Goal: Task Accomplishment & Management: Manage account settings

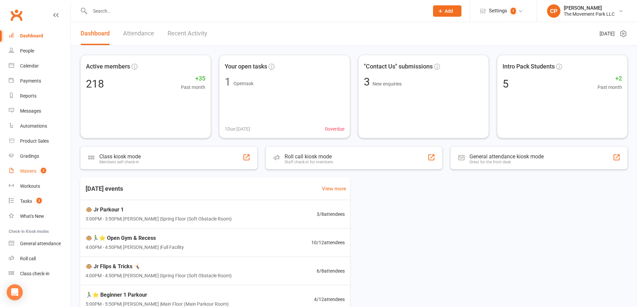
click at [25, 170] on div "Waivers" at bounding box center [28, 171] width 16 height 5
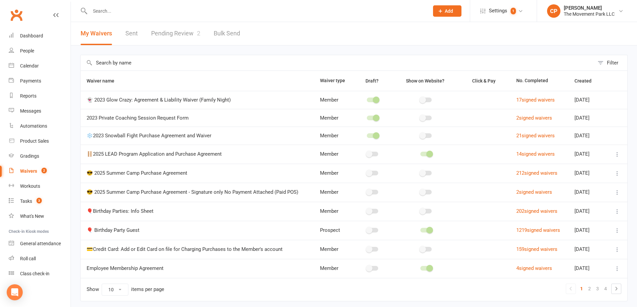
click at [185, 29] on link "Pending Review 2" at bounding box center [175, 33] width 49 height 23
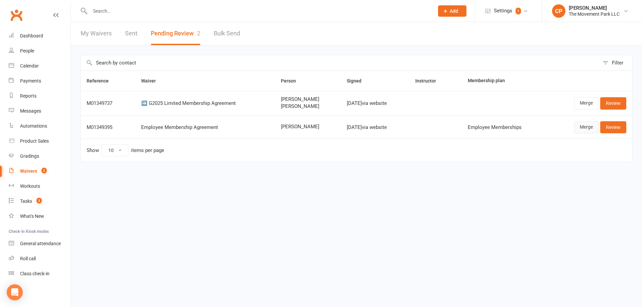
click at [582, 131] on link "Merge" at bounding box center [586, 127] width 24 height 12
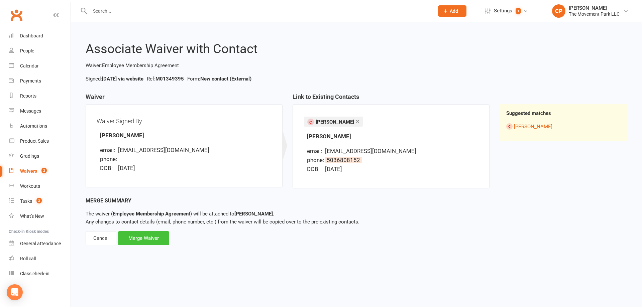
click at [144, 239] on div "Merge Waiver" at bounding box center [143, 238] width 51 height 14
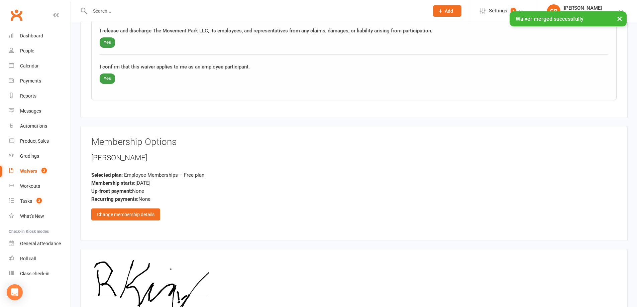
scroll to position [1289, 0]
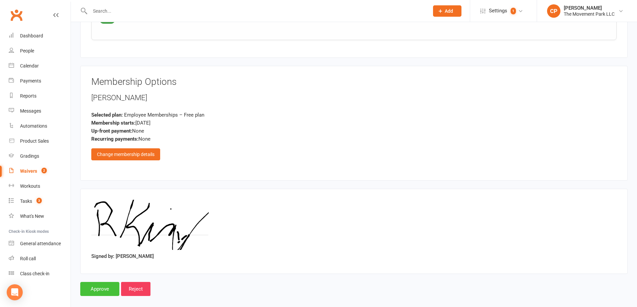
click at [106, 282] on input "Approve" at bounding box center [99, 289] width 39 height 14
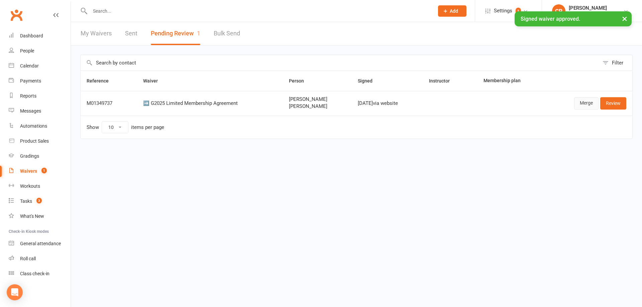
click at [576, 103] on link "Merge" at bounding box center [586, 103] width 24 height 12
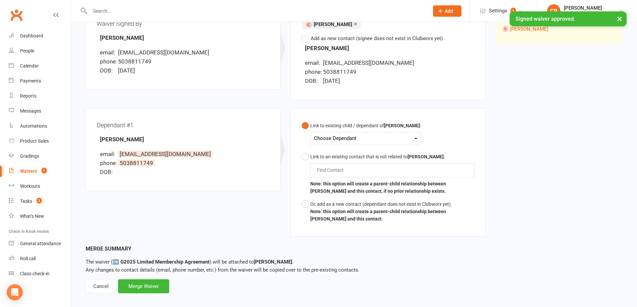
scroll to position [100, 0]
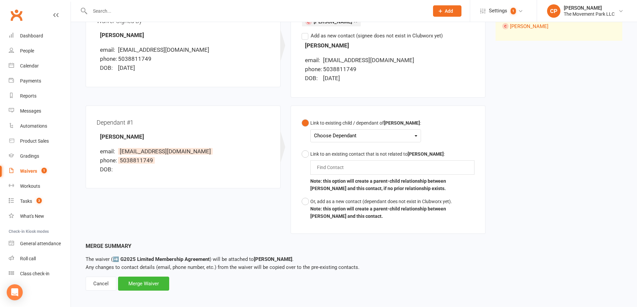
click at [356, 139] on div "Choose Dependant" at bounding box center [365, 135] width 103 height 9
click at [274, 144] on div "Dependant #1 Tristan Burger email: amandabeals123@gmail.com phone: 5038811749 D…" at bounding box center [183, 147] width 195 height 83
click at [98, 282] on div "Cancel" at bounding box center [101, 284] width 31 height 14
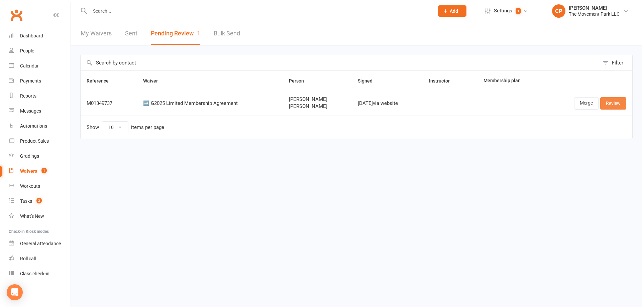
click at [610, 104] on link "Review" at bounding box center [613, 103] width 26 height 12
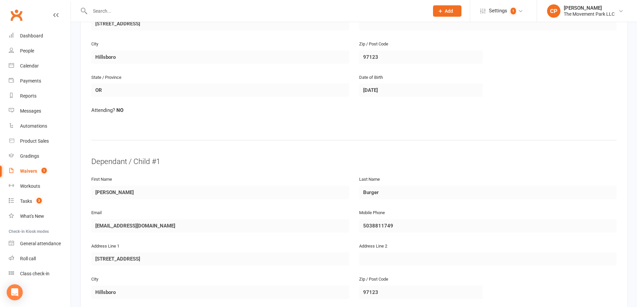
scroll to position [268, 0]
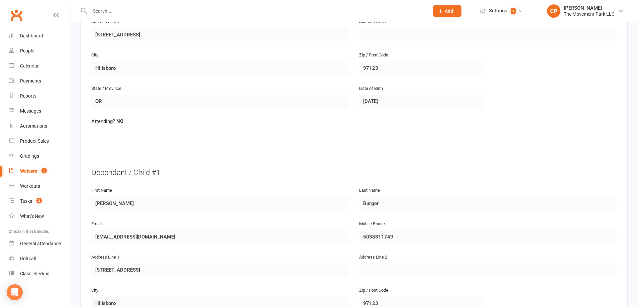
click at [112, 13] on input "text" at bounding box center [256, 10] width 336 height 9
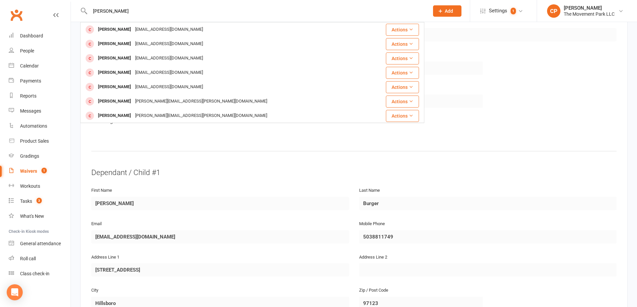
type input "[PERSON_NAME]"
click at [168, 145] on hr at bounding box center [353, 150] width 525 height 11
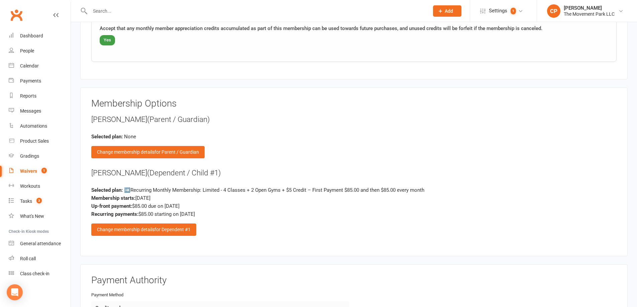
scroll to position [1204, 0]
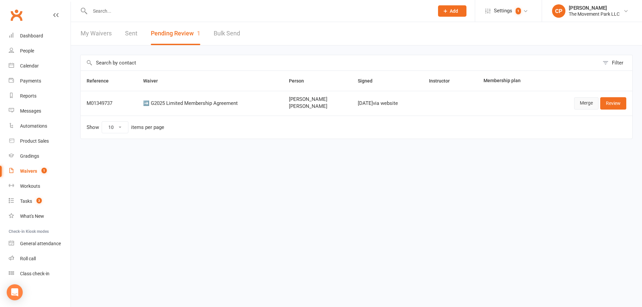
click at [584, 104] on link "Merge" at bounding box center [586, 103] width 24 height 12
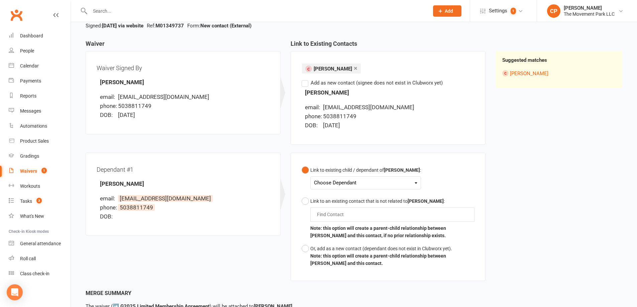
scroll to position [67, 0]
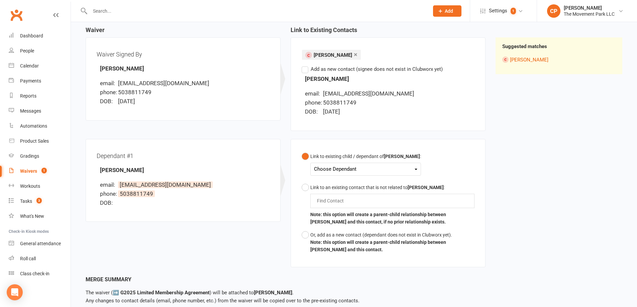
click at [335, 171] on div "Choose Dependant" at bounding box center [365, 169] width 103 height 9
click at [248, 181] on li "email: amandabeals123@gmail.com" at bounding box center [185, 185] width 170 height 9
click at [112, 10] on input "text" at bounding box center [256, 10] width 336 height 9
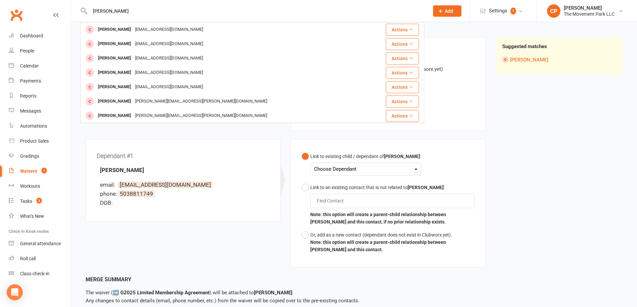
type input "[PERSON_NAME]"
click at [181, 161] on div "Dependant #1 Tristan Burger email: amandabeals123@gmail.com phone: 5038811749 D…" at bounding box center [183, 180] width 173 height 61
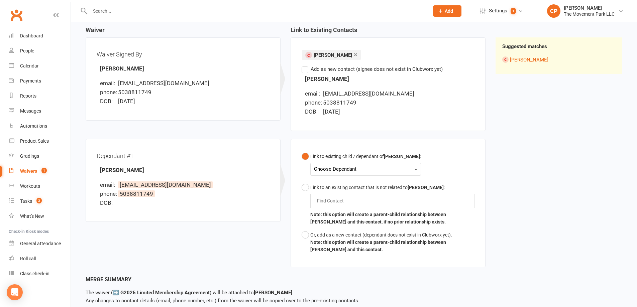
click at [116, 12] on input "text" at bounding box center [256, 10] width 336 height 9
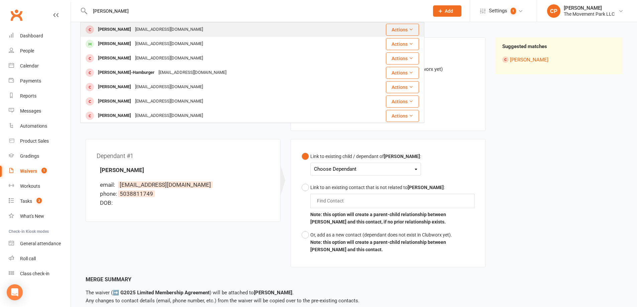
type input "amanda burger"
click at [117, 29] on div "[PERSON_NAME]" at bounding box center [114, 30] width 37 height 10
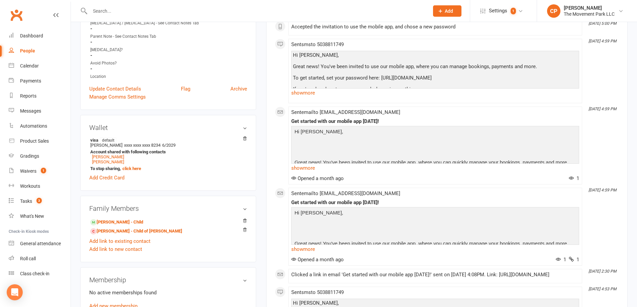
scroll to position [234, 0]
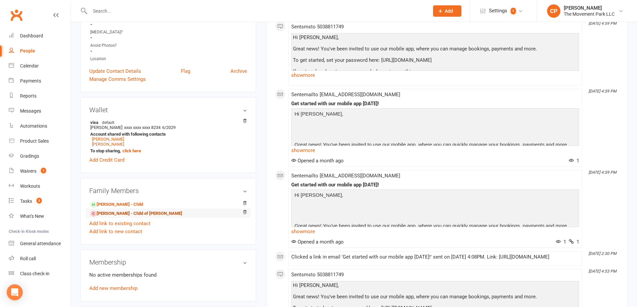
click at [126, 213] on link "Tristan Burger - Child of Wesley Burger" at bounding box center [136, 213] width 92 height 7
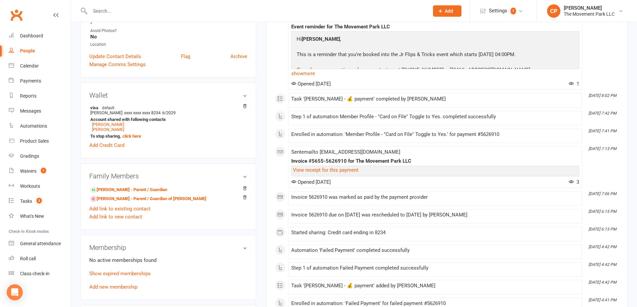
scroll to position [268, 0]
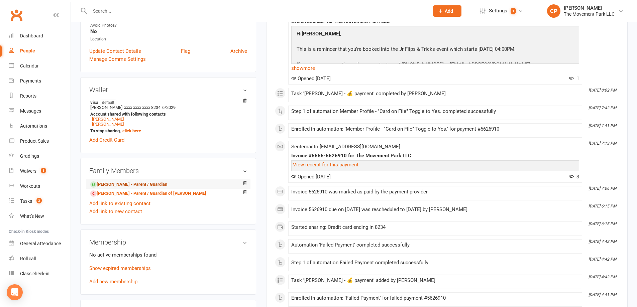
click at [156, 186] on link "Wesley Burger - Parent / Guardian" at bounding box center [128, 184] width 77 height 7
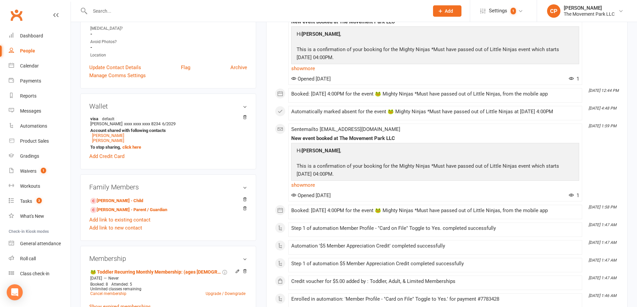
scroll to position [334, 0]
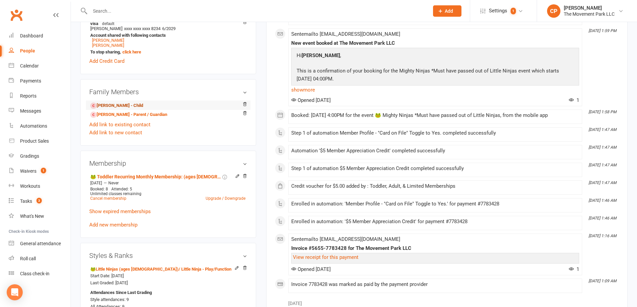
click at [119, 106] on link "[PERSON_NAME] - Child" at bounding box center [116, 105] width 53 height 7
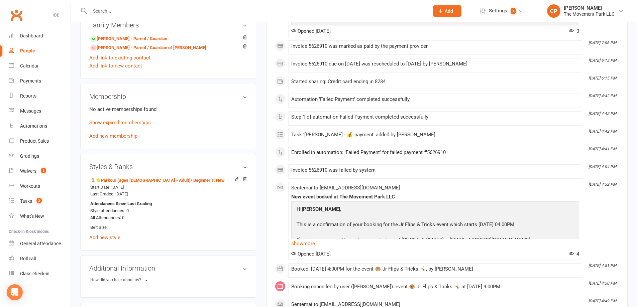
scroll to position [401, 0]
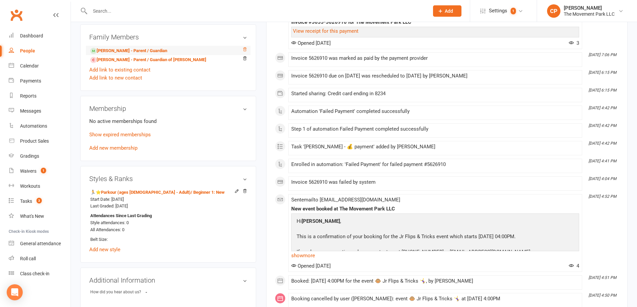
click at [244, 51] on icon at bounding box center [244, 49] width 5 height 5
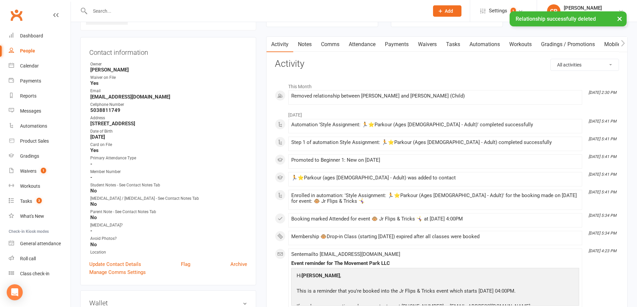
scroll to position [0, 0]
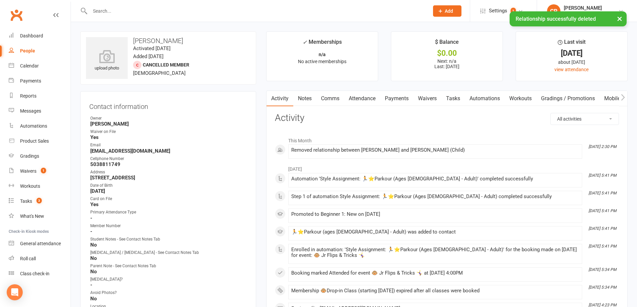
click at [111, 11] on input "text" at bounding box center [256, 10] width 336 height 9
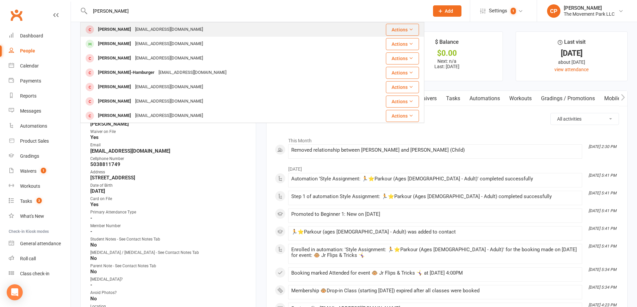
type input "amanda burger"
click at [111, 30] on div "[PERSON_NAME]" at bounding box center [114, 30] width 37 height 10
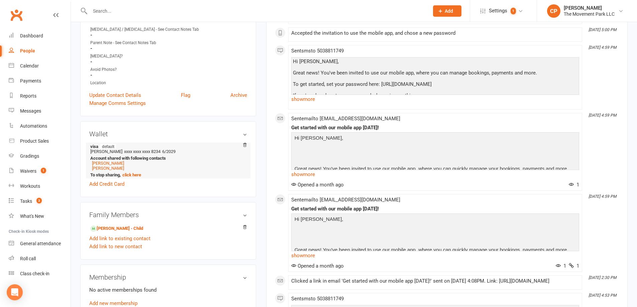
scroll to position [234, 0]
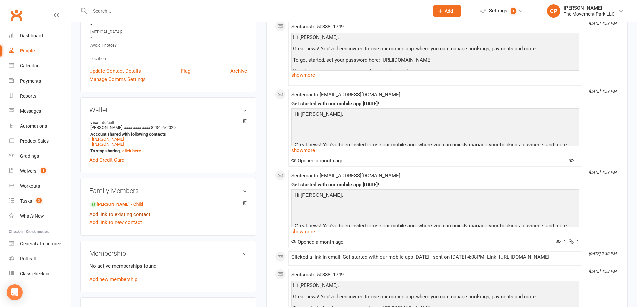
click at [127, 217] on link "Add link to existing contact" at bounding box center [119, 215] width 61 height 8
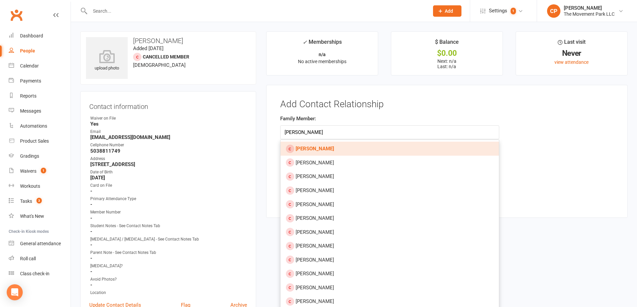
type input "[PERSON_NAME]"
click at [332, 152] on link "[PERSON_NAME]" at bounding box center [390, 149] width 218 height 14
type input "[PERSON_NAME]"
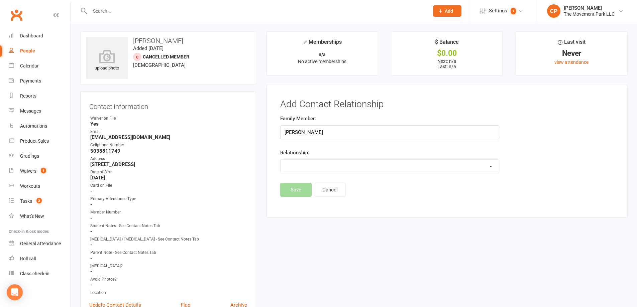
click at [324, 168] on select "Parent / Guardian Child Sibling (parent not in system) Spouse / Partner Cousin …" at bounding box center [390, 166] width 218 height 13
click at [281, 160] on select "Parent / Guardian Child Sibling (parent not in system) Spouse / Partner Cousin …" at bounding box center [390, 166] width 218 height 13
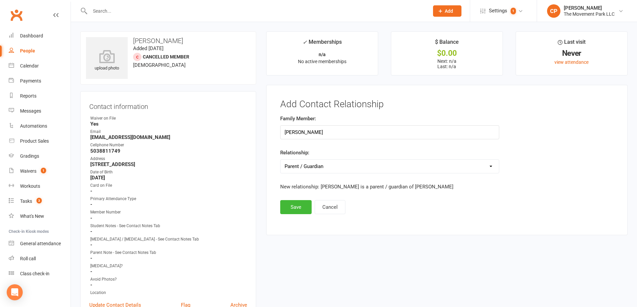
click at [367, 168] on select "Parent / Guardian Child Sibling (parent not in system) Spouse / Partner Cousin …" at bounding box center [390, 166] width 218 height 13
select select "1"
click at [281, 160] on select "Parent / Guardian Child Sibling (parent not in system) Spouse / Partner Cousin …" at bounding box center [390, 166] width 218 height 13
click at [303, 206] on button "Save" at bounding box center [295, 207] width 31 height 14
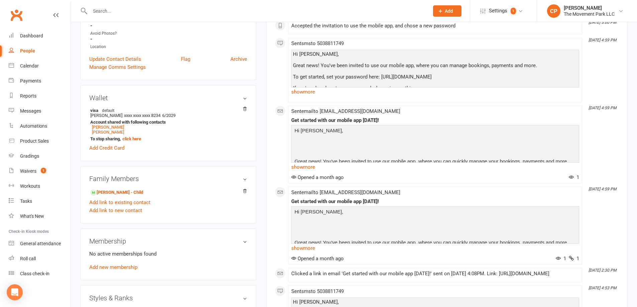
scroll to position [268, 0]
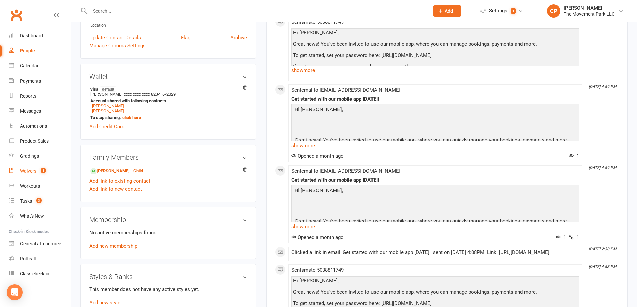
click at [23, 171] on div "Waivers" at bounding box center [28, 171] width 16 height 5
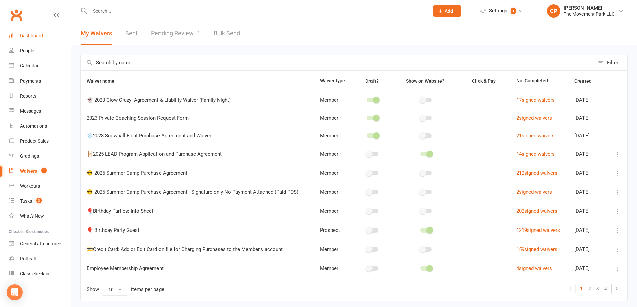
click at [35, 32] on link "Dashboard" at bounding box center [40, 35] width 62 height 15
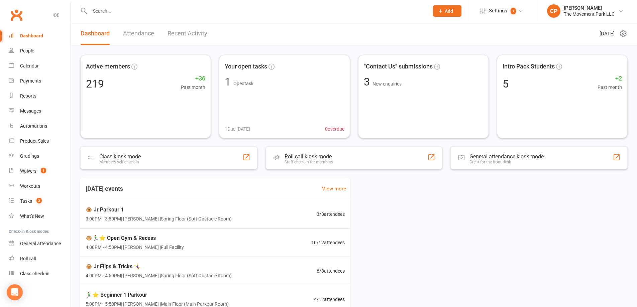
click at [187, 32] on link "Recent Activity" at bounding box center [188, 33] width 40 height 23
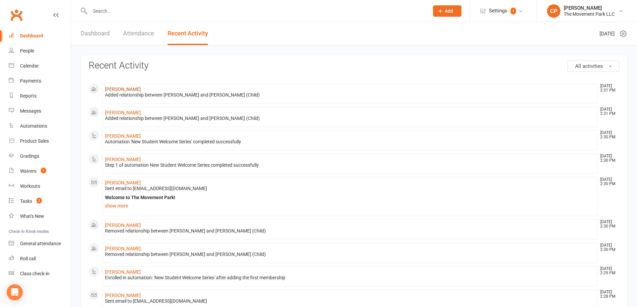
click at [119, 88] on link "[PERSON_NAME]" at bounding box center [123, 89] width 36 height 5
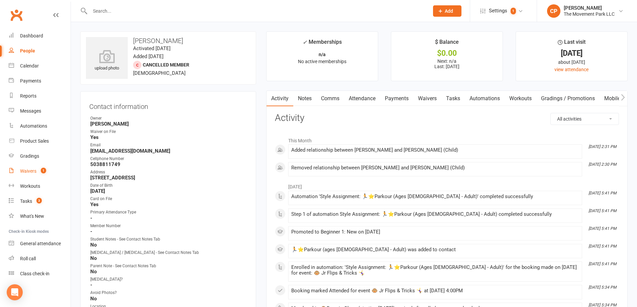
click at [22, 171] on div "Waivers" at bounding box center [28, 171] width 16 height 5
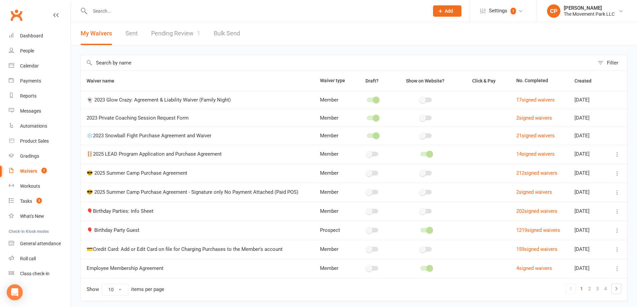
click at [172, 34] on link "Pending Review 1" at bounding box center [175, 33] width 49 height 23
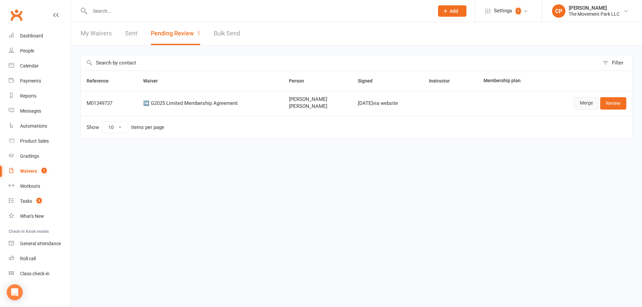
click at [582, 104] on link "Merge" at bounding box center [586, 103] width 24 height 12
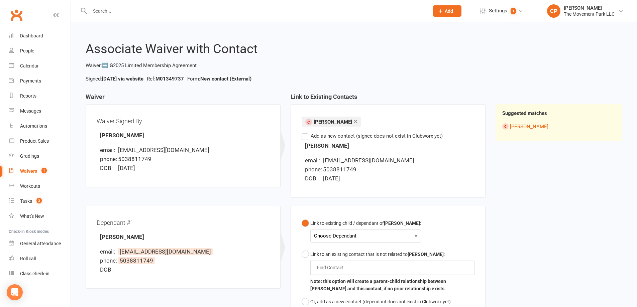
click at [344, 235] on div "Choose Dependant" at bounding box center [365, 236] width 103 height 9
click at [344, 264] on link "[PERSON_NAME]" at bounding box center [347, 266] width 66 height 14
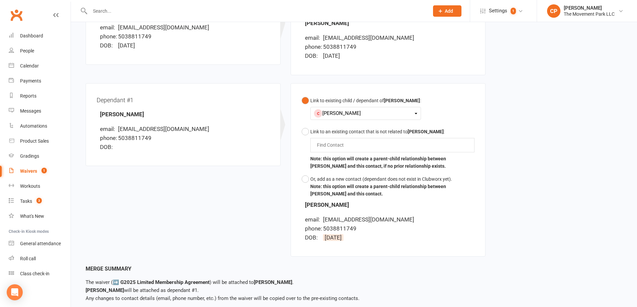
scroll to position [158, 0]
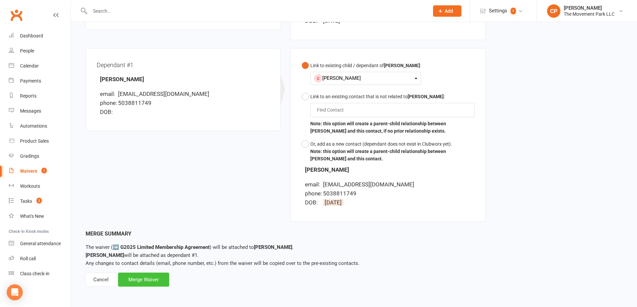
click at [149, 280] on div "Merge Waiver" at bounding box center [143, 280] width 51 height 14
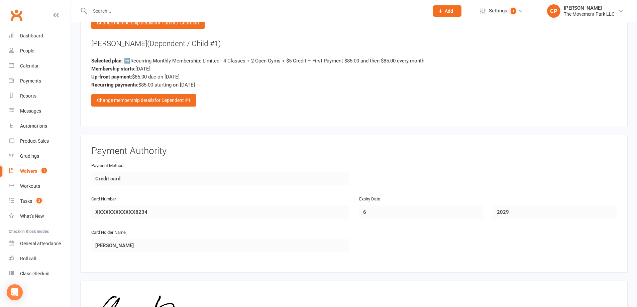
scroll to position [1313, 0]
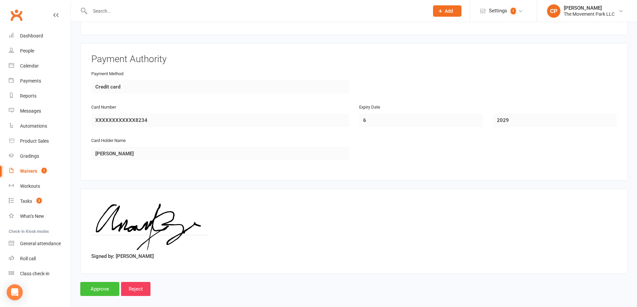
drag, startPoint x: 105, startPoint y: 281, endPoint x: 107, endPoint y: 278, distance: 3.9
click at [106, 282] on input "Approve" at bounding box center [99, 289] width 39 height 14
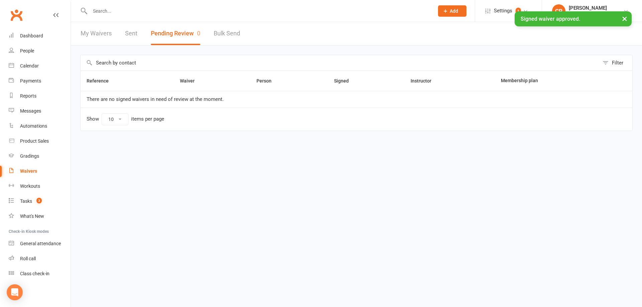
click at [85, 31] on link "My Waivers" at bounding box center [96, 33] width 31 height 23
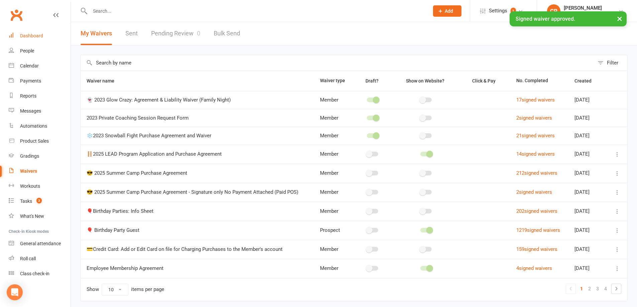
click at [35, 35] on div "Dashboard" at bounding box center [31, 35] width 23 height 5
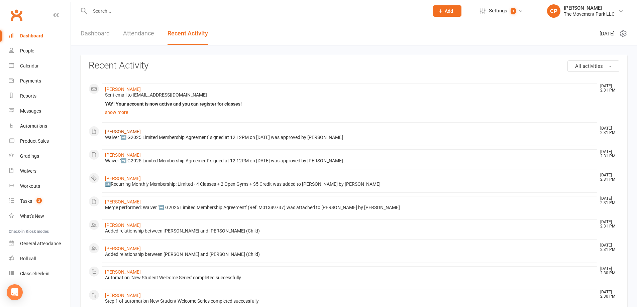
click at [116, 131] on link "[PERSON_NAME]" at bounding box center [123, 131] width 36 height 5
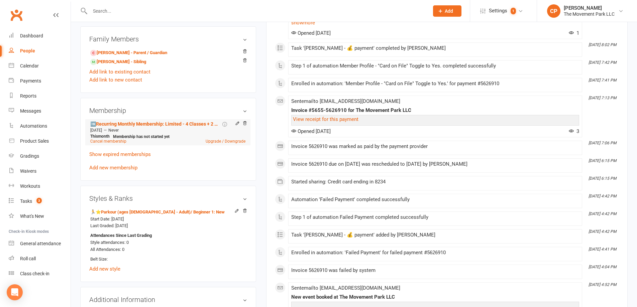
scroll to position [401, 0]
click at [236, 124] on icon at bounding box center [237, 122] width 5 height 5
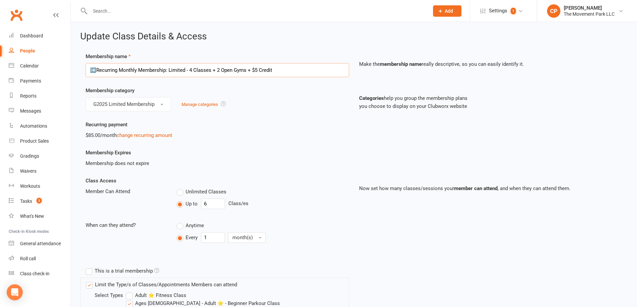
drag, startPoint x: 95, startPoint y: 69, endPoint x: 92, endPoint y: 70, distance: 3.8
click at [92, 70] on input "➡️Recurring Monthly Membership: Limited - 4 Classes + 2 Open Gyms + $5 Credit" at bounding box center [217, 70] width 263 height 14
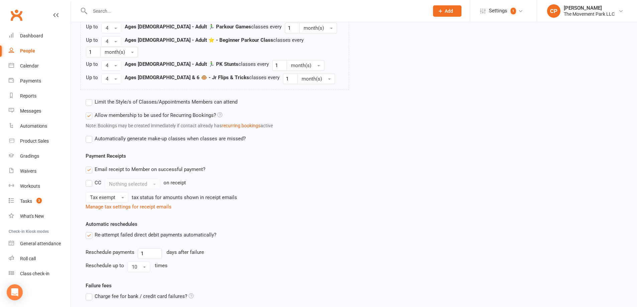
scroll to position [669, 0]
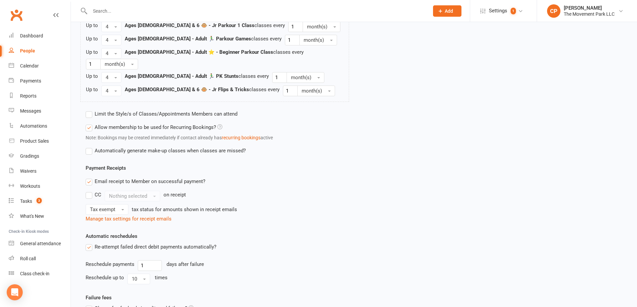
type input "🐵Recurring Monthly Membership: Limited - 4 Classes + 2 Open Gyms + $5 Credit"
click at [88, 110] on label "Limit the Style/s of Classes/Appointments Members can attend" at bounding box center [162, 114] width 152 height 8
click at [88, 110] on input "Limit the Style/s of Classes/Appointments Members can attend" at bounding box center [88, 110] width 4 height 0
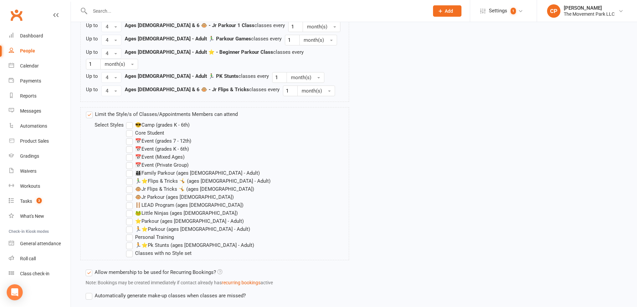
click at [131, 185] on label "🐵Jr Flips & Tricks 🤸 (ages [DEMOGRAPHIC_DATA])" at bounding box center [190, 189] width 128 height 8
click at [130, 185] on input "🐵Jr Flips & Tricks 🤸 (ages [DEMOGRAPHIC_DATA])" at bounding box center [128, 185] width 4 height 0
click at [129, 193] on label "🐵Jr Parkour (ages [DEMOGRAPHIC_DATA])" at bounding box center [180, 197] width 108 height 8
click at [129, 193] on input "🐵Jr Parkour (ages [DEMOGRAPHIC_DATA])" at bounding box center [128, 193] width 4 height 0
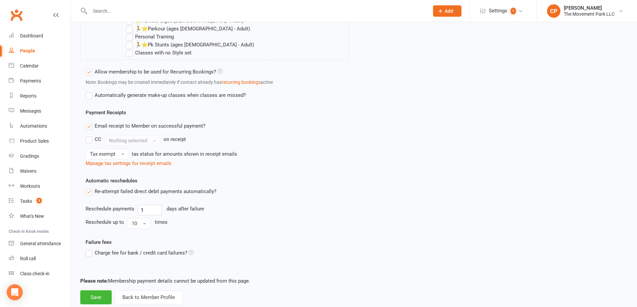
scroll to position [875, 0]
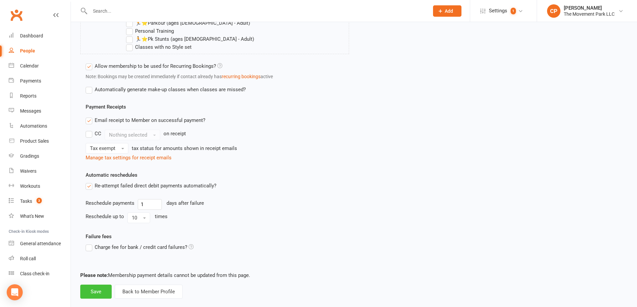
click at [102, 285] on button "Save" at bounding box center [95, 292] width 31 height 14
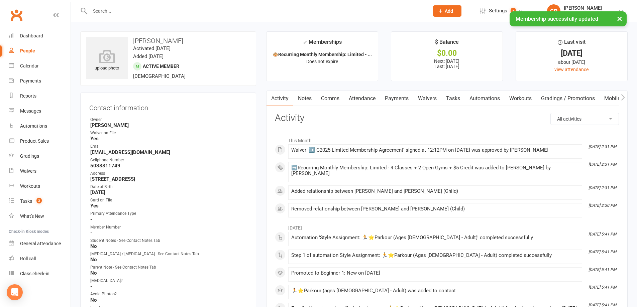
click at [369, 100] on link "Attendance" at bounding box center [362, 98] width 36 height 15
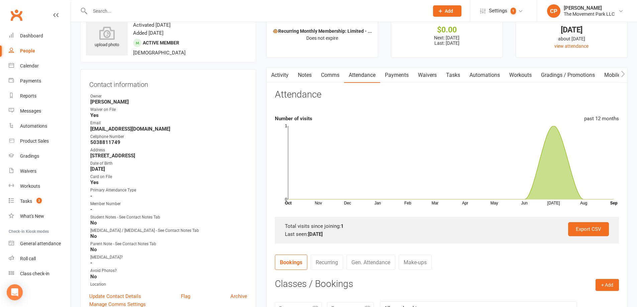
scroll to position [67, 0]
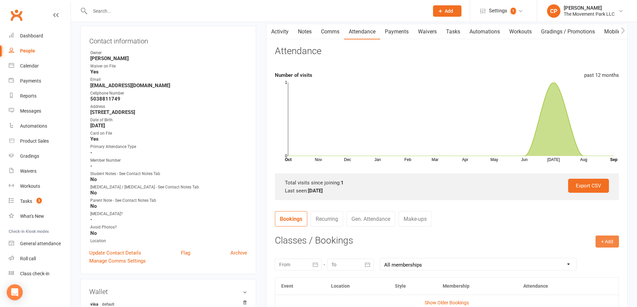
click at [598, 241] on button "+ Add" at bounding box center [607, 242] width 23 height 12
click at [566, 255] on link "Book Event" at bounding box center [585, 256] width 66 height 13
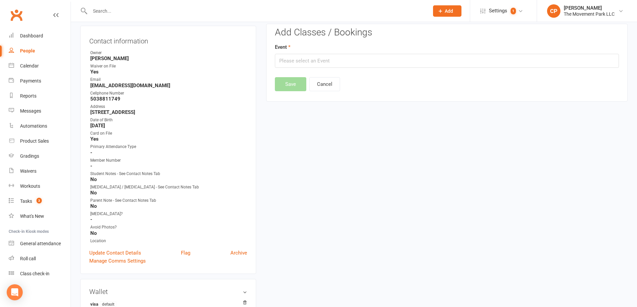
scroll to position [57, 0]
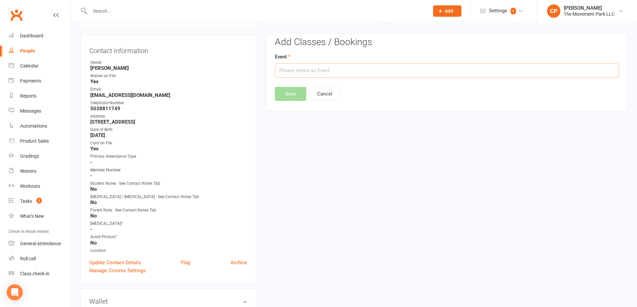
click at [305, 73] on input "text" at bounding box center [447, 71] width 344 height 14
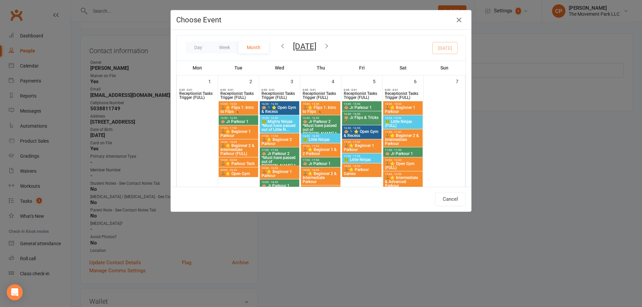
click at [361, 106] on span "🐵 Jr Parkour 1" at bounding box center [361, 108] width 37 height 4
type input "🐵 Jr Parkour 1 - [DATE] 3:00:00 PM"
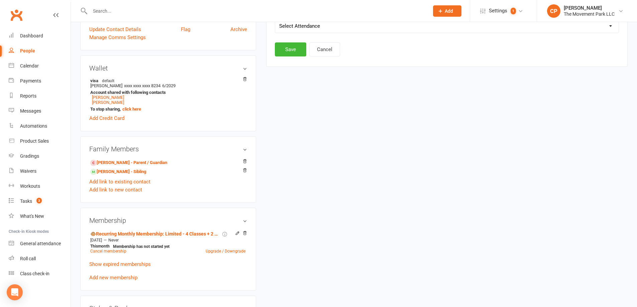
scroll to position [291, 0]
click at [325, 50] on button "Cancel" at bounding box center [324, 49] width 31 height 14
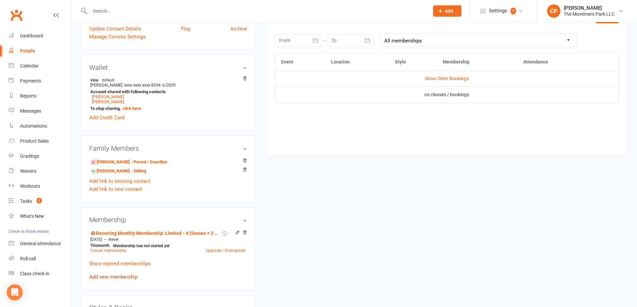
click at [117, 277] on link "Add new membership" at bounding box center [113, 277] width 48 height 6
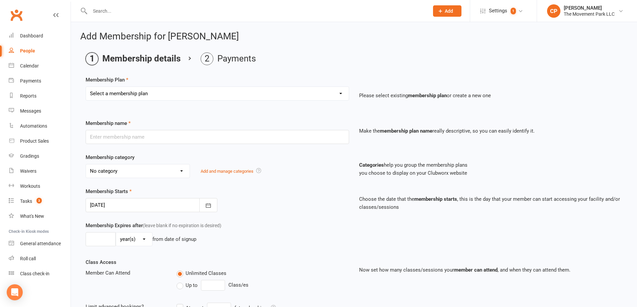
click at [121, 96] on select "Select a membership plan ➡️ Drop-in Class ➡️ Flex 10 Class Pack ➡️Introductory …" at bounding box center [217, 93] width 263 height 13
click at [224, 78] on div "Membership Plan Select a membership plan ➡️ Drop-in Class ➡️ Flex 10 Class Pack…" at bounding box center [354, 93] width 537 height 34
click at [58, 16] on icon at bounding box center [55, 14] width 5 height 5
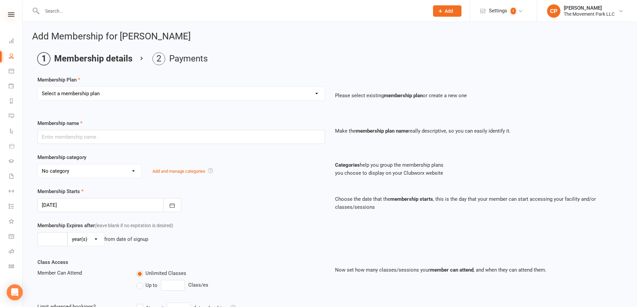
drag, startPoint x: 13, startPoint y: 19, endPoint x: 10, endPoint y: 15, distance: 4.6
click at [12, 19] on div "Clubworx" at bounding box center [11, 23] width 22 height 22
click at [9, 11] on nav "Clubworx Dashboard People Calendar Payments Reports Messages Automations Produc…" at bounding box center [11, 155] width 23 height 307
click at [7, 13] on link at bounding box center [11, 14] width 22 height 4
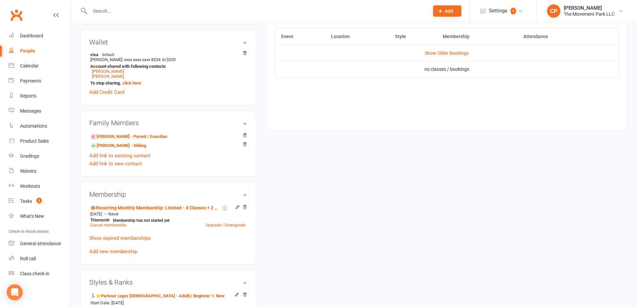
scroll to position [334, 0]
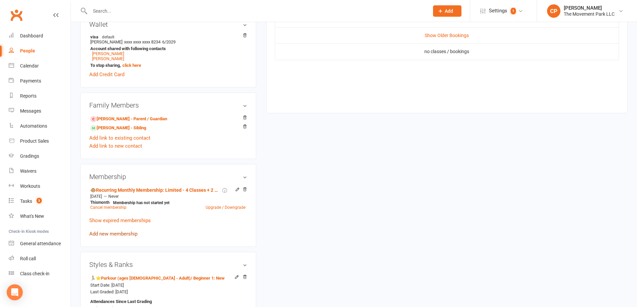
click at [117, 234] on link "Add new membership" at bounding box center [113, 234] width 48 height 6
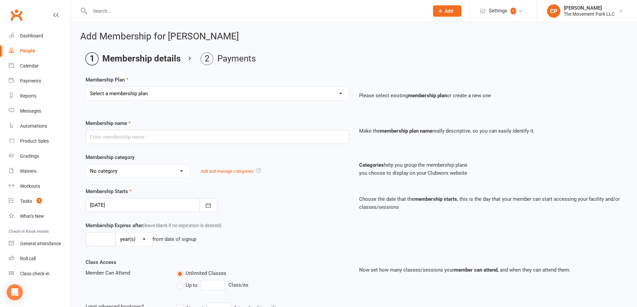
click at [129, 92] on select "Select a membership plan ➡️ Drop-in Class ➡️ Flex 10 Class Pack ➡️Introductory …" at bounding box center [217, 93] width 263 height 13
select select "6"
click at [86, 87] on select "Select a membership plan ➡️ Drop-in Class ➡️ Flex 10 Class Pack ➡️Introductory …" at bounding box center [217, 93] width 263 height 13
type input "➡️Recurring Monthly Membership: Limited - 4 Classes + 2 Open Gyms + $5 Credit"
select select "36"
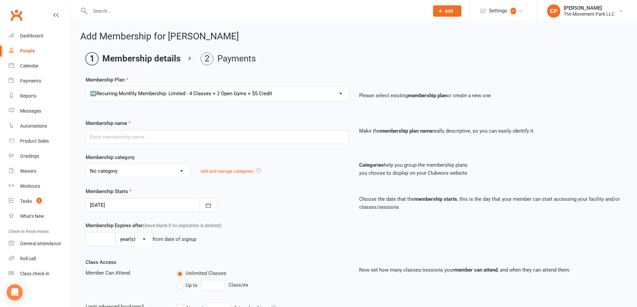
type input "[DATE]"
type input "0"
type input "6"
drag, startPoint x: 96, startPoint y: 137, endPoint x: 81, endPoint y: 133, distance: 15.9
click at [81, 133] on div "Membership name ➡️Recurring Monthly Membership: Limited - 4 Classes + 2 Open Gy…" at bounding box center [218, 131] width 274 height 25
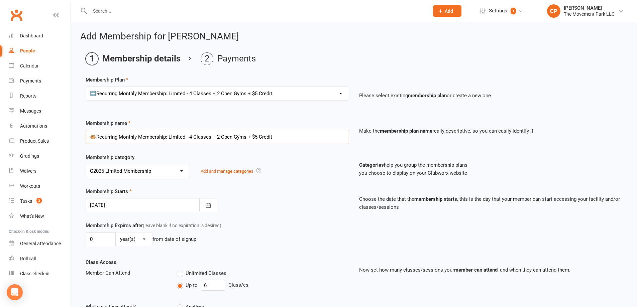
type input "🐵Recurring Monthly Membership: Limited - 4 Classes + 2 Open Gyms + $5 Credit"
click at [152, 205] on div at bounding box center [152, 205] width 132 height 14
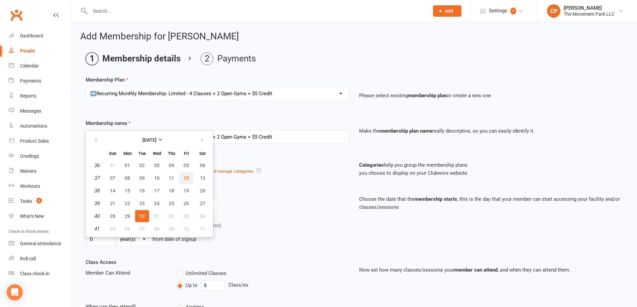
click at [186, 180] on span "12" at bounding box center [186, 178] width 5 height 5
type input "[DATE]"
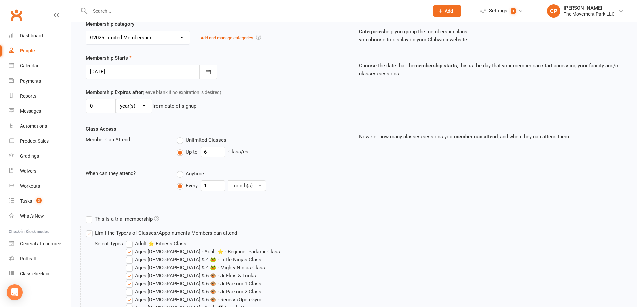
scroll to position [134, 0]
click at [135, 111] on select "day(s) week(s) month(s) year(s)" at bounding box center [134, 105] width 36 height 13
select select "0"
click at [116, 99] on select "day(s) week(s) month(s) year(s)" at bounding box center [134, 105] width 36 height 13
drag, startPoint x: 105, startPoint y: 106, endPoint x: 76, endPoint y: 102, distance: 29.7
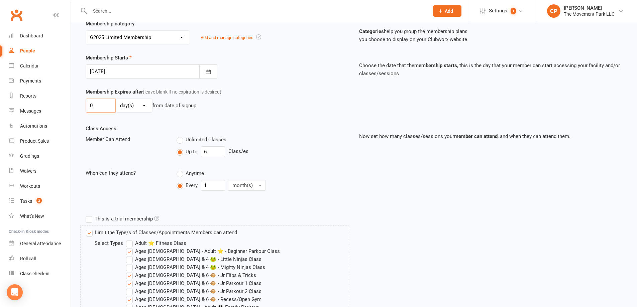
click at [102, 108] on input "0" at bounding box center [101, 106] width 30 height 14
drag, startPoint x: 102, startPoint y: 108, endPoint x: 72, endPoint y: 106, distance: 30.5
type input "20"
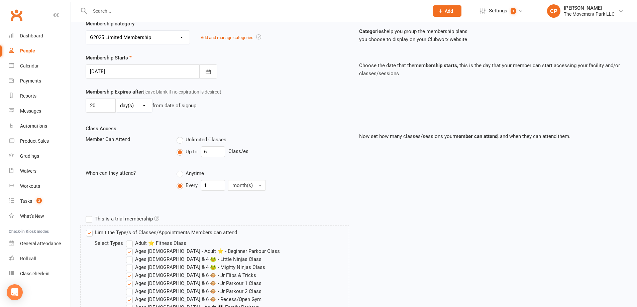
click at [300, 129] on div "Class Access Member Can Attend Unlimited Classes Up to 6 Class/es When can they…" at bounding box center [218, 164] width 274 height 78
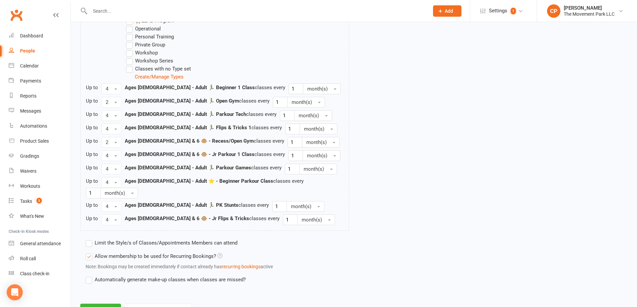
scroll to position [641, 0]
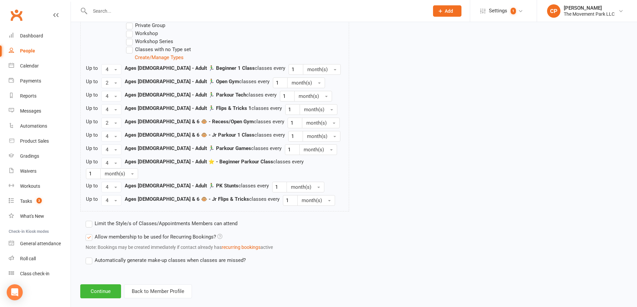
click at [112, 220] on label "Limit the Style/s of Classes/Appointments Members can attend" at bounding box center [162, 224] width 152 height 8
click at [90, 220] on input "Limit the Style/s of Classes/Appointments Members can attend" at bounding box center [88, 220] width 4 height 0
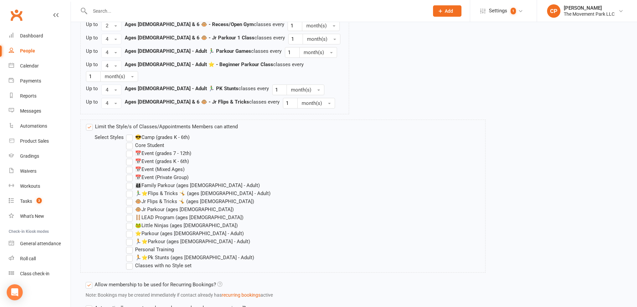
scroll to position [741, 0]
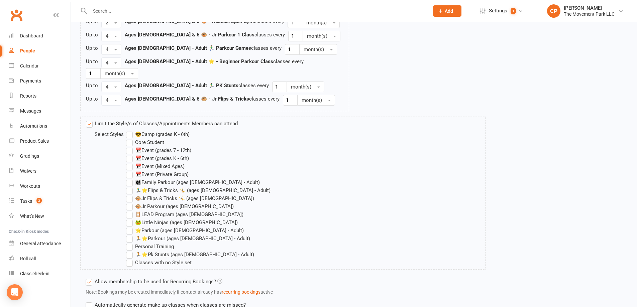
click at [130, 195] on label "🐵Jr Flips & Tricks 🤸 (ages [DEMOGRAPHIC_DATA])" at bounding box center [190, 199] width 128 height 8
click at [130, 195] on input "🐵Jr Flips & Tricks 🤸 (ages [DEMOGRAPHIC_DATA])" at bounding box center [128, 195] width 4 height 0
click at [129, 203] on label "🐵Jr Parkour (ages [DEMOGRAPHIC_DATA])" at bounding box center [180, 207] width 108 height 8
click at [129, 203] on input "🐵Jr Parkour (ages [DEMOGRAPHIC_DATA])" at bounding box center [128, 203] width 4 height 0
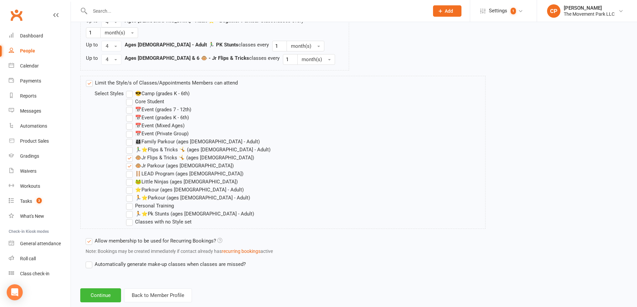
scroll to position [786, 0]
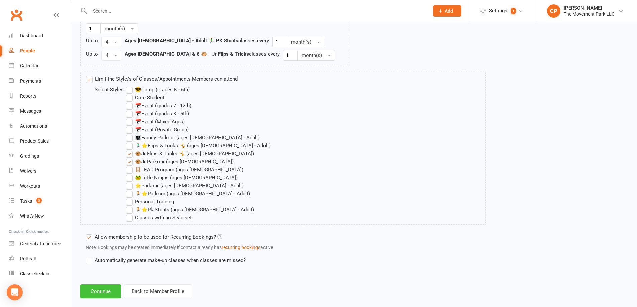
click at [113, 285] on button "Continue" at bounding box center [100, 292] width 41 height 14
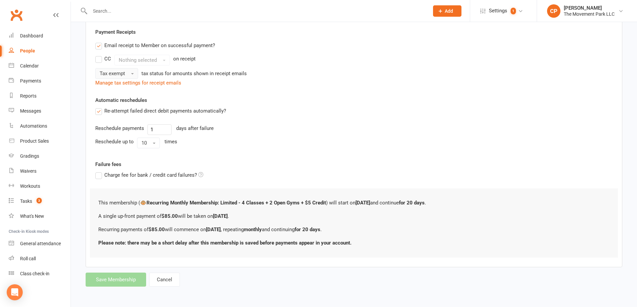
scroll to position [0, 0]
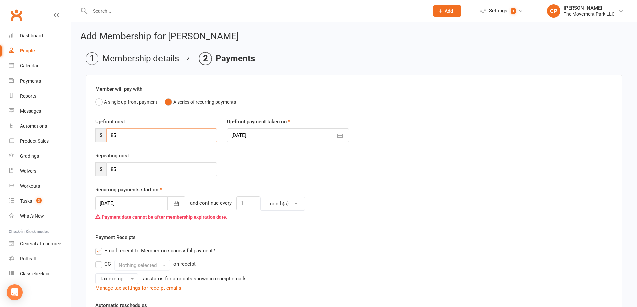
drag, startPoint x: 120, startPoint y: 134, endPoint x: 93, endPoint y: 132, distance: 27.1
click at [94, 132] on div "Up-front cost $ 85" at bounding box center [156, 130] width 132 height 25
type input "50.33"
click at [269, 164] on div "Repeating cost $ 85" at bounding box center [353, 169] width 527 height 34
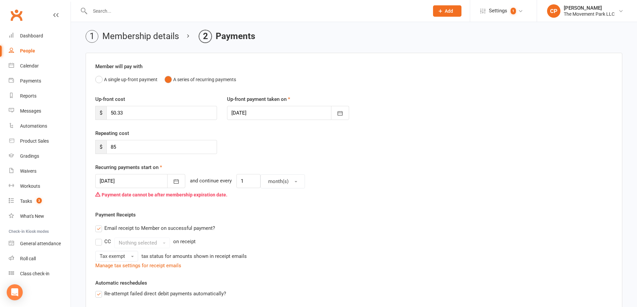
scroll to position [33, 0]
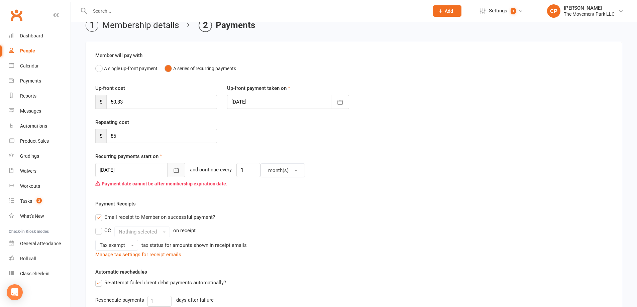
click at [173, 171] on icon "button" at bounding box center [176, 170] width 7 height 7
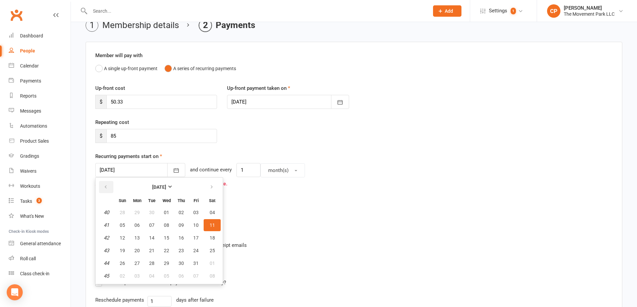
click at [104, 187] on icon "button" at bounding box center [105, 187] width 5 height 5
click at [196, 227] on span "12" at bounding box center [195, 225] width 5 height 5
type input "[DATE]"
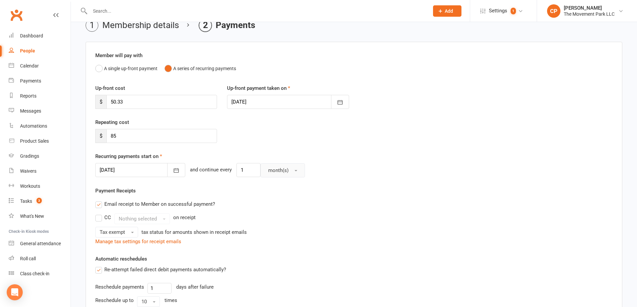
click at [268, 170] on span "month(s)" at bounding box center [278, 171] width 20 height 6
click at [268, 169] on span "month(s)" at bounding box center [278, 171] width 20 height 6
click at [226, 171] on div "12 Sep 2025 September 2025 Sun Mon Tue Wed Thu Fri Sat 36 31 01 02 03 04 05 06 …" at bounding box center [353, 170] width 517 height 14
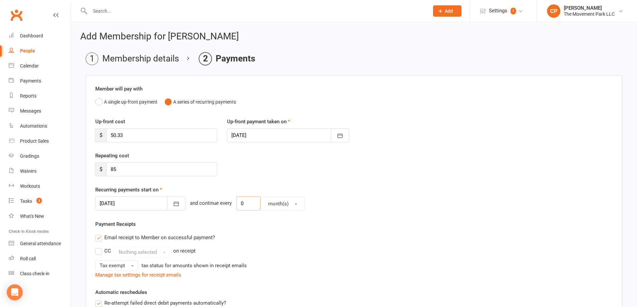
type input "0"
click at [269, 178] on div "Repeating cost $ 85" at bounding box center [353, 169] width 527 height 34
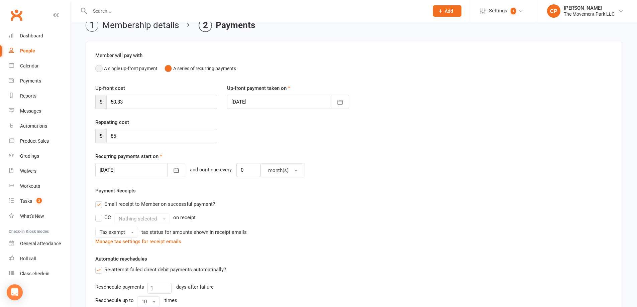
click at [101, 67] on button "A single up-front payment" at bounding box center [126, 68] width 62 height 13
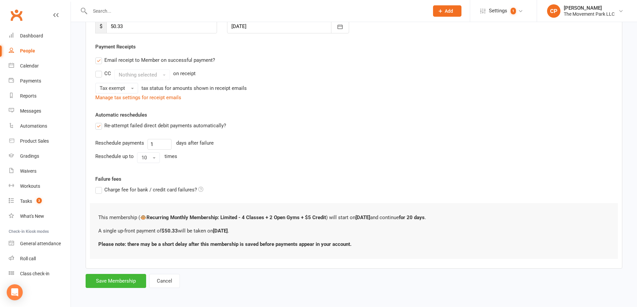
scroll to position [110, 0]
click at [126, 284] on button "Save Membership" at bounding box center [116, 280] width 61 height 14
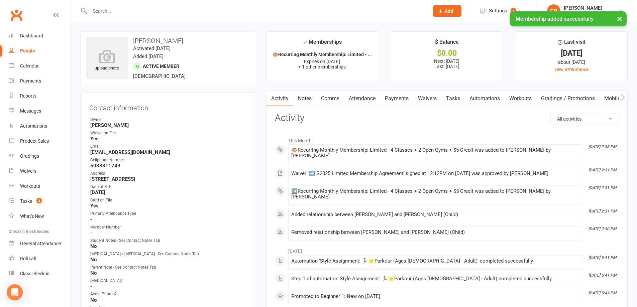
click at [370, 100] on link "Attendance" at bounding box center [362, 98] width 36 height 15
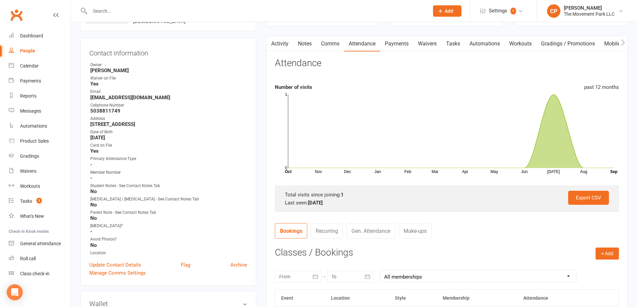
scroll to position [67, 0]
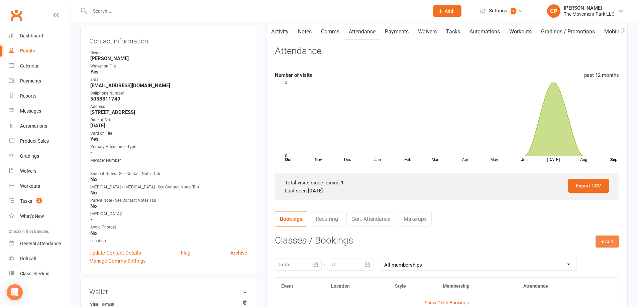
click at [609, 242] on button "+ Add" at bounding box center [607, 242] width 23 height 12
click at [571, 258] on link "Book Event" at bounding box center [585, 256] width 66 height 13
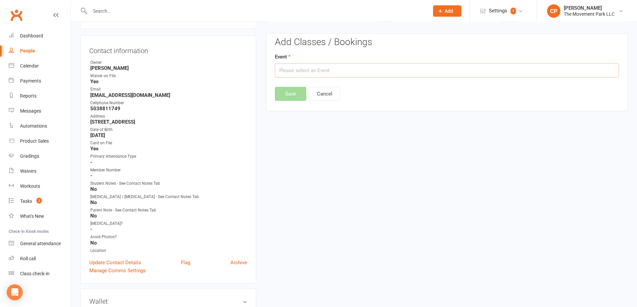
click at [355, 72] on input "text" at bounding box center [447, 71] width 344 height 14
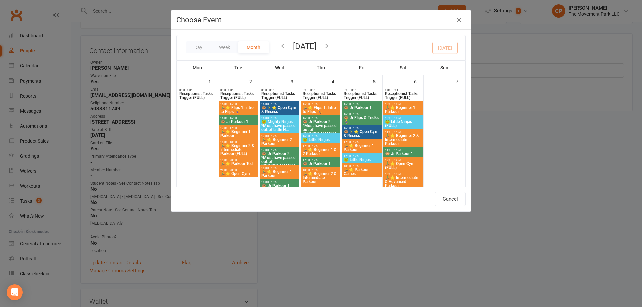
click at [364, 105] on span "15:00 - 15:50" at bounding box center [361, 104] width 37 height 3
type input "🐵 Jr Parkour 1 - [DATE] 3:00:00 PM"
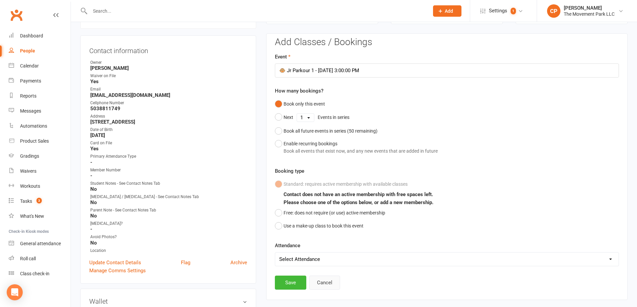
click at [325, 281] on button "Cancel" at bounding box center [324, 283] width 31 height 14
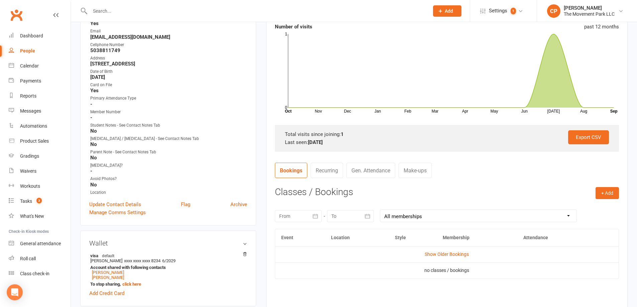
scroll to position [24, 0]
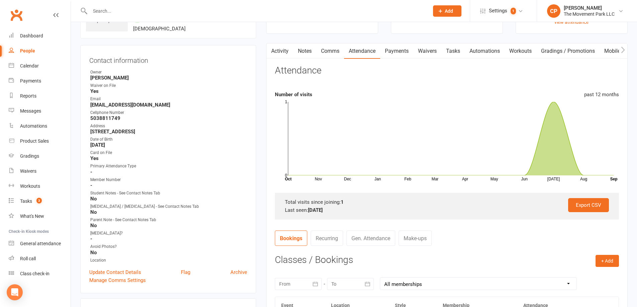
scroll to position [67, 0]
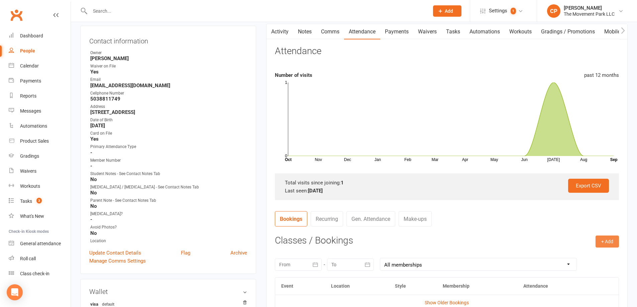
click at [607, 241] on button "+ Add" at bounding box center [607, 242] width 23 height 12
click at [575, 255] on link "Book Event" at bounding box center [585, 256] width 66 height 13
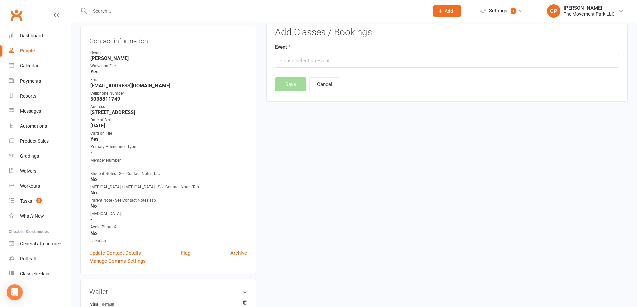
scroll to position [57, 0]
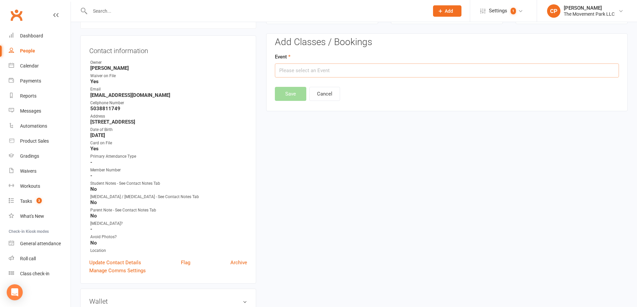
click at [324, 75] on input "text" at bounding box center [447, 71] width 344 height 14
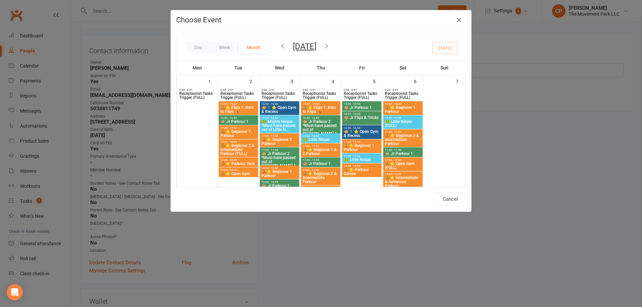
click at [357, 104] on span "15:00 - 15:50" at bounding box center [361, 104] width 37 height 3
type input "🐵 Jr Parkour 1 - [DATE] 3:00:00 PM"
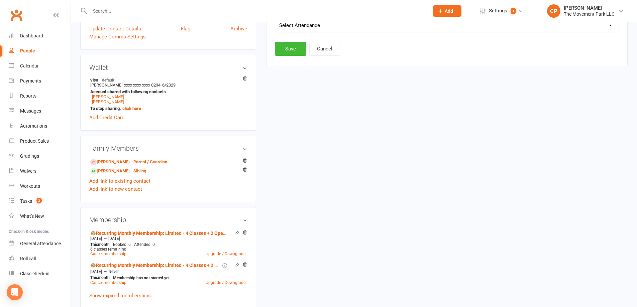
scroll to position [325, 0]
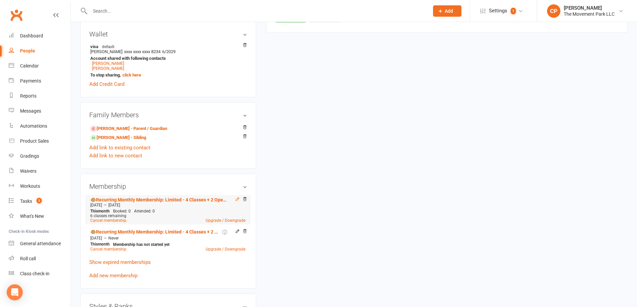
click at [236, 200] on icon at bounding box center [237, 199] width 5 height 5
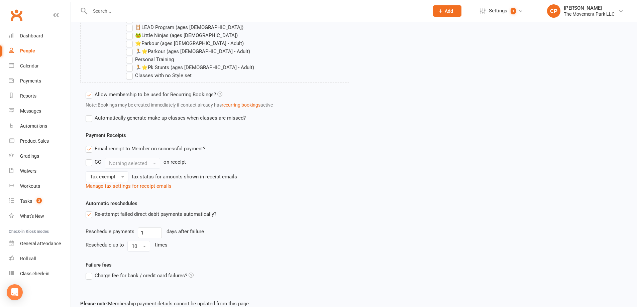
scroll to position [875, 0]
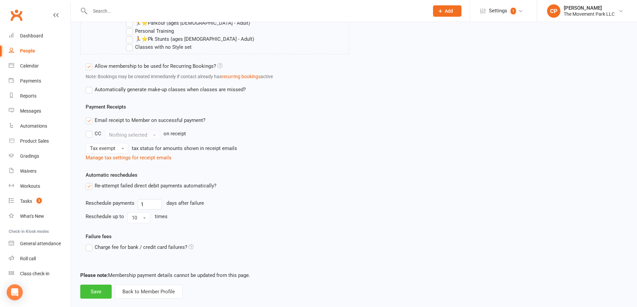
click at [103, 285] on button "Save" at bounding box center [95, 292] width 31 height 14
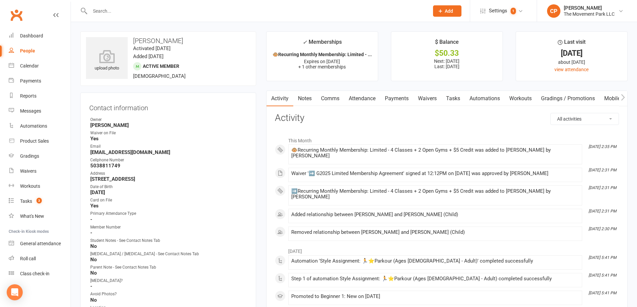
click at [367, 97] on link "Attendance" at bounding box center [362, 98] width 36 height 15
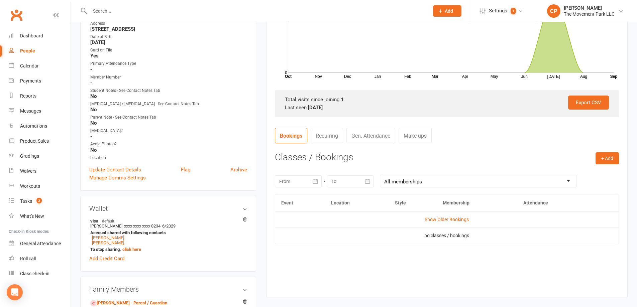
scroll to position [167, 0]
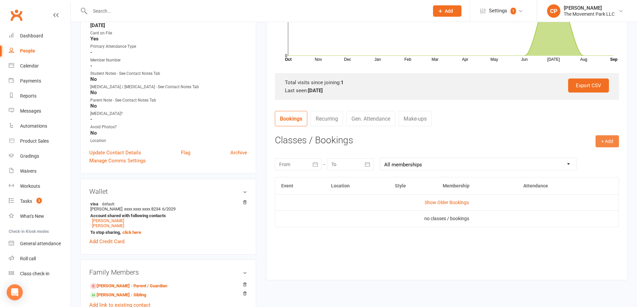
click at [607, 143] on button "+ Add" at bounding box center [607, 141] width 23 height 12
click at [575, 158] on link "Book Event" at bounding box center [585, 156] width 66 height 13
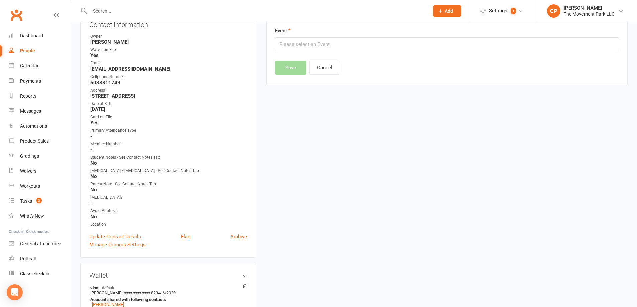
scroll to position [57, 0]
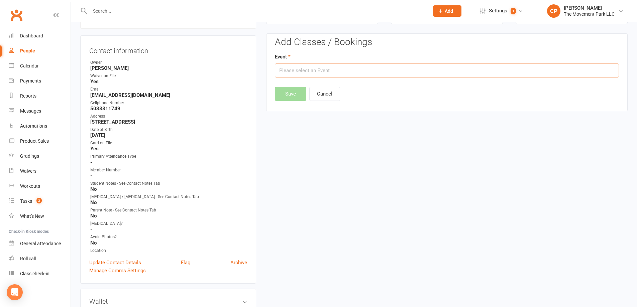
click at [303, 69] on input "text" at bounding box center [447, 71] width 344 height 14
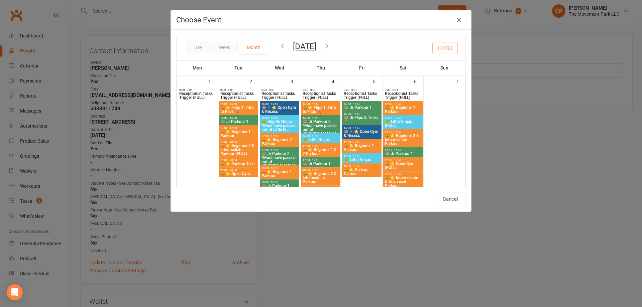
click at [363, 108] on span "🐵 Jr Parkour 1" at bounding box center [361, 108] width 37 height 4
type input "🐵 Jr Parkour 1 - [DATE] 3:00:00 PM"
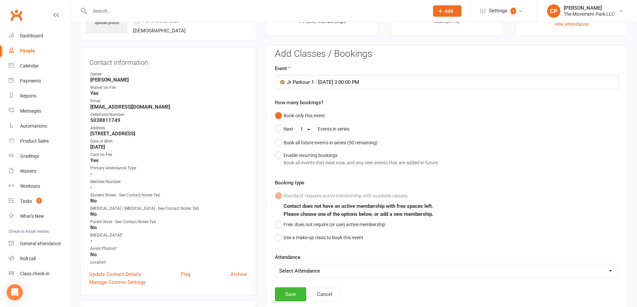
scroll to position [0, 0]
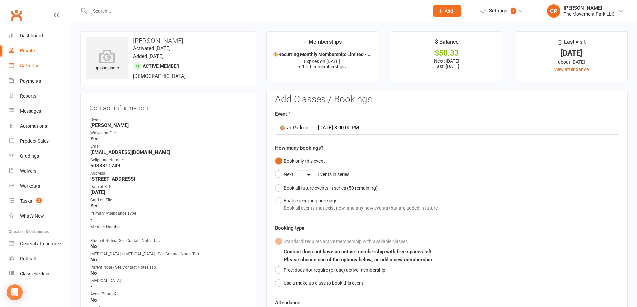
click at [30, 67] on div "Calendar" at bounding box center [29, 65] width 19 height 5
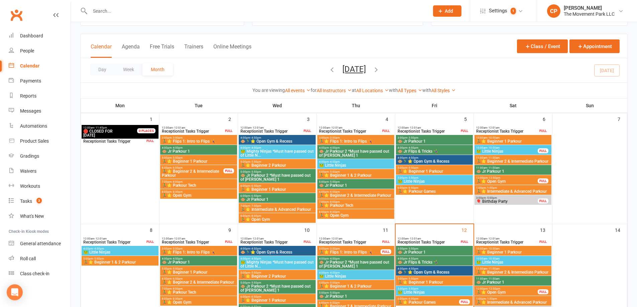
scroll to position [67, 0]
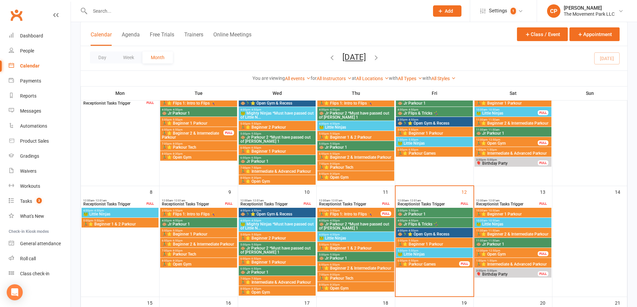
click at [432, 214] on span "🐵 Jr Parkour 1" at bounding box center [434, 214] width 74 height 4
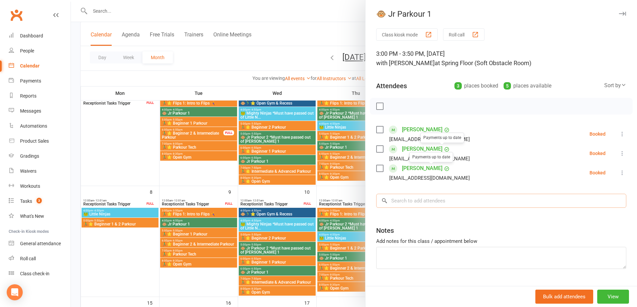
click at [424, 202] on input "search" at bounding box center [501, 201] width 250 height 14
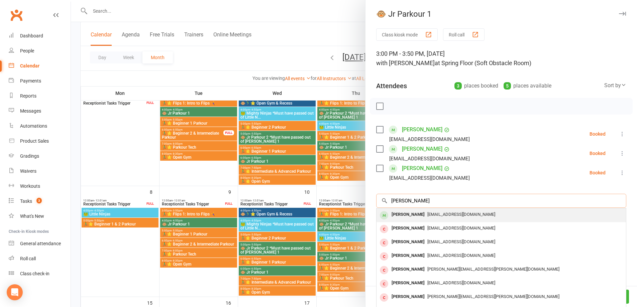
type input "[PERSON_NAME]"
click at [412, 214] on div "[PERSON_NAME]" at bounding box center [408, 215] width 38 height 10
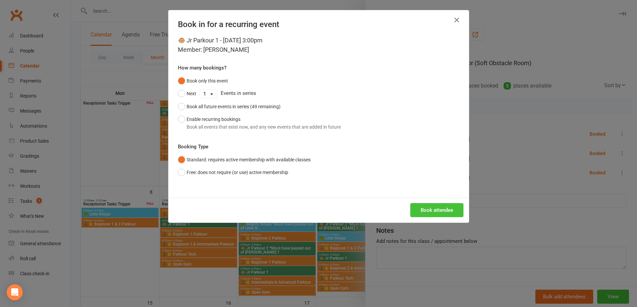
click at [443, 212] on button "Book attendee" at bounding box center [436, 210] width 53 height 14
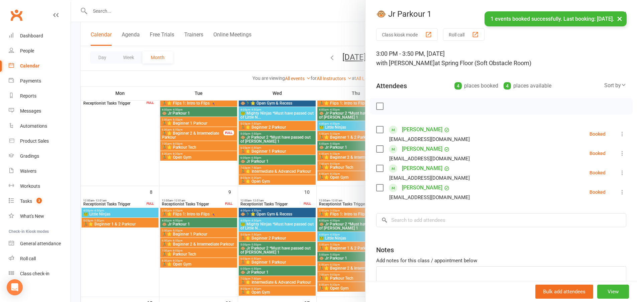
click at [413, 128] on link "[PERSON_NAME]" at bounding box center [422, 129] width 40 height 11
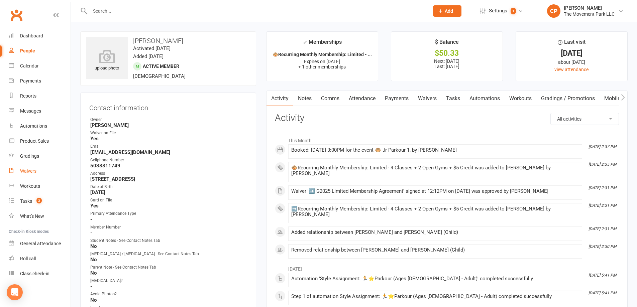
click at [27, 171] on div "Waivers" at bounding box center [28, 171] width 16 height 5
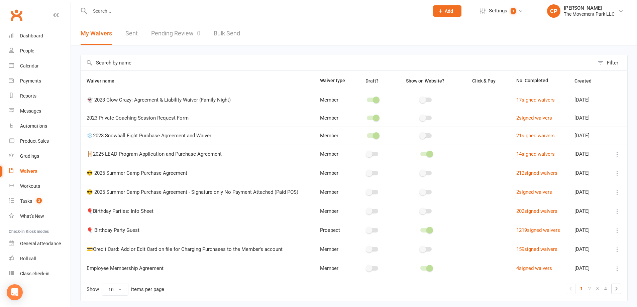
click at [186, 33] on link "Pending Review 0" at bounding box center [175, 33] width 49 height 23
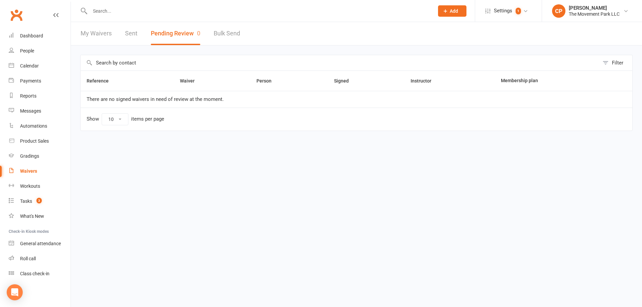
click at [140, 17] on div at bounding box center [254, 11] width 349 height 22
click at [140, 13] on input "text" at bounding box center [258, 10] width 341 height 9
paste input "[PHONE_NUMBER]"
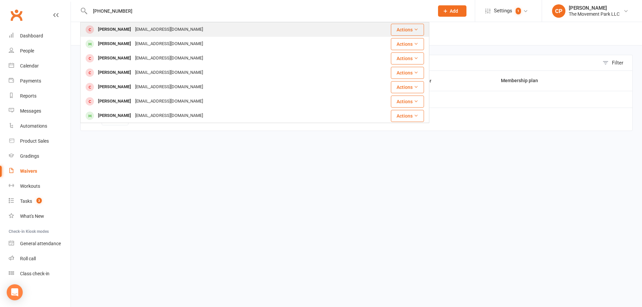
type input "[PHONE_NUMBER]"
click at [143, 30] on div "[EMAIL_ADDRESS][DOMAIN_NAME]" at bounding box center [169, 30] width 72 height 10
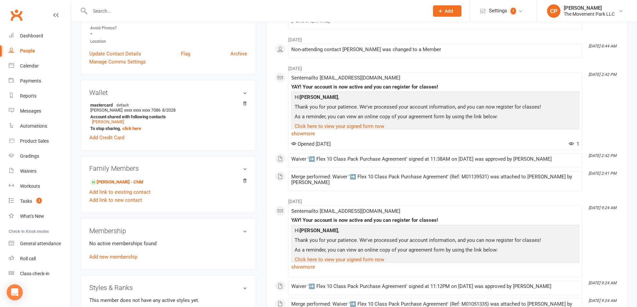
scroll to position [268, 0]
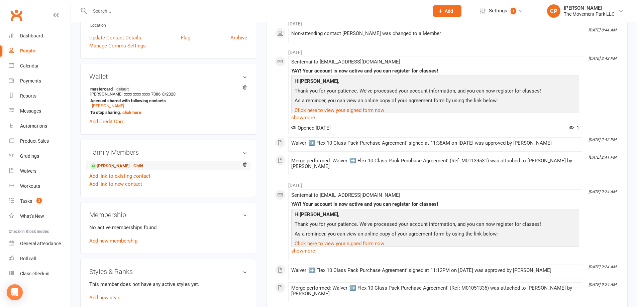
click at [125, 166] on link "[PERSON_NAME] - Child" at bounding box center [116, 166] width 53 height 7
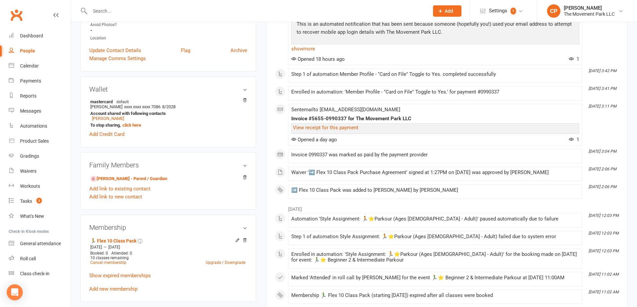
scroll to position [301, 0]
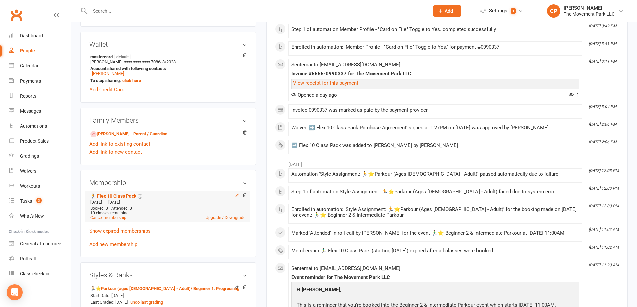
click at [236, 196] on icon at bounding box center [237, 195] width 5 height 5
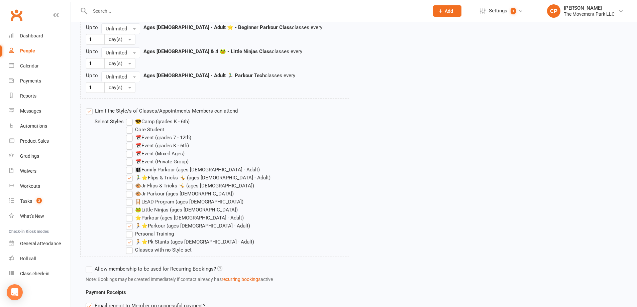
scroll to position [838, 0]
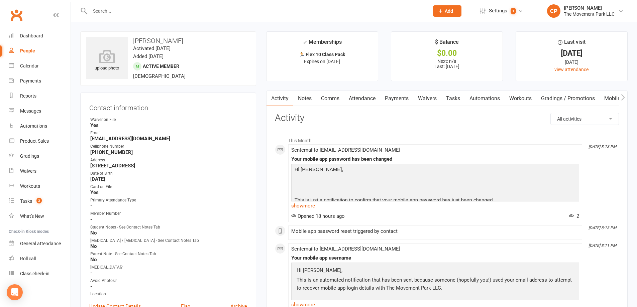
click at [614, 98] on link "Mobile App" at bounding box center [618, 98] width 36 height 15
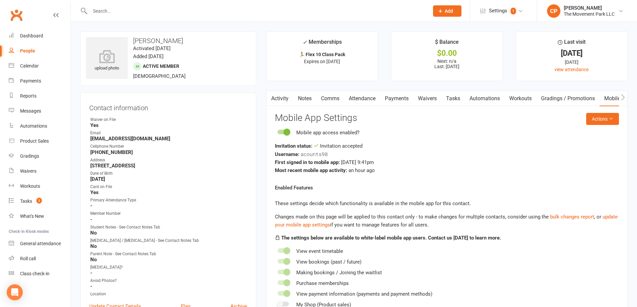
click at [277, 101] on link "Activity" at bounding box center [280, 98] width 27 height 15
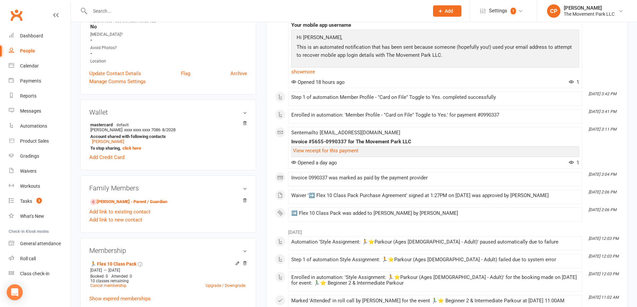
scroll to position [234, 0]
click at [129, 200] on link "[PERSON_NAME] - Parent / Guardian" at bounding box center [128, 201] width 77 height 7
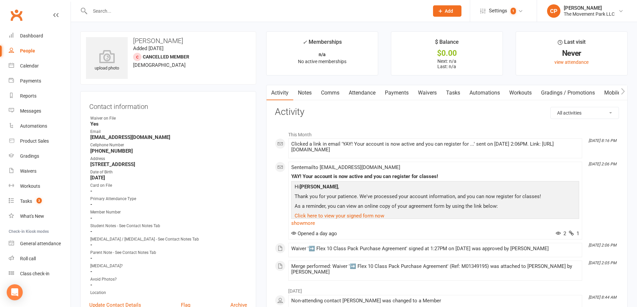
click at [609, 95] on link "Mobile App" at bounding box center [618, 92] width 36 height 15
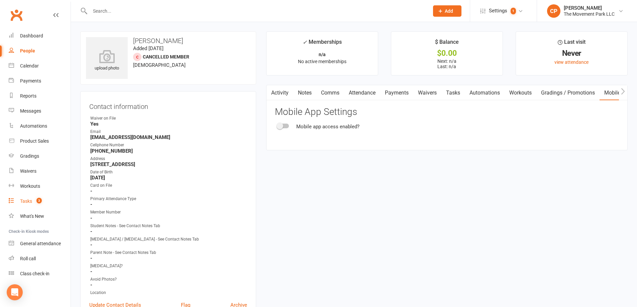
click at [31, 201] on div "Tasks" at bounding box center [26, 201] width 12 height 5
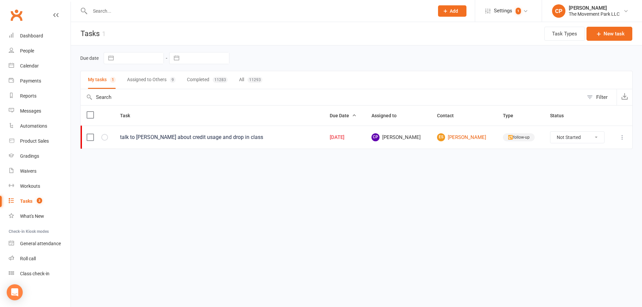
click at [151, 78] on button "Assigned to Others 9" at bounding box center [151, 80] width 48 height 18
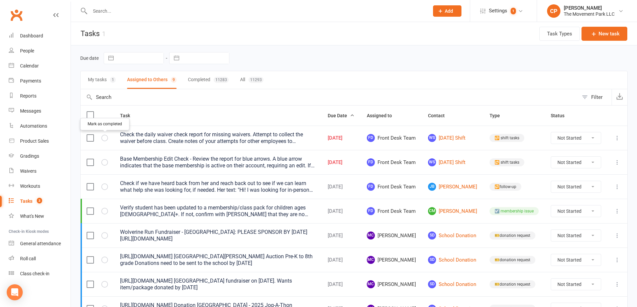
click at [0, 0] on icon "button" at bounding box center [0, 0] width 0 height 0
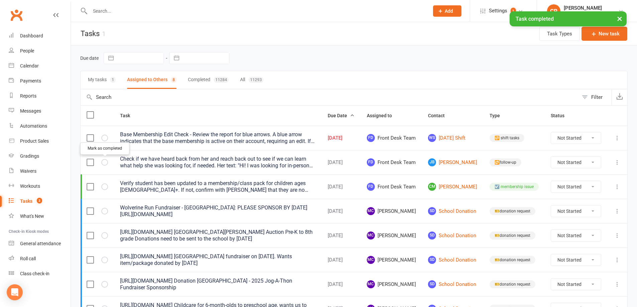
click at [104, 165] on button "button" at bounding box center [104, 162] width 7 height 7
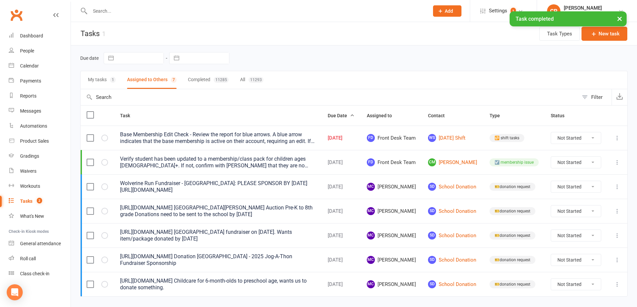
click at [201, 81] on button "Completed 11285" at bounding box center [208, 80] width 41 height 18
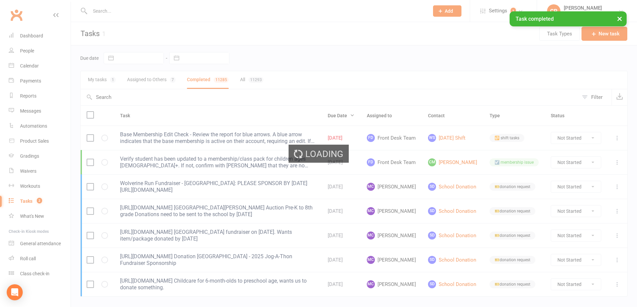
select select "finished"
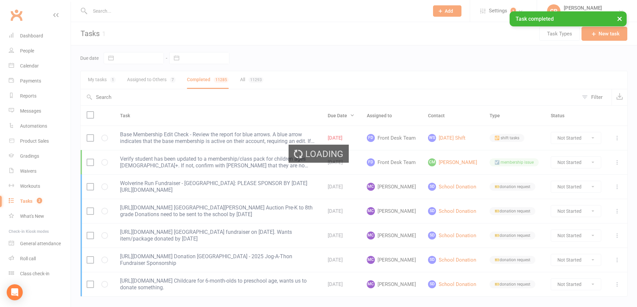
select select "finished"
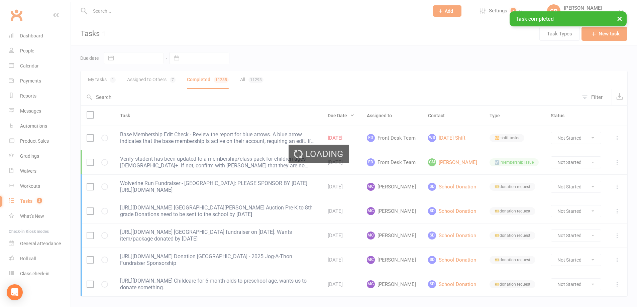
select select "finished"
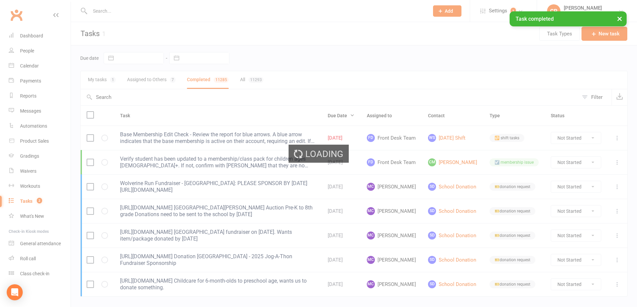
select select "finished"
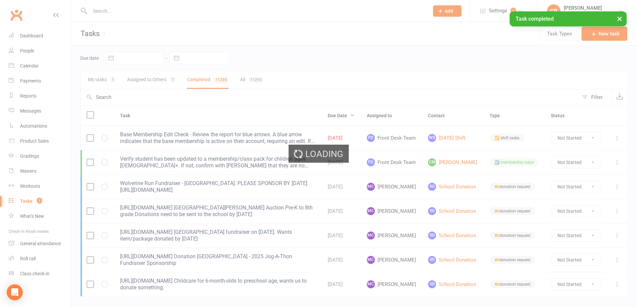
select select "finished"
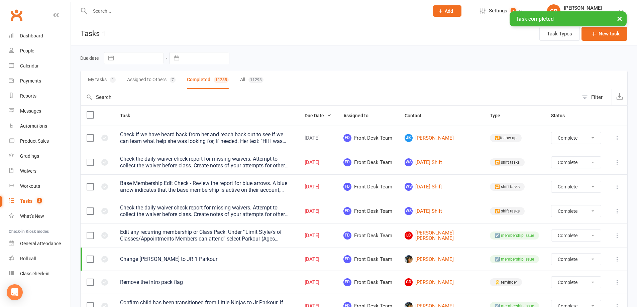
select select "finished"
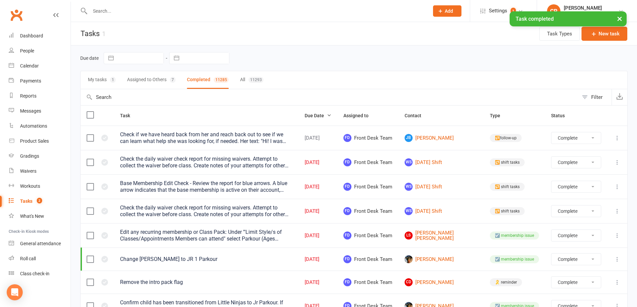
select select "finished"
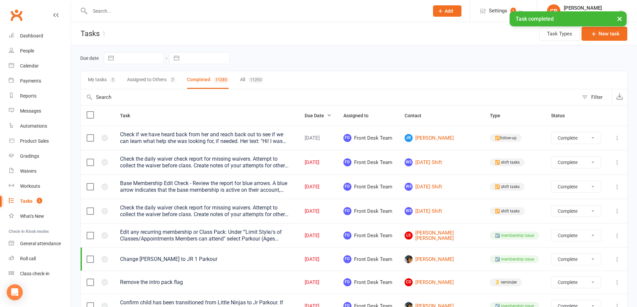
select select "finished"
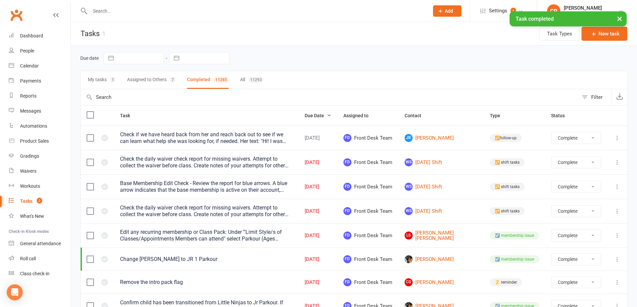
select select "finished"
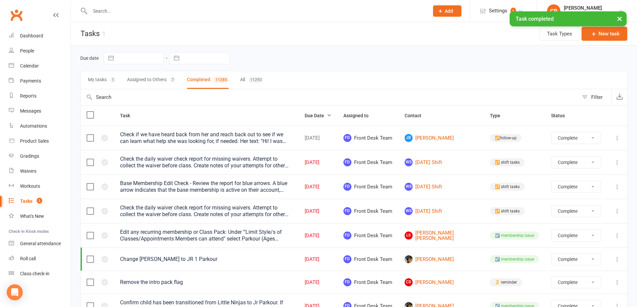
select select "finished"
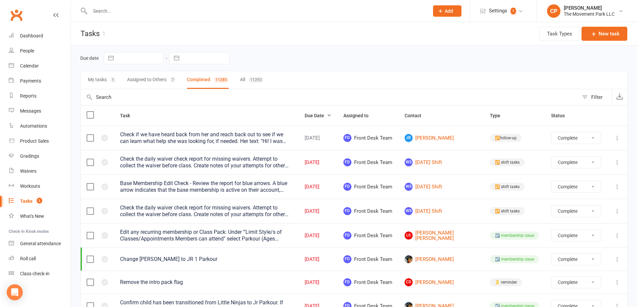
click at [579, 139] on select "Not Started In Progress Waiting Complete" at bounding box center [575, 137] width 49 height 11
click at [551, 132] on select "Not Started In Progress Waiting Complete" at bounding box center [575, 137] width 49 height 11
select select "finished"
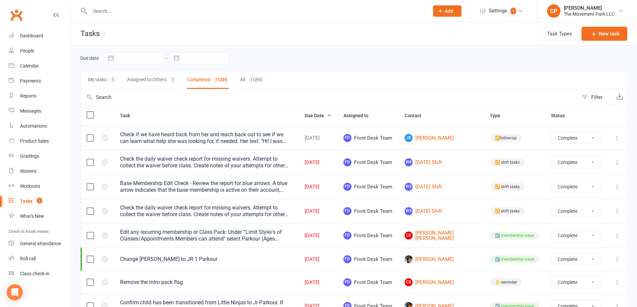
select select "finished"
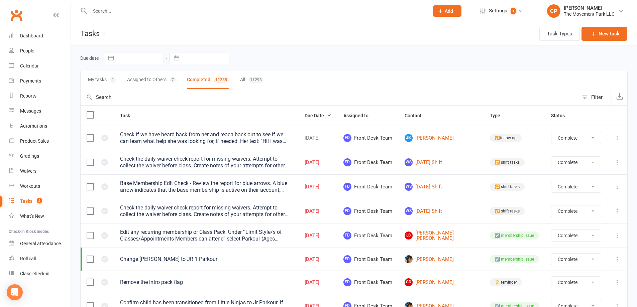
select select "finished"
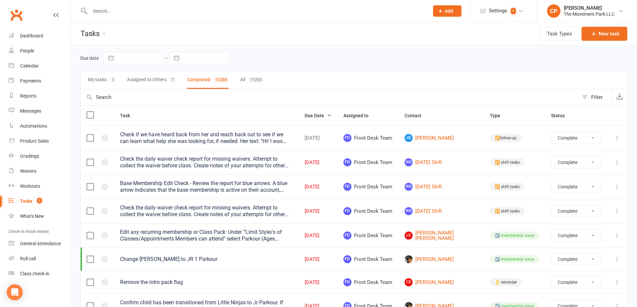
select select "finished"
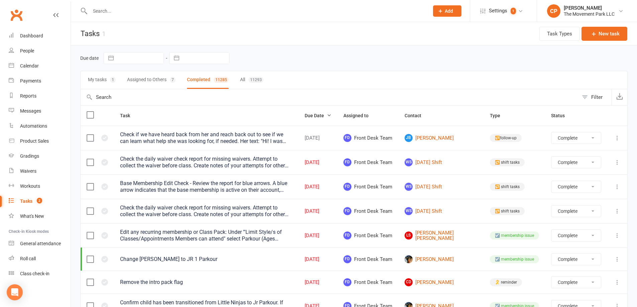
select select "finished"
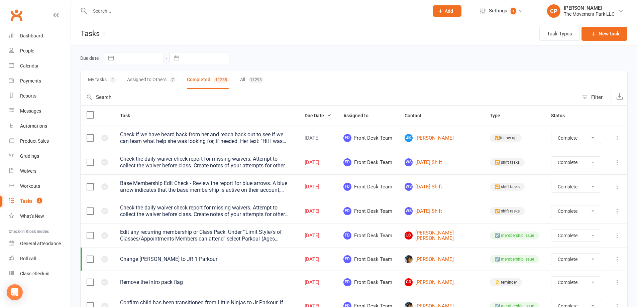
select select "finished"
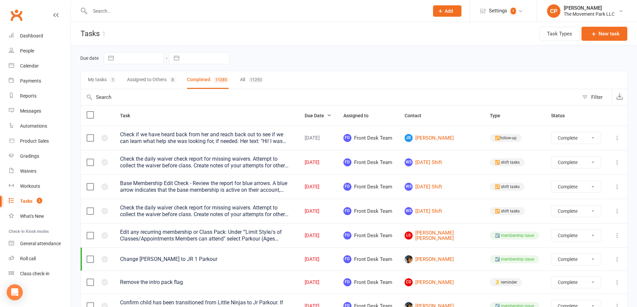
select select "finished"
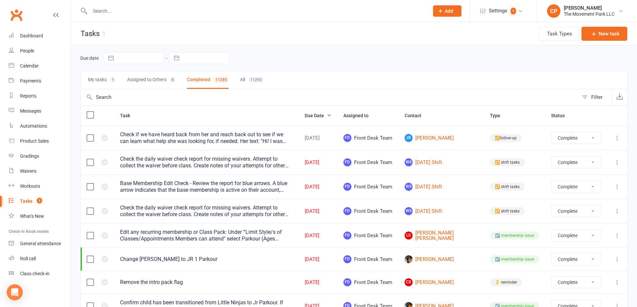
select select "finished"
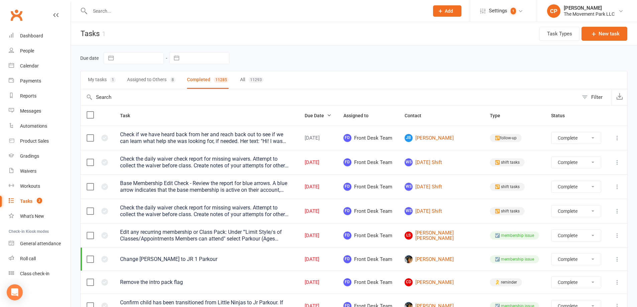
select select "finished"
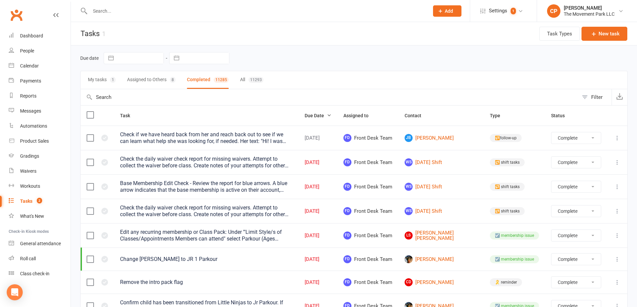
select select "finished"
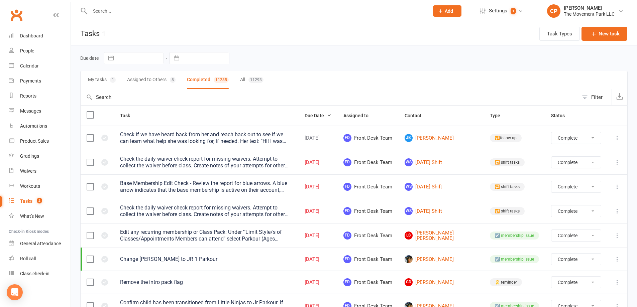
select select "finished"
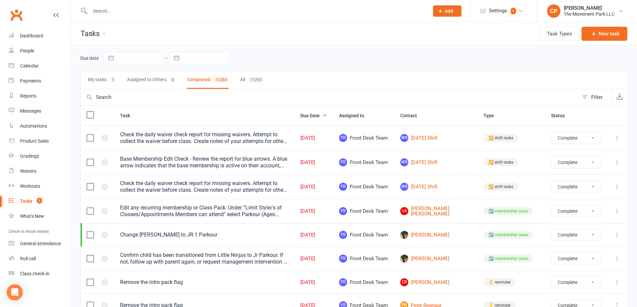
click at [156, 80] on button "Assigned to Others 8" at bounding box center [151, 80] width 48 height 18
select select "finished"
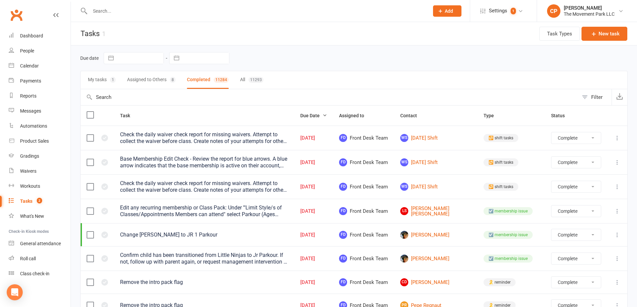
select select "finished"
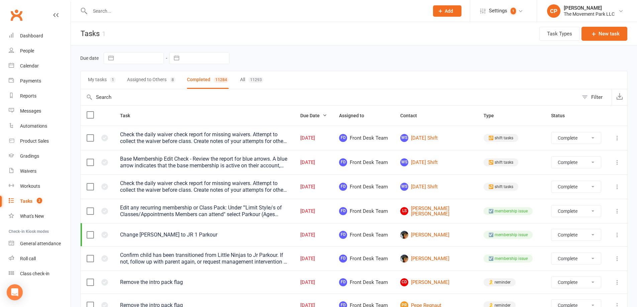
select select "finished"
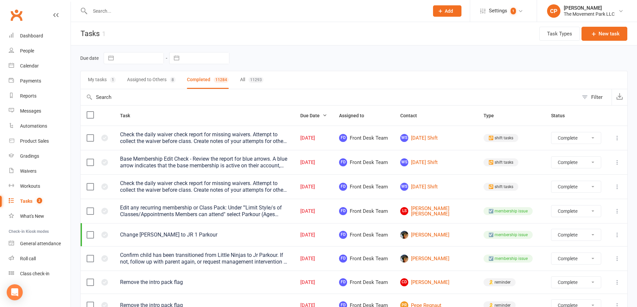
select select "finished"
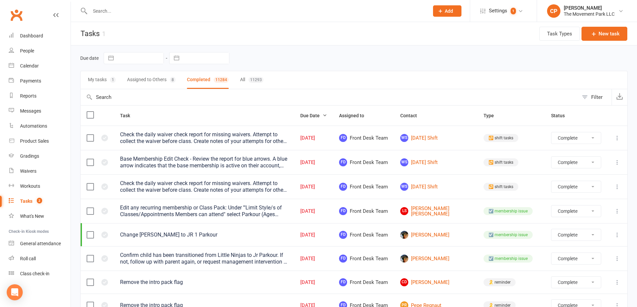
select select "finished"
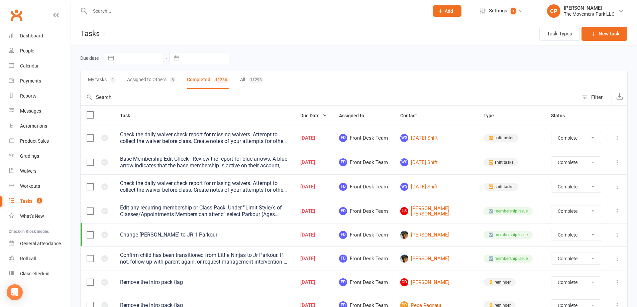
select select "finished"
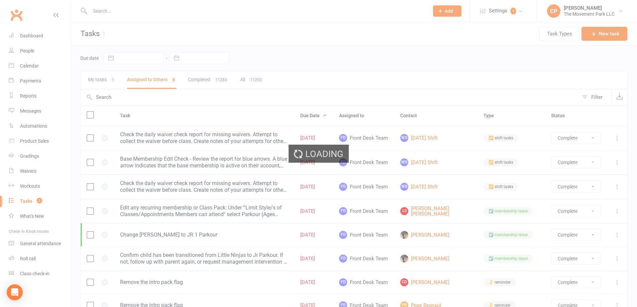
select select "finished"
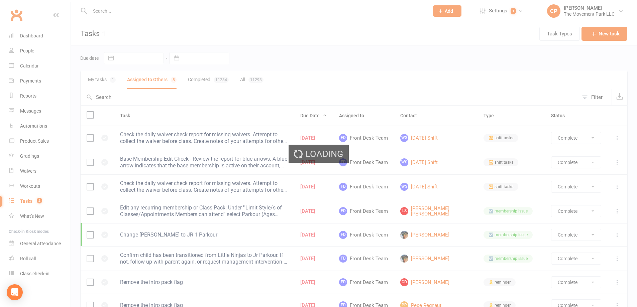
select select "finished"
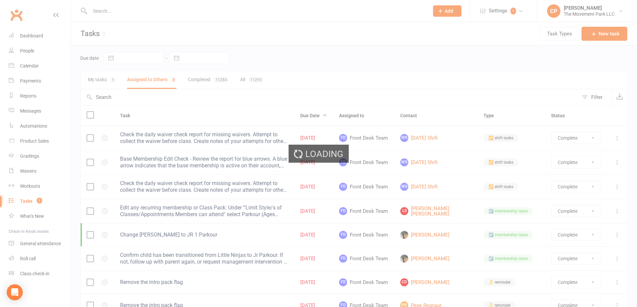
select select "finished"
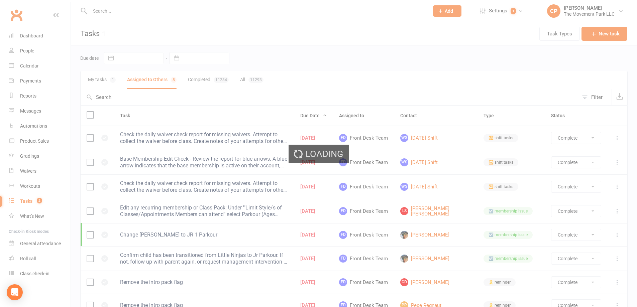
select select "finished"
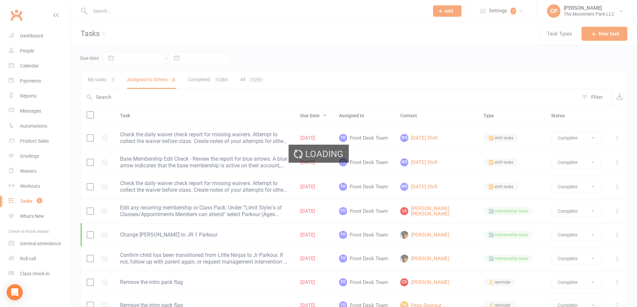
select select "finished"
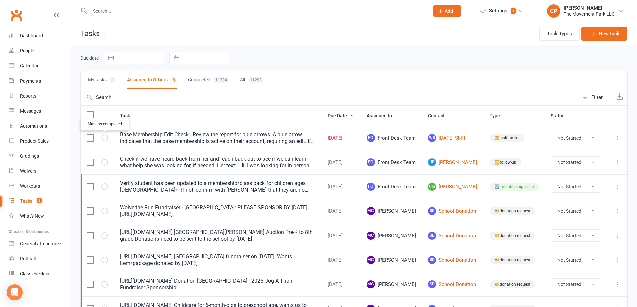
click at [0, 0] on icon "button" at bounding box center [0, 0] width 0 height 0
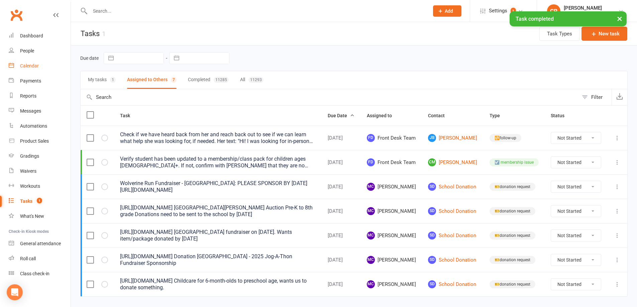
click at [23, 64] on div "Calendar" at bounding box center [29, 65] width 19 height 5
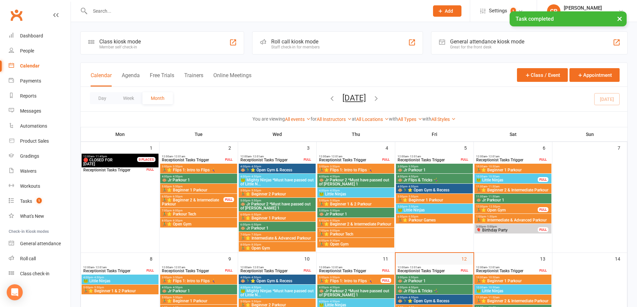
click at [418, 261] on div "12" at bounding box center [435, 308] width 78 height 110
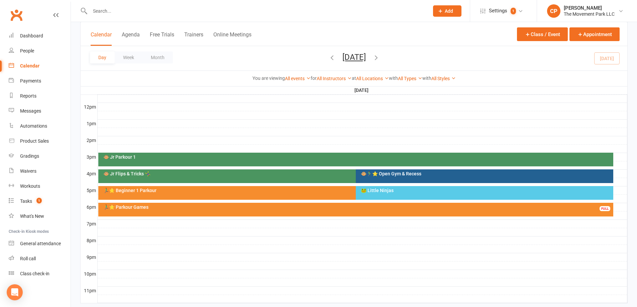
scroll to position [234, 0]
click at [352, 160] on div "🐵 Jr Parkour 1" at bounding box center [355, 159] width 515 height 14
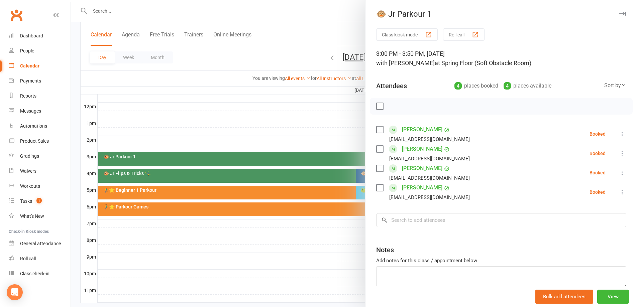
click at [322, 136] on div at bounding box center [354, 153] width 566 height 307
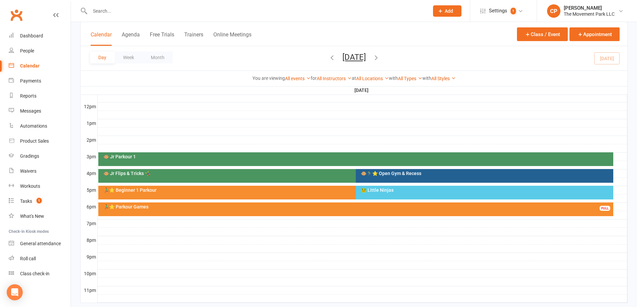
click at [324, 153] on div "🐵 Jr Parkour 1" at bounding box center [355, 159] width 515 height 14
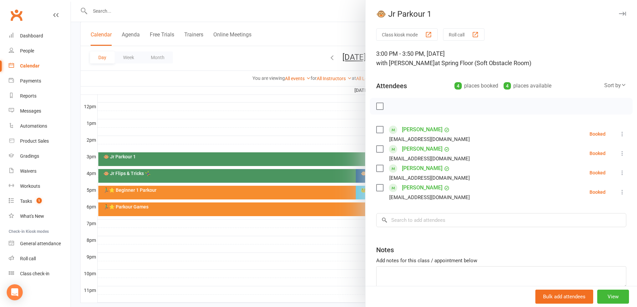
click at [406, 129] on link "[PERSON_NAME]" at bounding box center [422, 129] width 40 height 11
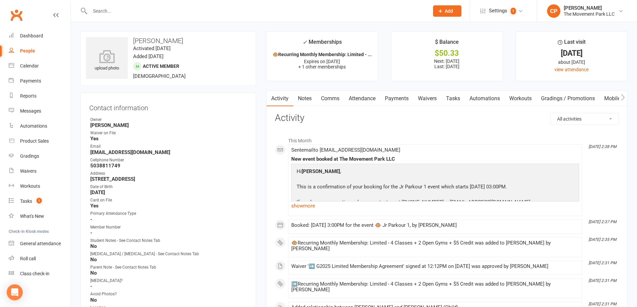
click at [425, 97] on link "Waivers" at bounding box center [427, 98] width 28 height 15
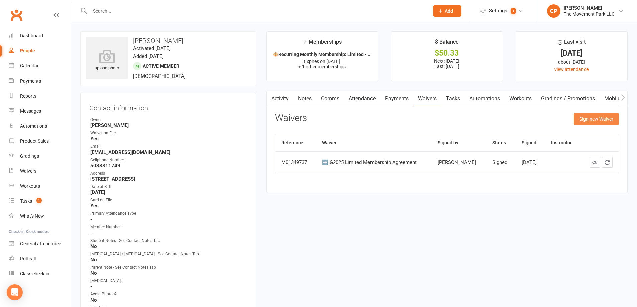
click at [580, 118] on button "Sign new Waiver" at bounding box center [596, 119] width 45 height 12
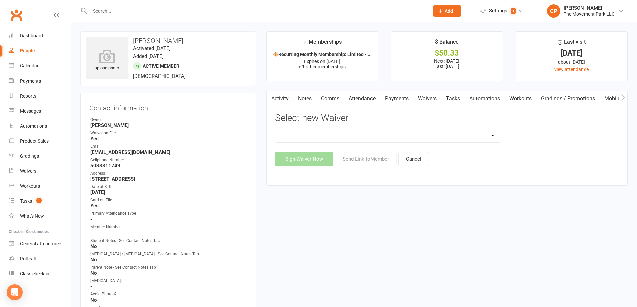
click at [336, 135] on select "🪜2025 LEAD Program Application and Purchase Agreement 😎 2025 Summer Camp Purcha…" at bounding box center [387, 135] width 225 height 13
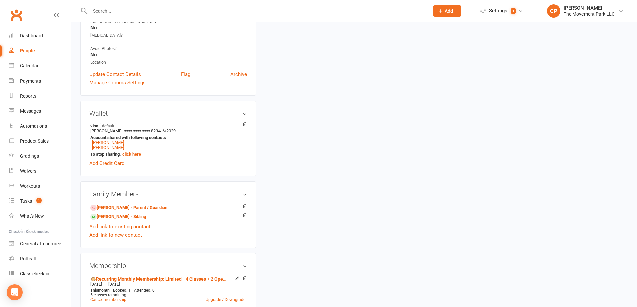
scroll to position [268, 0]
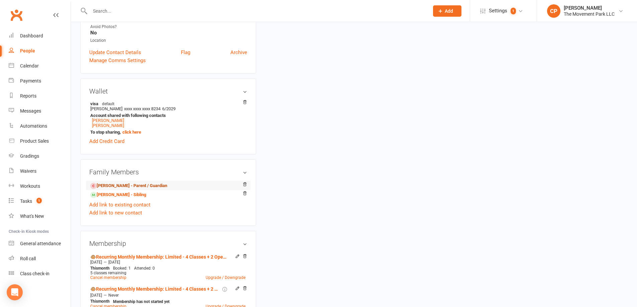
click at [130, 186] on link "[PERSON_NAME] - Parent / Guardian" at bounding box center [128, 186] width 77 height 7
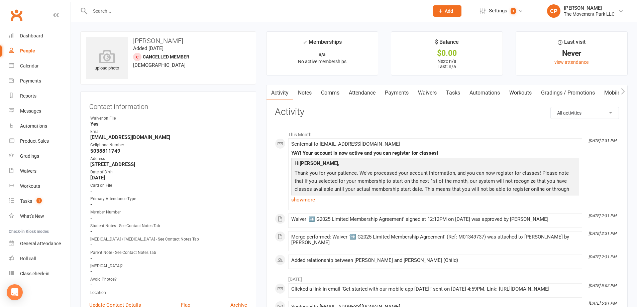
click at [429, 93] on link "Waivers" at bounding box center [427, 92] width 28 height 15
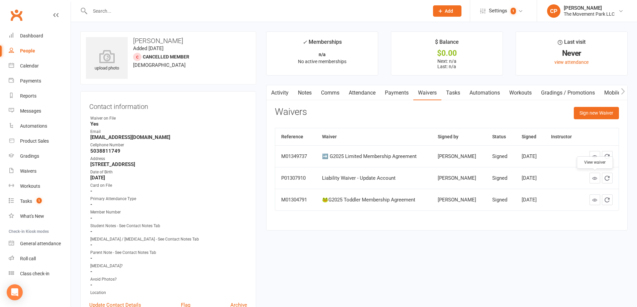
click at [595, 178] on icon at bounding box center [594, 178] width 5 height 5
click at [588, 110] on button "Sign new Waiver" at bounding box center [596, 113] width 45 height 12
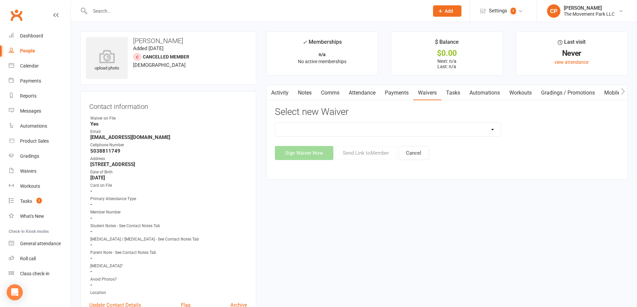
click at [361, 133] on select "🪜2025 LEAD Program Application and Purchase Agreement 😎 2025 Summer Camp Purcha…" at bounding box center [387, 129] width 225 height 13
select select "9225"
click at [275, 123] on select "🪜2025 LEAD Program Application and Purchase Agreement 😎 2025 Summer Camp Purcha…" at bounding box center [387, 129] width 225 height 13
click at [361, 155] on button "Send Link to Member" at bounding box center [366, 153] width 62 height 14
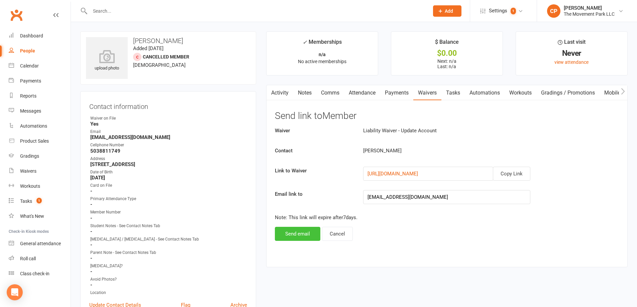
click at [299, 237] on button "Send email" at bounding box center [297, 234] width 45 height 14
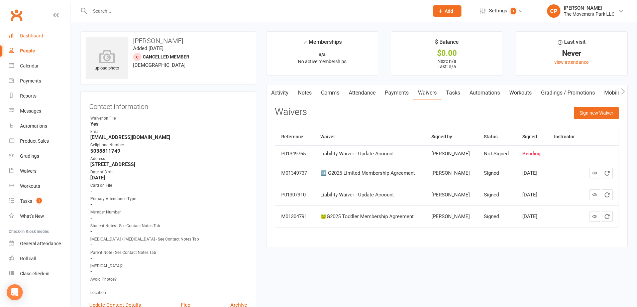
click at [37, 34] on div "Dashboard" at bounding box center [31, 35] width 23 height 5
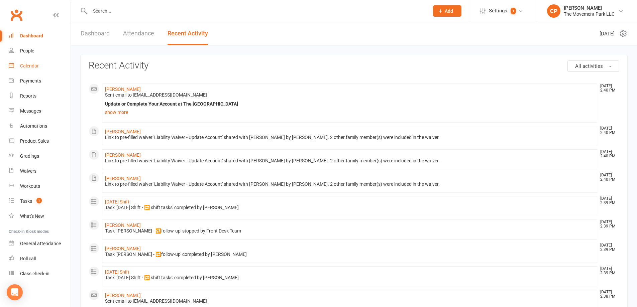
click at [35, 65] on div "Calendar" at bounding box center [29, 65] width 19 height 5
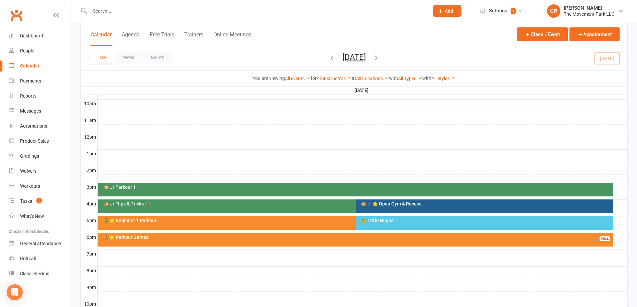
scroll to position [234, 0]
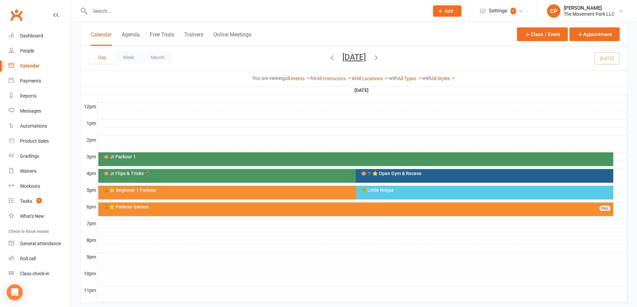
click at [320, 158] on div "🐵 Jr Parkour 1" at bounding box center [357, 156] width 509 height 5
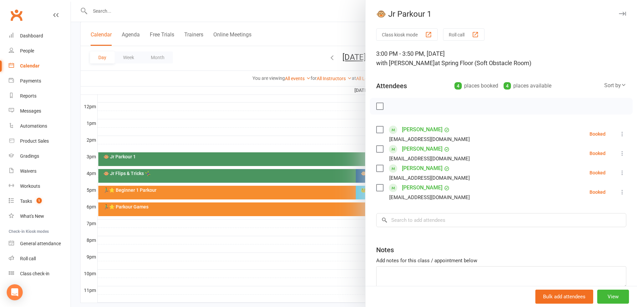
click at [308, 114] on div at bounding box center [354, 153] width 566 height 307
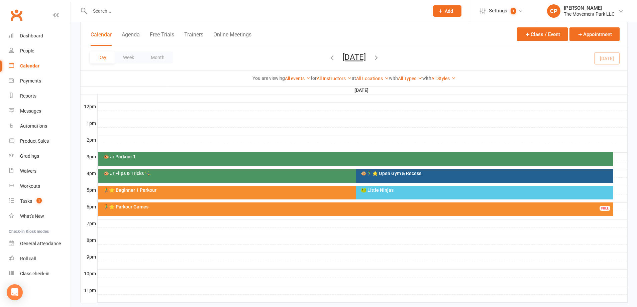
click at [310, 155] on div "🐵 Jr Parkour 1" at bounding box center [357, 156] width 509 height 5
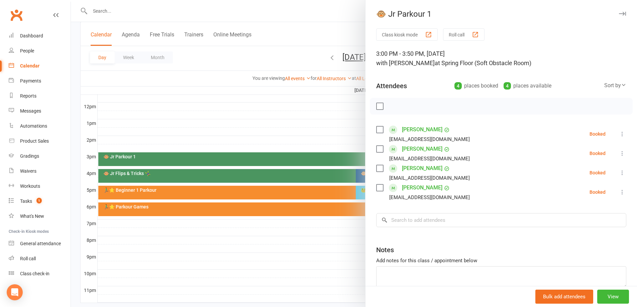
click at [379, 187] on label at bounding box center [379, 188] width 7 height 7
click at [393, 107] on icon "button" at bounding box center [394, 106] width 7 height 7
click at [380, 190] on label at bounding box center [379, 188] width 7 height 7
click at [335, 140] on div at bounding box center [354, 153] width 566 height 307
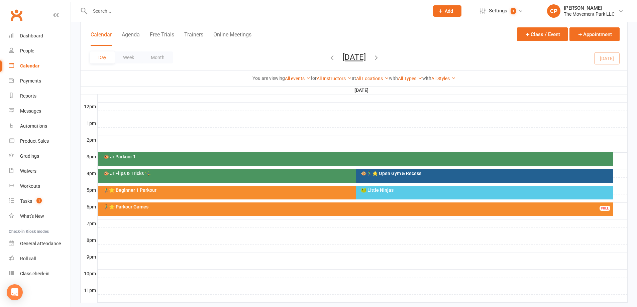
click at [300, 158] on div "🐵 Jr Parkour 1" at bounding box center [357, 156] width 509 height 5
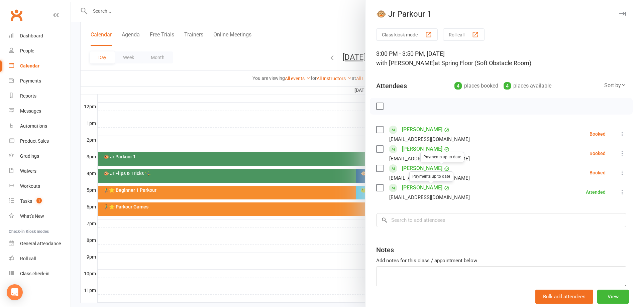
click at [414, 185] on link "[PERSON_NAME]" at bounding box center [422, 188] width 40 height 11
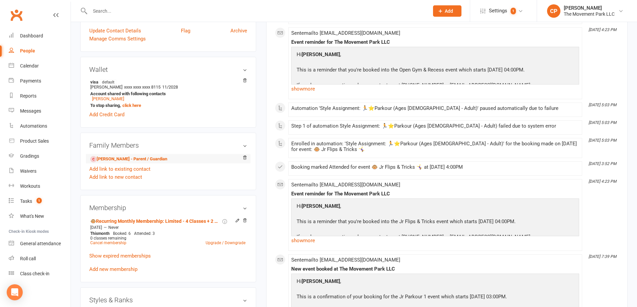
scroll to position [301, 0]
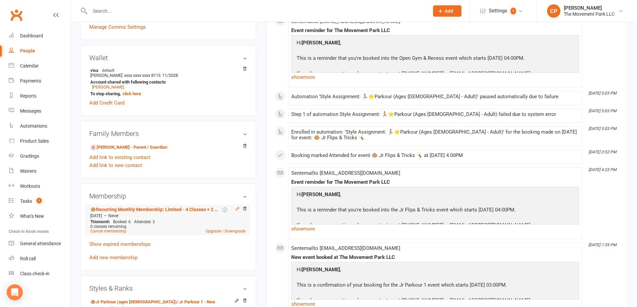
click at [238, 211] on icon at bounding box center [237, 209] width 5 height 5
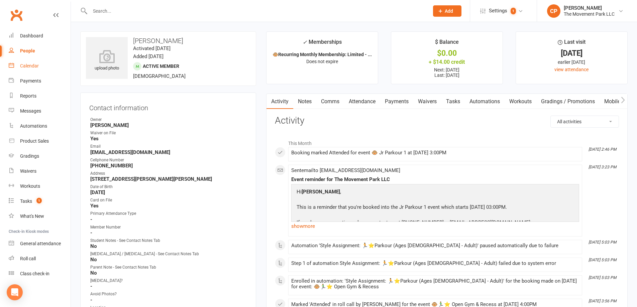
click at [35, 62] on link "Calendar" at bounding box center [40, 66] width 62 height 15
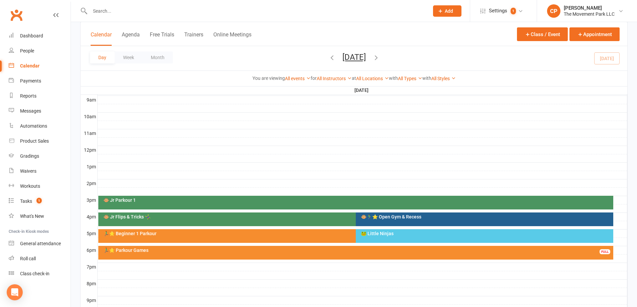
scroll to position [201, 0]
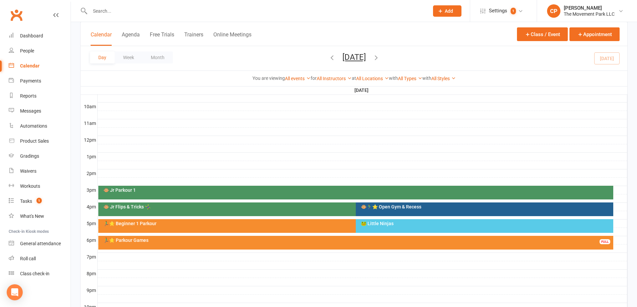
click at [188, 186] on div "🐵 Jr Parkour 1" at bounding box center [355, 193] width 515 height 14
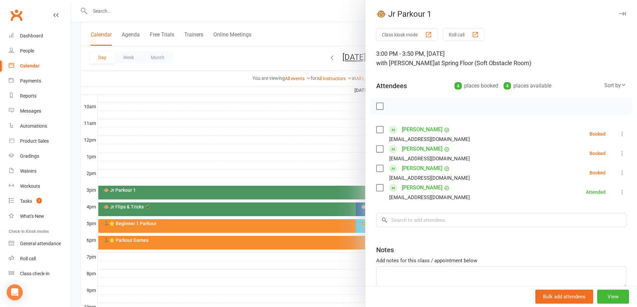
click at [618, 172] on button at bounding box center [622, 173] width 8 height 8
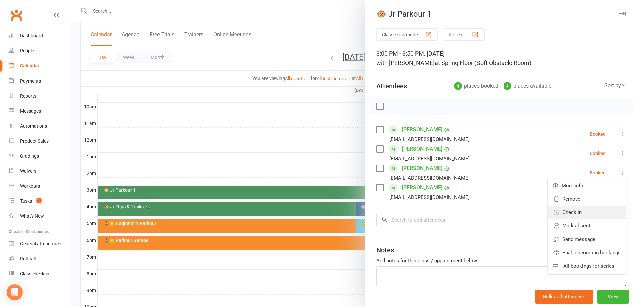
click at [583, 211] on link "Check in" at bounding box center [587, 212] width 78 height 13
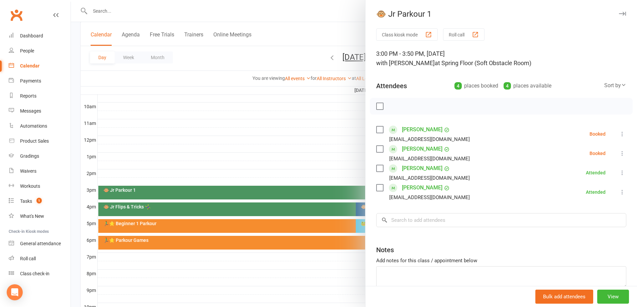
click at [619, 155] on icon at bounding box center [622, 153] width 7 height 7
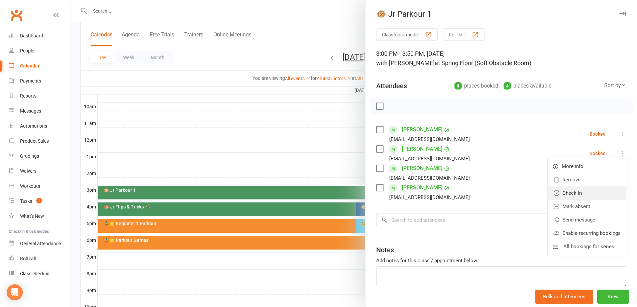
click at [574, 193] on link "Check in" at bounding box center [587, 193] width 78 height 13
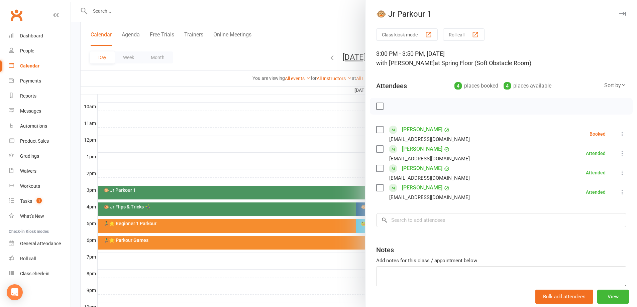
click at [619, 153] on icon at bounding box center [622, 153] width 7 height 7
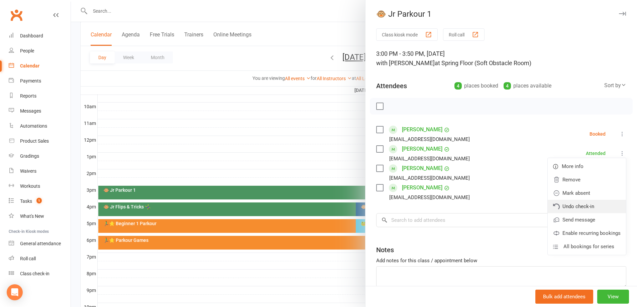
click at [581, 203] on link "Undo check-in" at bounding box center [587, 206] width 78 height 13
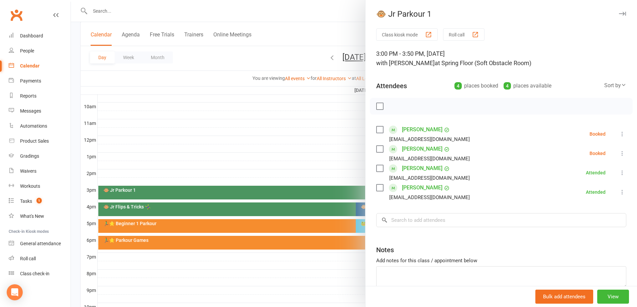
click at [619, 136] on icon at bounding box center [622, 134] width 7 height 7
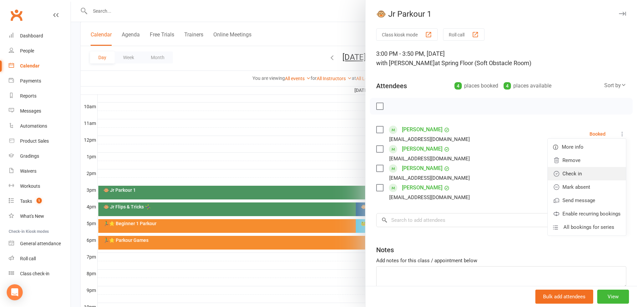
click at [575, 175] on link "Check in" at bounding box center [587, 173] width 78 height 13
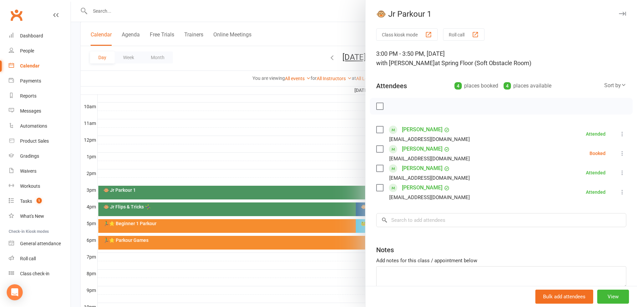
click at [138, 149] on div at bounding box center [354, 153] width 566 height 307
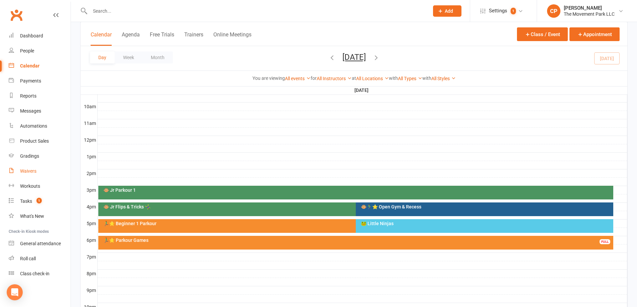
click at [26, 168] on link "Waivers" at bounding box center [40, 171] width 62 height 15
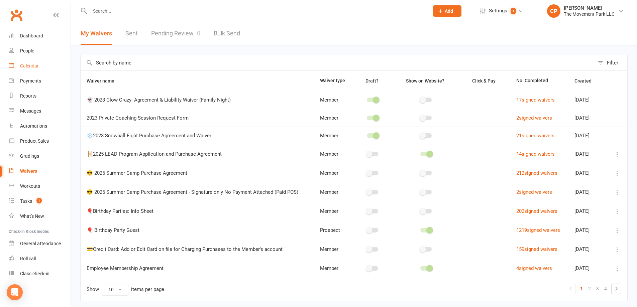
click at [33, 68] on div "Calendar" at bounding box center [29, 65] width 19 height 5
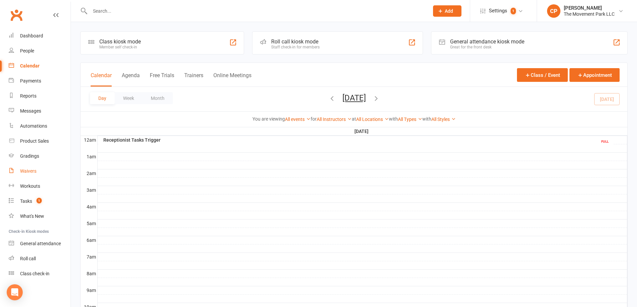
click at [30, 169] on div "Waivers" at bounding box center [28, 171] width 16 height 5
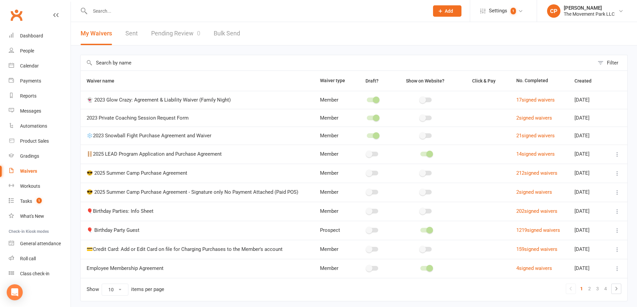
click at [120, 11] on input "text" at bounding box center [256, 10] width 336 height 9
paste input "[PHONE_NUMBER]"
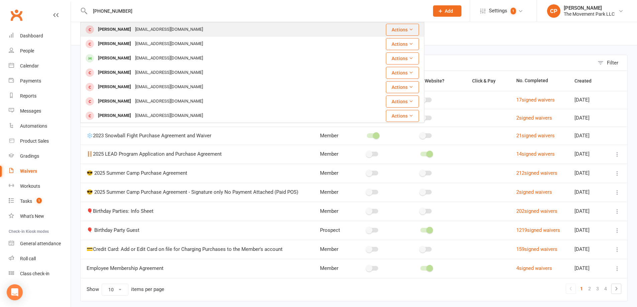
type input "[PHONE_NUMBER]"
click at [130, 28] on div "[PERSON_NAME]" at bounding box center [114, 30] width 37 height 10
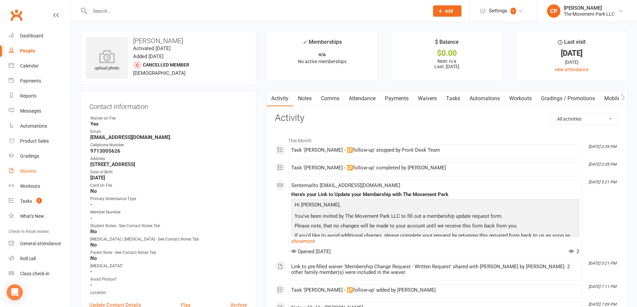
click at [28, 170] on div "Waivers" at bounding box center [28, 171] width 16 height 5
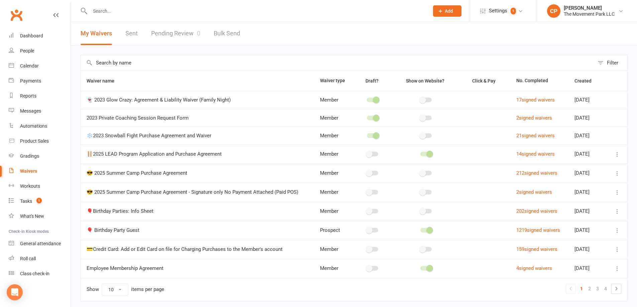
click at [166, 32] on link "Pending Review 0" at bounding box center [175, 33] width 49 height 23
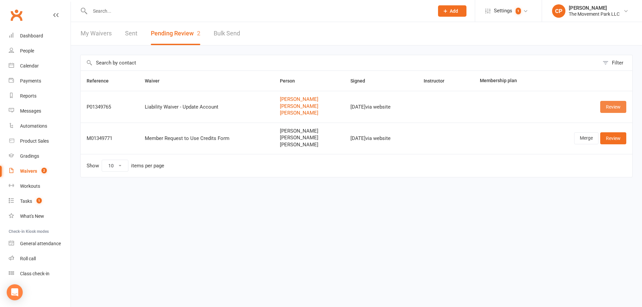
click at [612, 106] on link "Review" at bounding box center [613, 107] width 26 height 12
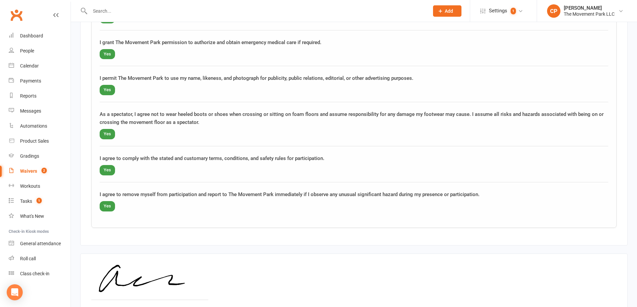
scroll to position [1200, 0]
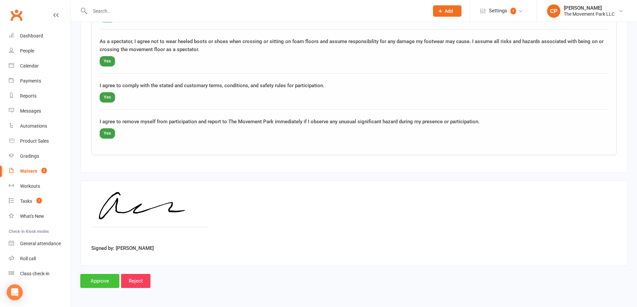
click at [92, 285] on input "Approve" at bounding box center [99, 281] width 39 height 14
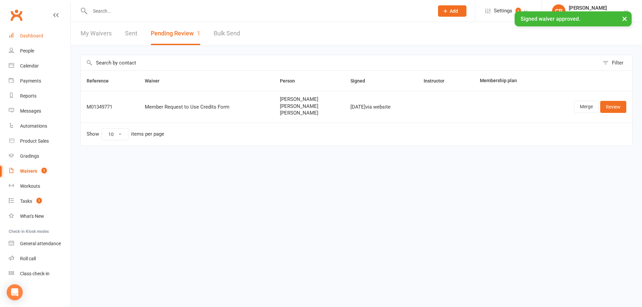
click at [41, 39] on link "Dashboard" at bounding box center [40, 35] width 62 height 15
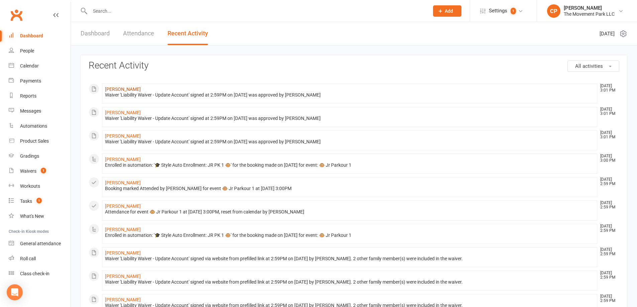
click at [126, 89] on link "[PERSON_NAME]" at bounding box center [123, 89] width 36 height 5
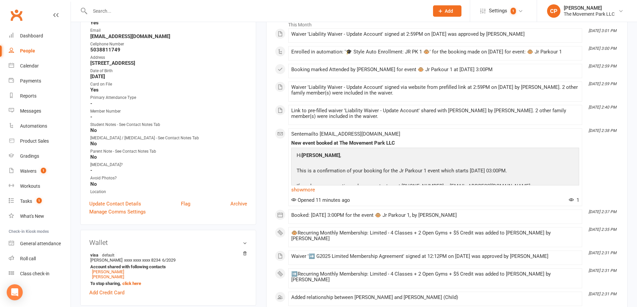
scroll to position [134, 0]
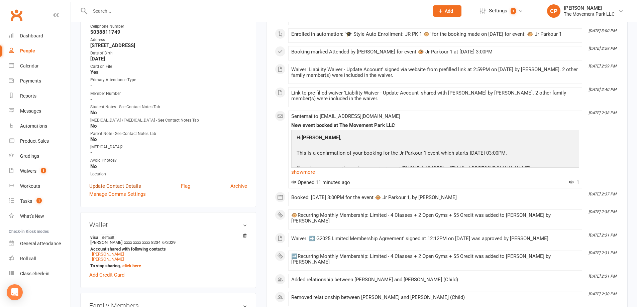
click at [125, 187] on link "Update Contact Details" at bounding box center [115, 186] width 52 height 8
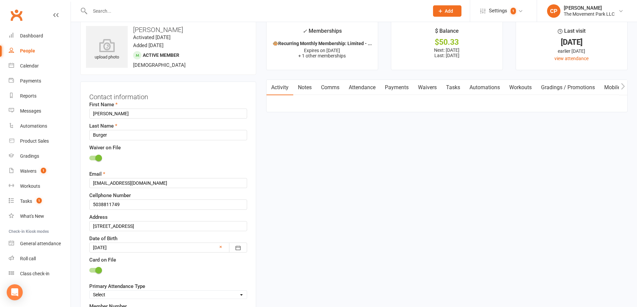
scroll to position [0, 0]
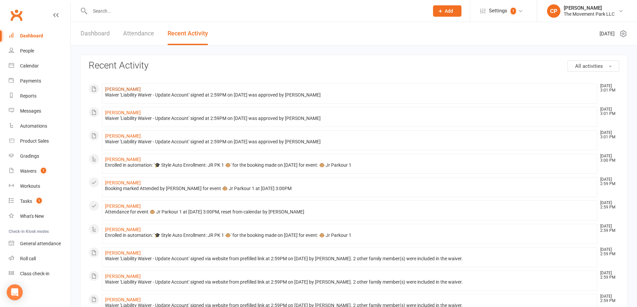
click at [127, 87] on link "[PERSON_NAME]" at bounding box center [123, 89] width 36 height 5
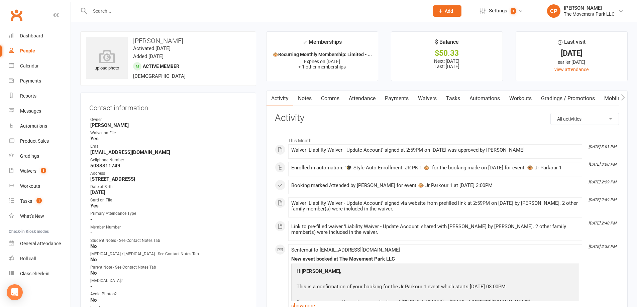
click at [307, 97] on link "Notes" at bounding box center [304, 98] width 23 height 15
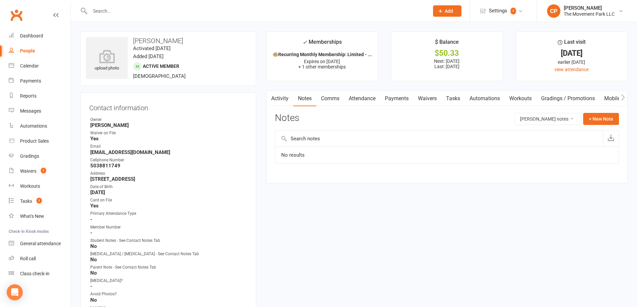
click at [282, 100] on link "Activity" at bounding box center [280, 98] width 27 height 15
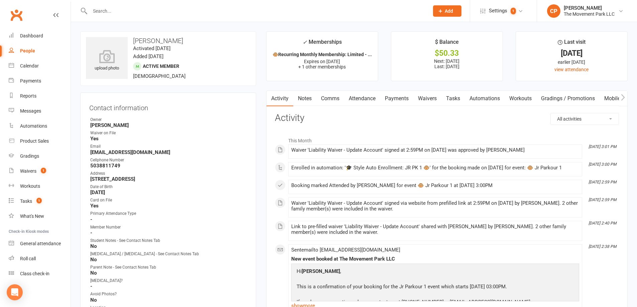
click at [306, 101] on link "Notes" at bounding box center [304, 98] width 23 height 15
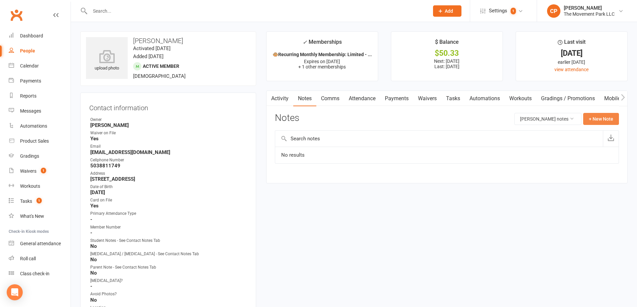
click at [604, 122] on button "+ New Note" at bounding box center [601, 119] width 36 height 12
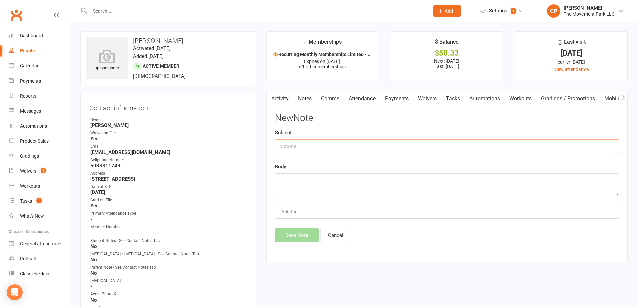
click at [386, 144] on input "text" at bounding box center [447, 146] width 344 height 14
type input "r"
click at [297, 146] on input "Waiver - relationship updates" at bounding box center [447, 146] width 344 height 14
type input "Waiver + relationship updates"
click at [306, 187] on textarea at bounding box center [447, 185] width 344 height 22
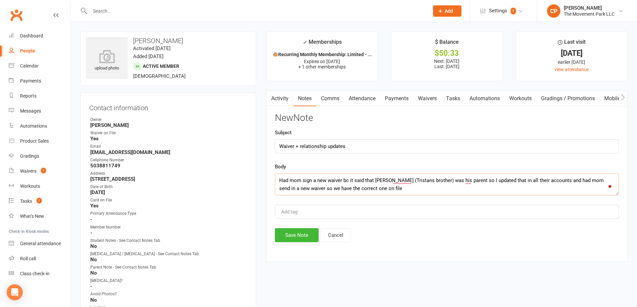
click at [337, 192] on textarea "Had mom sign a new waiver bc it said that [PERSON_NAME] (Tristans brother) was …" at bounding box center [447, 185] width 344 height 22
click at [398, 180] on textarea "Had mom sign a new waiver bc it said that [PERSON_NAME] (Tristans brother) was …" at bounding box center [447, 185] width 344 height 22
click at [469, 182] on textarea "Had mom sign a new waiver bc it said that [PERSON_NAME] ([PERSON_NAME]'s brothe…" at bounding box center [447, 185] width 344 height 22
type textarea "Had mom sign a new waiver bc it said that [PERSON_NAME] ([PERSON_NAME]'s brothe…"
click at [355, 214] on div "Add tag" at bounding box center [447, 212] width 344 height 14
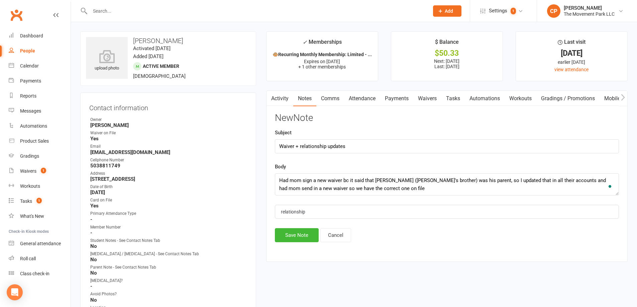
scroll to position [0, 1]
type input "relationship"
drag, startPoint x: 315, startPoint y: 211, endPoint x: 273, endPoint y: 207, distance: 42.0
click at [273, 207] on div "Activity Notes Comms Attendance Payments Waivers Tasks Automations Workouts Gra…" at bounding box center [446, 177] width 361 height 172
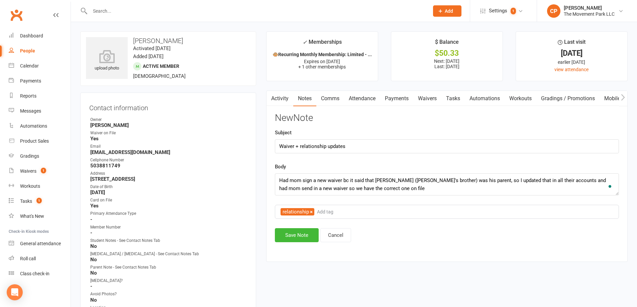
click at [330, 214] on input "Add tag" at bounding box center [327, 212] width 23 height 8
click at [310, 211] on button "relationship" at bounding box center [298, 211] width 34 height 7
type input "waiver"
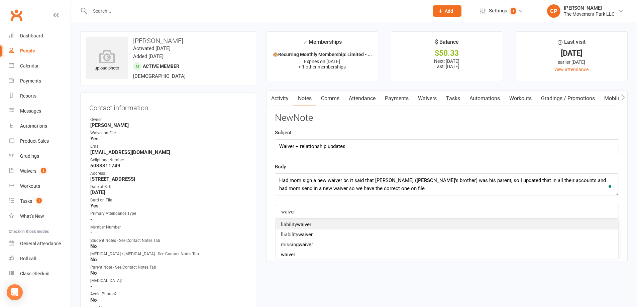
click at [319, 225] on li "liability waiver" at bounding box center [447, 225] width 343 height 10
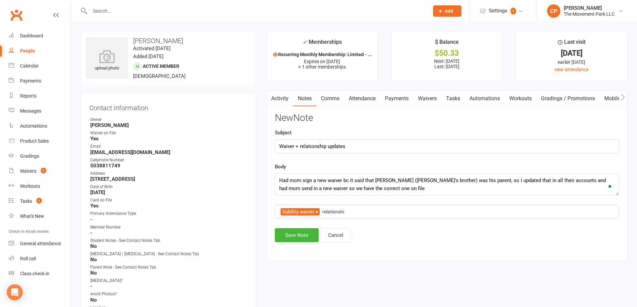
scroll to position [0, 1]
type input "relationship update"
click at [396, 211] on div "liability waiver relationship update" at bounding box center [447, 212] width 344 height 14
click at [308, 238] on button "Save Note" at bounding box center [297, 235] width 44 height 14
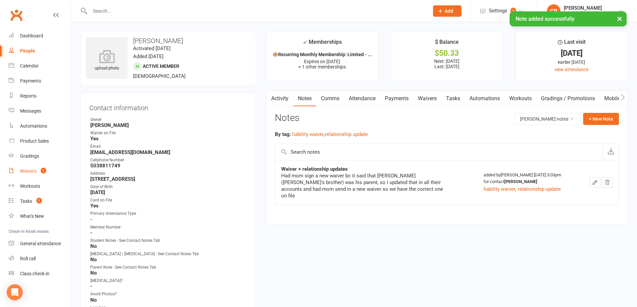
click at [20, 169] on div "Waivers" at bounding box center [28, 171] width 16 height 5
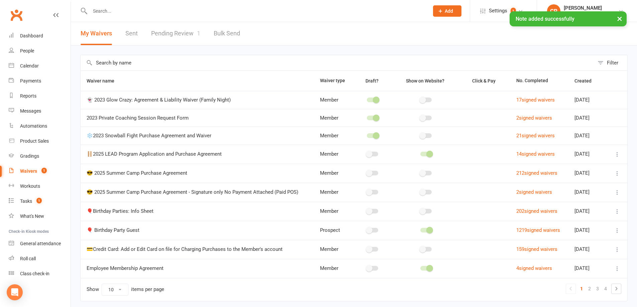
click at [182, 38] on link "Pending Review 1" at bounding box center [175, 33] width 49 height 23
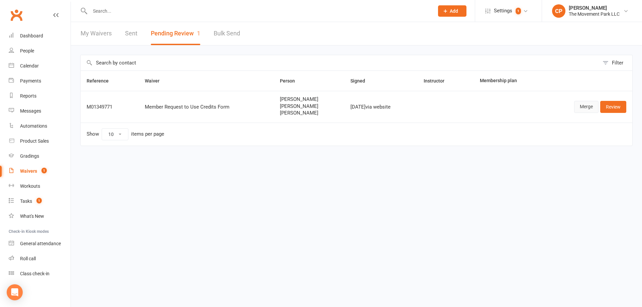
click at [592, 108] on link "Merge" at bounding box center [586, 107] width 24 height 12
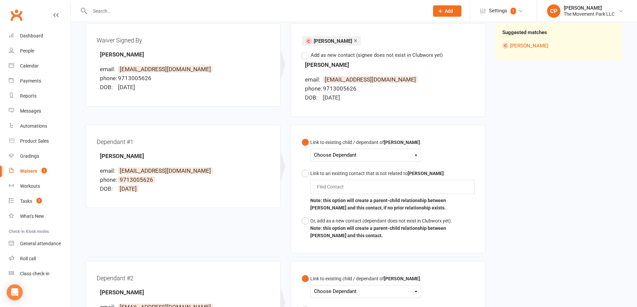
scroll to position [100, 0]
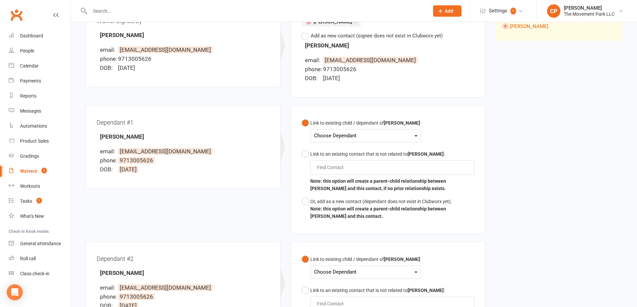
click at [350, 137] on div "Choose Dependant" at bounding box center [365, 135] width 103 height 9
click at [350, 149] on link "[PERSON_NAME]" at bounding box center [347, 151] width 66 height 14
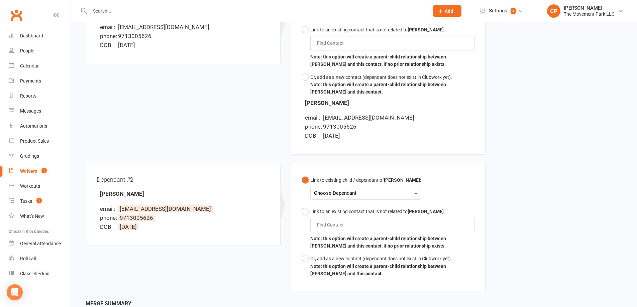
scroll to position [234, 0]
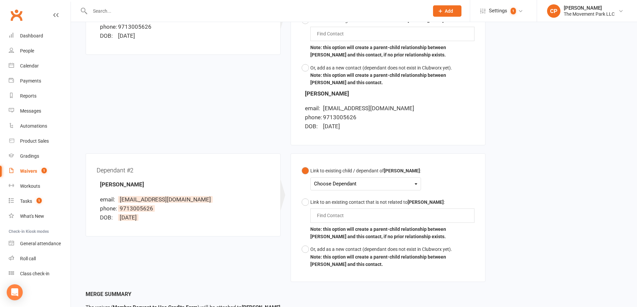
click at [332, 183] on div "Choose Dependant" at bounding box center [365, 184] width 103 height 9
click at [339, 212] on link "[PERSON_NAME]" at bounding box center [347, 214] width 66 height 14
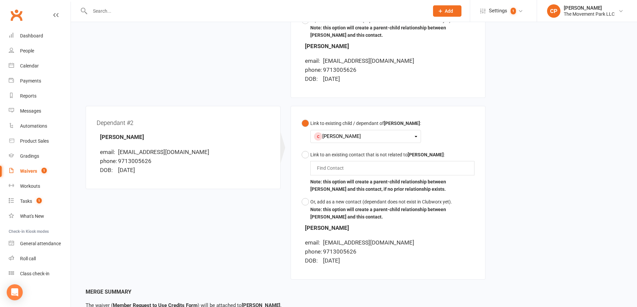
scroll to position [348, 0]
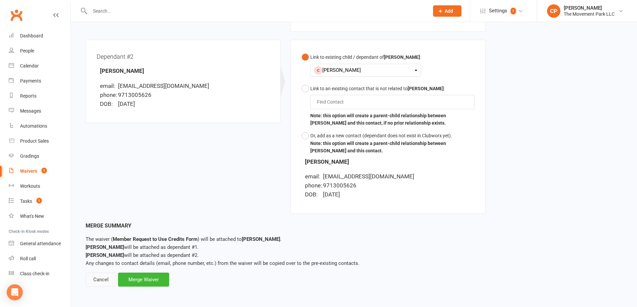
click at [104, 281] on div "Cancel" at bounding box center [101, 280] width 31 height 14
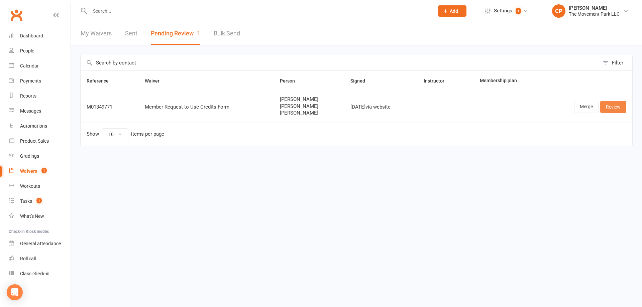
click at [618, 110] on link "Review" at bounding box center [613, 107] width 26 height 12
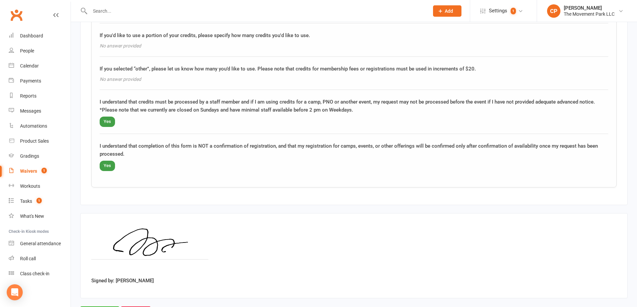
scroll to position [1097, 0]
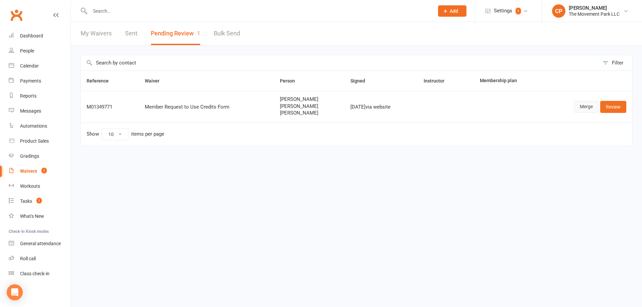
click at [581, 109] on link "Merge" at bounding box center [586, 107] width 24 height 12
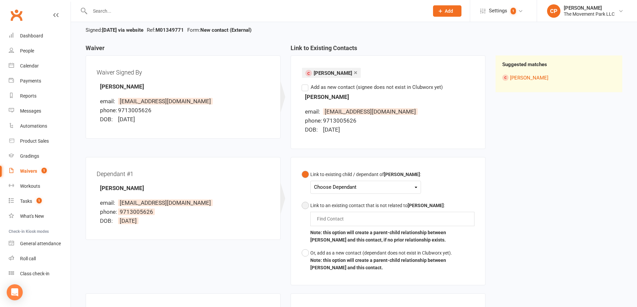
scroll to position [134, 0]
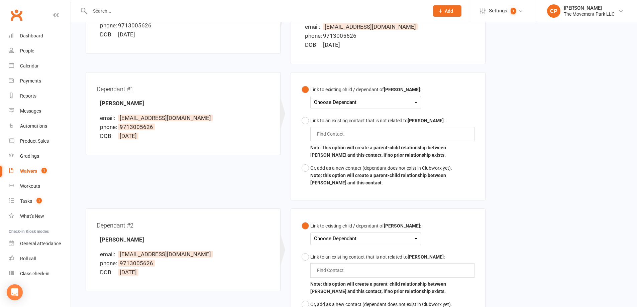
click at [351, 104] on div "Choose Dependant" at bounding box center [365, 102] width 103 height 9
click at [345, 119] on link "[PERSON_NAME]" at bounding box center [347, 118] width 66 height 14
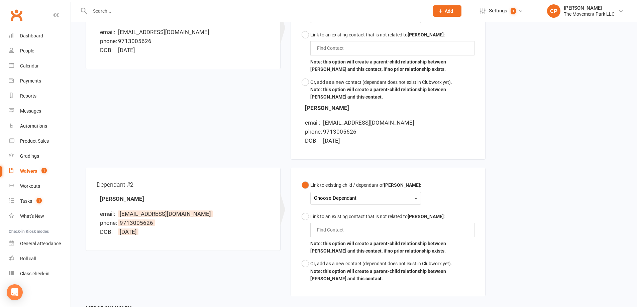
scroll to position [234, 0]
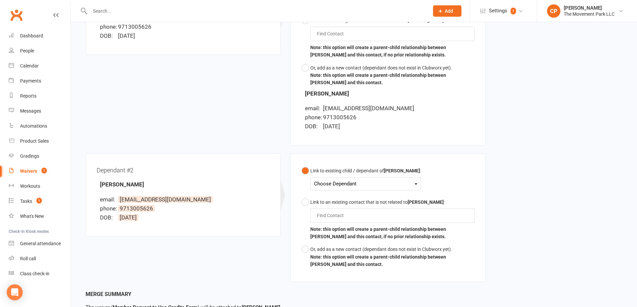
click at [343, 181] on div "Choose Dependant" at bounding box center [365, 184] width 103 height 9
click at [344, 208] on link "[PERSON_NAME]" at bounding box center [347, 214] width 66 height 14
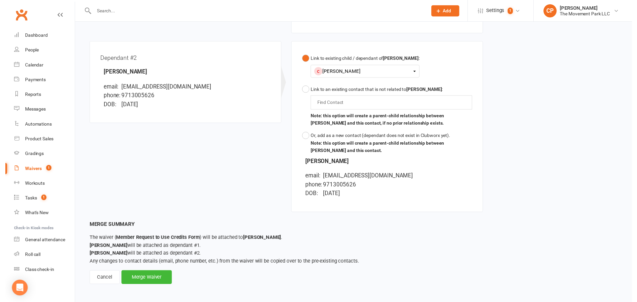
scroll to position [348, 0]
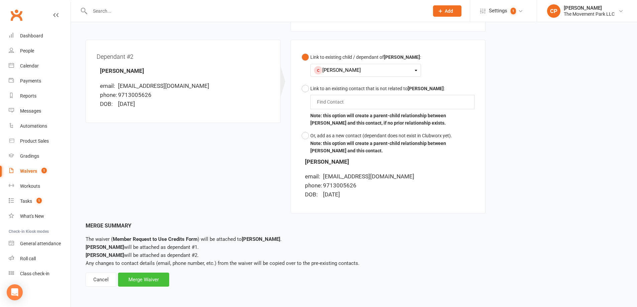
click at [158, 284] on div "Merge Waiver" at bounding box center [143, 280] width 51 height 14
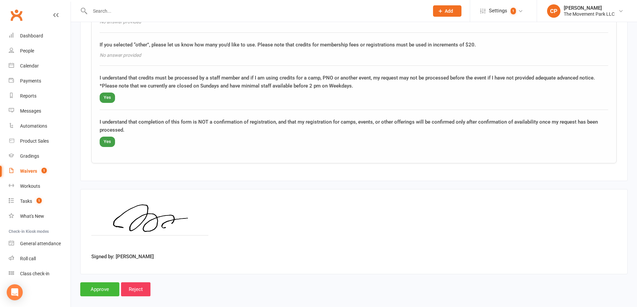
scroll to position [1049, 0]
click at [26, 65] on div "Calendar" at bounding box center [29, 65] width 19 height 5
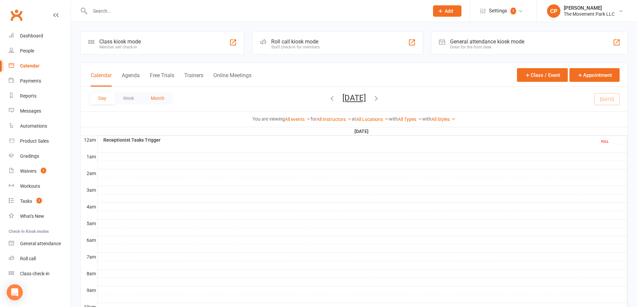
click at [161, 98] on button "Month" at bounding box center [157, 98] width 30 height 12
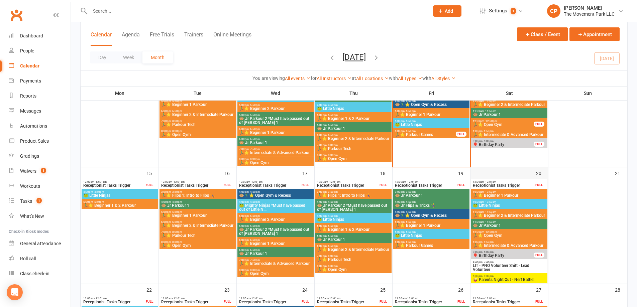
scroll to position [201, 0]
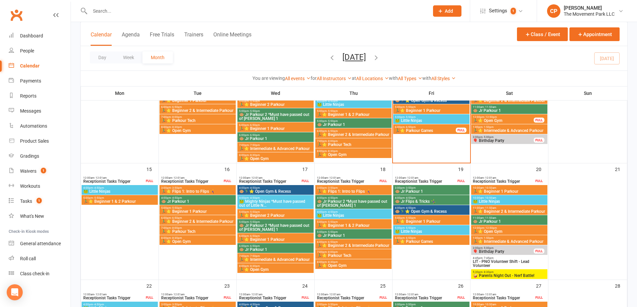
click at [504, 277] on span "🤪 Parents Night Out - Nerf Battle!" at bounding box center [509, 276] width 74 height 4
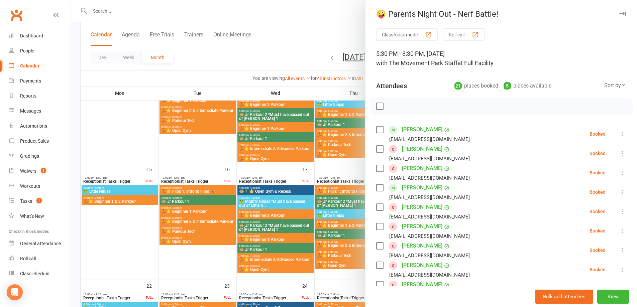
click at [253, 63] on div at bounding box center [354, 153] width 566 height 307
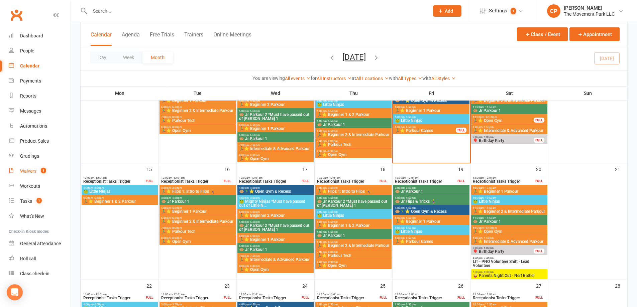
click at [33, 171] on div "Waivers" at bounding box center [28, 171] width 16 height 5
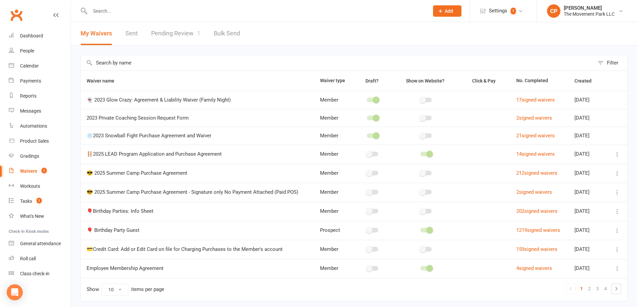
click at [164, 29] on link "Pending Review 1" at bounding box center [175, 33] width 49 height 23
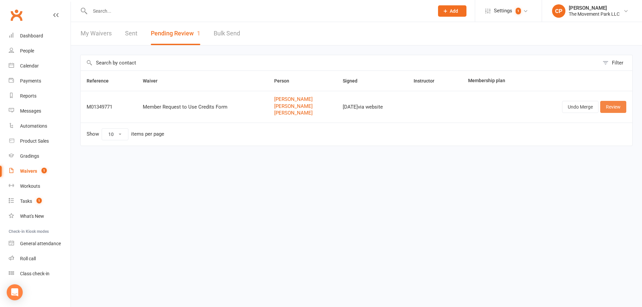
click at [611, 107] on link "Review" at bounding box center [613, 107] width 26 height 12
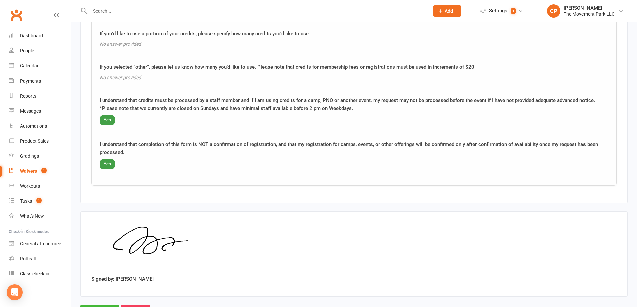
scroll to position [1049, 0]
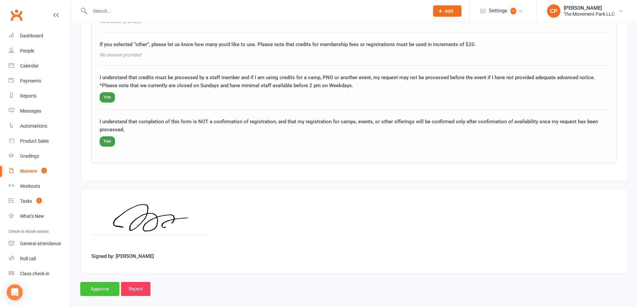
click at [105, 282] on input "Approve" at bounding box center [99, 289] width 39 height 14
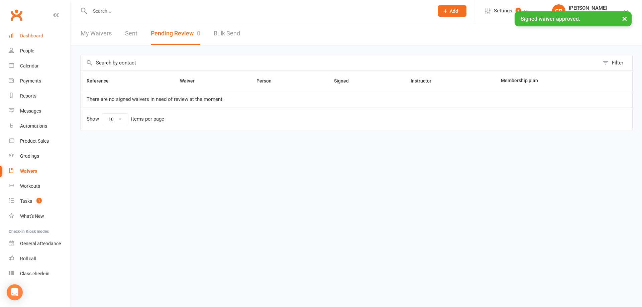
drag, startPoint x: 30, startPoint y: 34, endPoint x: 35, endPoint y: 33, distance: 5.4
click at [29, 34] on div "Dashboard" at bounding box center [31, 35] width 23 height 5
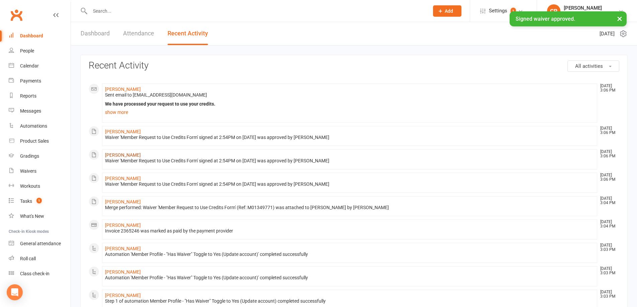
click at [119, 154] on link "[PERSON_NAME]" at bounding box center [123, 154] width 36 height 5
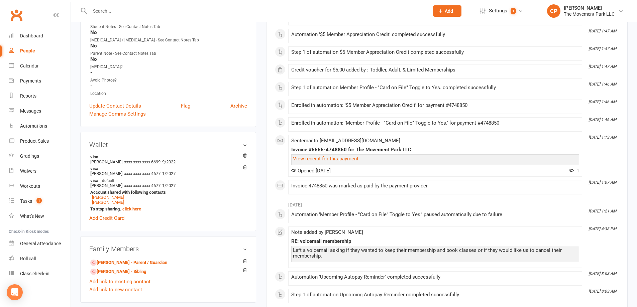
scroll to position [234, 0]
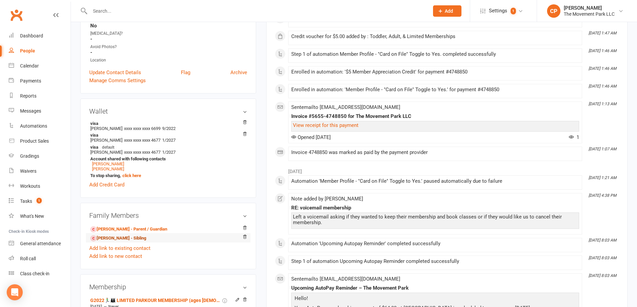
click at [116, 238] on link "[PERSON_NAME] - Sibling" at bounding box center [118, 238] width 56 height 7
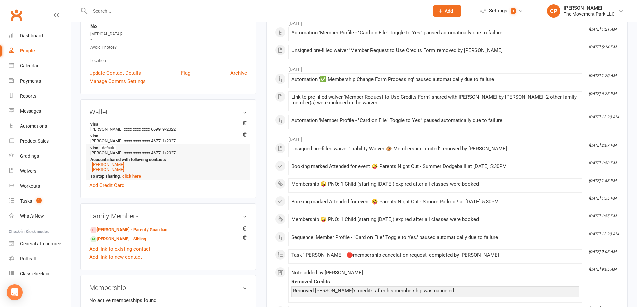
scroll to position [234, 0]
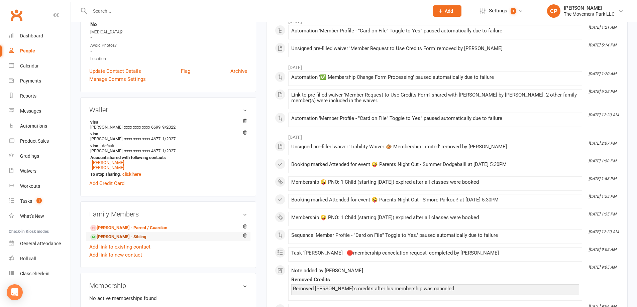
click at [112, 237] on link "[PERSON_NAME] - Sibling" at bounding box center [118, 237] width 56 height 7
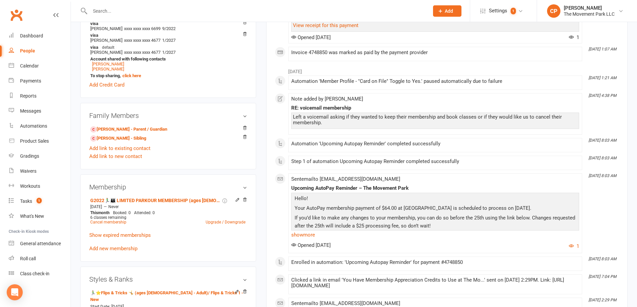
scroll to position [334, 0]
click at [131, 249] on link "Add new membership" at bounding box center [113, 248] width 48 height 6
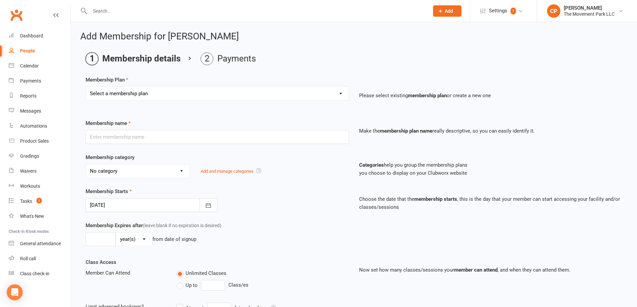
click at [167, 94] on select "Select a membership plan ➡️ Drop-in Class ➡️ Flex 10 Class Pack ➡️Introductory …" at bounding box center [217, 93] width 263 height 13
select select "12"
click at [86, 87] on select "Select a membership plan ➡️ Drop-in Class ➡️ Flex 10 Class Pack ➡️Introductory …" at bounding box center [217, 93] width 263 height 13
type input "🤪 PNO: 1 Child"
select select "43"
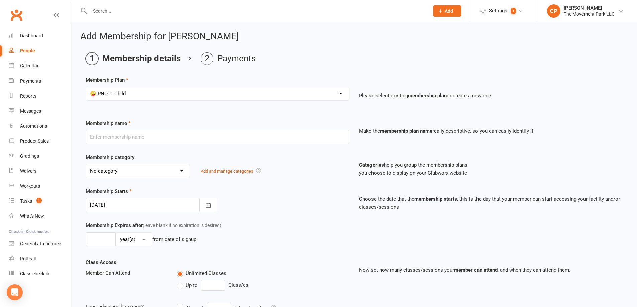
type input "0"
type input "1"
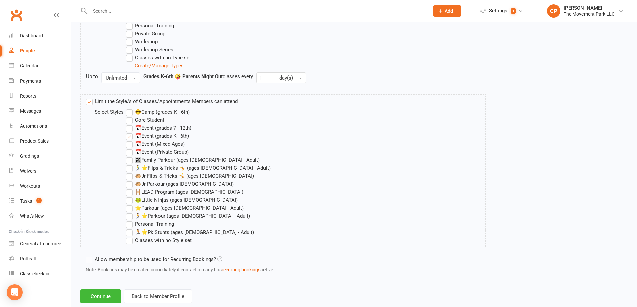
scroll to position [648, 0]
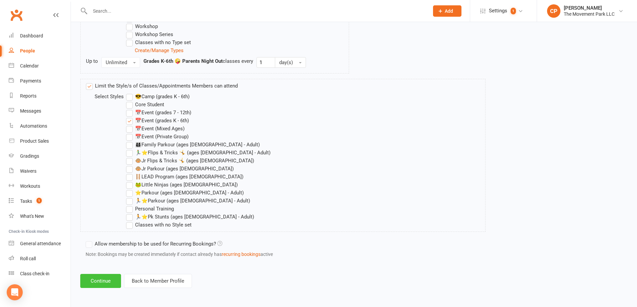
click at [105, 283] on button "Continue" at bounding box center [100, 281] width 41 height 14
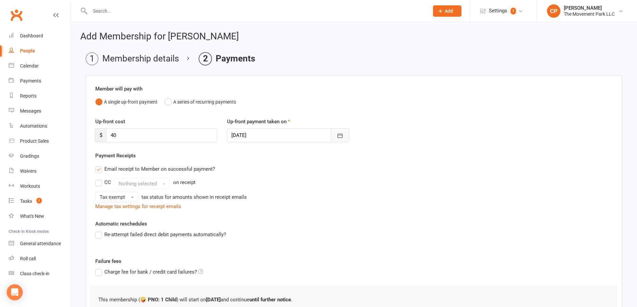
click at [334, 137] on button "button" at bounding box center [340, 135] width 18 height 14
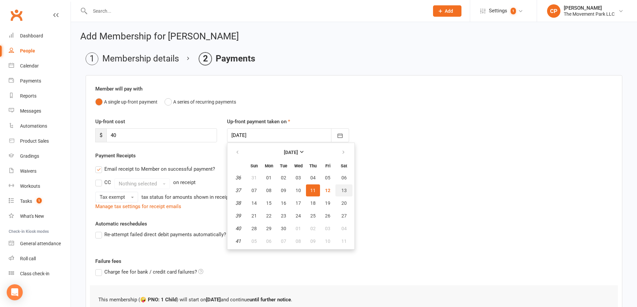
click at [343, 190] on span "13" at bounding box center [343, 190] width 5 height 5
type input "[DATE]"
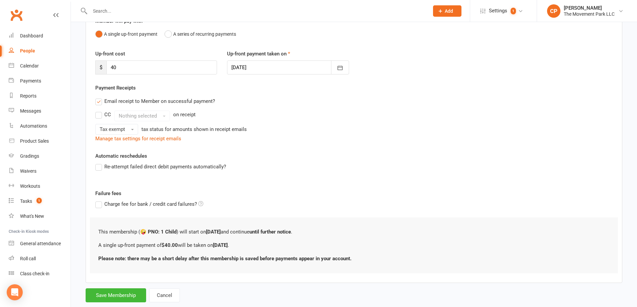
scroll to position [84, 0]
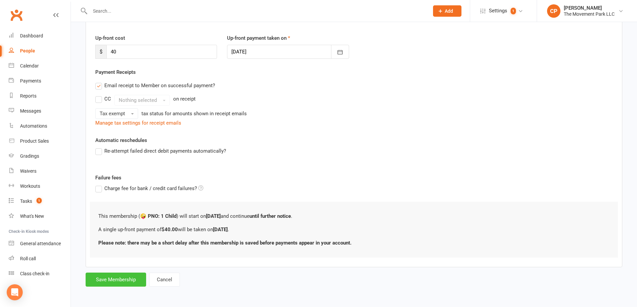
click at [129, 279] on button "Save Membership" at bounding box center [116, 280] width 61 height 14
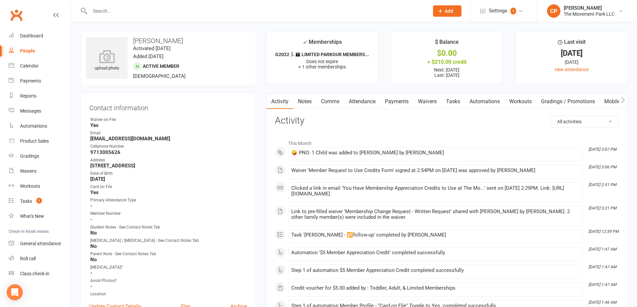
click at [368, 105] on link "Attendance" at bounding box center [362, 101] width 36 height 15
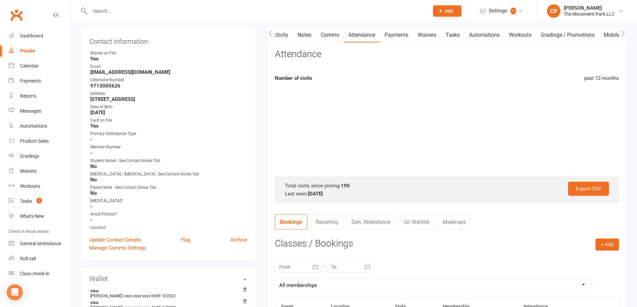
scroll to position [67, 0]
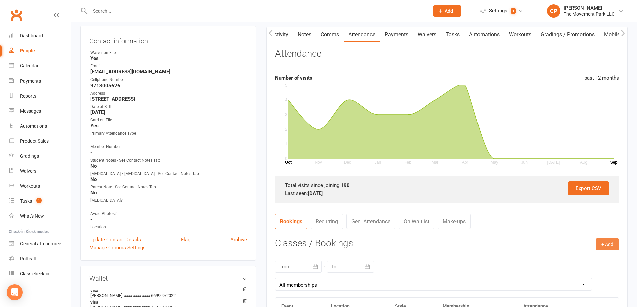
click at [605, 242] on button "+ Add" at bounding box center [607, 244] width 23 height 12
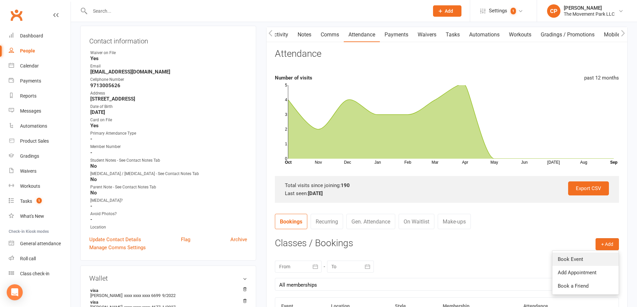
click at [573, 262] on link "Book Event" at bounding box center [585, 259] width 66 height 13
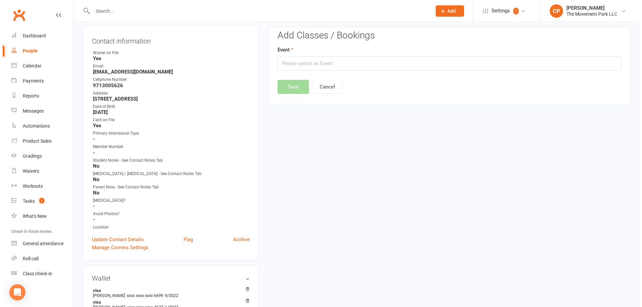
scroll to position [60, 0]
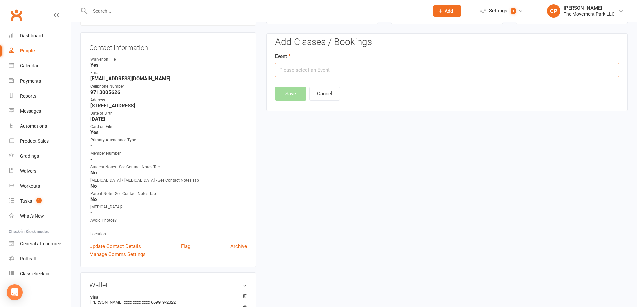
click at [311, 70] on input "text" at bounding box center [447, 70] width 344 height 14
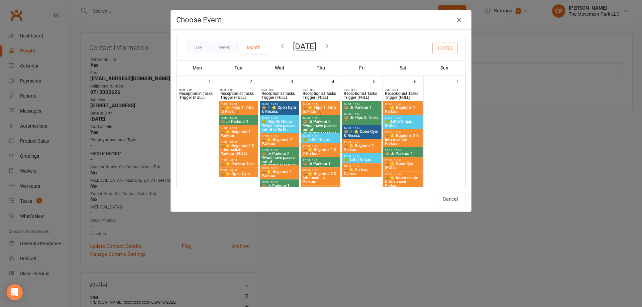
click at [456, 20] on icon "button" at bounding box center [459, 20] width 8 height 8
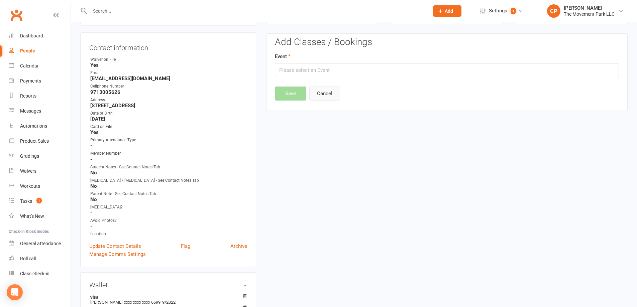
click at [322, 95] on button "Cancel" at bounding box center [324, 94] width 31 height 14
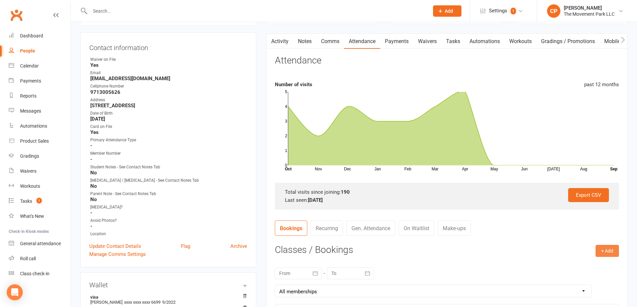
click at [603, 247] on button "+ Add" at bounding box center [607, 251] width 23 height 12
click at [587, 291] on link "Book a Friend" at bounding box center [585, 292] width 66 height 13
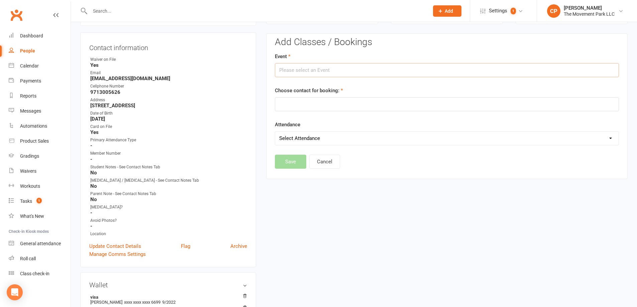
click at [301, 71] on input "text" at bounding box center [447, 70] width 344 height 14
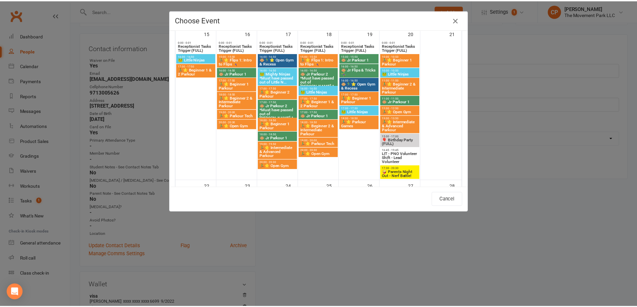
scroll to position [368, 0]
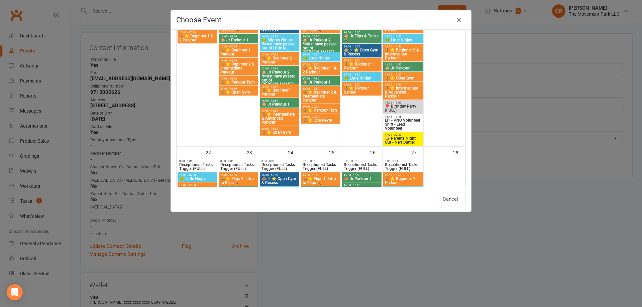
click at [395, 140] on span "🤪 Parents Night Out - Nerf Battle!" at bounding box center [403, 140] width 37 height 8
type input "🤪 Parents Night Out - Nerf Battle! - [DATE] 5:30:00 PM"
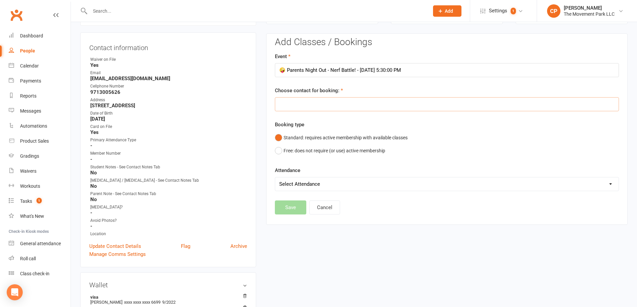
click at [311, 104] on input "text" at bounding box center [447, 104] width 344 height 14
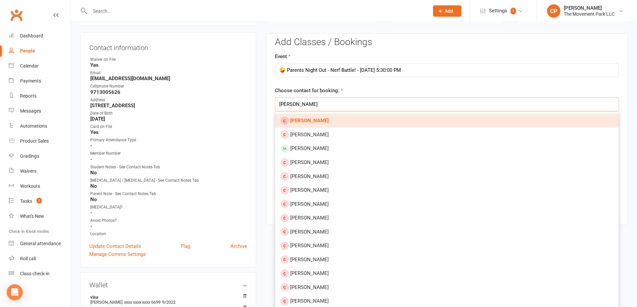
type input "[PERSON_NAME]"
click at [310, 119] on strong "[PERSON_NAME]" at bounding box center [309, 121] width 38 height 6
type input "[PERSON_NAME]"
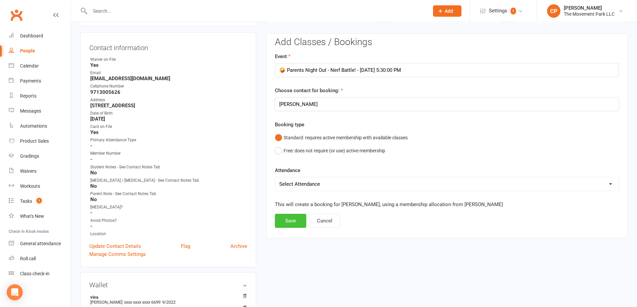
click at [296, 217] on button "Save" at bounding box center [290, 221] width 31 height 14
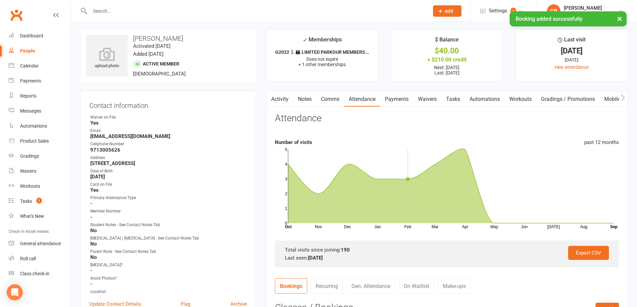
scroll to position [0, 0]
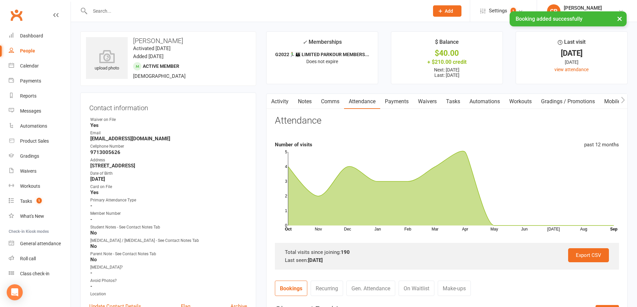
click at [408, 103] on link "Payments" at bounding box center [396, 101] width 33 height 15
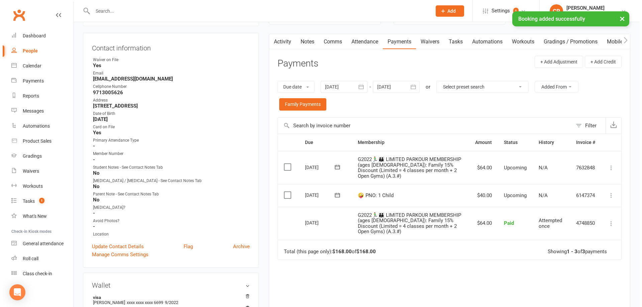
scroll to position [67, 0]
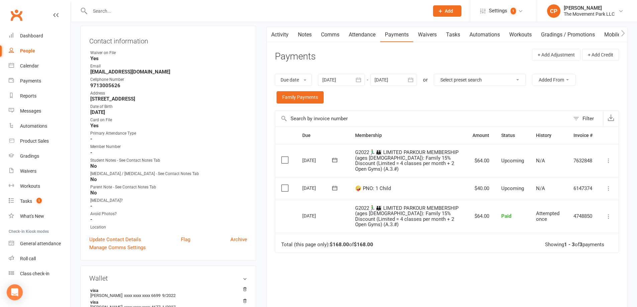
click at [614, 187] on td "Mark as Paid (Cash) Mark as Paid (POS) Mark as Paid (Other) Skip Change amount …" at bounding box center [609, 188] width 20 height 23
click at [610, 189] on icon at bounding box center [608, 188] width 7 height 7
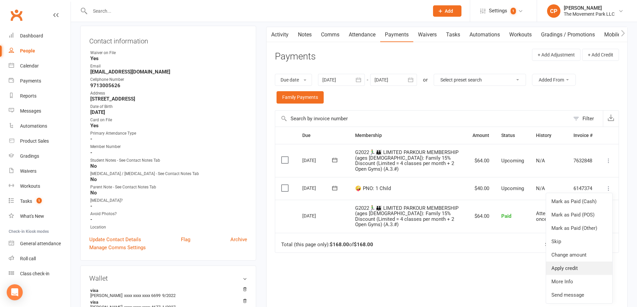
click at [575, 269] on link "Apply credit" at bounding box center [579, 268] width 66 height 13
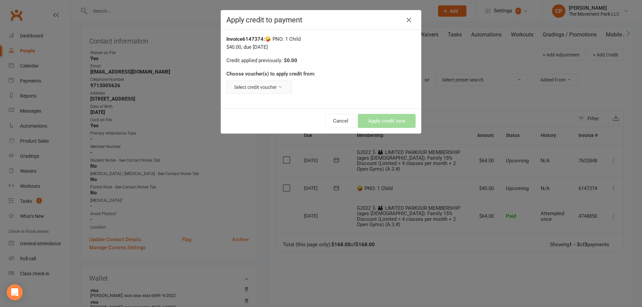
click at [281, 87] on icon at bounding box center [280, 87] width 5 height 5
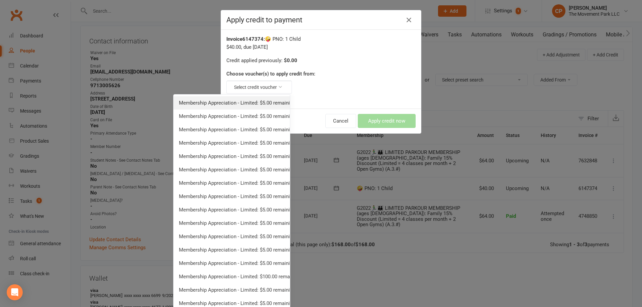
click at [276, 105] on link "Membership Appreciation - Limited: $5.00 remaining - Toddler, Adult, & Limited …" at bounding box center [232, 102] width 116 height 13
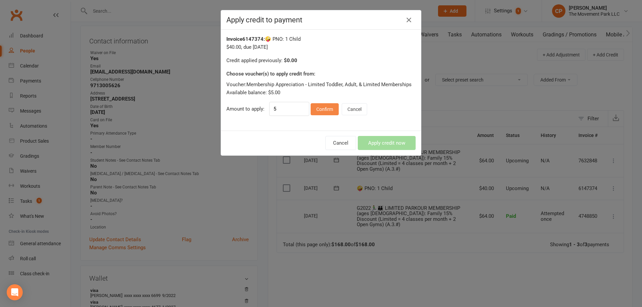
click at [323, 113] on button "Confirm" at bounding box center [325, 109] width 28 height 12
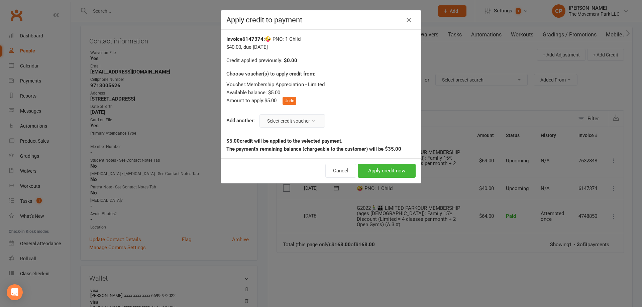
drag, startPoint x: 289, startPoint y: 120, endPoint x: 288, endPoint y: 124, distance: 3.7
click at [289, 121] on button "Select credit voucher" at bounding box center [292, 120] width 66 height 13
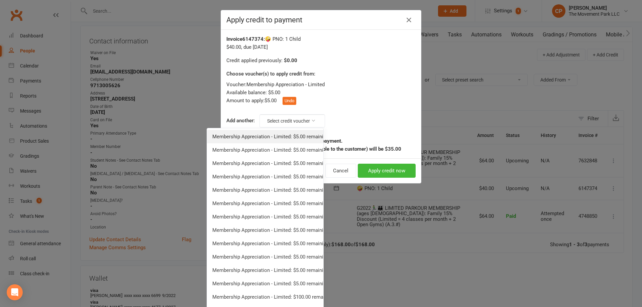
click at [285, 132] on link "Membership Appreciation - Limited: $5.00 remaining - Toddler, Adult, & Limited …" at bounding box center [265, 136] width 116 height 13
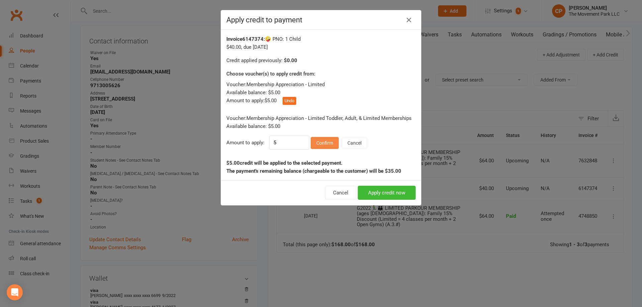
click at [316, 144] on button "Confirm" at bounding box center [325, 143] width 28 height 12
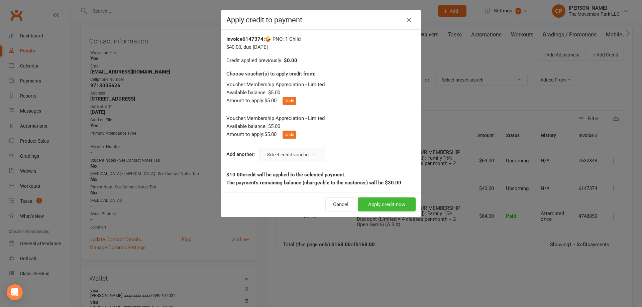
click at [301, 157] on button "Select credit voucher" at bounding box center [292, 154] width 66 height 13
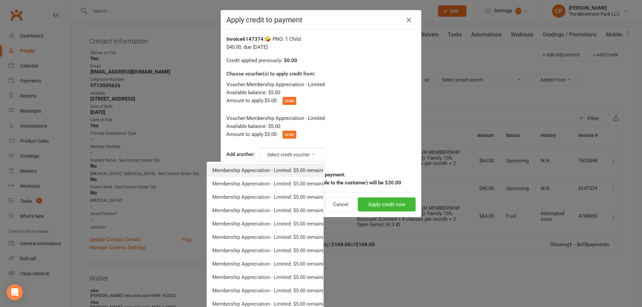
click at [303, 175] on link "Membership Appreciation - Limited: $5.00 remaining - Toddler, Adult, & Limited …" at bounding box center [265, 170] width 116 height 13
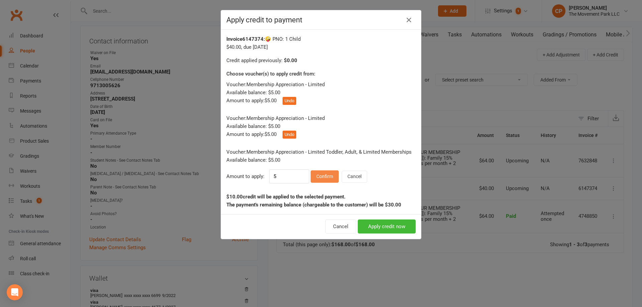
click at [324, 180] on button "Confirm" at bounding box center [325, 177] width 28 height 12
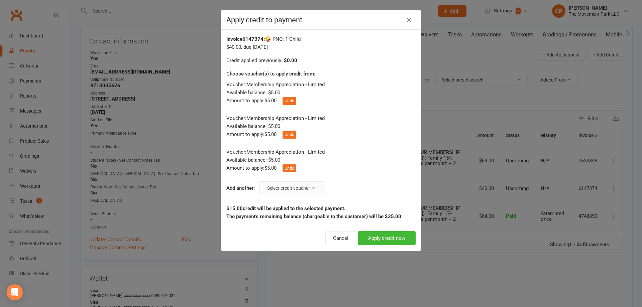
drag, startPoint x: 307, startPoint y: 188, endPoint x: 308, endPoint y: 184, distance: 4.1
click at [307, 188] on button "Select credit voucher" at bounding box center [292, 188] width 66 height 13
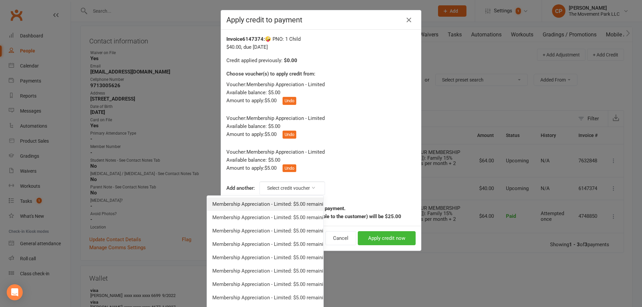
click at [302, 207] on link "Membership Appreciation - Limited: $5.00 remaining - Toddler, Adult, & Limited …" at bounding box center [265, 204] width 116 height 13
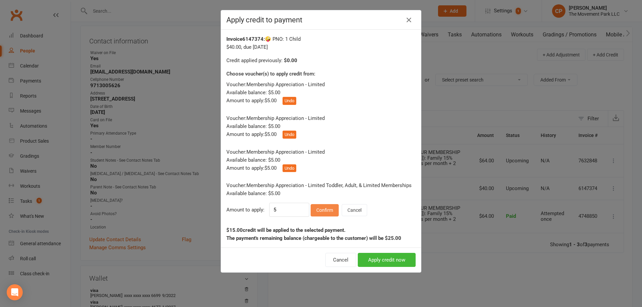
click at [324, 209] on button "Confirm" at bounding box center [325, 210] width 28 height 12
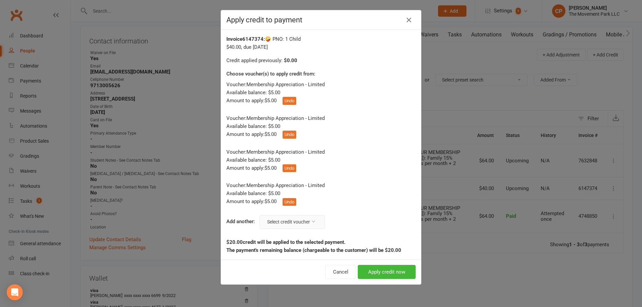
click at [291, 219] on button "Select credit voucher" at bounding box center [292, 221] width 66 height 13
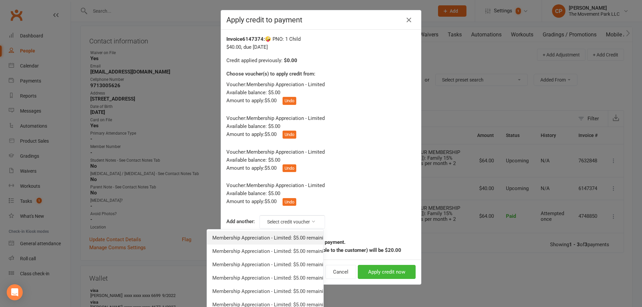
click at [295, 238] on link "Membership Appreciation - Limited: $5.00 remaining - Toddler, Adult, & Limited …" at bounding box center [265, 237] width 116 height 13
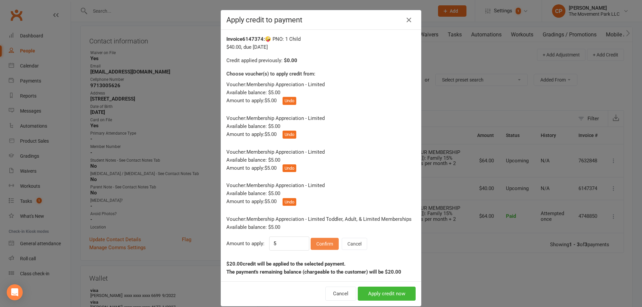
click at [324, 242] on button "Confirm" at bounding box center [325, 244] width 28 height 12
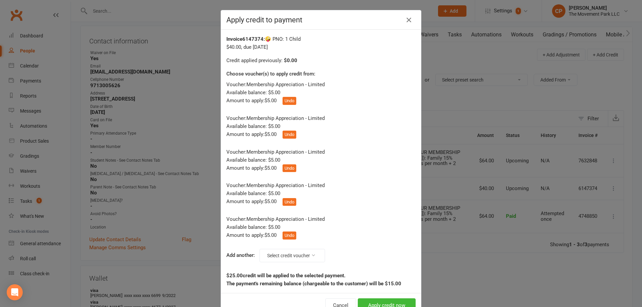
scroll to position [21, 0]
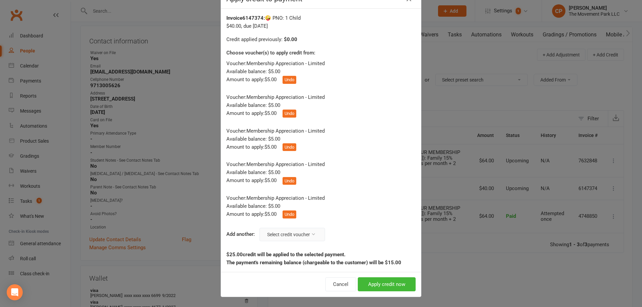
click at [304, 235] on button "Select credit voucher" at bounding box center [292, 234] width 66 height 13
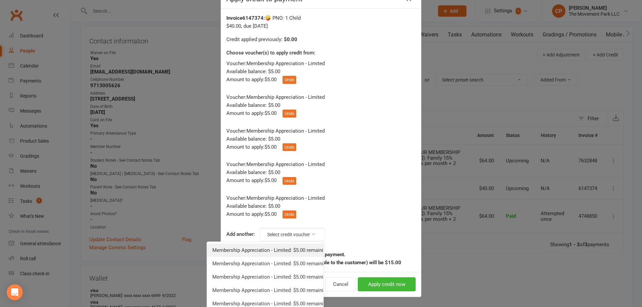
click at [301, 247] on link "Membership Appreciation - Limited: $5.00 remaining - Toddler, Adult, & Limited …" at bounding box center [265, 250] width 116 height 13
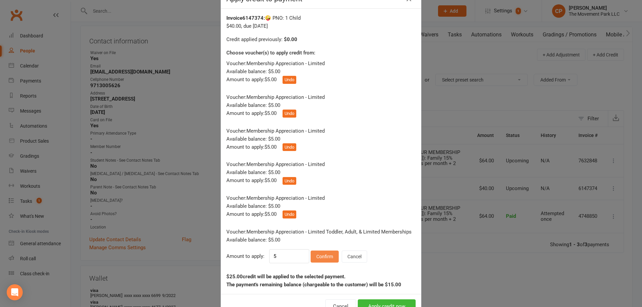
click at [322, 252] on button "Confirm" at bounding box center [325, 257] width 28 height 12
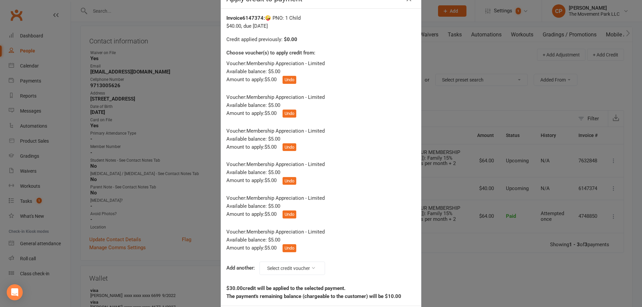
scroll to position [55, 0]
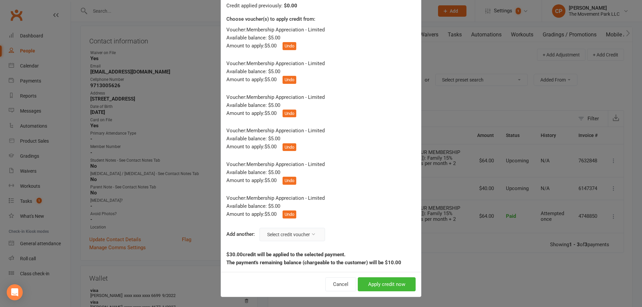
click at [298, 234] on button "Select credit voucher" at bounding box center [292, 234] width 66 height 13
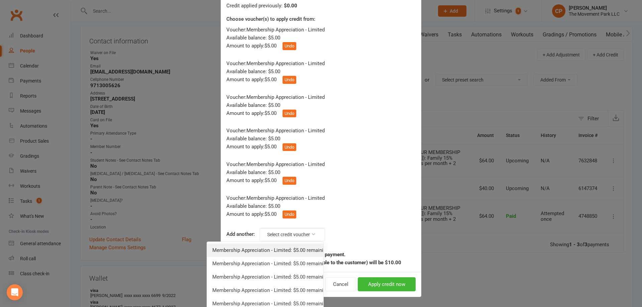
click at [299, 246] on link "Membership Appreciation - Limited: $5.00 remaining - Toddler, Adult, & Limited …" at bounding box center [265, 250] width 116 height 13
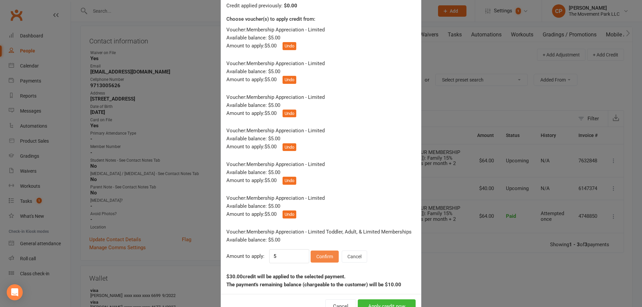
click at [323, 252] on button "Confirm" at bounding box center [325, 257] width 28 height 12
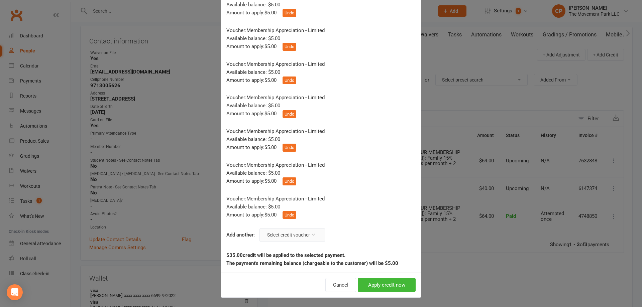
scroll to position [89, 0]
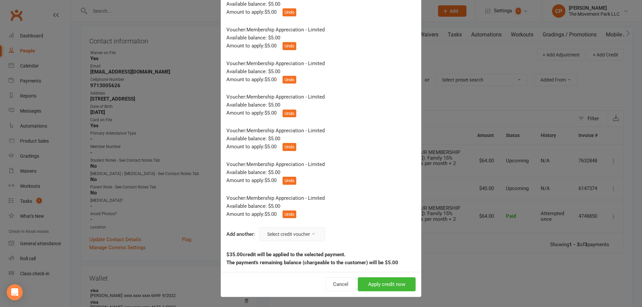
click at [301, 236] on button "Select credit voucher" at bounding box center [292, 234] width 66 height 13
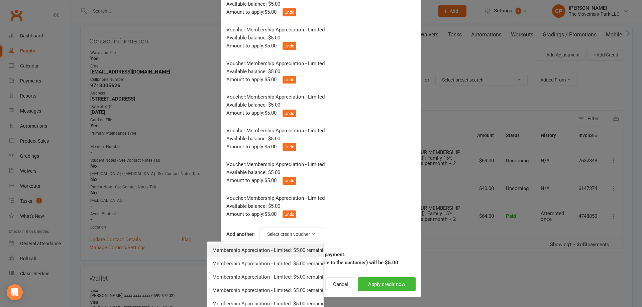
click at [301, 245] on link "Membership Appreciation - Limited: $5.00 remaining - Toddler, Adult, & Limited …" at bounding box center [265, 250] width 116 height 13
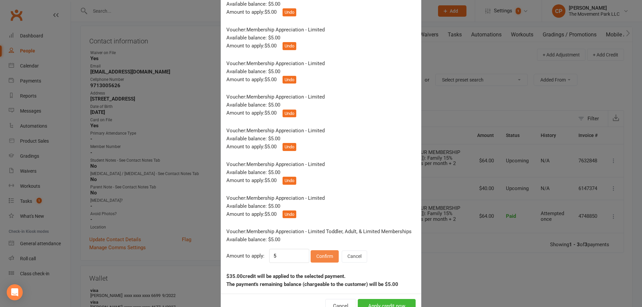
click at [322, 255] on button "Confirm" at bounding box center [325, 256] width 28 height 12
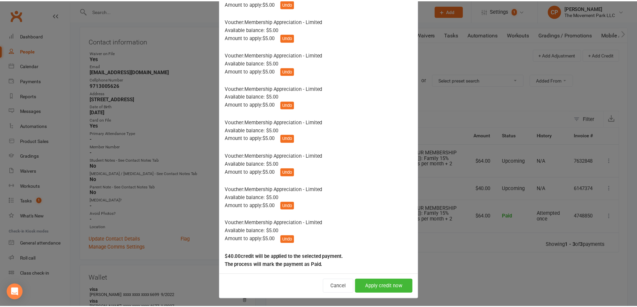
scroll to position [99, 0]
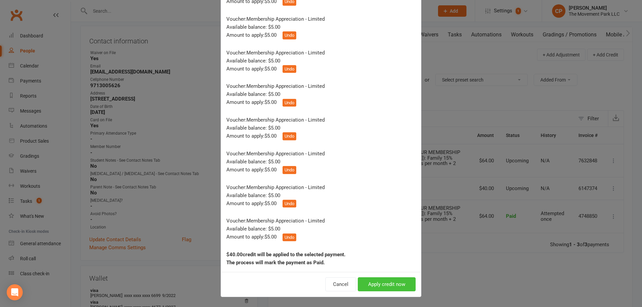
click at [365, 281] on button "Apply credit now" at bounding box center [387, 285] width 58 height 14
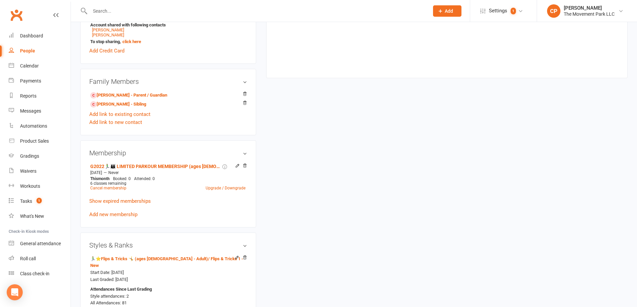
scroll to position [368, 0]
click at [110, 214] on link "Add new membership" at bounding box center [113, 215] width 48 height 6
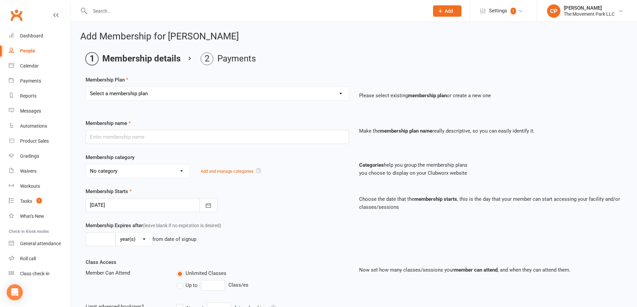
click at [117, 97] on select "Select a membership plan ➡️ Drop-in Class ➡️ Flex 10 Class Pack ➡️Introductory …" at bounding box center [217, 93] width 263 height 13
select select "12"
click at [86, 87] on select "Select a membership plan ➡️ Drop-in Class ➡️ Flex 10 Class Pack ➡️Introductory …" at bounding box center [217, 93] width 263 height 13
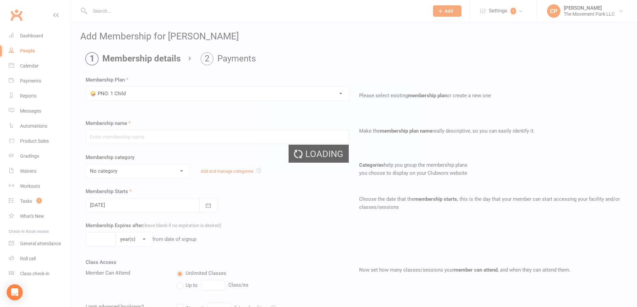
type input "🤪 PNO: 1 Child"
select select "43"
type input "0"
type input "1"
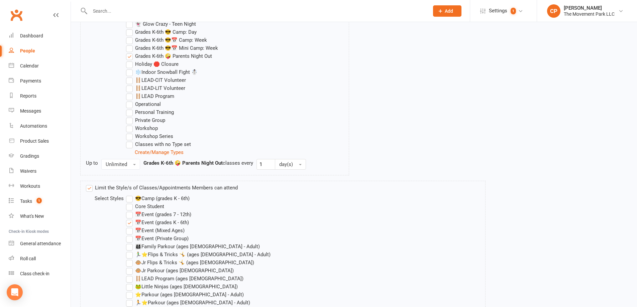
scroll to position [648, 0]
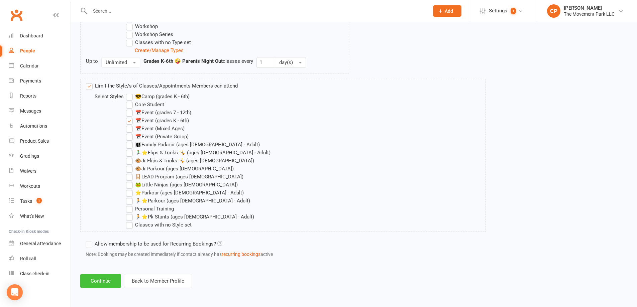
click at [113, 283] on button "Continue" at bounding box center [100, 281] width 41 height 14
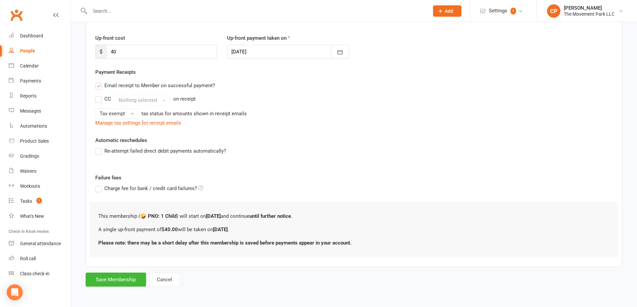
scroll to position [0, 0]
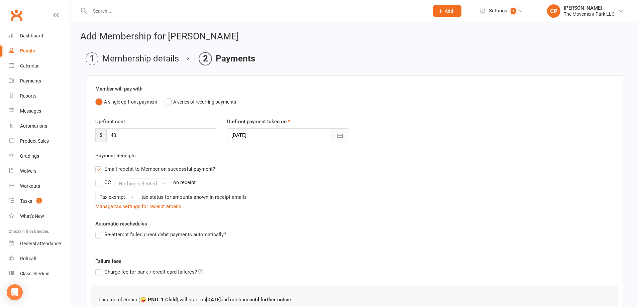
click at [344, 140] on button "button" at bounding box center [340, 135] width 18 height 14
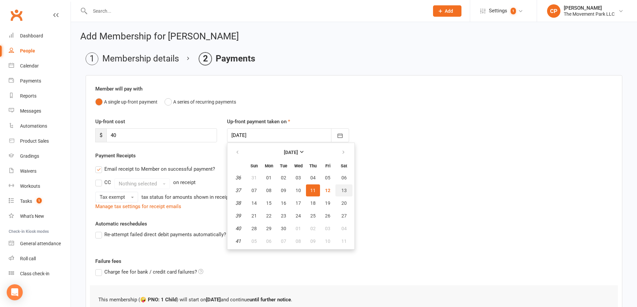
click at [345, 191] on span "13" at bounding box center [343, 190] width 5 height 5
type input "[DATE]"
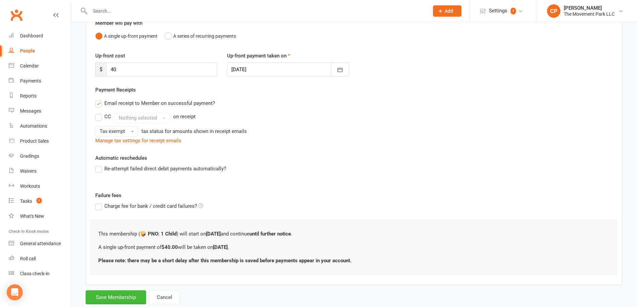
scroll to position [84, 0]
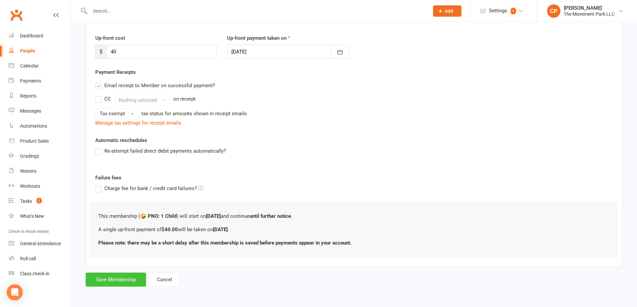
click at [129, 282] on button "Save Membership" at bounding box center [116, 280] width 61 height 14
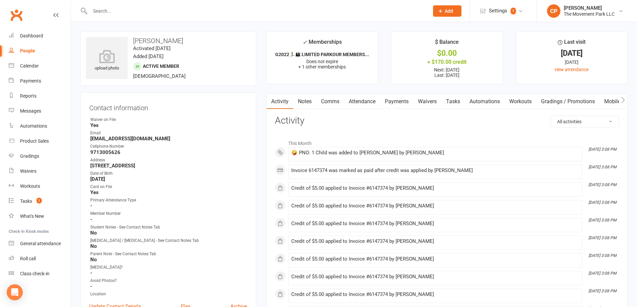
click at [368, 104] on link "Attendance" at bounding box center [362, 101] width 36 height 15
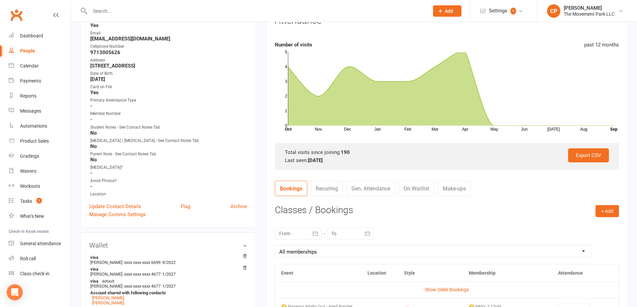
scroll to position [100, 0]
click at [594, 211] on h3 "Classes / Bookings" at bounding box center [447, 210] width 344 height 10
click at [603, 212] on button "+ Add" at bounding box center [607, 211] width 23 height 12
click at [574, 227] on link "Book Event" at bounding box center [585, 225] width 66 height 13
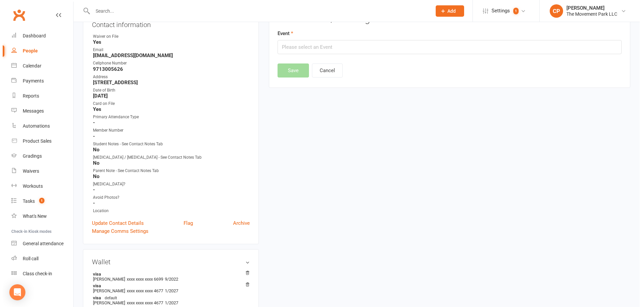
scroll to position [60, 0]
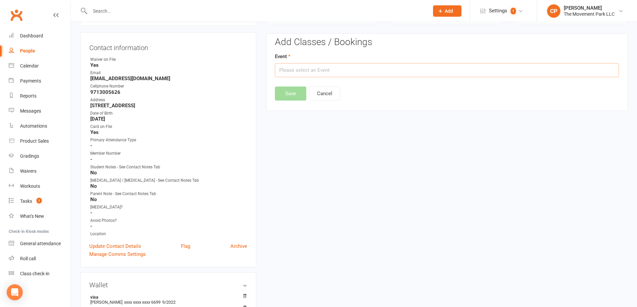
click at [315, 70] on input "text" at bounding box center [447, 70] width 344 height 14
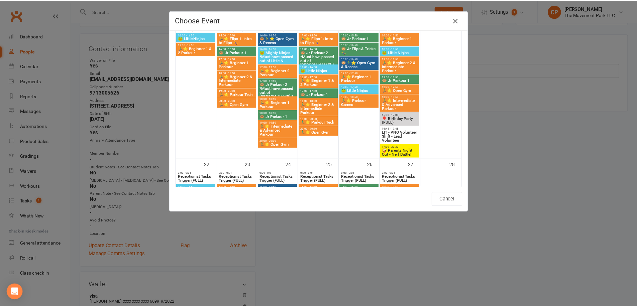
scroll to position [368, 0]
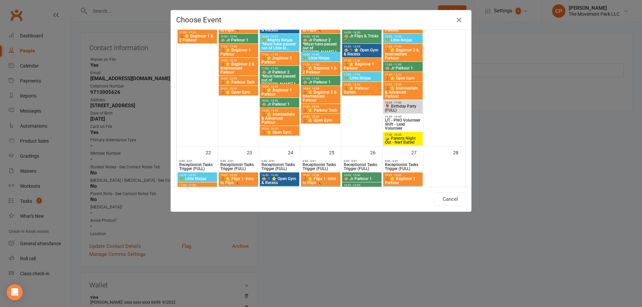
click at [394, 140] on span "🤪 Parents Night Out - Nerf Battle!" at bounding box center [403, 140] width 37 height 8
type input "🤪 Parents Night Out - Nerf Battle! - [DATE] 5:30:00 PM"
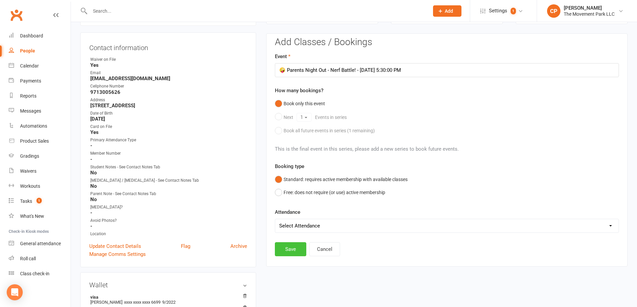
click at [295, 246] on button "Save" at bounding box center [290, 249] width 31 height 14
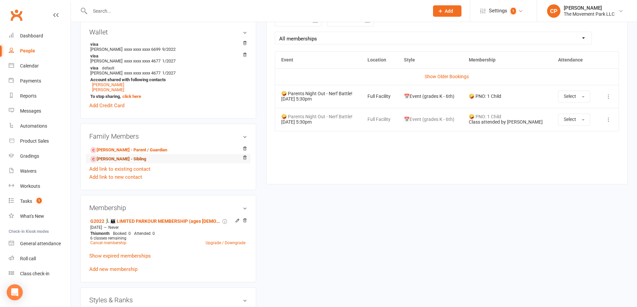
scroll to position [361, 0]
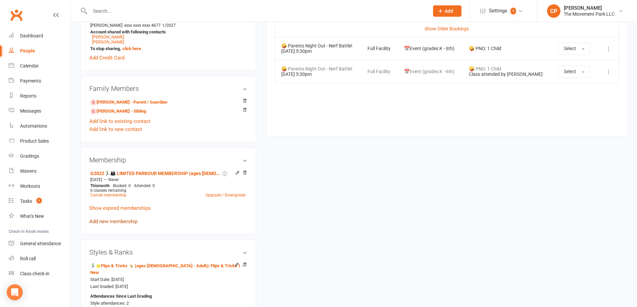
click at [124, 220] on link "Add new membership" at bounding box center [113, 222] width 48 height 6
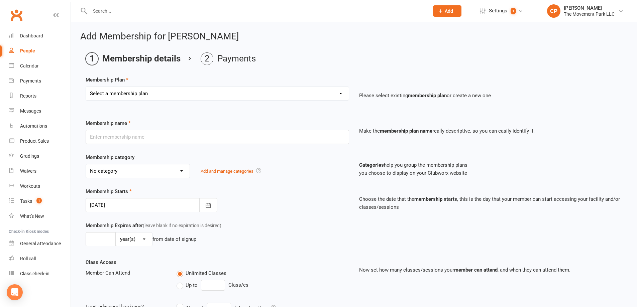
click at [151, 96] on select "Select a membership plan ➡️ Drop-in Class ➡️ Flex 10 Class Pack ➡️Introductory …" at bounding box center [217, 93] width 263 height 13
select select "12"
click at [86, 87] on select "Select a membership plan ➡️ Drop-in Class ➡️ Flex 10 Class Pack ➡️Introductory …" at bounding box center [217, 93] width 263 height 13
type input "🤪 PNO: 1 Child"
select select "43"
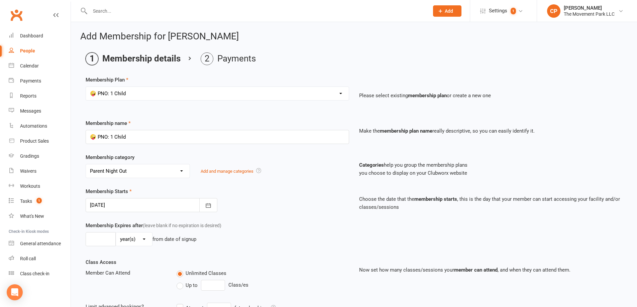
type input "0"
type input "1"
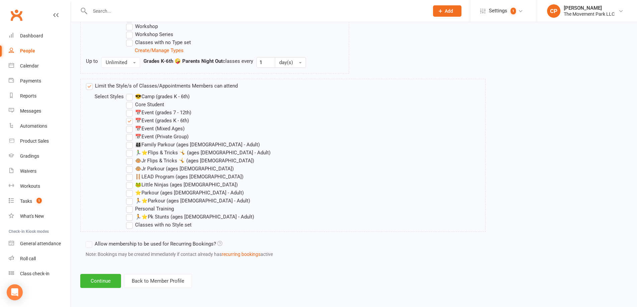
scroll to position [648, 0]
drag, startPoint x: 100, startPoint y: 284, endPoint x: 103, endPoint y: 280, distance: 5.1
click at [100, 284] on button "Continue" at bounding box center [100, 281] width 41 height 14
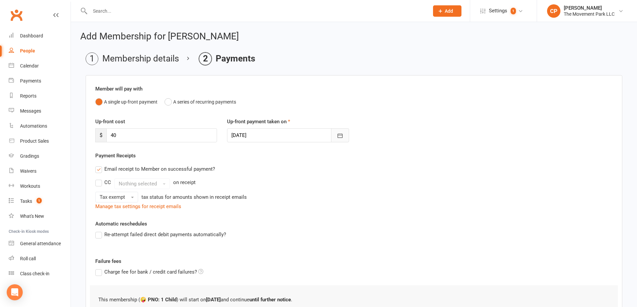
click at [340, 140] on button "button" at bounding box center [340, 135] width 18 height 14
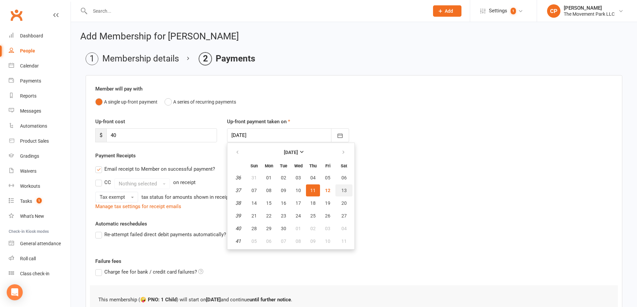
click at [348, 190] on button "13" at bounding box center [343, 191] width 17 height 12
type input "[DATE]"
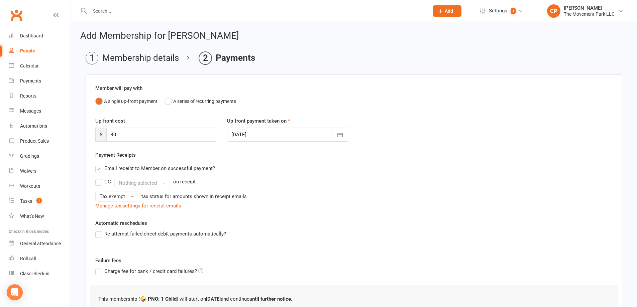
scroll to position [84, 0]
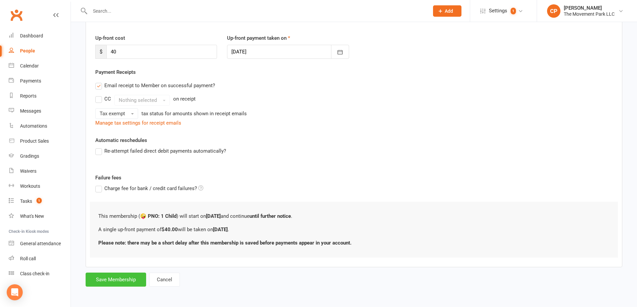
click at [134, 282] on button "Save Membership" at bounding box center [116, 280] width 61 height 14
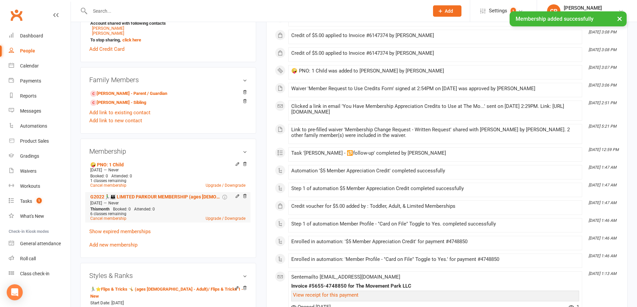
scroll to position [401, 0]
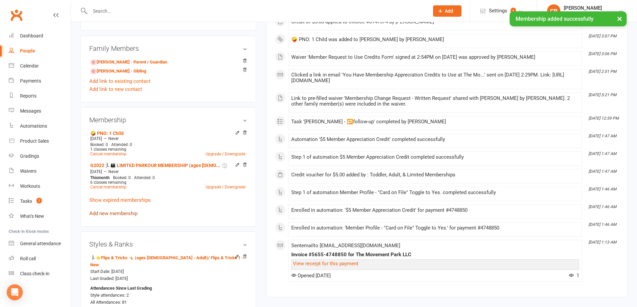
click at [122, 214] on link "Add new membership" at bounding box center [113, 214] width 48 height 6
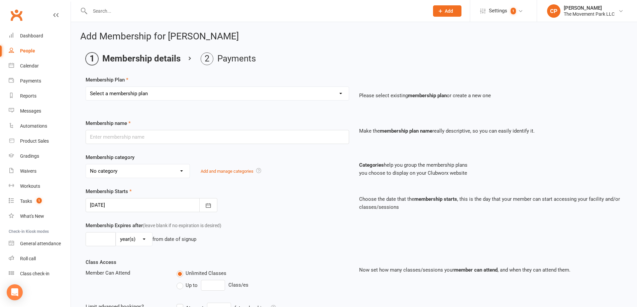
click at [146, 92] on select "Select a membership plan ➡️ Drop-in Class ➡️ Flex 10 Class Pack ➡️Introductory …" at bounding box center [217, 93] width 263 height 13
select select "12"
click at [86, 87] on select "Select a membership plan ➡️ Drop-in Class ➡️ Flex 10 Class Pack ➡️Introductory …" at bounding box center [217, 93] width 263 height 13
type input "🤪 PNO: 1 Child"
select select "43"
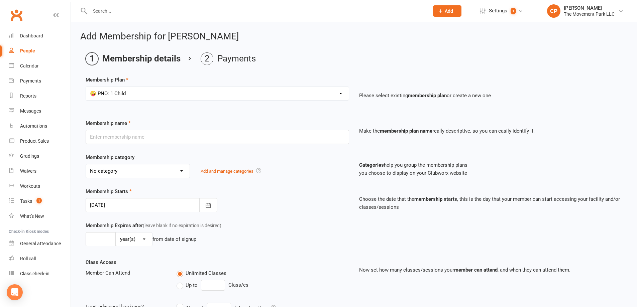
type input "0"
type input "1"
click at [144, 95] on select "Select a membership plan ➡️ Drop-in Class ➡️ Flex 10 Class Pack ➡️Introductory …" at bounding box center [217, 93] width 263 height 13
select select "11"
click at [86, 87] on select "Select a membership plan ➡️ Drop-in Class ➡️ Flex 10 Class Pack ➡️Introductory …" at bounding box center [217, 93] width 263 height 13
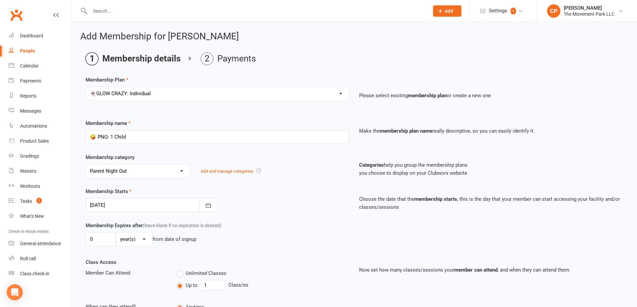
type input "👻GLOW CRAZY: Individual"
select select "17"
type input "60"
select select "0"
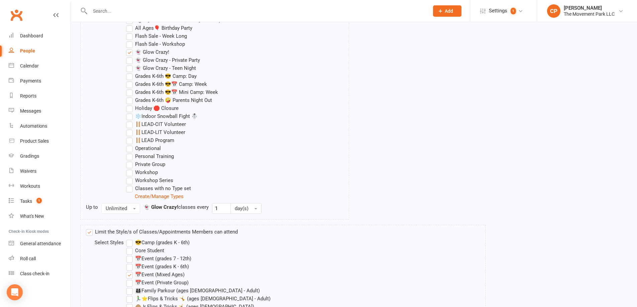
scroll to position [648, 0]
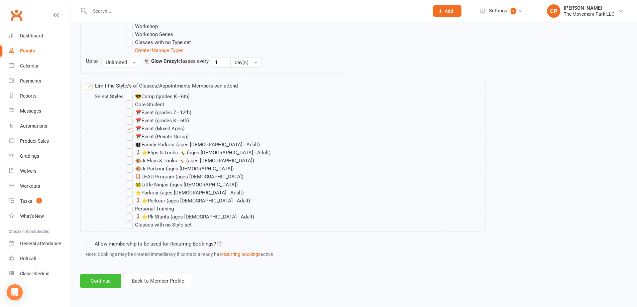
click at [114, 284] on button "Continue" at bounding box center [100, 281] width 41 height 14
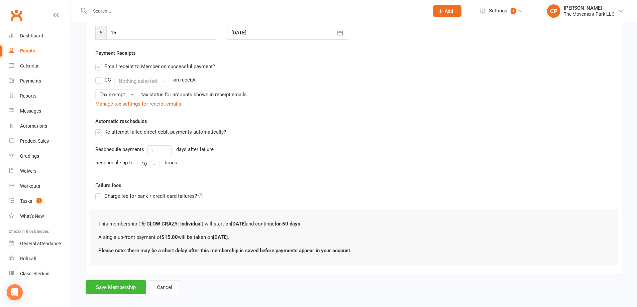
scroll to position [110, 0]
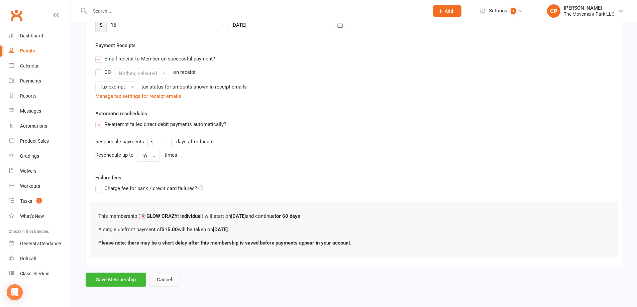
click at [166, 281] on button "Cancel" at bounding box center [164, 280] width 31 height 14
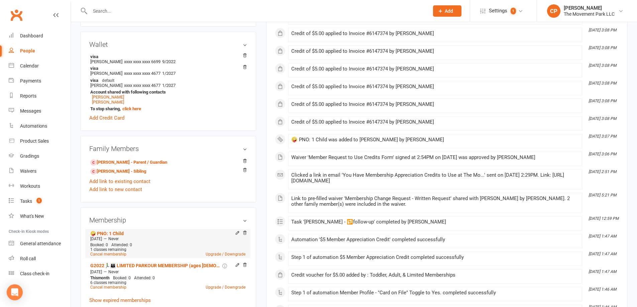
scroll to position [334, 0]
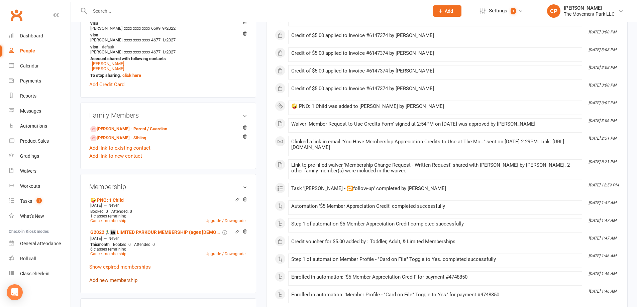
click at [110, 281] on link "Add new membership" at bounding box center [113, 281] width 48 height 6
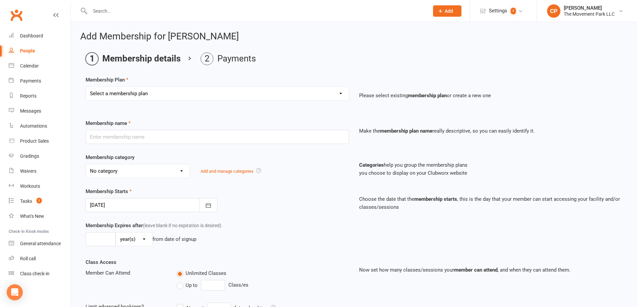
drag, startPoint x: 138, startPoint y: 95, endPoint x: 133, endPoint y: 96, distance: 5.1
click at [138, 95] on select "Select a membership plan ➡️ Drop-in Class ➡️ Flex 10 Class Pack ➡️Introductory …" at bounding box center [217, 93] width 263 height 13
select select "12"
click at [86, 87] on select "Select a membership plan ➡️ Drop-in Class ➡️ Flex 10 Class Pack ➡️Introductory …" at bounding box center [217, 93] width 263 height 13
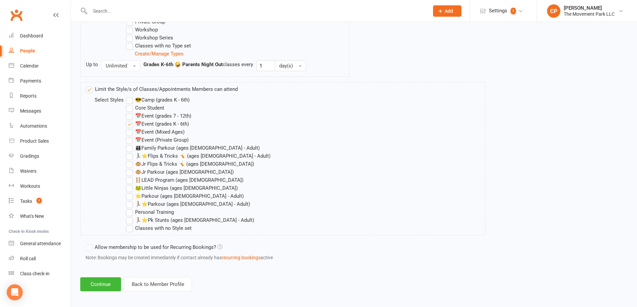
scroll to position [648, 0]
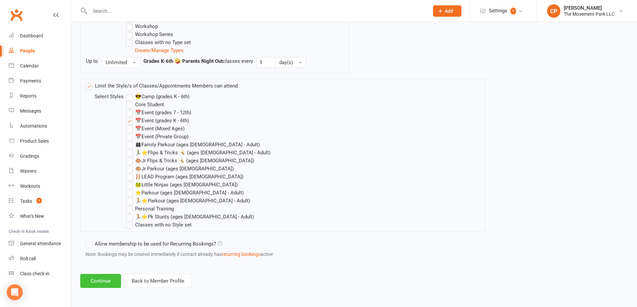
click at [110, 279] on button "Continue" at bounding box center [100, 281] width 41 height 14
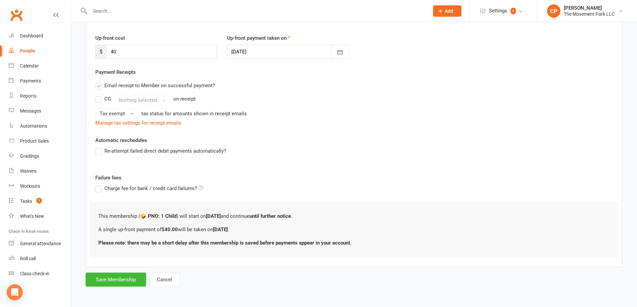
scroll to position [0, 0]
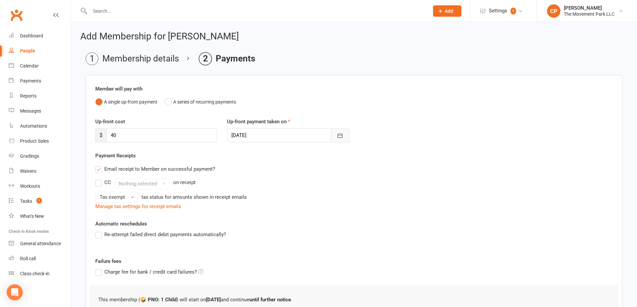
click at [338, 132] on button "button" at bounding box center [340, 135] width 18 height 14
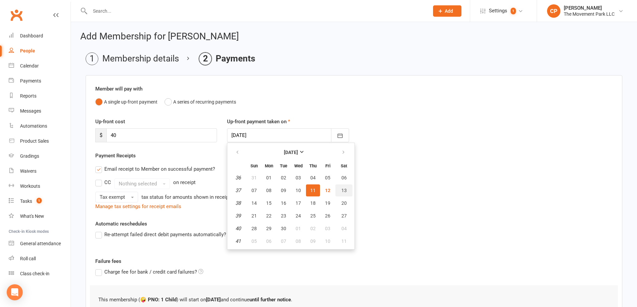
click at [342, 190] on span "13" at bounding box center [343, 190] width 5 height 5
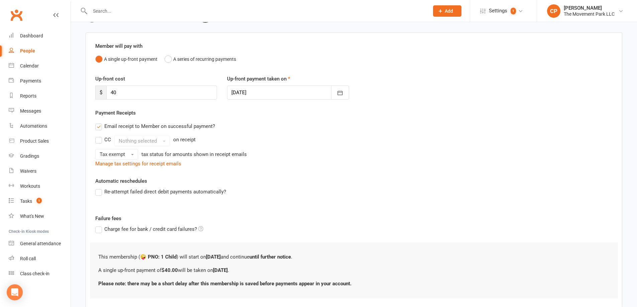
scroll to position [84, 0]
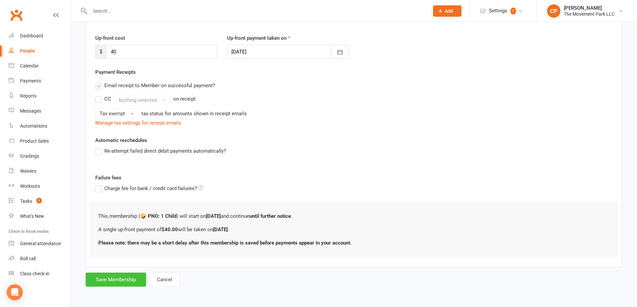
click at [127, 280] on button "Save Membership" at bounding box center [116, 280] width 61 height 14
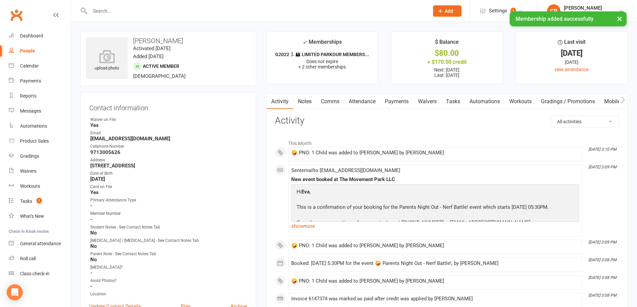
click at [391, 103] on link "Payments" at bounding box center [396, 101] width 33 height 15
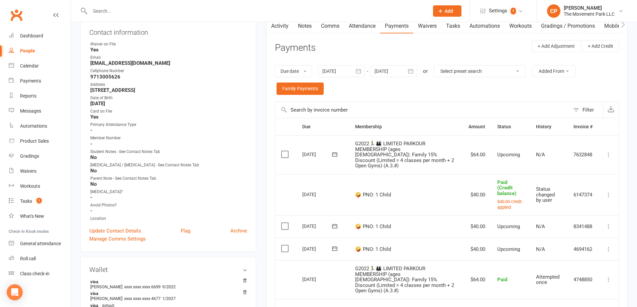
scroll to position [100, 0]
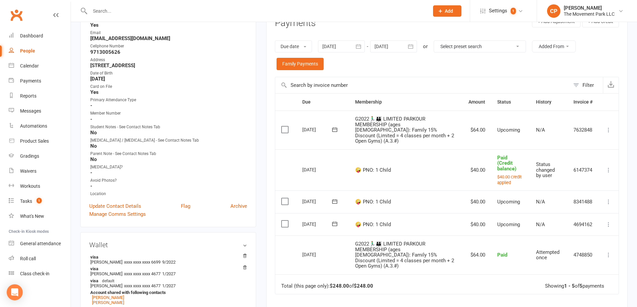
click at [609, 221] on icon at bounding box center [608, 224] width 7 height 7
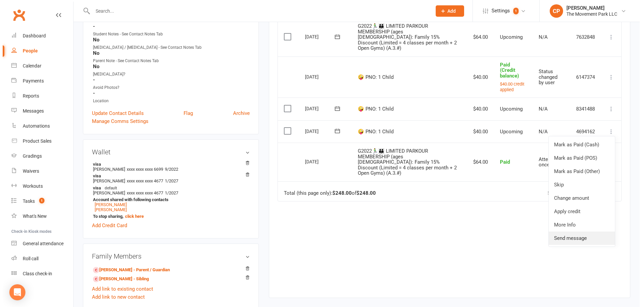
scroll to position [201, 0]
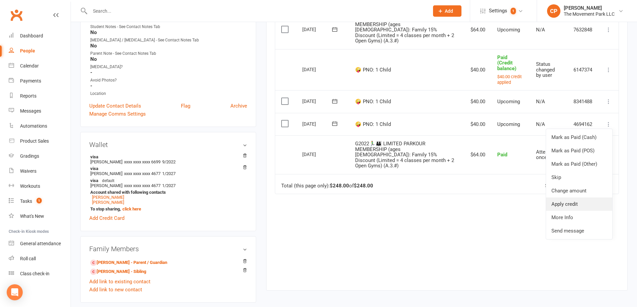
click at [565, 198] on link "Apply credit" at bounding box center [579, 204] width 66 height 13
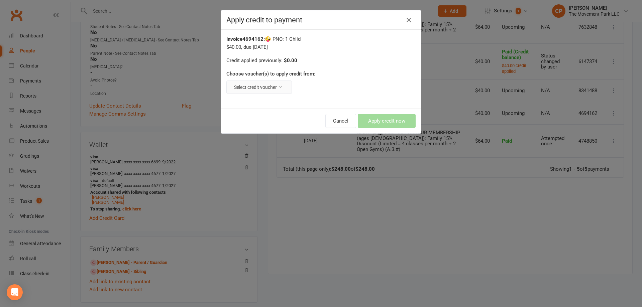
click at [255, 85] on button "Select credit voucher" at bounding box center [259, 87] width 66 height 13
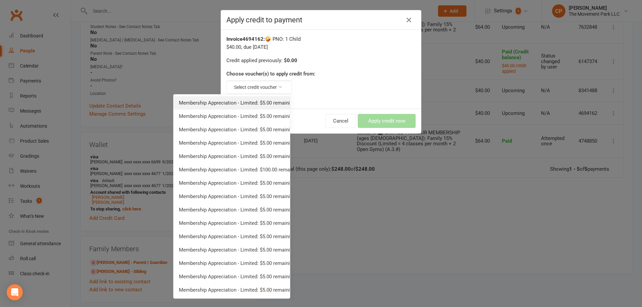
click at [257, 101] on link "Membership Appreciation - Limited: $5.00 remaining - Toddler, Adult, & Limited …" at bounding box center [232, 102] width 116 height 13
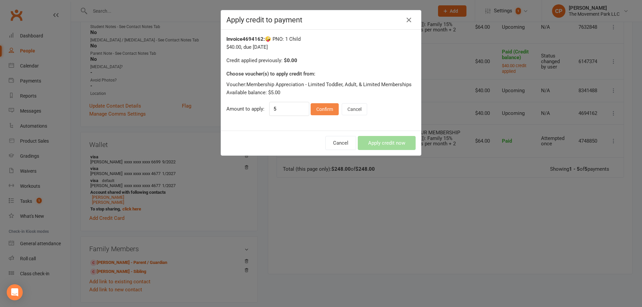
click at [318, 112] on button "Confirm" at bounding box center [325, 109] width 28 height 12
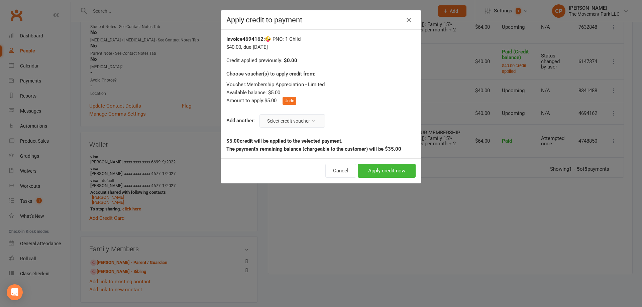
click at [292, 120] on button "Select credit voucher" at bounding box center [292, 120] width 66 height 13
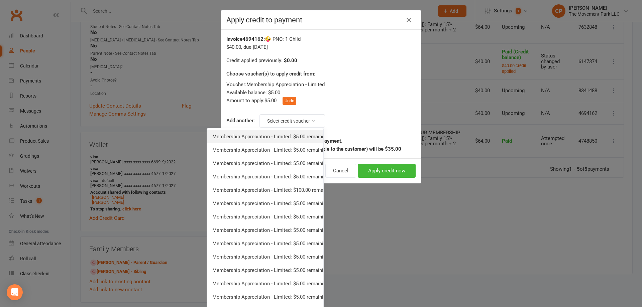
click at [294, 132] on link "Membership Appreciation - Limited: $5.00 remaining - Toddler, Adult, & Limited …" at bounding box center [265, 136] width 116 height 13
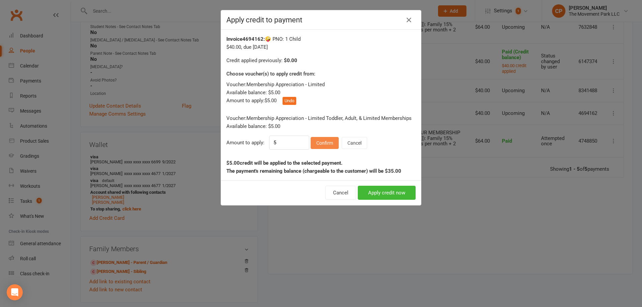
click at [323, 139] on button "Confirm" at bounding box center [325, 143] width 28 height 12
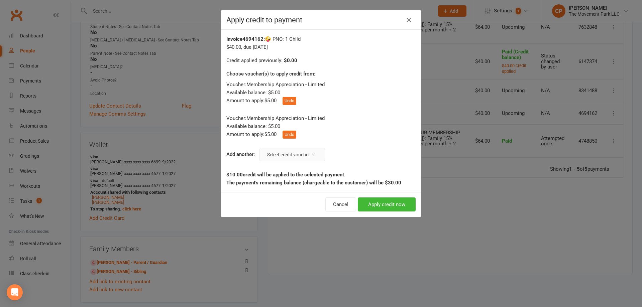
click at [295, 158] on button "Select credit voucher" at bounding box center [292, 154] width 66 height 13
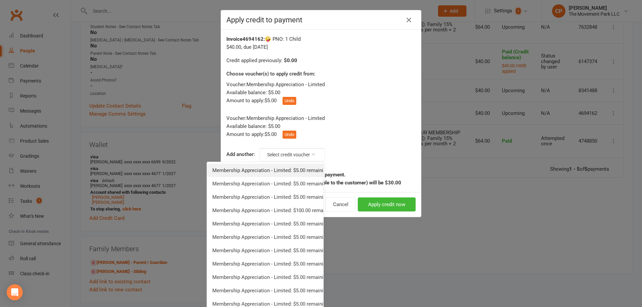
click at [295, 165] on link "Membership Appreciation - Limited: $5.00 remaining - Toddler, Adult, & Limited …" at bounding box center [265, 170] width 116 height 13
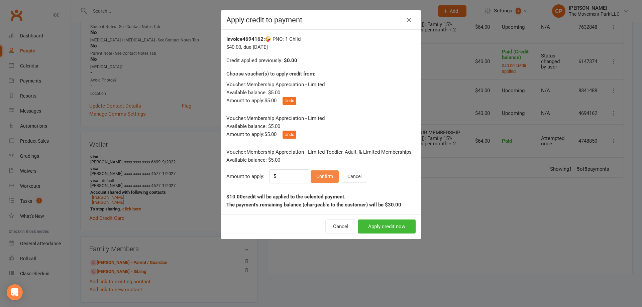
click at [323, 173] on button "Confirm" at bounding box center [325, 177] width 28 height 12
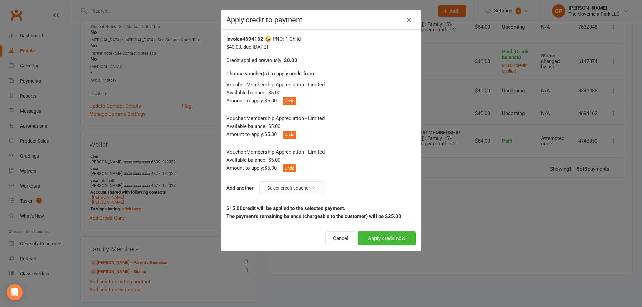
click at [302, 186] on button "Select credit voucher" at bounding box center [292, 188] width 66 height 13
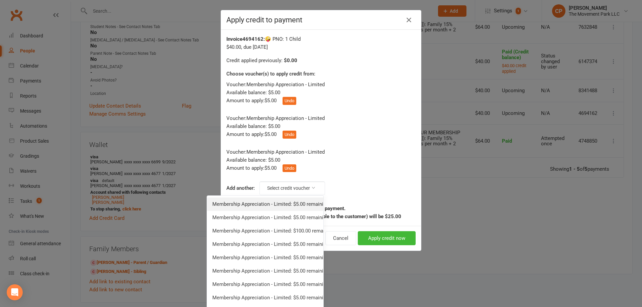
click at [296, 202] on link "Membership Appreciation - Limited: $5.00 remaining - Toddler, Adult, & Limited …" at bounding box center [265, 204] width 116 height 13
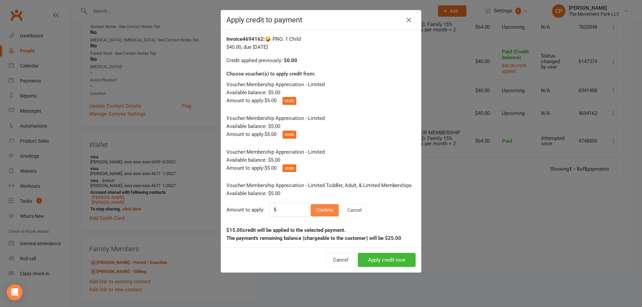
click at [320, 204] on button "Confirm" at bounding box center [325, 210] width 28 height 12
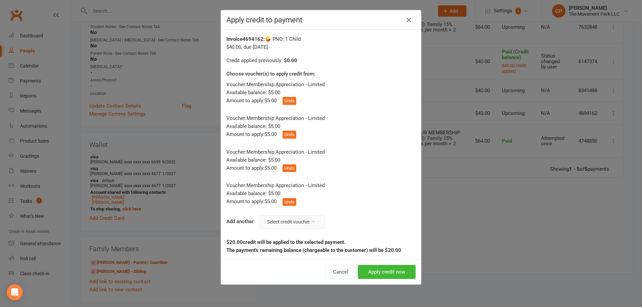
click at [295, 221] on button "Select credit voucher" at bounding box center [292, 221] width 66 height 13
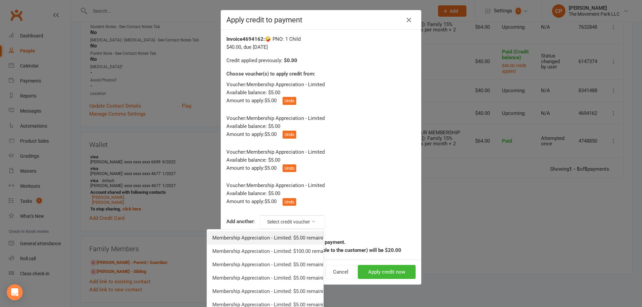
click at [291, 236] on link "Membership Appreciation - Limited: $5.00 remaining - Toddler, Adult, & Limited …" at bounding box center [265, 237] width 116 height 13
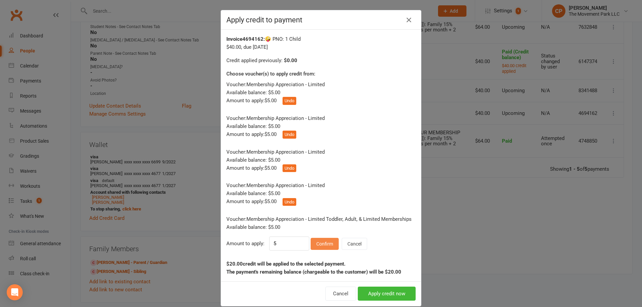
click at [330, 243] on button "Confirm" at bounding box center [325, 244] width 28 height 12
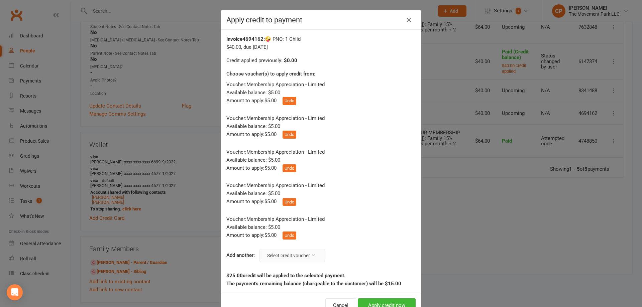
click at [305, 258] on button "Select credit voucher" at bounding box center [292, 255] width 66 height 13
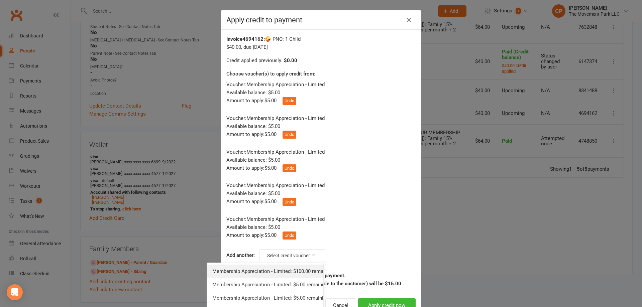
click at [304, 274] on link "Membership Appreciation - Limited: $100.00 remaining - Missing credits from [DA…" at bounding box center [265, 271] width 116 height 13
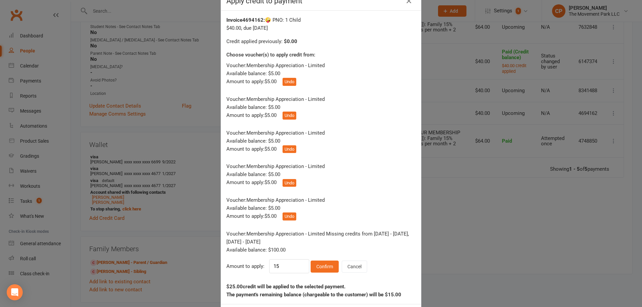
scroll to position [51, 0]
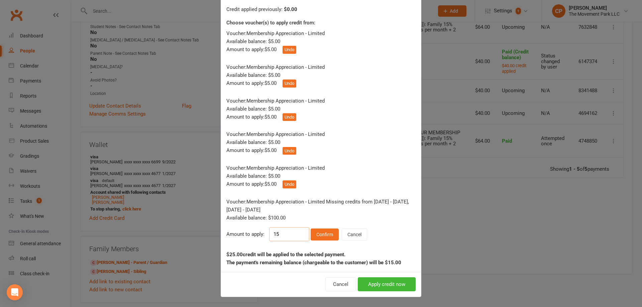
drag, startPoint x: 273, startPoint y: 239, endPoint x: 258, endPoint y: 239, distance: 15.4
click at [258, 239] on div "Amount to apply: 15 Confirm Cancel" at bounding box center [320, 234] width 189 height 14
click at [353, 237] on button "Cancel" at bounding box center [354, 235] width 25 height 12
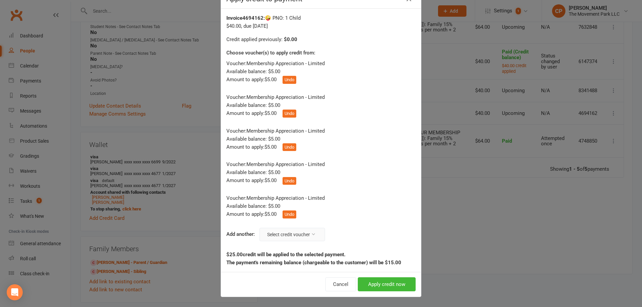
click at [301, 237] on button "Select credit voucher" at bounding box center [292, 234] width 66 height 13
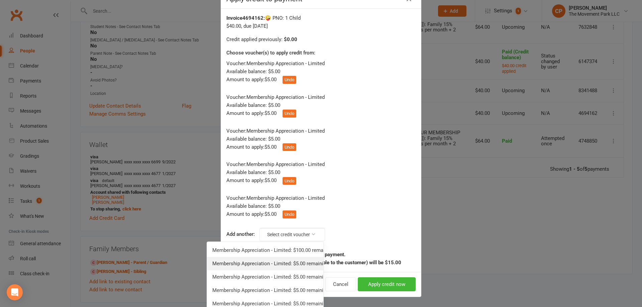
click at [292, 263] on link "Membership Appreciation - Limited: $5.00 remaining - Toddler, Adult, & Limited …" at bounding box center [265, 263] width 116 height 13
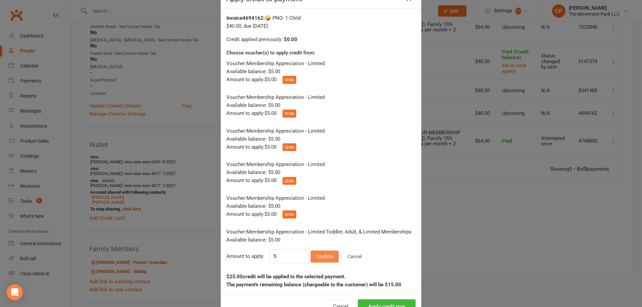
click at [320, 259] on button "Confirm" at bounding box center [325, 257] width 28 height 12
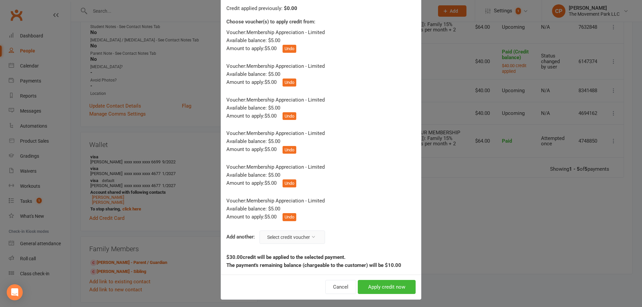
scroll to position [55, 0]
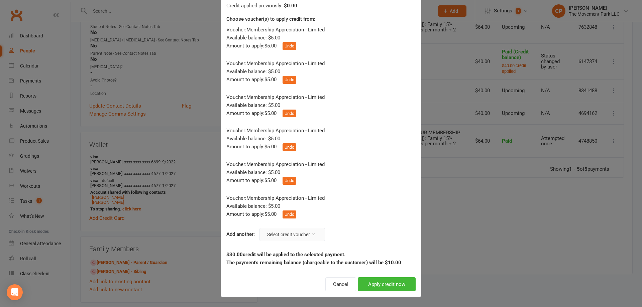
click at [313, 235] on icon at bounding box center [313, 234] width 5 height 5
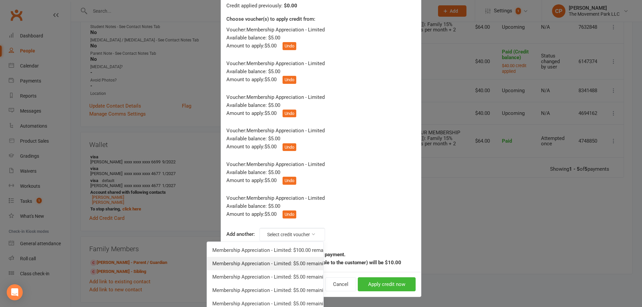
click at [305, 263] on link "Membership Appreciation - Limited: $5.00 remaining - Toddler, Adult, & Limited …" at bounding box center [265, 263] width 116 height 13
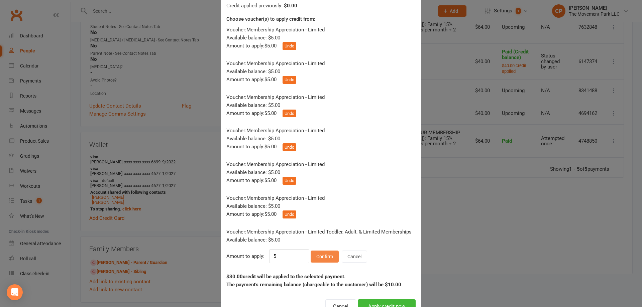
click at [322, 258] on button "Confirm" at bounding box center [325, 257] width 28 height 12
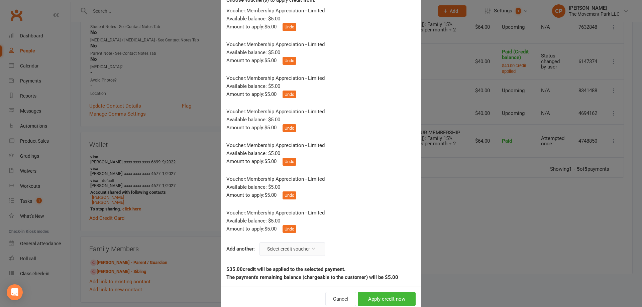
scroll to position [89, 0]
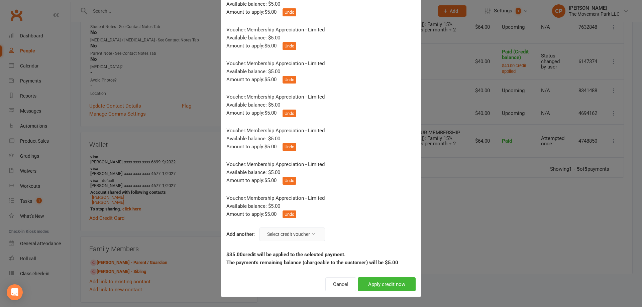
click at [311, 236] on button "Select credit voucher" at bounding box center [292, 234] width 66 height 13
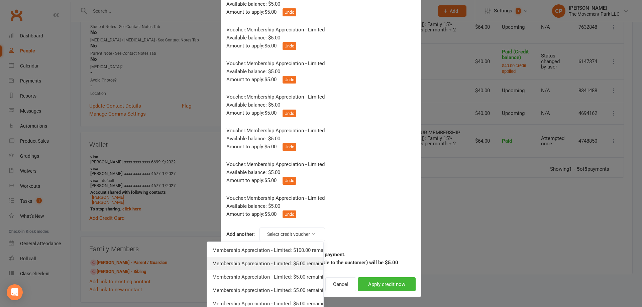
click at [303, 262] on link "Membership Appreciation - Limited: $5.00 remaining - Toddler, Adult, & Limited …" at bounding box center [265, 263] width 116 height 13
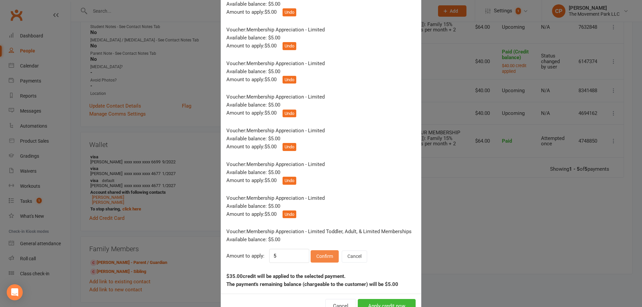
click at [329, 256] on button "Confirm" at bounding box center [325, 256] width 28 height 12
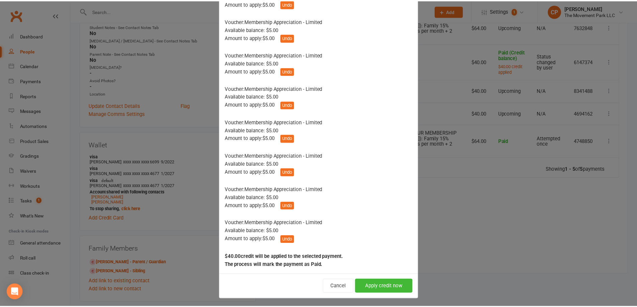
scroll to position [99, 0]
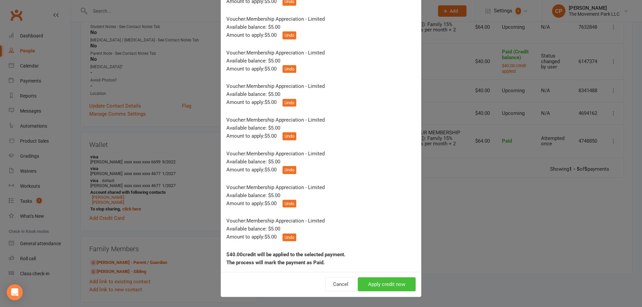
click at [367, 280] on button "Apply credit now" at bounding box center [387, 285] width 58 height 14
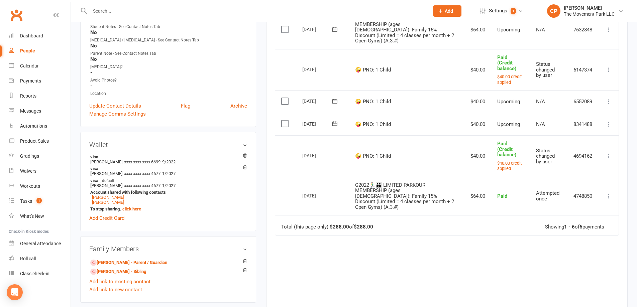
click at [608, 121] on icon at bounding box center [608, 124] width 7 height 7
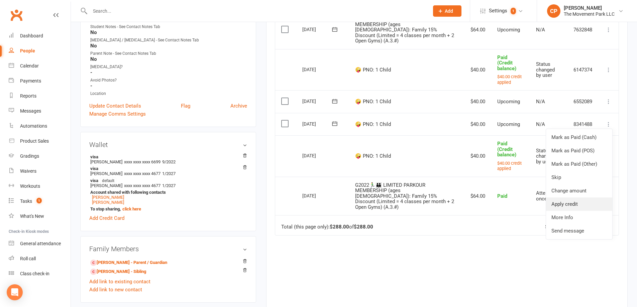
click at [574, 198] on link "Apply credit" at bounding box center [579, 204] width 66 height 13
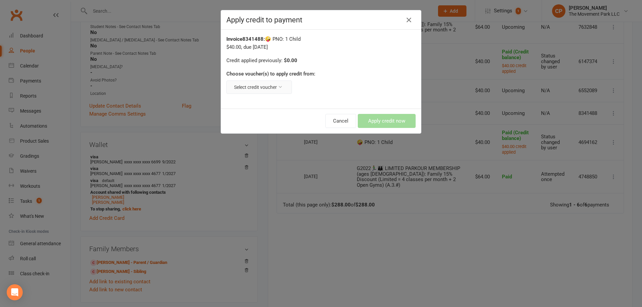
click at [268, 89] on button "Select credit voucher" at bounding box center [259, 87] width 66 height 13
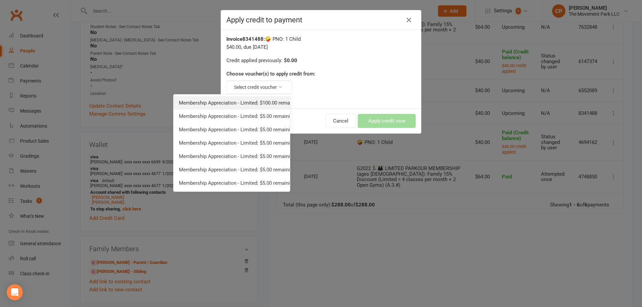
click at [272, 103] on link "Membership Appreciation - Limited: $100.00 remaining - Missing credits from [DA…" at bounding box center [232, 102] width 116 height 13
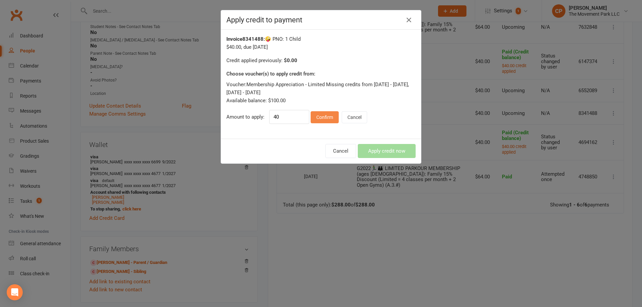
click at [321, 116] on button "Confirm" at bounding box center [325, 117] width 28 height 12
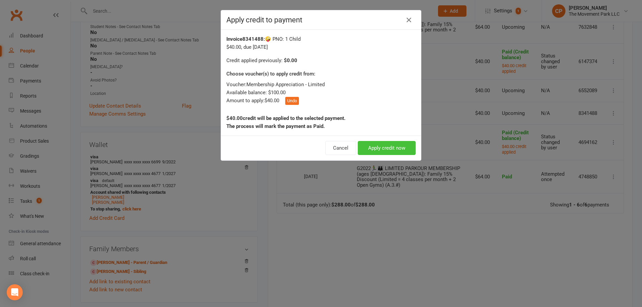
click at [394, 147] on button "Apply credit now" at bounding box center [387, 148] width 58 height 14
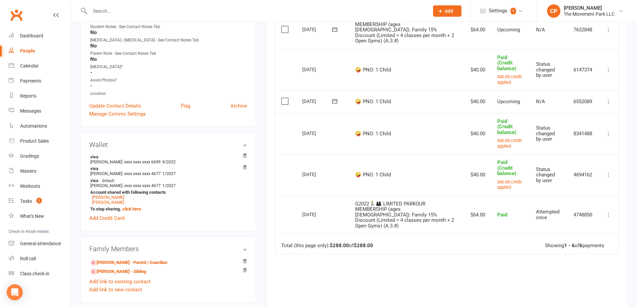
click at [610, 98] on icon at bounding box center [608, 101] width 7 height 7
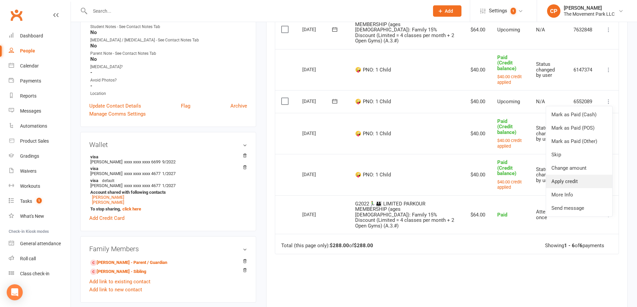
click at [575, 175] on link "Apply credit" at bounding box center [579, 181] width 66 height 13
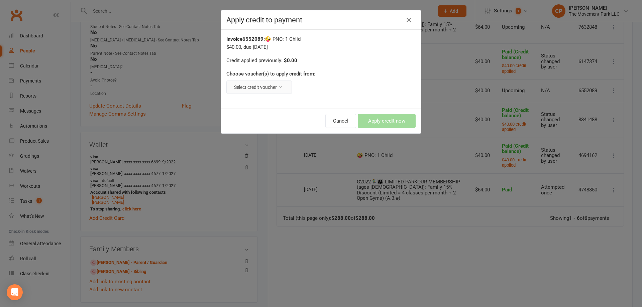
click at [271, 91] on button "Select credit voucher" at bounding box center [259, 87] width 66 height 13
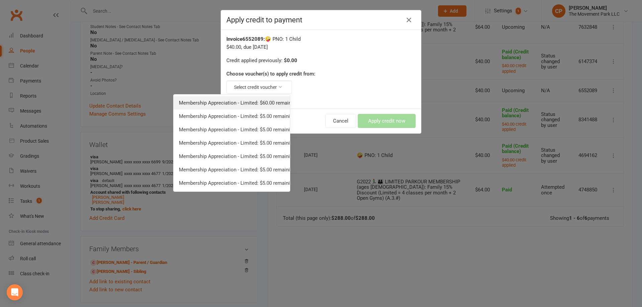
click at [268, 106] on link "Membership Appreciation - Limited: $60.00 remaining - Missing credits from [DAT…" at bounding box center [232, 102] width 116 height 13
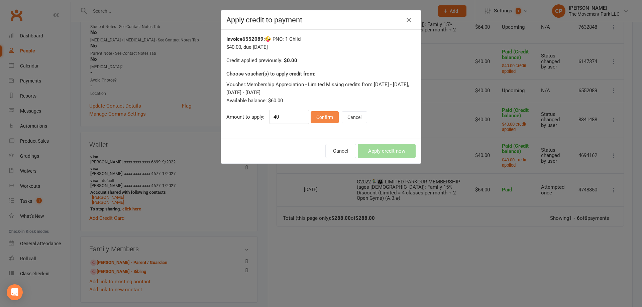
click at [320, 119] on button "Confirm" at bounding box center [325, 117] width 28 height 12
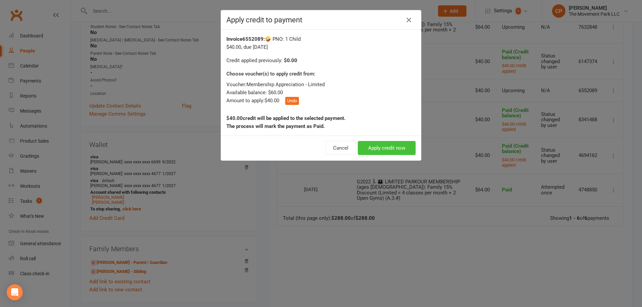
click at [371, 146] on button "Apply credit now" at bounding box center [387, 148] width 58 height 14
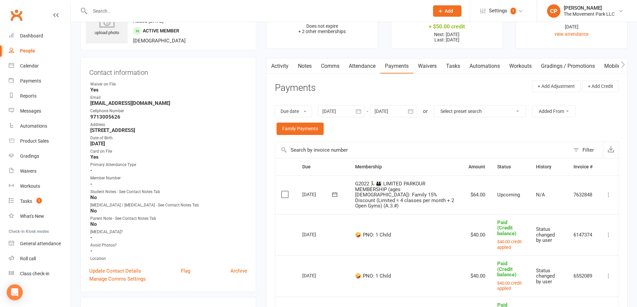
scroll to position [33, 0]
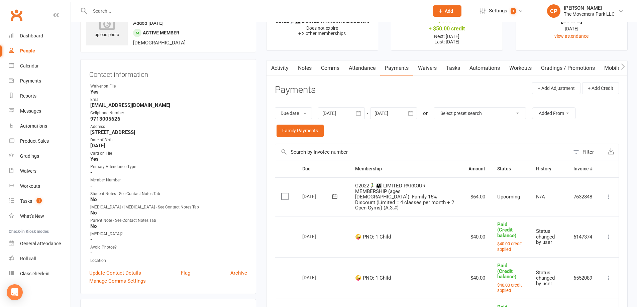
click at [356, 69] on link "Attendance" at bounding box center [362, 68] width 36 height 15
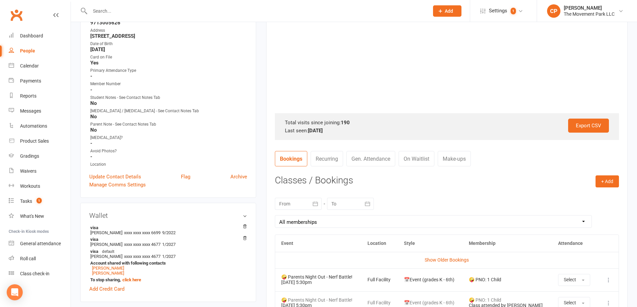
scroll to position [134, 0]
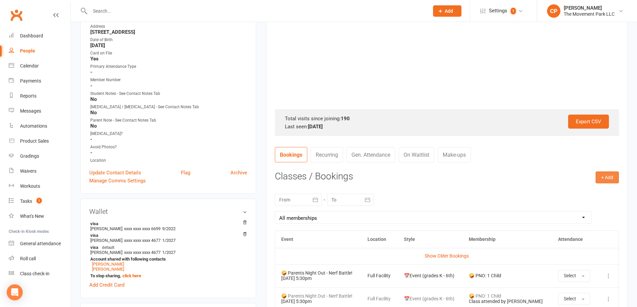
click at [603, 176] on button "+ Add" at bounding box center [607, 178] width 23 height 12
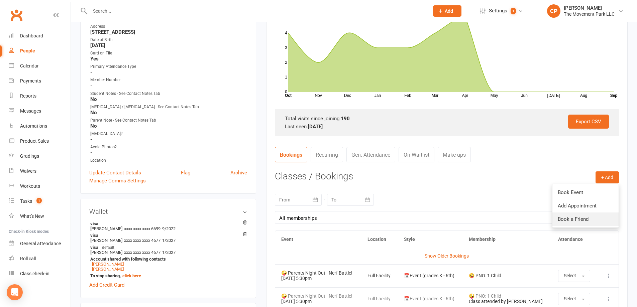
click at [592, 216] on link "Book a Friend" at bounding box center [585, 219] width 66 height 13
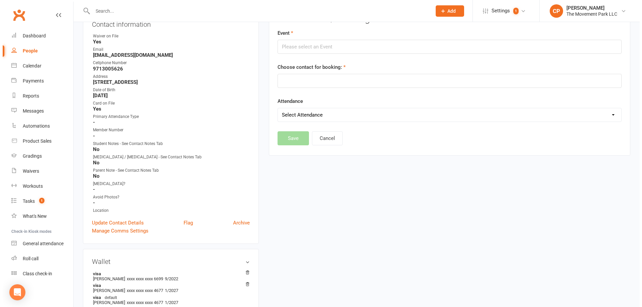
scroll to position [60, 0]
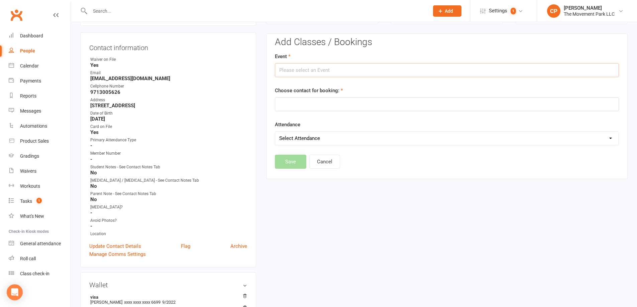
click at [300, 72] on input "text" at bounding box center [447, 70] width 344 height 14
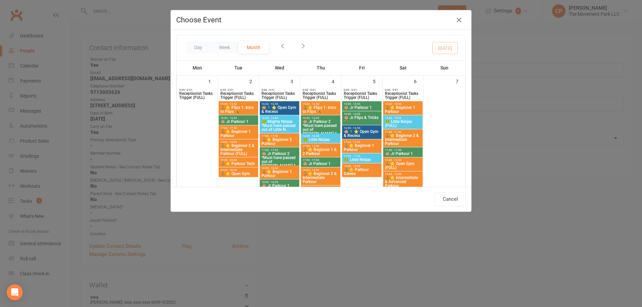
click at [301, 45] on icon "button" at bounding box center [303, 45] width 7 height 7
click at [330, 46] on icon "button" at bounding box center [326, 45] width 7 height 7
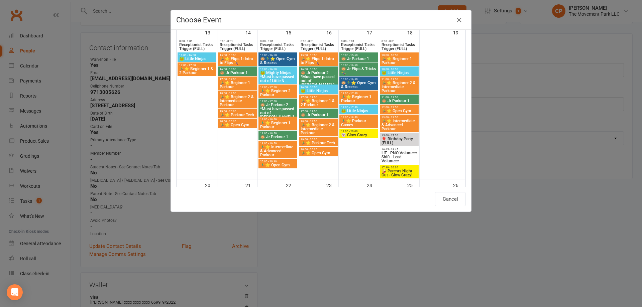
scroll to position [368, 0]
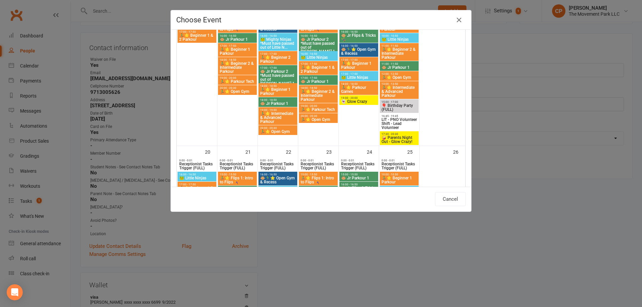
click at [397, 137] on span "🤪 Parents Night Out - Glow Crazy!" at bounding box center [399, 140] width 36 height 8
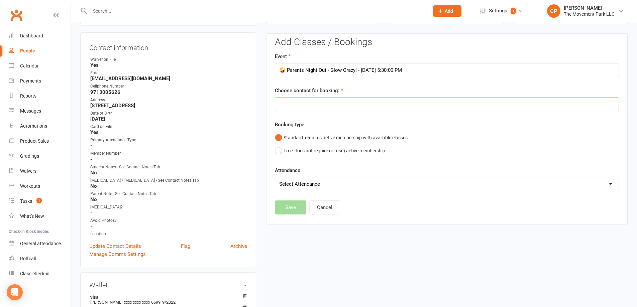
drag, startPoint x: 321, startPoint y: 105, endPoint x: 314, endPoint y: 104, distance: 7.4
click at [321, 105] on input "text" at bounding box center [447, 104] width 344 height 14
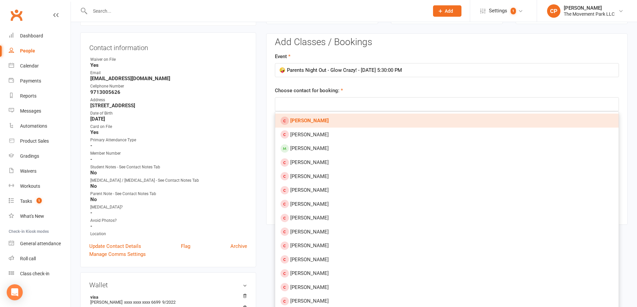
click at [312, 124] on strong "[PERSON_NAME]" at bounding box center [309, 121] width 38 height 6
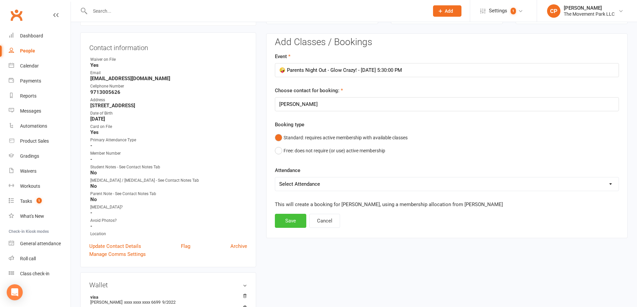
click at [292, 216] on button "Save" at bounding box center [290, 221] width 31 height 14
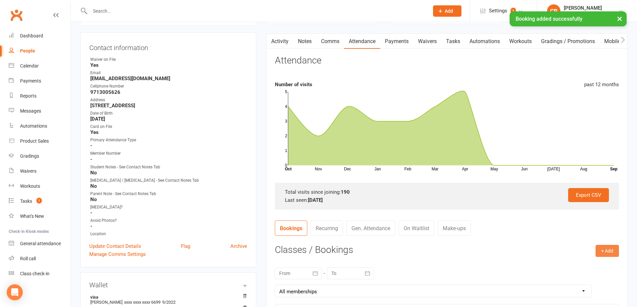
click at [610, 254] on button "+ Add" at bounding box center [607, 251] width 23 height 12
click at [578, 268] on link "Book Event" at bounding box center [585, 265] width 66 height 13
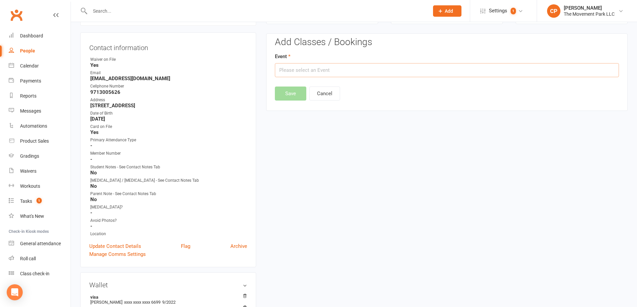
click at [364, 72] on input "text" at bounding box center [447, 70] width 344 height 14
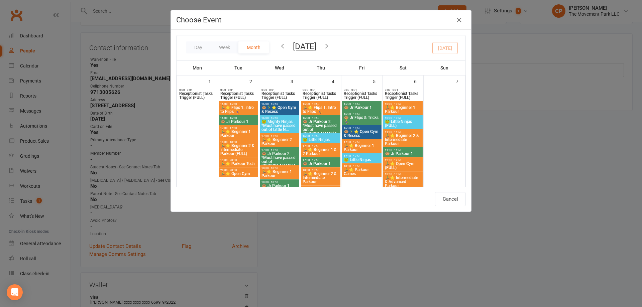
click at [330, 47] on icon "button" at bounding box center [326, 45] width 7 height 7
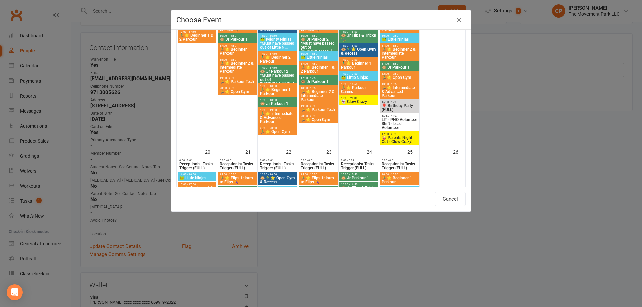
click at [398, 138] on span "🤪 Parents Night Out - Glow Crazy!" at bounding box center [399, 140] width 36 height 8
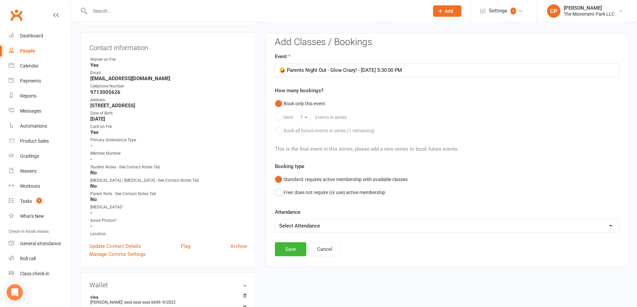
click at [311, 229] on select "Select Attendance Attended Absent" at bounding box center [446, 225] width 343 height 13
click at [351, 208] on form "Event 🤪 Parents Night Out - Glow Crazy! - [DATE] 5:30:00 PM How many bookings? …" at bounding box center [447, 142] width 344 height 181
drag, startPoint x: 298, startPoint y: 250, endPoint x: 281, endPoint y: 218, distance: 35.6
click at [298, 250] on button "Save" at bounding box center [290, 249] width 31 height 14
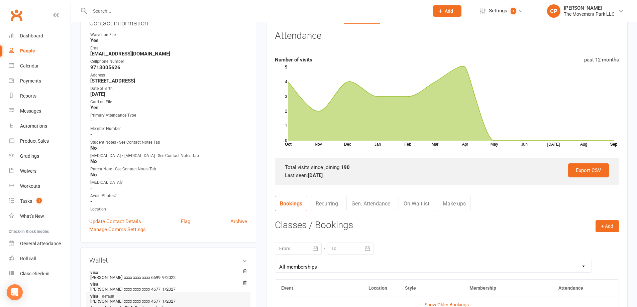
scroll to position [0, 0]
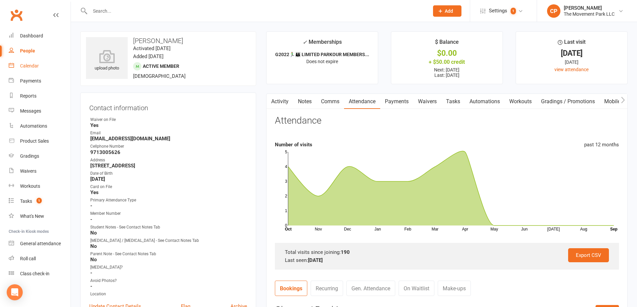
click at [32, 67] on div "Calendar" at bounding box center [29, 65] width 19 height 5
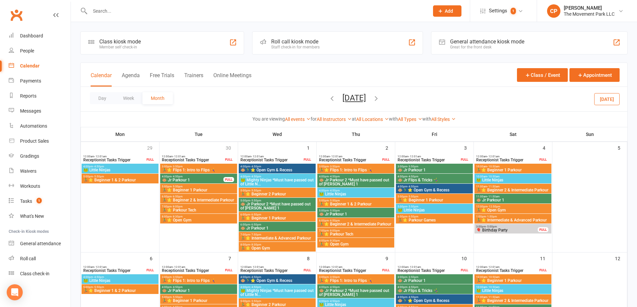
click at [328, 98] on icon "button" at bounding box center [331, 98] width 7 height 7
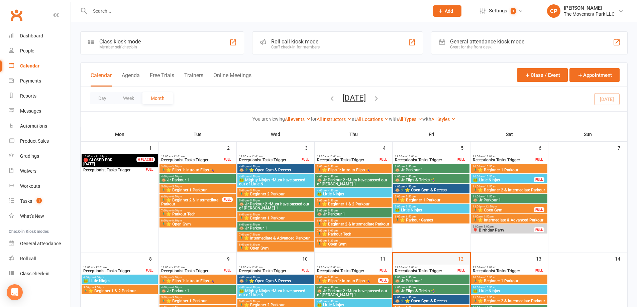
click at [446, 257] on div "12" at bounding box center [431, 308] width 77 height 110
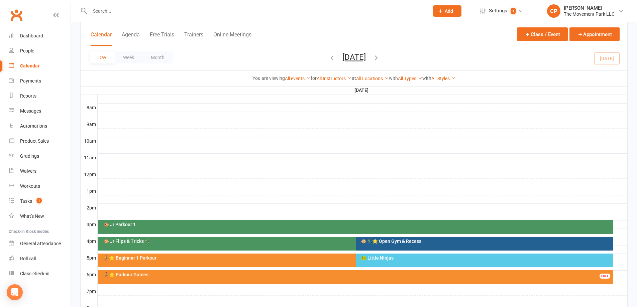
scroll to position [167, 0]
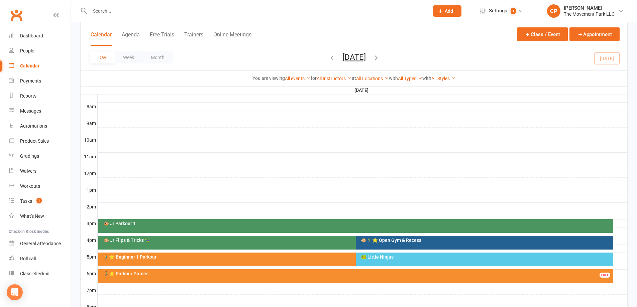
click at [325, 223] on div "🐵 Jr Parkour 1" at bounding box center [357, 223] width 509 height 5
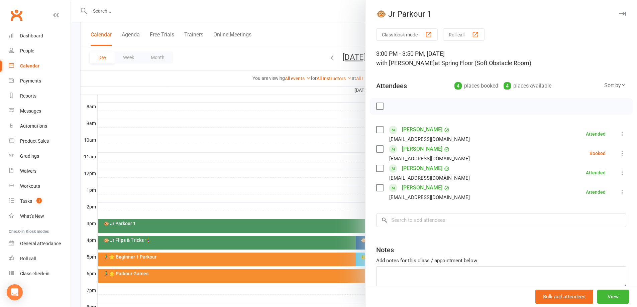
click at [619, 155] on icon at bounding box center [622, 153] width 7 height 7
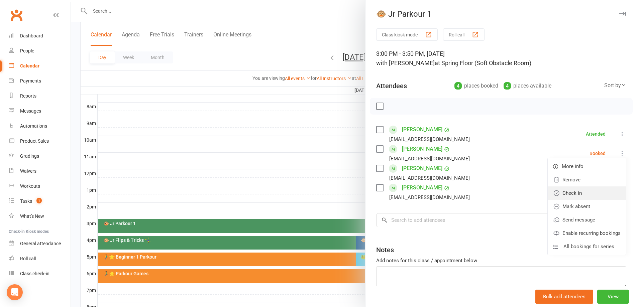
click at [586, 195] on link "Check in" at bounding box center [587, 193] width 78 height 13
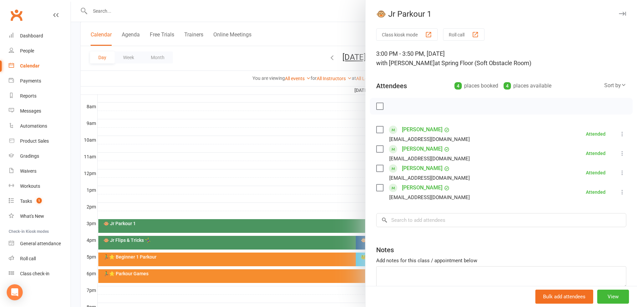
click at [267, 163] on div at bounding box center [354, 153] width 566 height 307
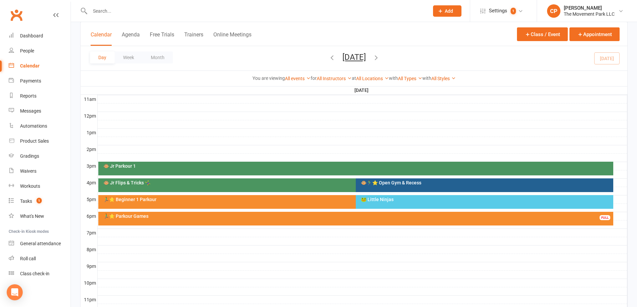
scroll to position [234, 0]
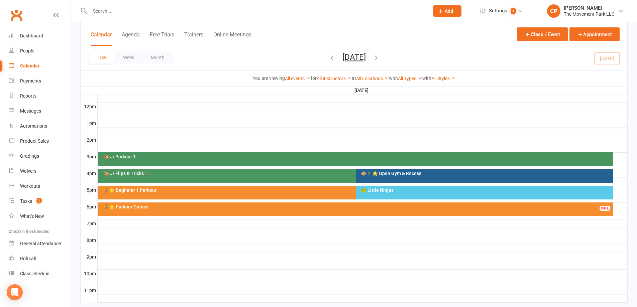
click at [256, 177] on div "🐵 Jr Flips & Tricks 🤸‍♀️" at bounding box center [352, 176] width 508 height 14
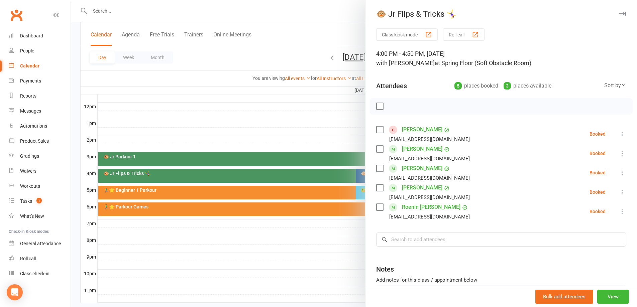
click at [409, 129] on link "[PERSON_NAME]" at bounding box center [422, 129] width 40 height 11
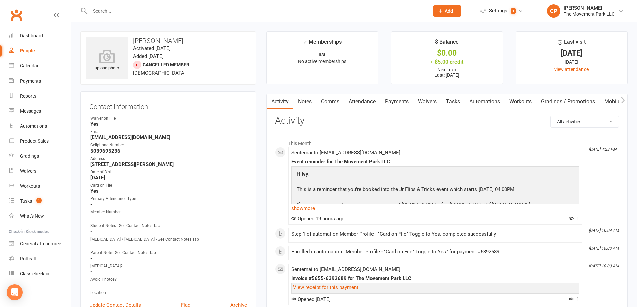
click at [394, 101] on link "Payments" at bounding box center [396, 101] width 33 height 15
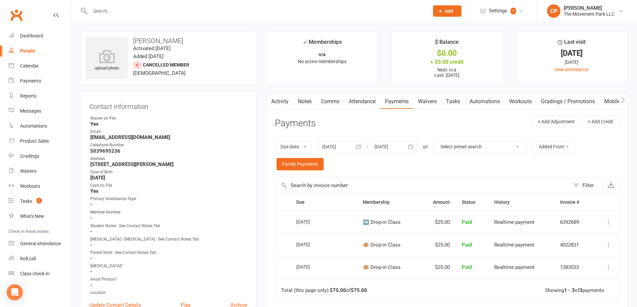
click at [439, 103] on link "Waivers" at bounding box center [427, 101] width 28 height 15
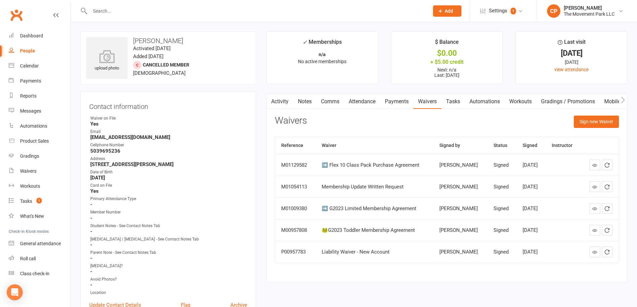
click at [29, 50] on div "People" at bounding box center [27, 50] width 15 height 5
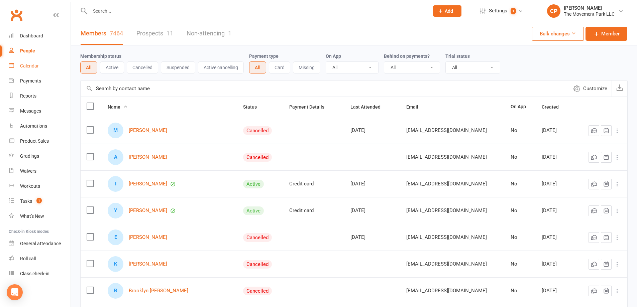
click at [27, 69] on link "Calendar" at bounding box center [40, 66] width 62 height 15
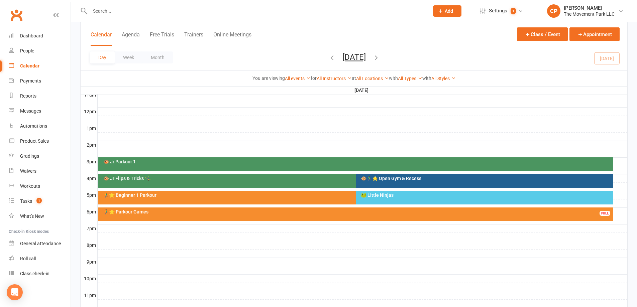
scroll to position [234, 0]
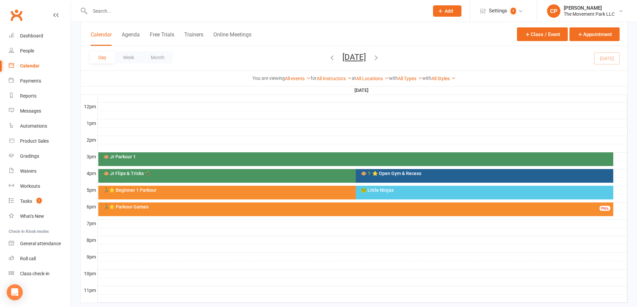
click at [264, 174] on div "🐵 Jr Flips & Tricks 🤸‍♀️" at bounding box center [354, 173] width 502 height 5
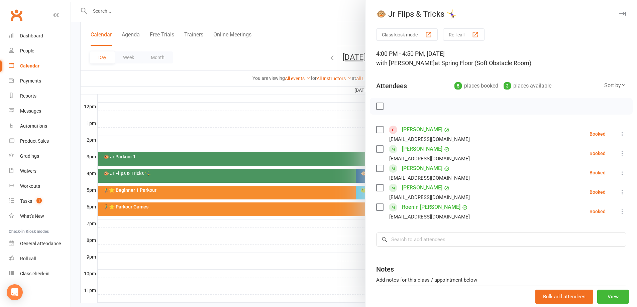
click at [619, 154] on icon at bounding box center [622, 153] width 7 height 7
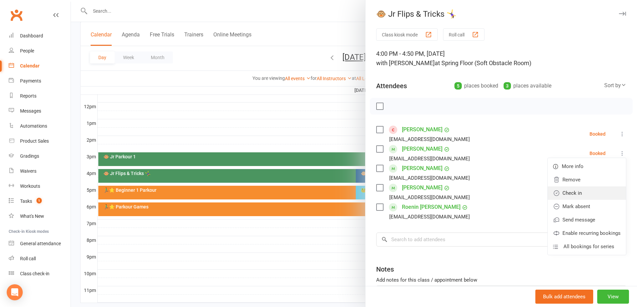
drag, startPoint x: 584, startPoint y: 192, endPoint x: 557, endPoint y: 193, distance: 26.8
click at [583, 192] on link "Check in" at bounding box center [587, 193] width 78 height 13
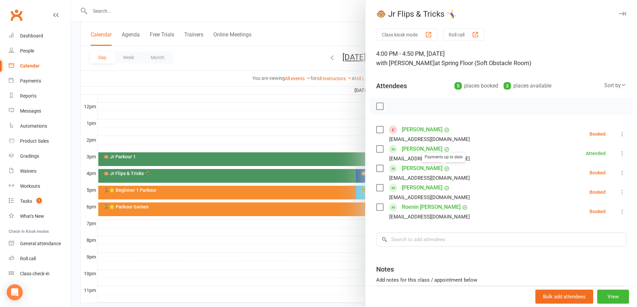
click at [304, 135] on div at bounding box center [354, 153] width 566 height 307
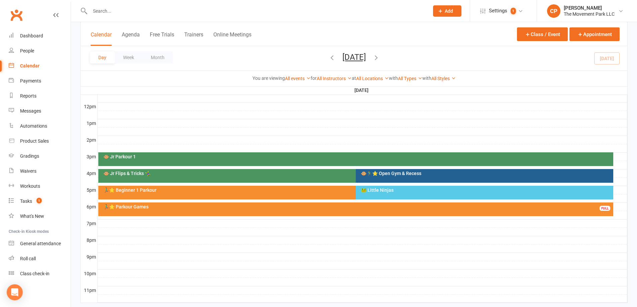
click at [375, 176] on div "🐵🏃‍♂️⭐ Open Gym & Recess" at bounding box center [485, 173] width 251 height 5
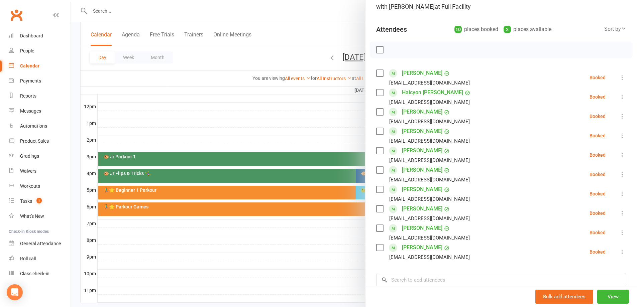
scroll to position [67, 0]
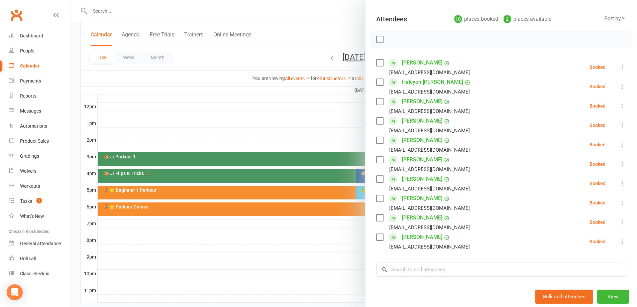
click at [326, 263] on div at bounding box center [354, 153] width 566 height 307
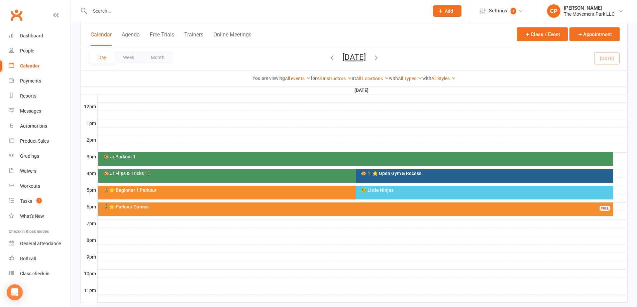
click at [228, 192] on div "🏃‍♂️⭐ Beginner 1 Parkour" at bounding box center [354, 190] width 502 height 5
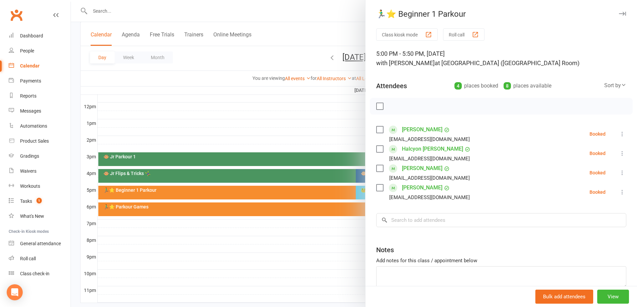
click at [268, 133] on div at bounding box center [354, 153] width 566 height 307
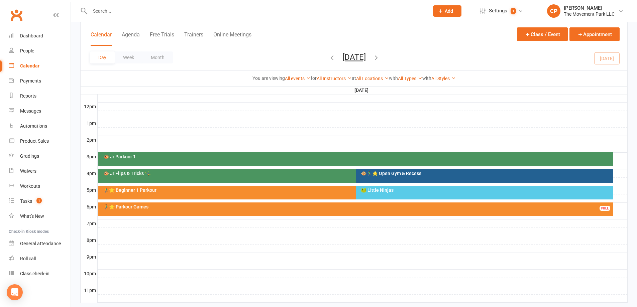
click at [382, 187] on div "🐸 Little Ninjas" at bounding box center [484, 193] width 257 height 14
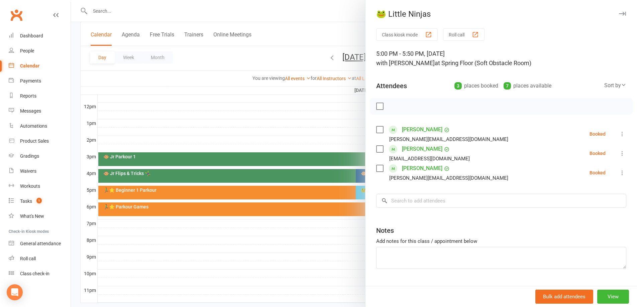
click at [308, 135] on div at bounding box center [354, 153] width 566 height 307
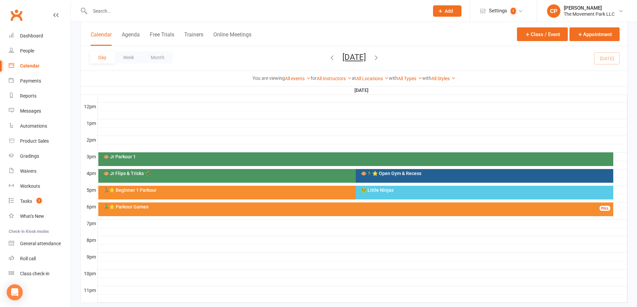
click at [223, 204] on div "🏃‍♂️⭐ Parkour Games FULL" at bounding box center [355, 210] width 515 height 14
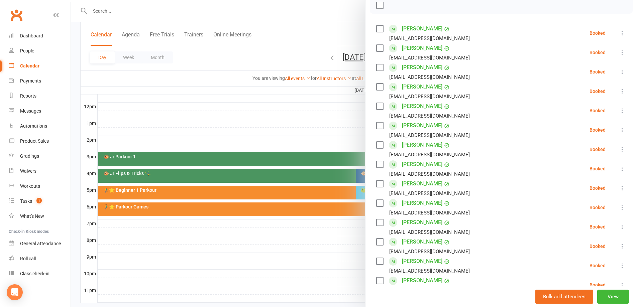
scroll to position [89, 0]
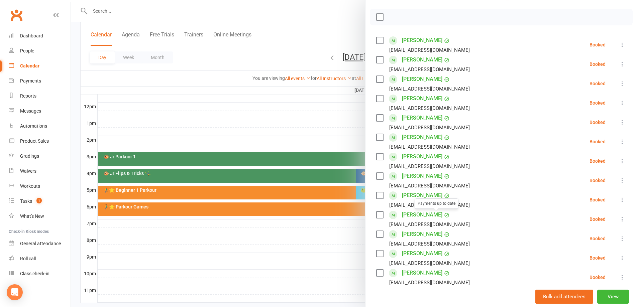
drag, startPoint x: 305, startPoint y: 268, endPoint x: 331, endPoint y: 228, distance: 47.4
click at [305, 268] on div at bounding box center [354, 153] width 566 height 307
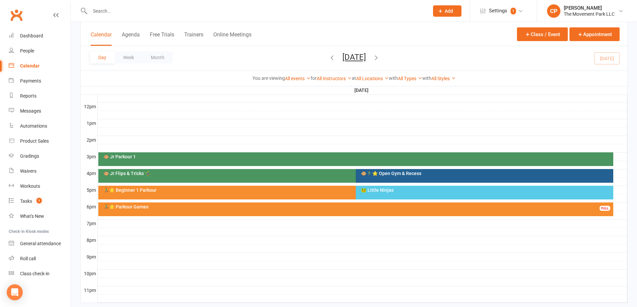
click at [370, 195] on div "🐸 Little Ninjas" at bounding box center [484, 193] width 257 height 14
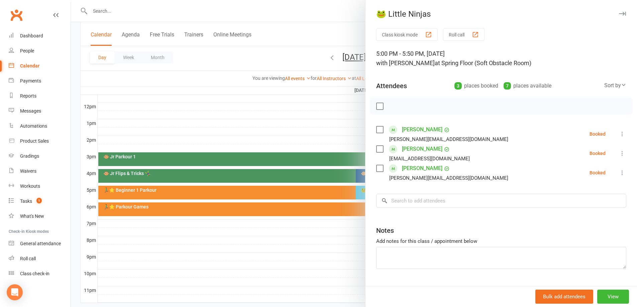
click at [321, 113] on div at bounding box center [354, 153] width 566 height 307
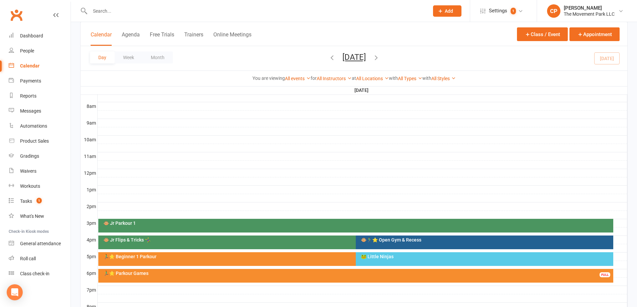
scroll to position [167, 0]
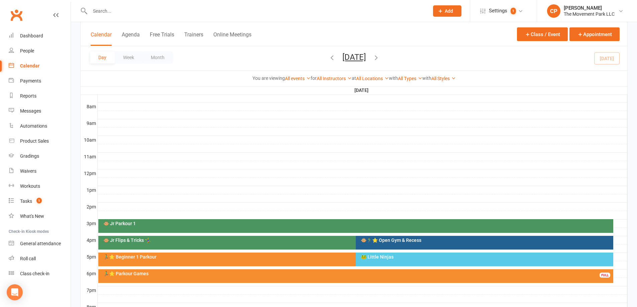
click at [94, 10] on input "text" at bounding box center [256, 10] width 336 height 9
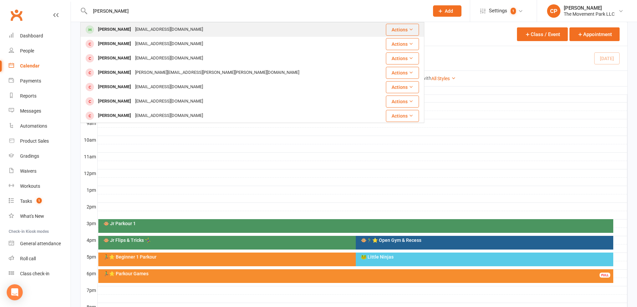
click at [141, 27] on div "[EMAIL_ADDRESS][DOMAIN_NAME]" at bounding box center [169, 30] width 72 height 10
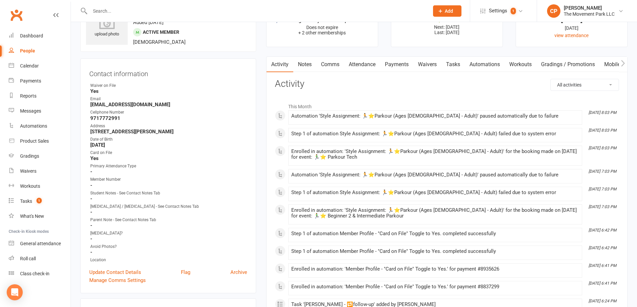
scroll to position [33, 0]
click at [117, 10] on input "text" at bounding box center [256, 10] width 336 height 9
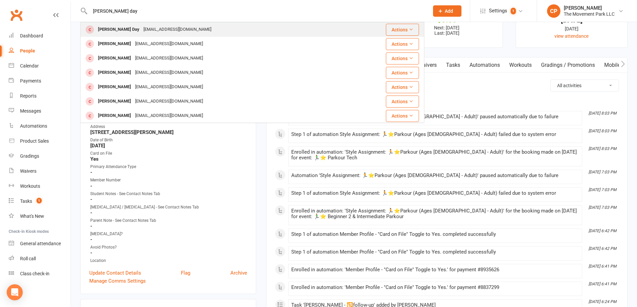
click at [103, 27] on div "[PERSON_NAME] Day" at bounding box center [118, 30] width 45 height 10
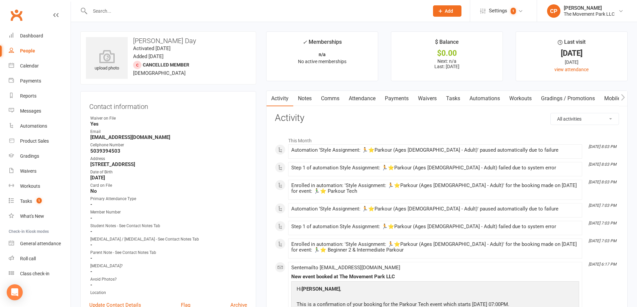
click at [354, 98] on link "Attendance" at bounding box center [362, 98] width 36 height 15
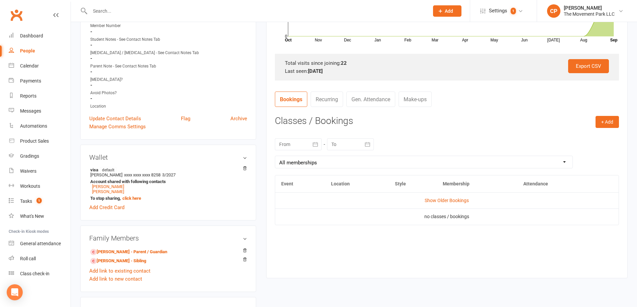
scroll to position [201, 0]
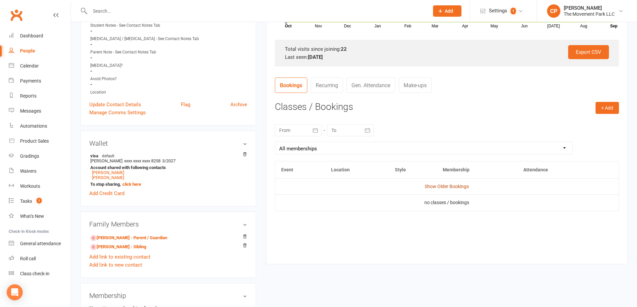
click at [435, 186] on link "Show Older Bookings" at bounding box center [447, 186] width 44 height 5
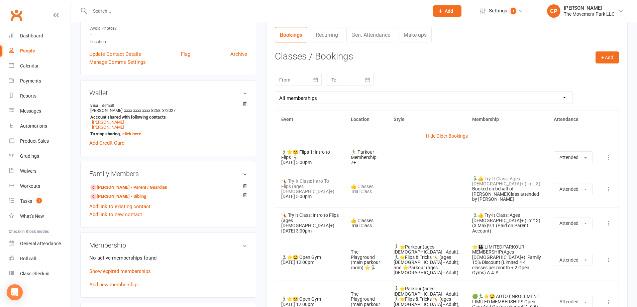
scroll to position [268, 0]
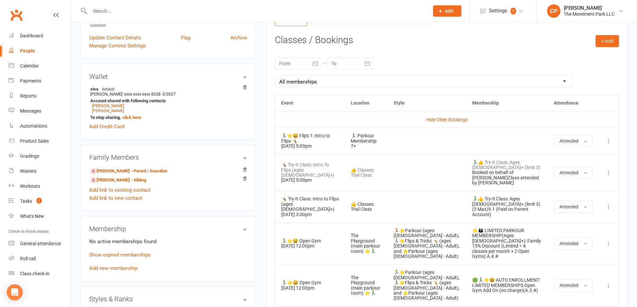
click at [296, 64] on div at bounding box center [298, 64] width 47 height 12
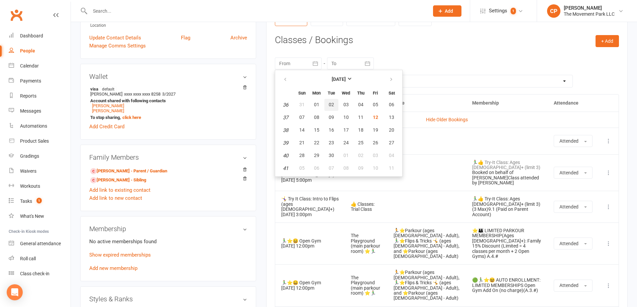
click at [333, 106] on button "02" at bounding box center [331, 105] width 14 height 12
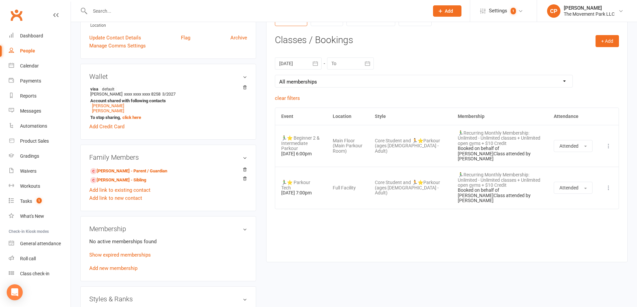
click at [340, 65] on div at bounding box center [350, 64] width 47 height 12
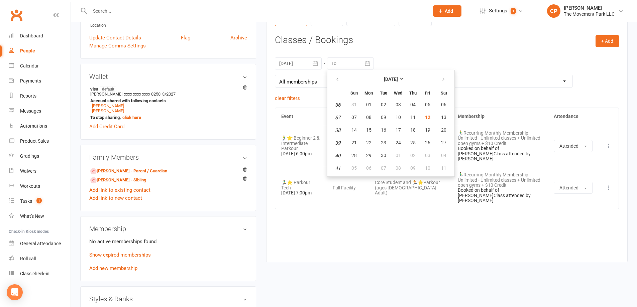
click at [308, 106] on div "+ Add Book Event Add Appointment Book a Friend Classes / Bookings [DATE] [DATE]…" at bounding box center [447, 143] width 344 height 217
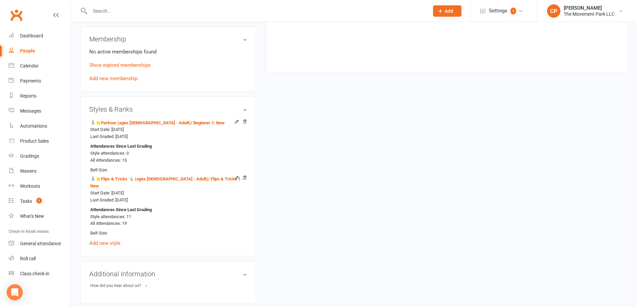
scroll to position [468, 0]
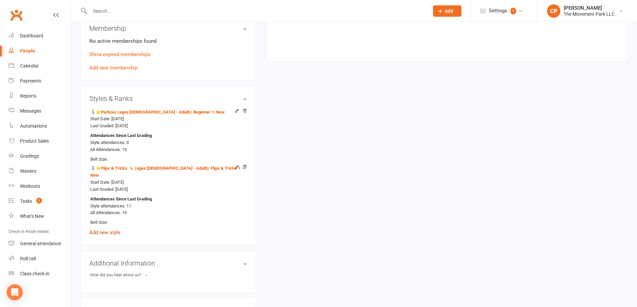
click at [110, 230] on link "Add new style" at bounding box center [104, 233] width 31 height 6
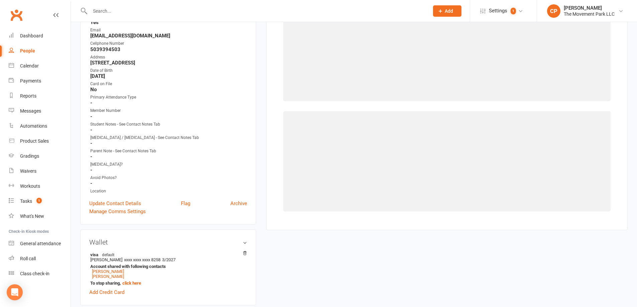
scroll to position [57, 0]
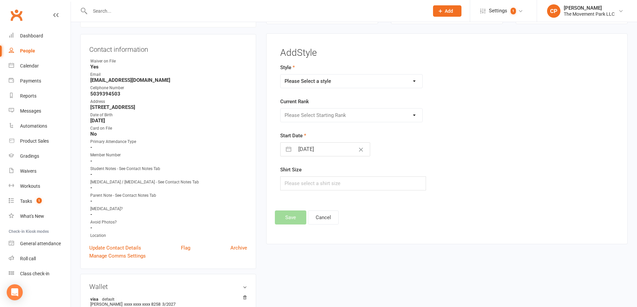
click at [326, 81] on select "Please Select a style 😎Camp (grades K - 6th) Core Student 📅Event (grades 7 - 12…" at bounding box center [352, 81] width 142 height 13
click at [469, 218] on footer "Save Cancel" at bounding box center [447, 218] width 344 height 14
click at [315, 86] on select "Please Select a style 😎Camp (grades K - 6th) Core Student 📅Event (grades 7 - 12…" at bounding box center [352, 81] width 142 height 13
click at [281, 75] on select "Please Select a style 😎Camp (grades K - 6th) Core Student 📅Event (grades 7 - 12…" at bounding box center [352, 81] width 142 height 13
click at [306, 111] on select "Please Select Starting Rank Jr Parkour 1 - New Jr Parkour 1 - Progressing Jr Pa…" at bounding box center [352, 115] width 142 height 13
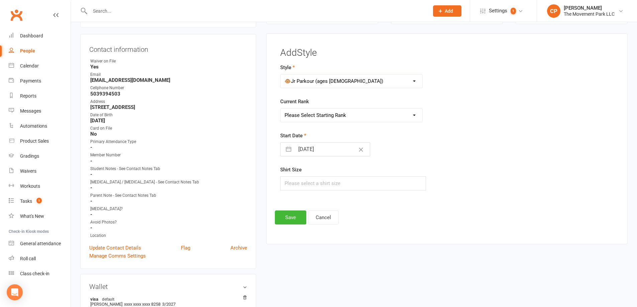
click at [347, 201] on div "Add Style Style 😎Camp (grades K - 6th) Core Student 📅Event (grades 7 - 12th) 📅E…" at bounding box center [447, 136] width 344 height 177
click at [327, 215] on button "Cancel" at bounding box center [323, 218] width 31 height 14
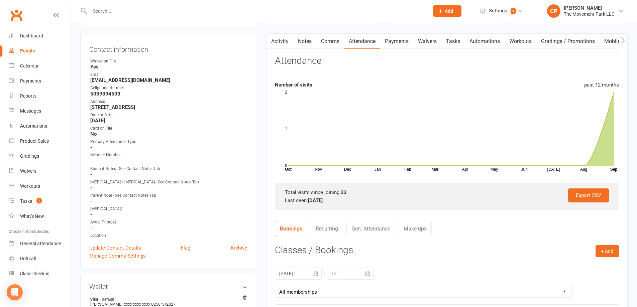
scroll to position [0, 0]
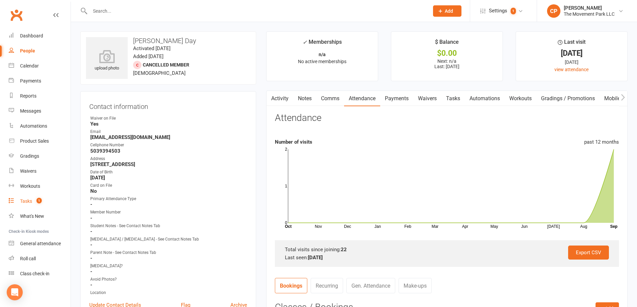
click at [23, 202] on div "Tasks" at bounding box center [26, 201] width 12 height 5
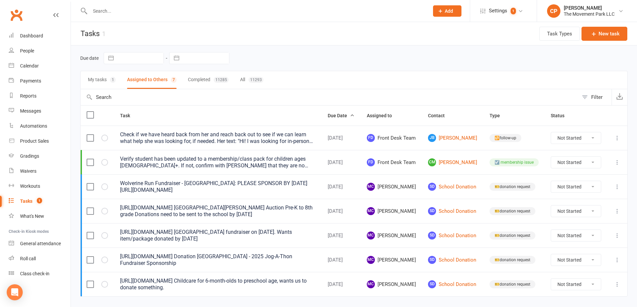
click at [102, 80] on button "My tasks 1" at bounding box center [102, 80] width 28 height 18
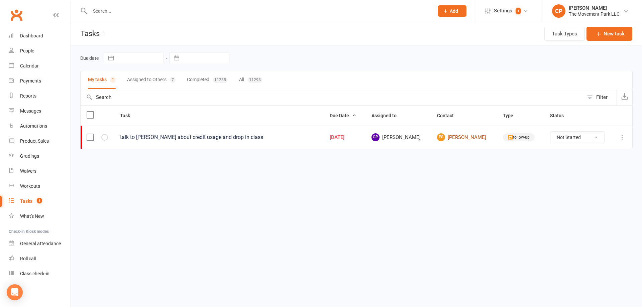
click at [462, 137] on link "ES [PERSON_NAME]" at bounding box center [464, 137] width 54 height 8
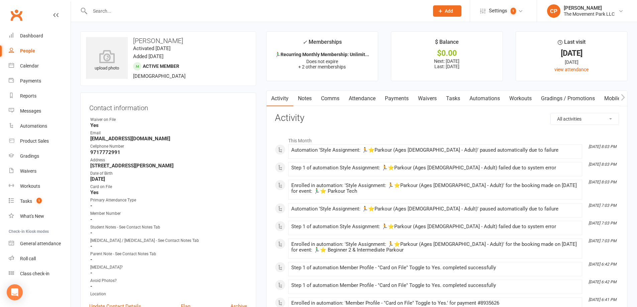
click at [395, 99] on link "Payments" at bounding box center [396, 98] width 33 height 15
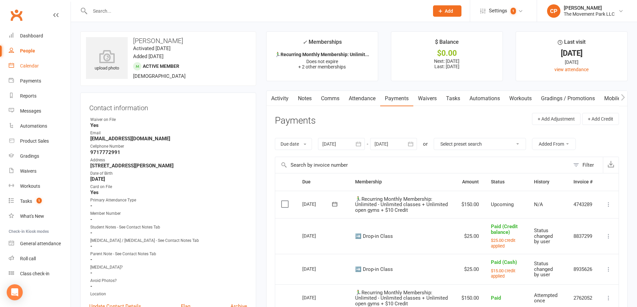
click at [26, 68] on div "Calendar" at bounding box center [29, 65] width 19 height 5
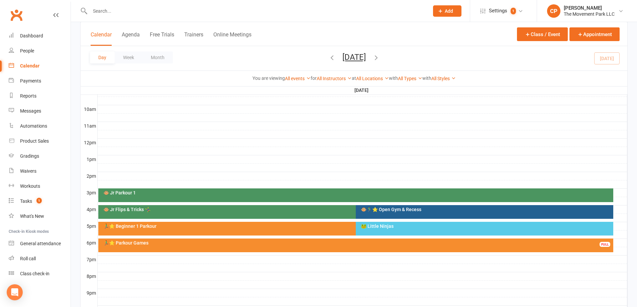
scroll to position [201, 0]
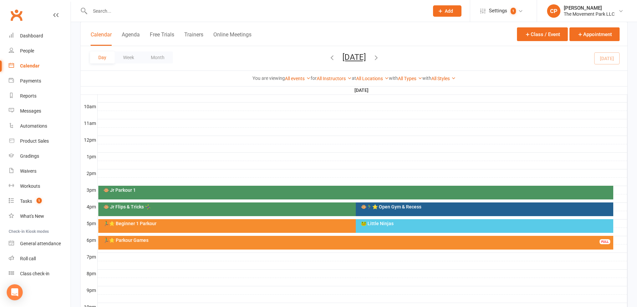
click at [134, 14] on input "text" at bounding box center [256, 10] width 336 height 9
paste input "[PHONE_NUMBER]‬"
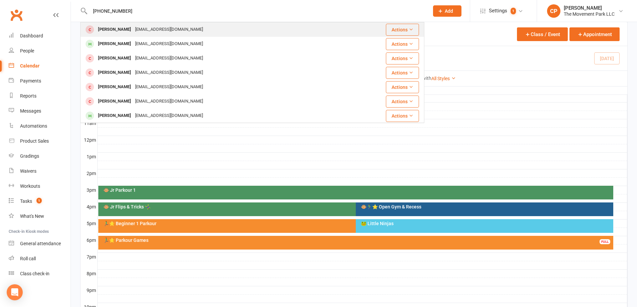
click at [108, 31] on div "[PERSON_NAME]" at bounding box center [114, 30] width 37 height 10
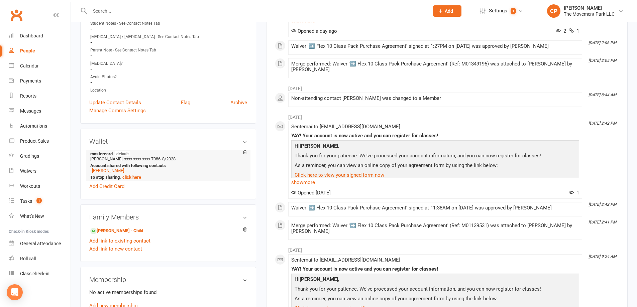
scroll to position [268, 0]
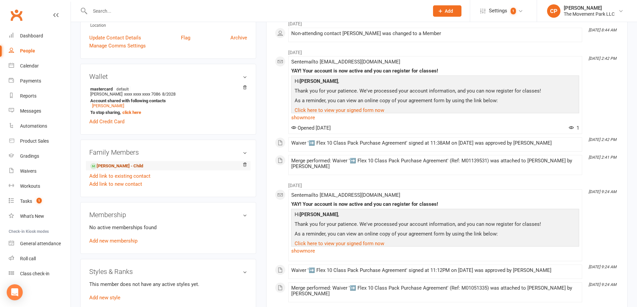
click at [129, 167] on link "[PERSON_NAME] - Child" at bounding box center [116, 166] width 53 height 7
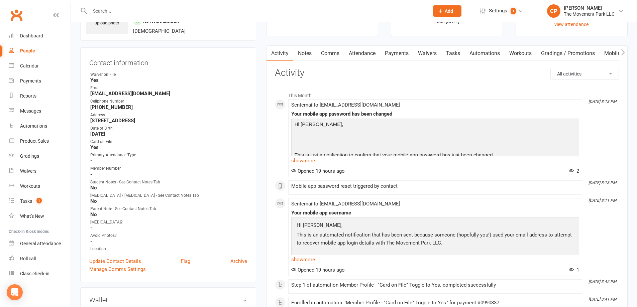
scroll to position [33, 0]
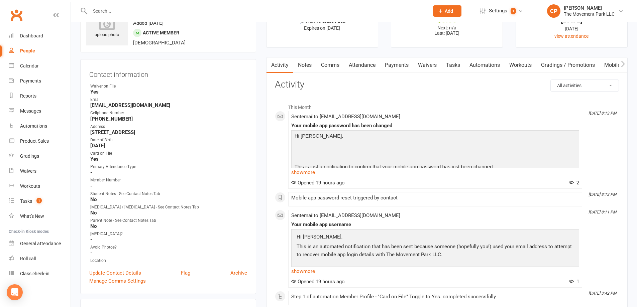
click at [368, 65] on link "Attendance" at bounding box center [362, 65] width 36 height 15
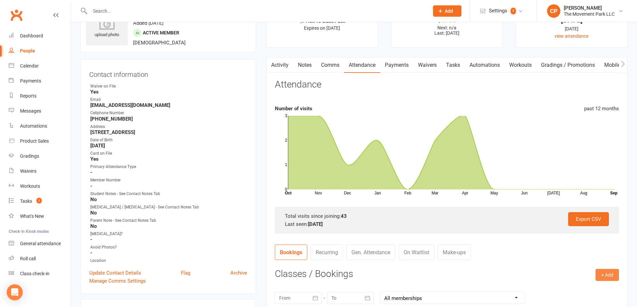
click at [600, 274] on button "+ Add" at bounding box center [607, 275] width 23 height 12
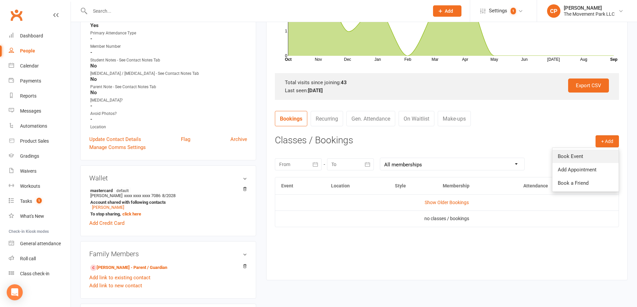
click at [562, 153] on link "Book Event" at bounding box center [585, 156] width 66 height 13
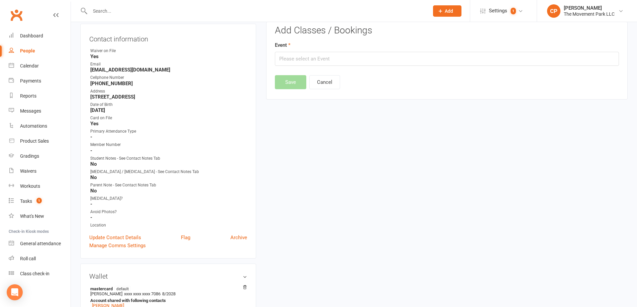
scroll to position [57, 0]
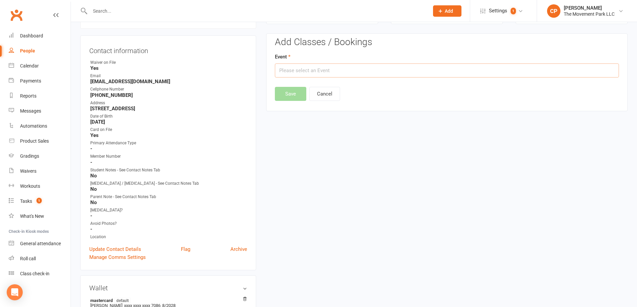
click at [332, 72] on input "text" at bounding box center [447, 71] width 344 height 14
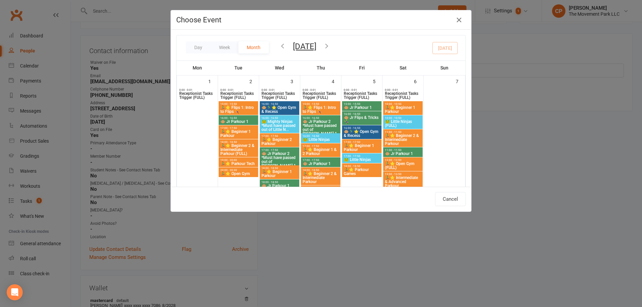
click at [406, 133] on span "11:00 - 11:50" at bounding box center [403, 132] width 37 height 3
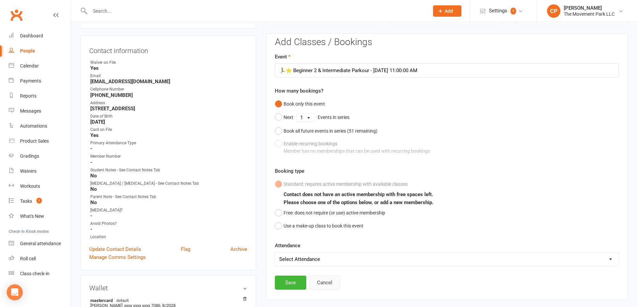
click at [328, 285] on button "Cancel" at bounding box center [324, 283] width 31 height 14
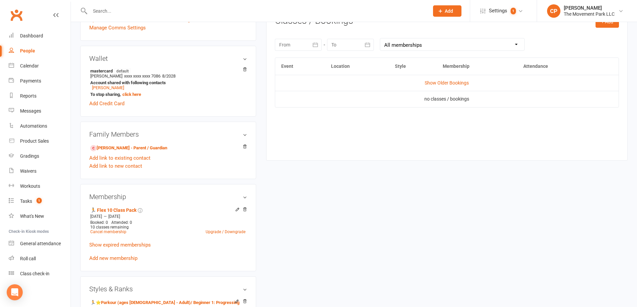
scroll to position [224, 0]
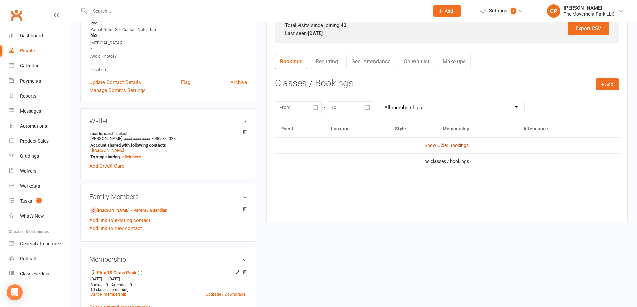
click at [447, 144] on link "Show Older Bookings" at bounding box center [447, 145] width 44 height 5
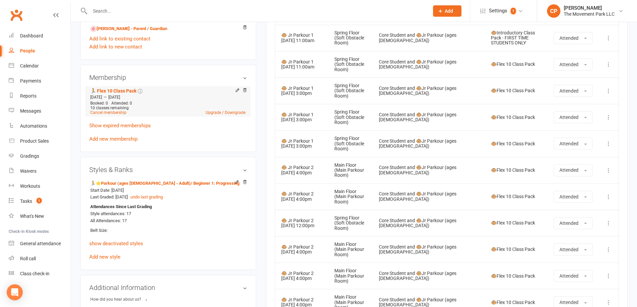
scroll to position [392, 0]
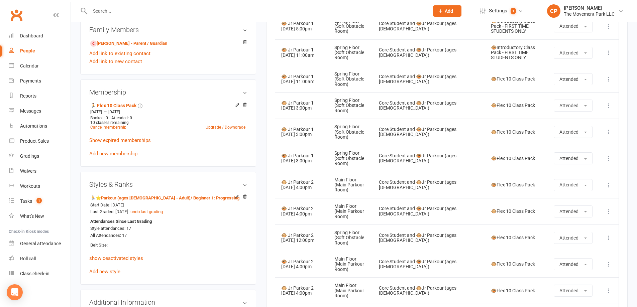
click at [236, 105] on icon at bounding box center [237, 105] width 5 height 5
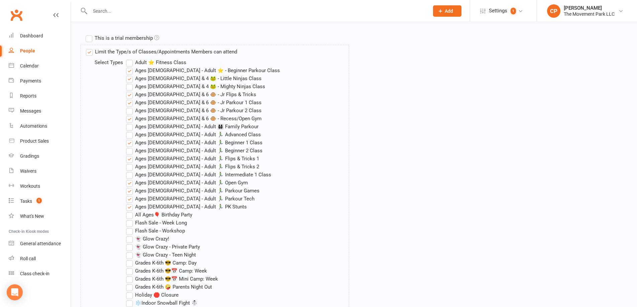
scroll to position [234, 0]
click at [131, 149] on label "Ages [DEMOGRAPHIC_DATA] - Adult 🏃‍♂️ Beginner 2 Class" at bounding box center [194, 150] width 136 height 8
click at [130, 146] on input "Ages [DEMOGRAPHIC_DATA] - Adult 🏃‍♂️ Beginner 2 Class" at bounding box center [128, 146] width 4 height 0
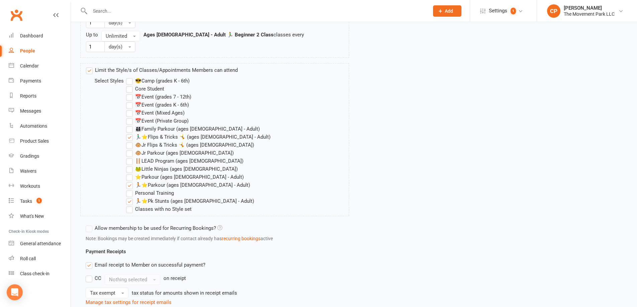
scroll to position [851, 0]
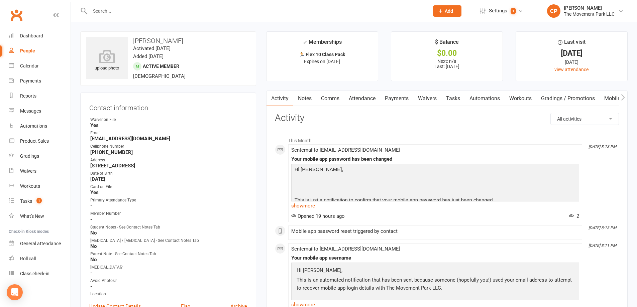
click at [360, 98] on link "Attendance" at bounding box center [362, 98] width 36 height 15
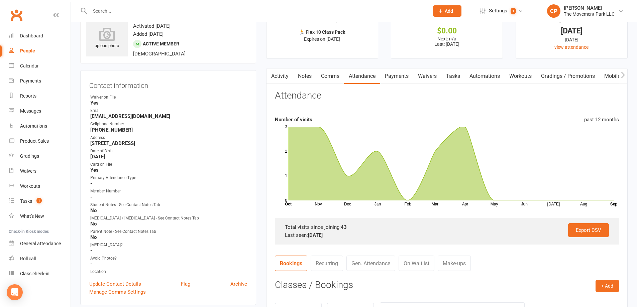
scroll to position [100, 0]
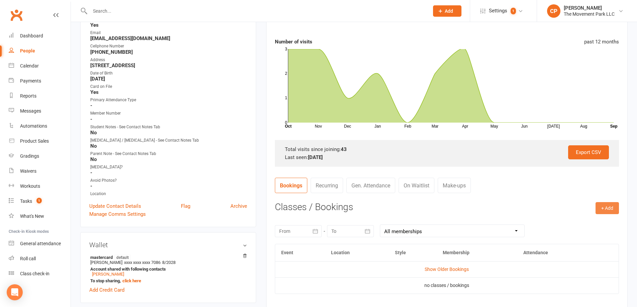
drag, startPoint x: 598, startPoint y: 210, endPoint x: 601, endPoint y: 209, distance: 3.7
click at [598, 210] on button "+ Add" at bounding box center [607, 208] width 23 height 12
click at [563, 224] on link "Book Event" at bounding box center [585, 223] width 66 height 13
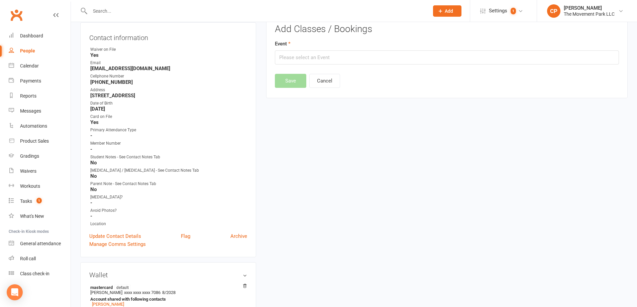
scroll to position [57, 0]
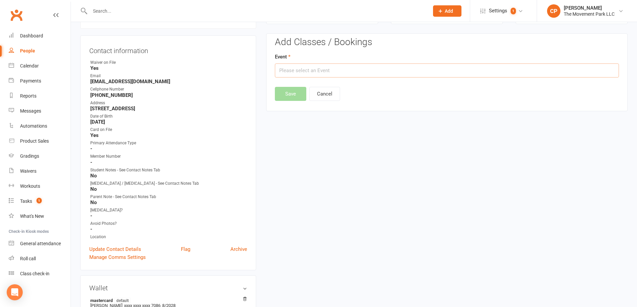
click at [295, 69] on input "text" at bounding box center [447, 71] width 344 height 14
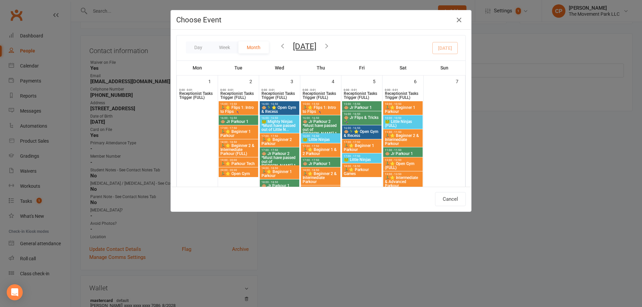
click at [405, 139] on span "🏃‍♂️⭐ Beginner 2 & Intermediate Parkour" at bounding box center [403, 140] width 37 height 12
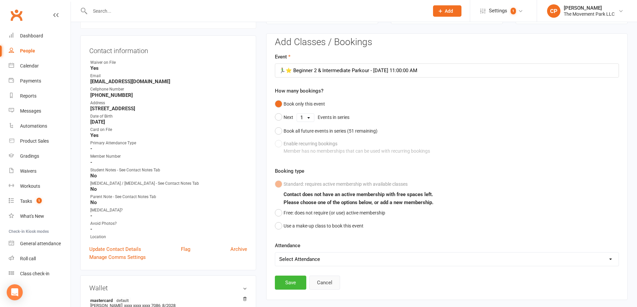
click at [329, 283] on button "Cancel" at bounding box center [324, 283] width 31 height 14
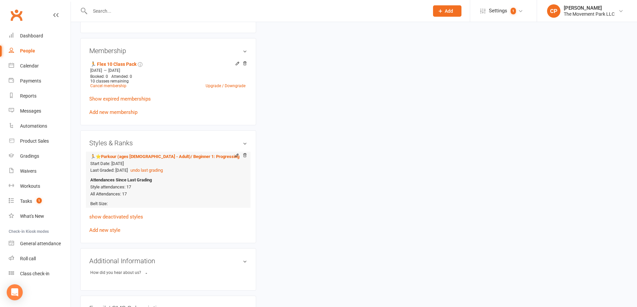
scroll to position [435, 0]
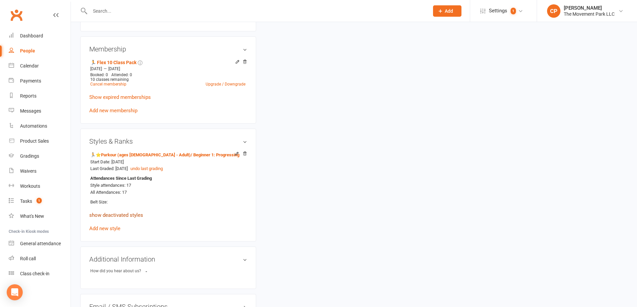
click at [119, 217] on link "show deactivated styles" at bounding box center [116, 215] width 54 height 6
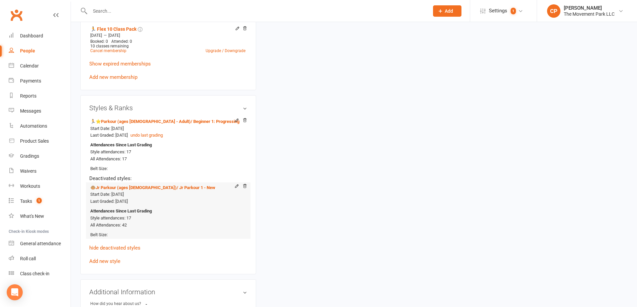
scroll to position [502, 0]
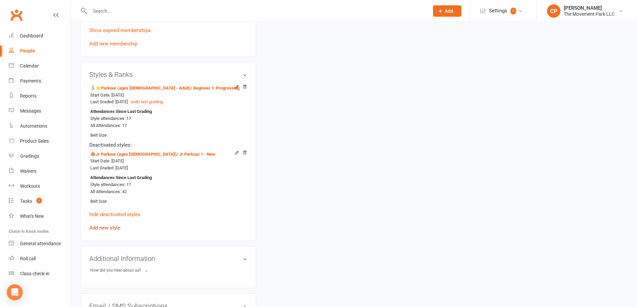
click at [108, 227] on link "Add new style" at bounding box center [104, 228] width 31 height 6
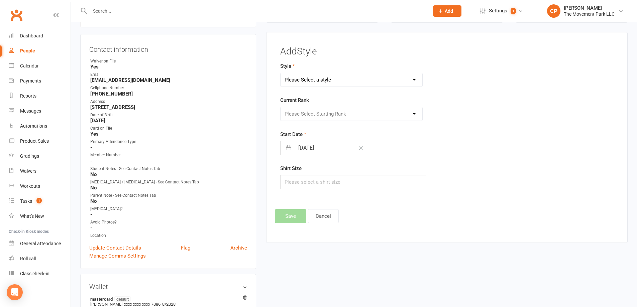
scroll to position [57, 0]
click at [313, 81] on select "Please Select a style 😎Camp (grades K - 6th) Core Student 📅Event (grades 7 - 12…" at bounding box center [352, 81] width 142 height 13
click at [437, 168] on div "Shirt Size" at bounding box center [389, 178] width 219 height 25
click at [330, 221] on button "Cancel" at bounding box center [323, 218] width 31 height 14
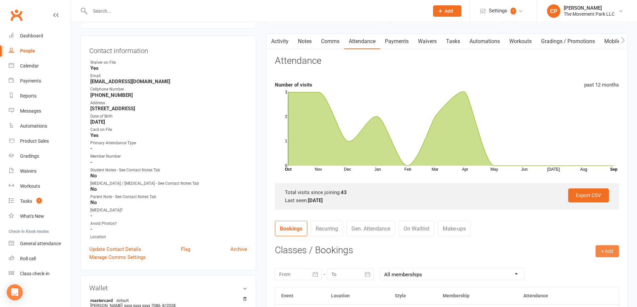
click at [608, 253] on button "+ Add" at bounding box center [607, 251] width 23 height 12
click at [572, 268] on link "Book Event" at bounding box center [585, 266] width 66 height 13
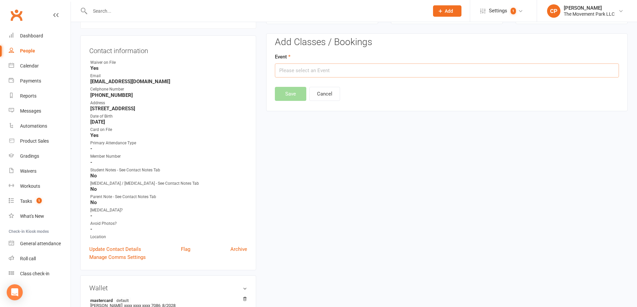
click at [311, 73] on input "text" at bounding box center [447, 71] width 344 height 14
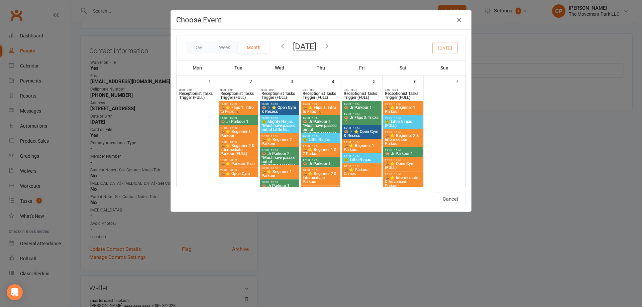
click at [398, 136] on span "🏃‍♂️⭐ Beginner 2 & Intermediate Parkour" at bounding box center [403, 140] width 37 height 12
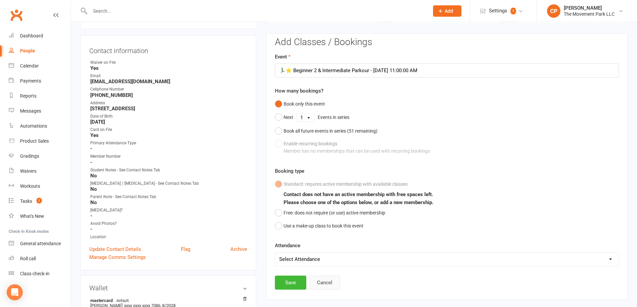
click at [328, 286] on button "Cancel" at bounding box center [324, 283] width 31 height 14
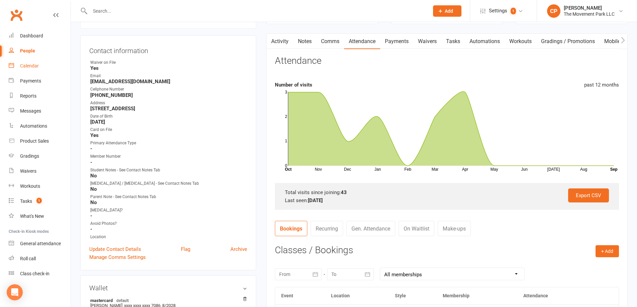
click at [28, 61] on link "Calendar" at bounding box center [40, 66] width 62 height 15
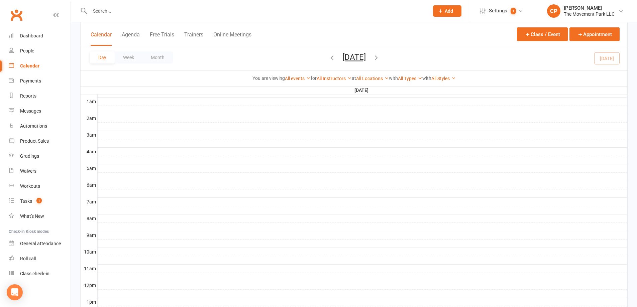
scroll to position [67, 0]
click at [380, 57] on icon "button" at bounding box center [375, 57] width 7 height 7
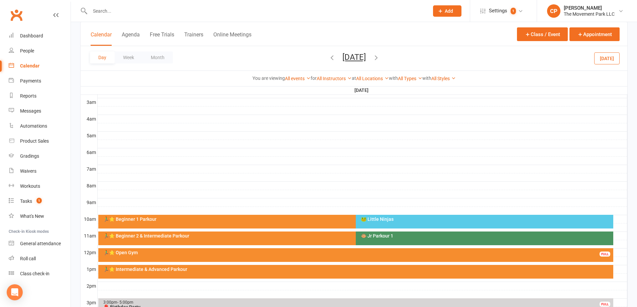
scroll to position [134, 0]
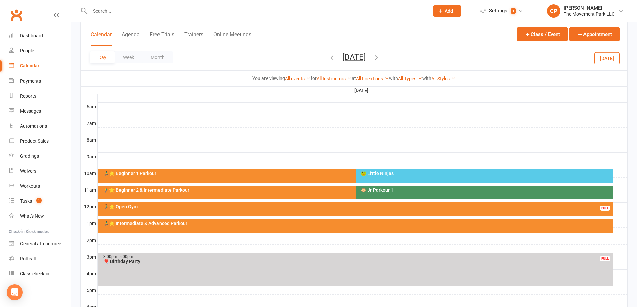
click at [124, 194] on div "🏃‍♂️⭐ Beginner 2 & Intermediate Parkour" at bounding box center [352, 193] width 508 height 14
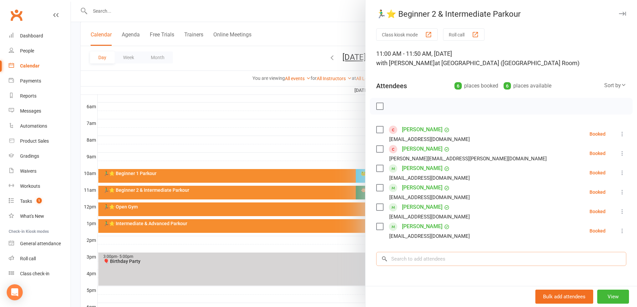
click at [405, 262] on input "search" at bounding box center [501, 259] width 250 height 14
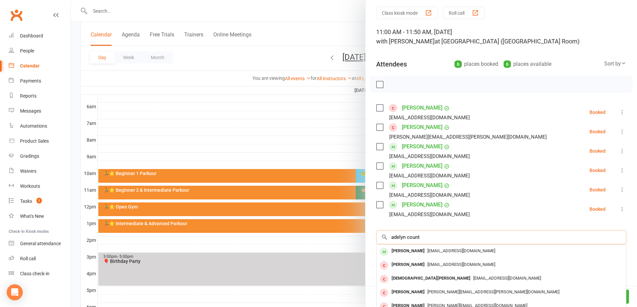
scroll to position [33, 0]
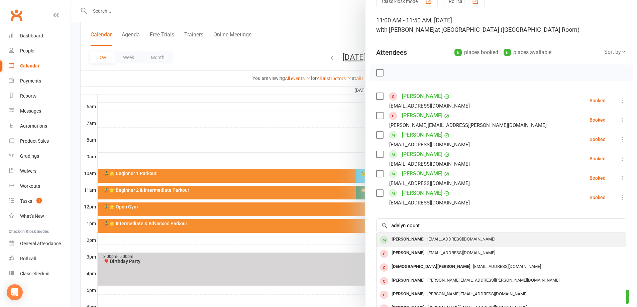
click at [410, 240] on div "[PERSON_NAME]" at bounding box center [408, 240] width 38 height 10
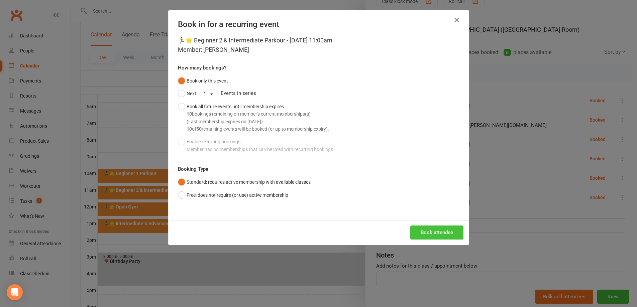
click at [413, 231] on button "Book attendee" at bounding box center [436, 233] width 53 height 14
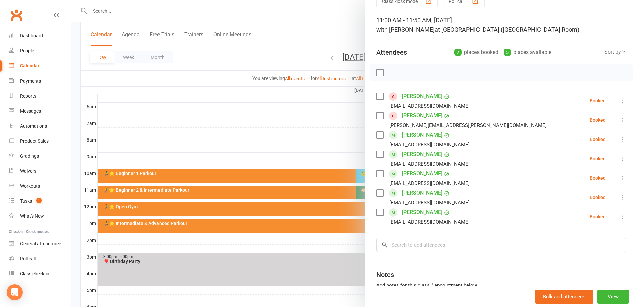
click at [415, 152] on link "[PERSON_NAME]" at bounding box center [422, 154] width 40 height 11
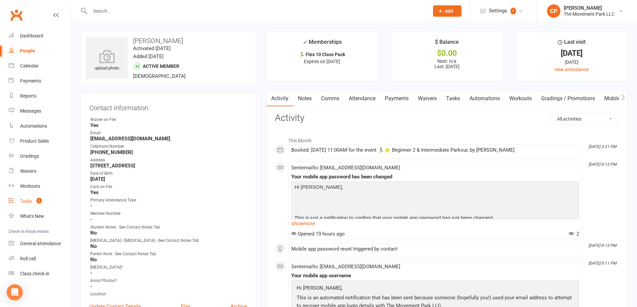
click at [21, 200] on div "Tasks" at bounding box center [26, 201] width 12 height 5
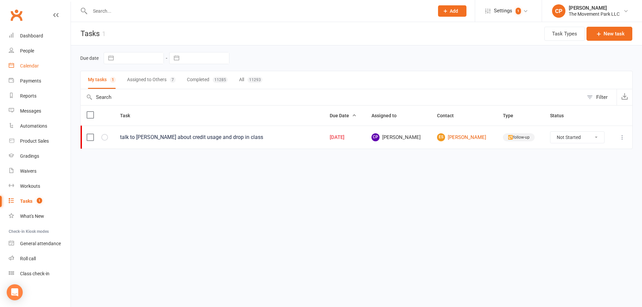
click at [30, 63] on link "Calendar" at bounding box center [40, 66] width 62 height 15
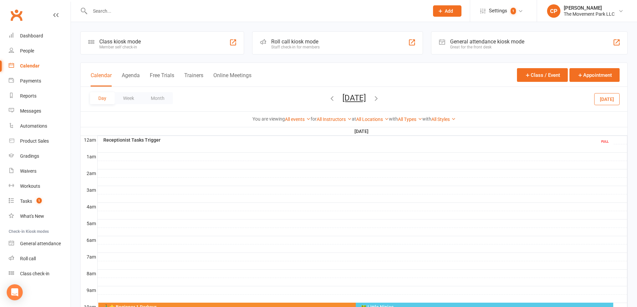
click at [328, 99] on icon "button" at bounding box center [331, 98] width 7 height 7
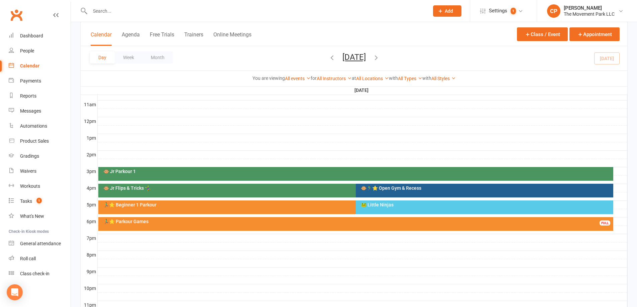
scroll to position [234, 0]
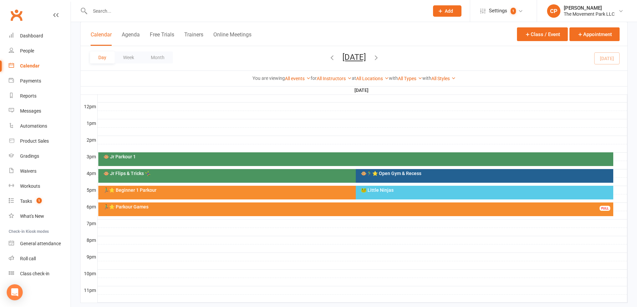
click at [390, 175] on div "🐵🏃‍♂️⭐ Open Gym & Recess" at bounding box center [485, 173] width 251 height 5
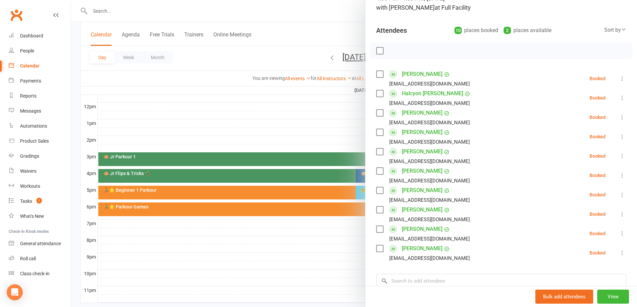
scroll to position [67, 0]
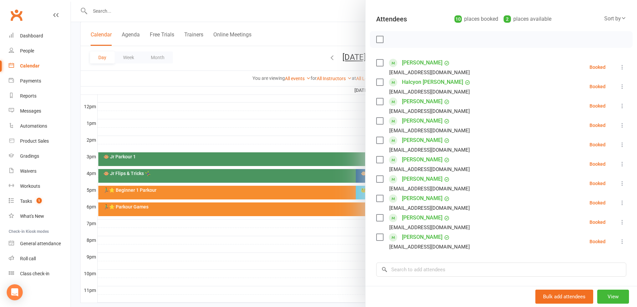
click at [323, 259] on div at bounding box center [354, 153] width 566 height 307
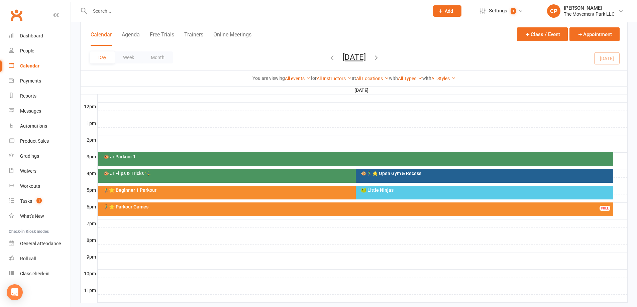
click at [297, 174] on div "🐵 Jr Flips & Tricks 🤸‍♀️" at bounding box center [354, 173] width 502 height 5
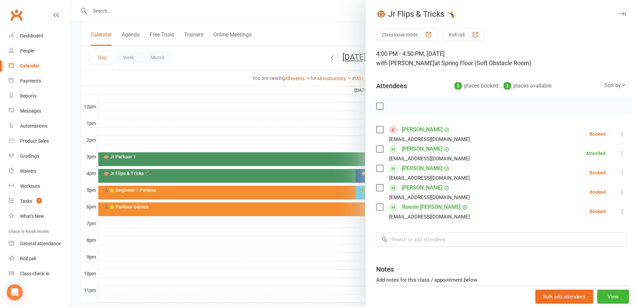
click at [336, 238] on div at bounding box center [354, 153] width 566 height 307
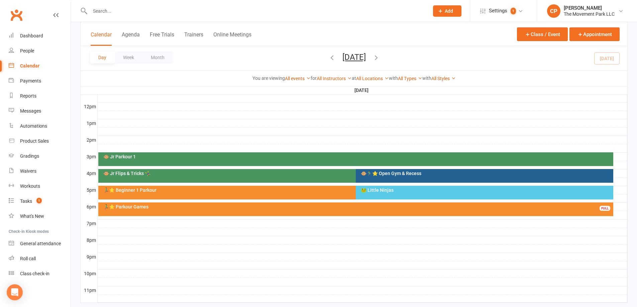
click at [371, 177] on div "🐵🏃‍♂️⭐ Open Gym & Recess" at bounding box center [484, 176] width 257 height 14
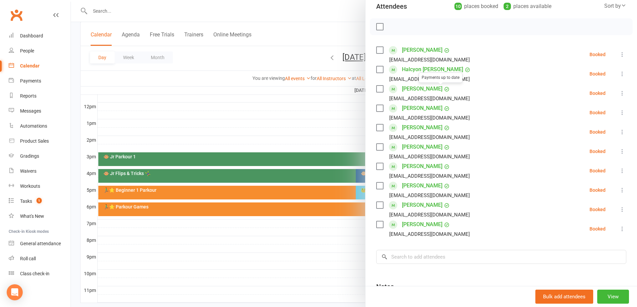
scroll to position [100, 0]
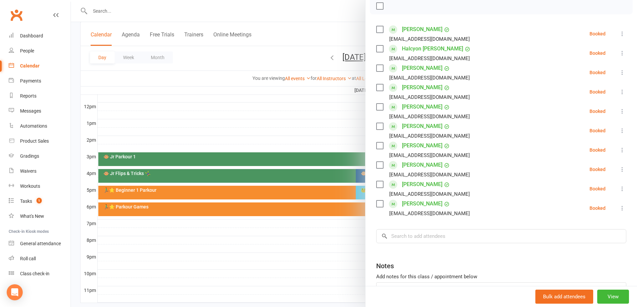
click at [337, 241] on div at bounding box center [354, 153] width 566 height 307
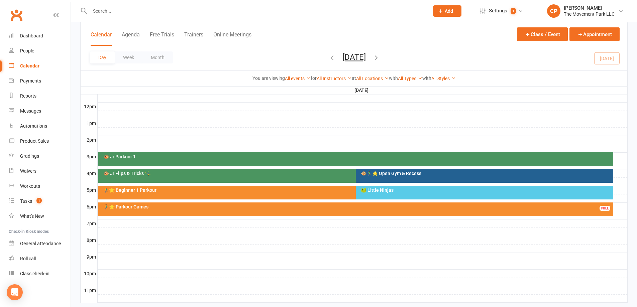
click at [272, 175] on div "🐵 Jr Flips & Tricks 🤸‍♀️" at bounding box center [354, 173] width 502 height 5
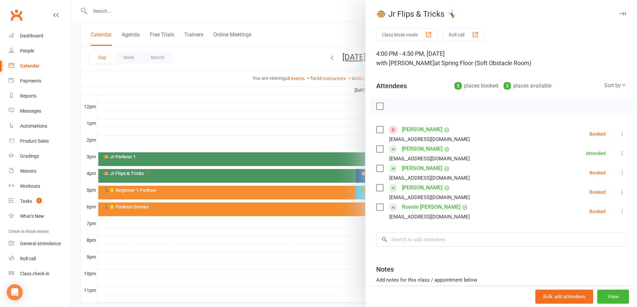
click at [317, 133] on div at bounding box center [354, 153] width 566 height 307
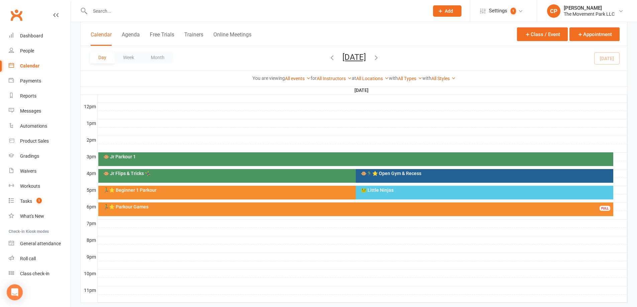
click at [377, 171] on div "🐵🏃‍♂️⭐ Open Gym & Recess" at bounding box center [485, 173] width 251 height 5
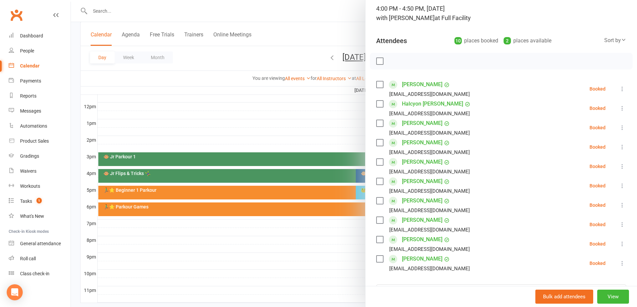
scroll to position [67, 0]
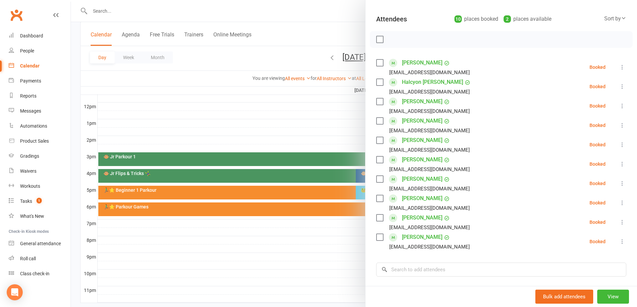
click at [358, 240] on div at bounding box center [354, 153] width 566 height 307
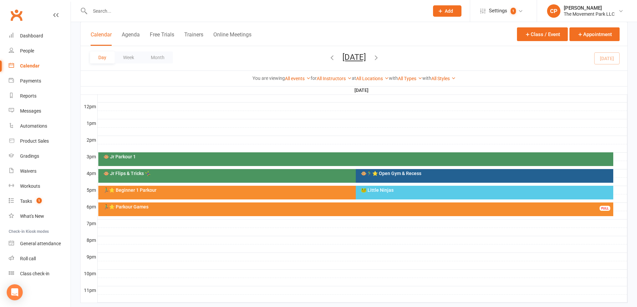
click at [330, 177] on div "🐵 Jr Flips & Tricks 🤸‍♀️" at bounding box center [352, 176] width 508 height 14
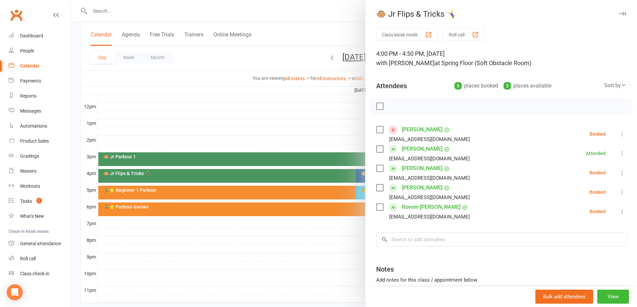
drag, startPoint x: 610, startPoint y: 132, endPoint x: 613, endPoint y: 135, distance: 3.8
click at [619, 132] on icon at bounding box center [622, 134] width 7 height 7
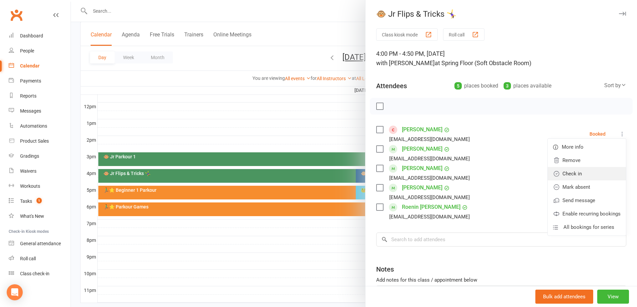
click at [573, 176] on link "Check in" at bounding box center [587, 173] width 78 height 13
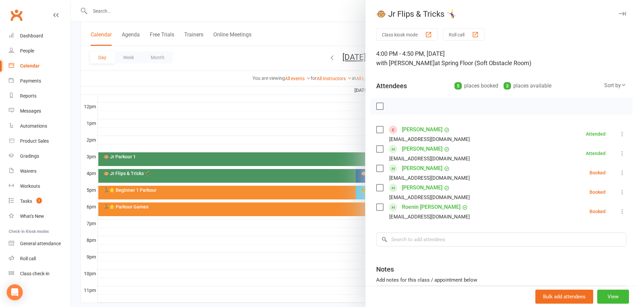
click at [417, 127] on link "[PERSON_NAME]" at bounding box center [422, 129] width 40 height 11
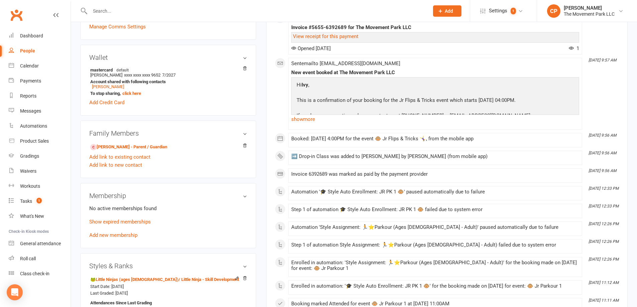
scroll to position [301, 0]
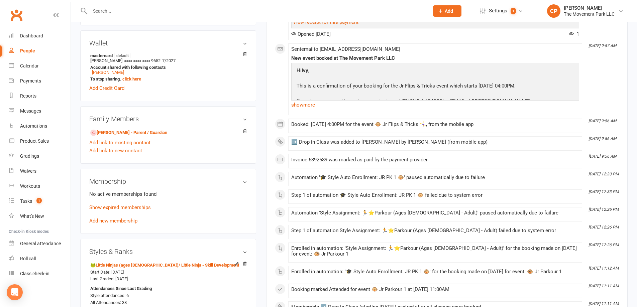
click at [122, 225] on div "No active memberships found Show expired memberships Add new membership" at bounding box center [168, 207] width 158 height 35
click at [121, 224] on link "Add new membership" at bounding box center [113, 221] width 48 height 6
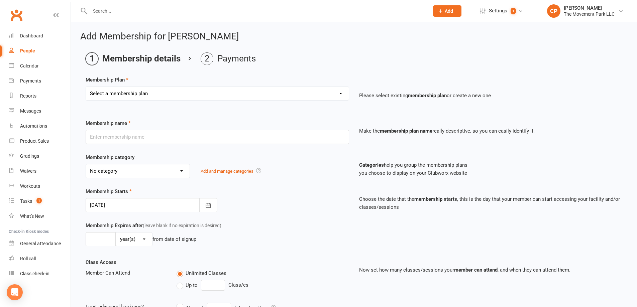
drag, startPoint x: 137, startPoint y: 92, endPoint x: 140, endPoint y: 89, distance: 4.1
click at [139, 89] on select "Select a membership plan ➡️ Drop-in Class ➡️ Flex 10 Class Pack ➡️Introductory …" at bounding box center [217, 93] width 263 height 13
click at [86, 87] on select "Select a membership plan ➡️ Drop-in Class ➡️ Flex 10 Class Pack ➡️Introductory …" at bounding box center [217, 93] width 263 height 13
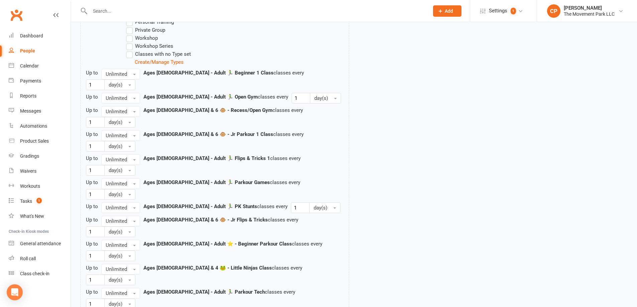
scroll to position [637, 0]
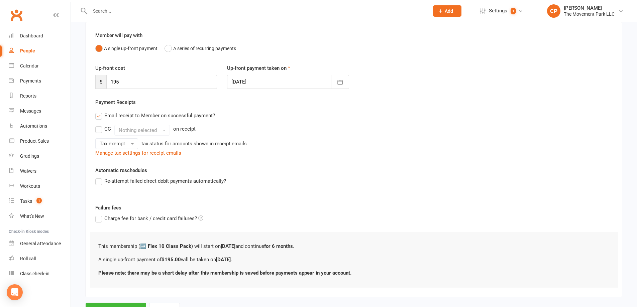
scroll to position [84, 0]
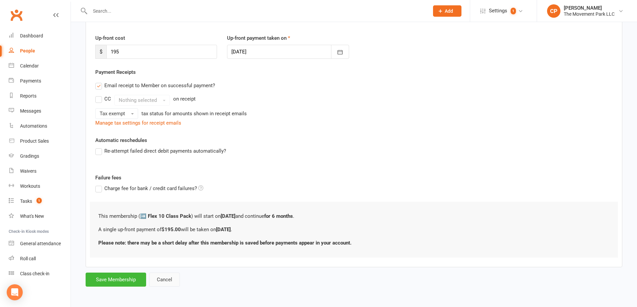
drag, startPoint x: 164, startPoint y: 282, endPoint x: 163, endPoint y: 277, distance: 5.8
click at [163, 282] on button "Cancel" at bounding box center [164, 280] width 31 height 14
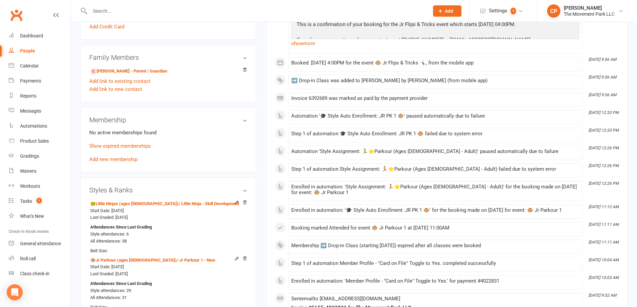
scroll to position [368, 0]
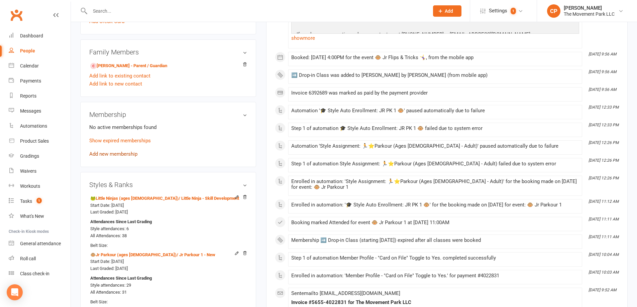
click at [115, 155] on link "Add new membership" at bounding box center [113, 154] width 48 height 6
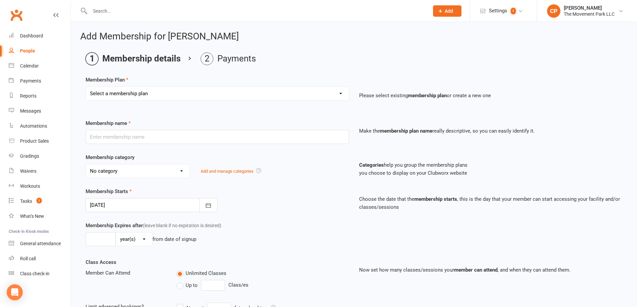
click at [121, 91] on select "Select a membership plan ➡️ Drop-in Class ➡️ Flex 10 Class Pack ➡️Introductory …" at bounding box center [217, 93] width 263 height 13
click at [86, 87] on select "Select a membership plan ➡️ Drop-in Class ➡️ Flex 10 Class Pack ➡️Introductory …" at bounding box center [217, 93] width 263 height 13
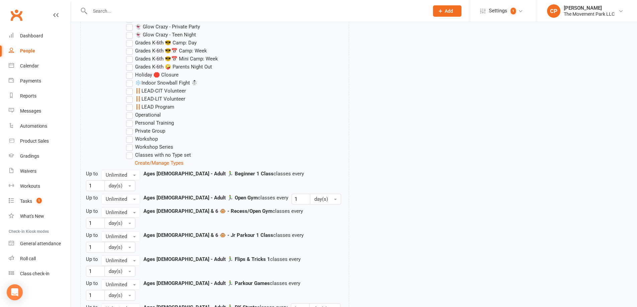
scroll to position [637, 0]
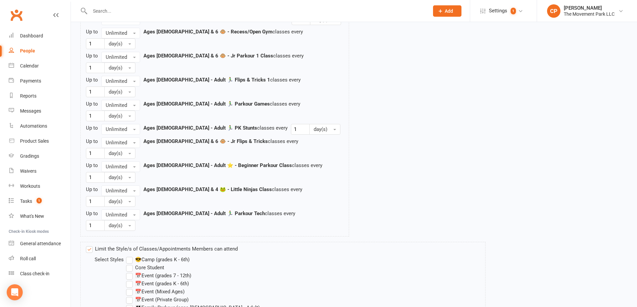
scroll to position [782, 0]
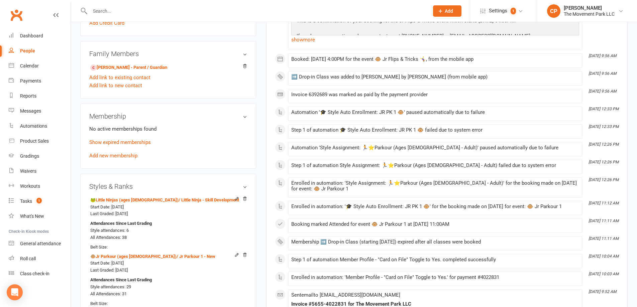
scroll to position [334, 0]
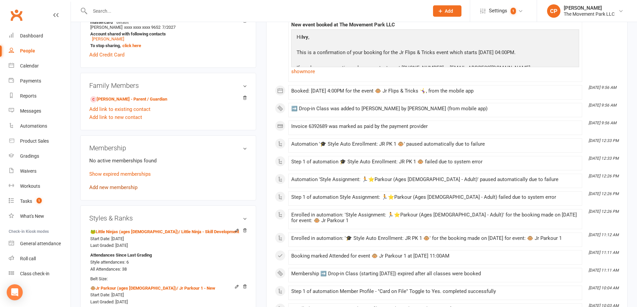
click at [114, 185] on link "Add new membership" at bounding box center [113, 188] width 48 height 6
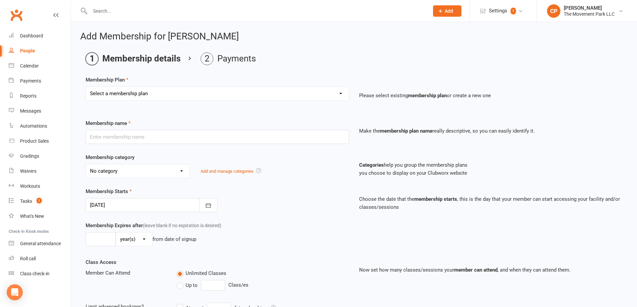
click at [149, 91] on select "Select a membership plan ➡️ Drop-in Class ➡️ Flex 10 Class Pack ➡️Introductory …" at bounding box center [217, 93] width 263 height 13
click at [86, 87] on select "Select a membership plan ➡️ Drop-in Class ➡️ Flex 10 Class Pack ➡️Introductory …" at bounding box center [217, 93] width 263 height 13
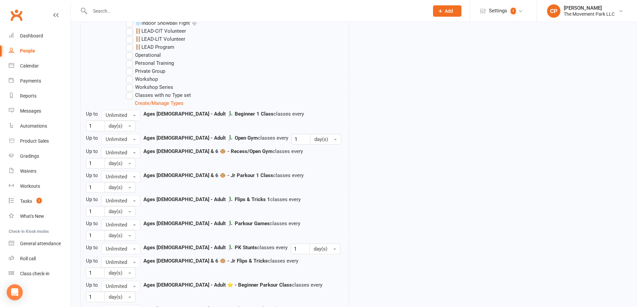
scroll to position [637, 0]
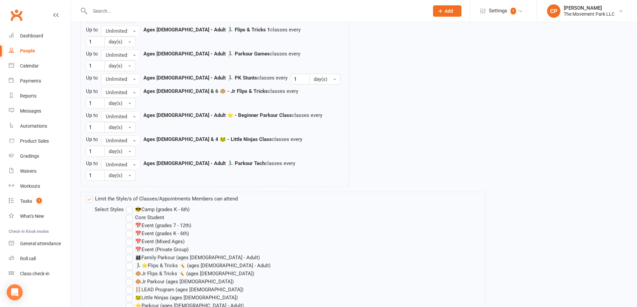
scroll to position [770, 0]
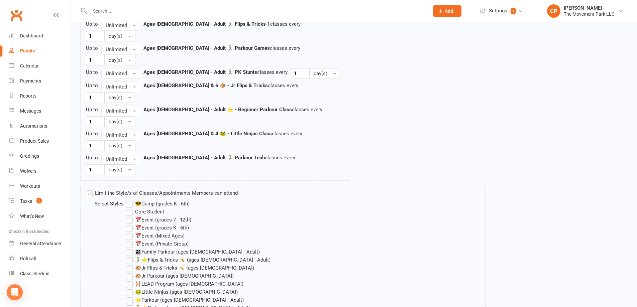
click at [131, 272] on label "🐵Jr Parkour (ages [DEMOGRAPHIC_DATA])" at bounding box center [180, 276] width 108 height 8
click at [130, 272] on input "🐵Jr Parkour (ages [DEMOGRAPHIC_DATA])" at bounding box center [128, 272] width 4 height 0
click at [130, 264] on label "🐵Jr Flips & Tricks 🤸 (ages [DEMOGRAPHIC_DATA])" at bounding box center [190, 268] width 128 height 8
click at [130, 264] on input "🐵Jr Flips & Tricks 🤸 (ages [DEMOGRAPHIC_DATA])" at bounding box center [128, 264] width 4 height 0
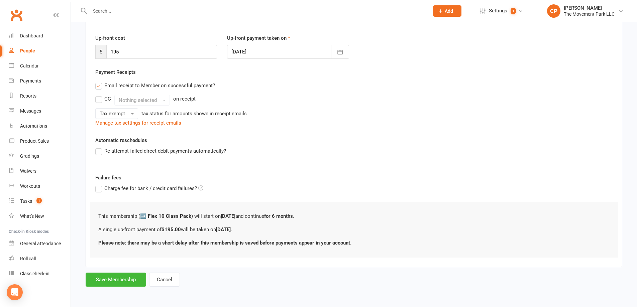
scroll to position [0, 0]
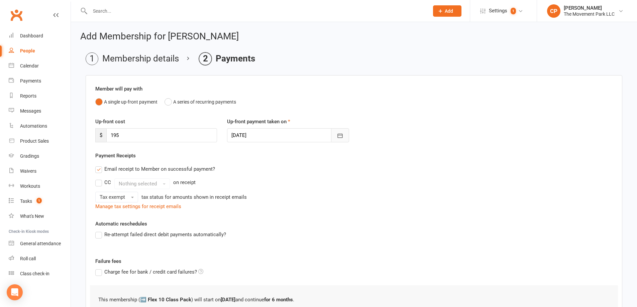
click at [340, 133] on icon "button" at bounding box center [340, 135] width 7 height 7
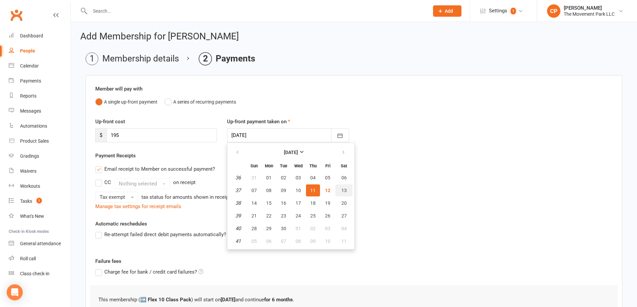
click at [342, 190] on span "13" at bounding box center [343, 190] width 5 height 5
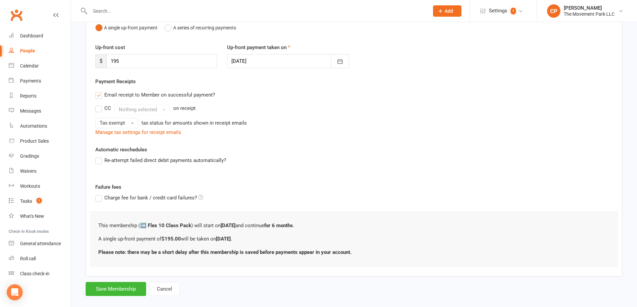
scroll to position [84, 0]
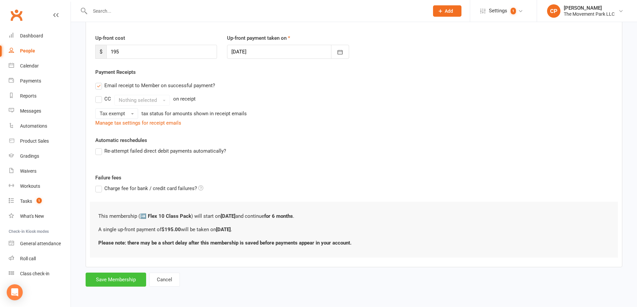
click at [108, 280] on button "Save Membership" at bounding box center [116, 280] width 61 height 14
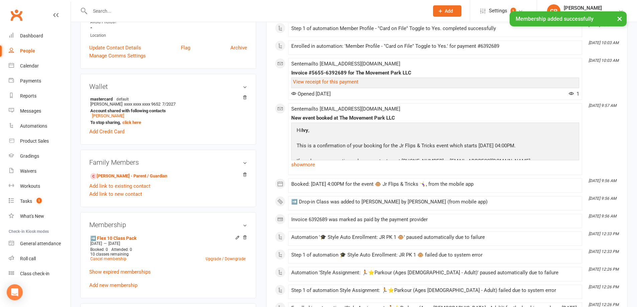
scroll to position [268, 0]
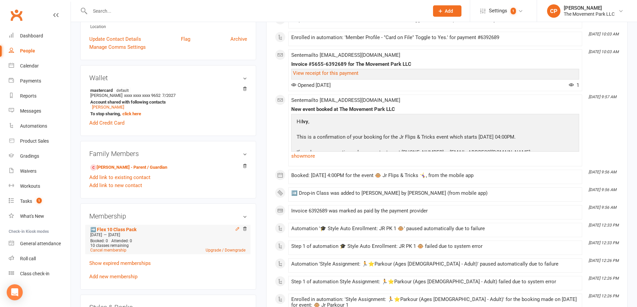
click at [236, 229] on icon at bounding box center [237, 228] width 3 height 3
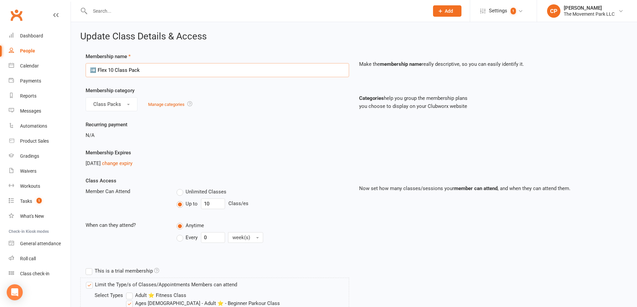
drag, startPoint x: 95, startPoint y: 70, endPoint x: 73, endPoint y: 70, distance: 22.4
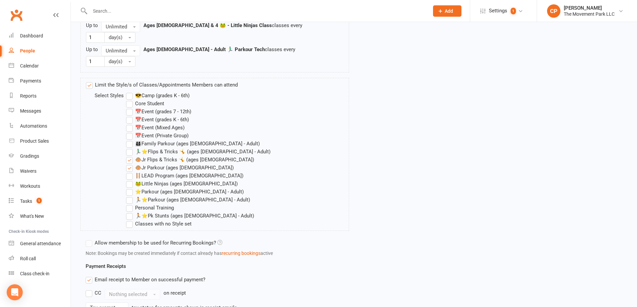
scroll to position [838, 0]
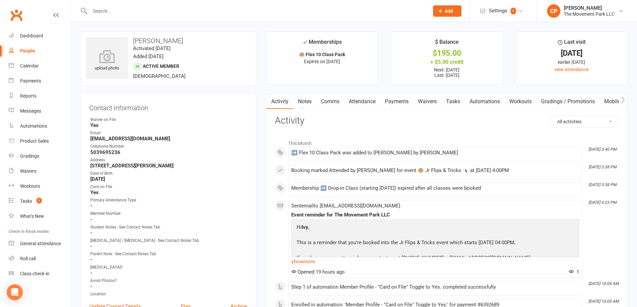
click at [399, 103] on link "Payments" at bounding box center [396, 101] width 33 height 15
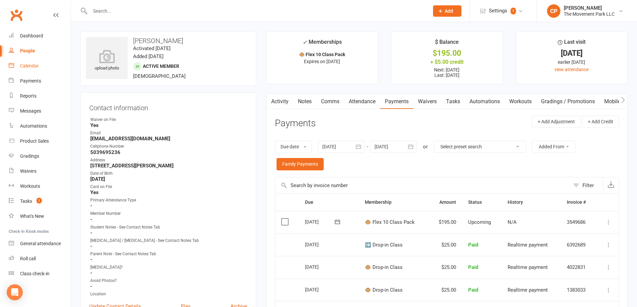
click at [35, 65] on div "Calendar" at bounding box center [29, 65] width 19 height 5
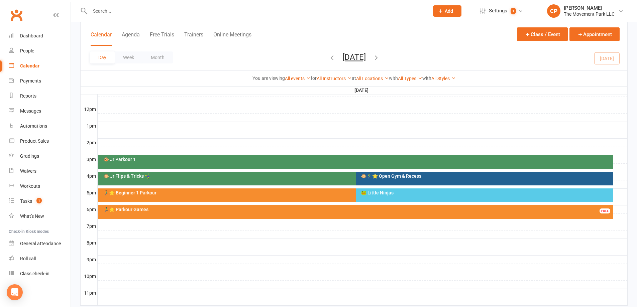
scroll to position [234, 0]
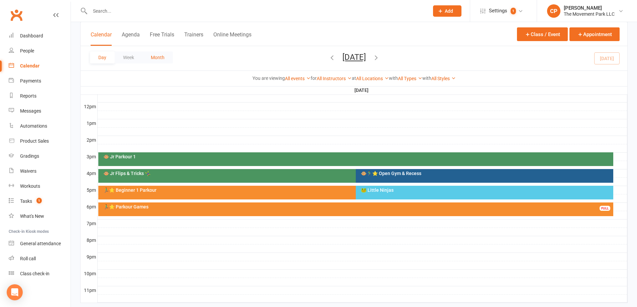
click at [160, 57] on button "Month" at bounding box center [157, 57] width 30 height 12
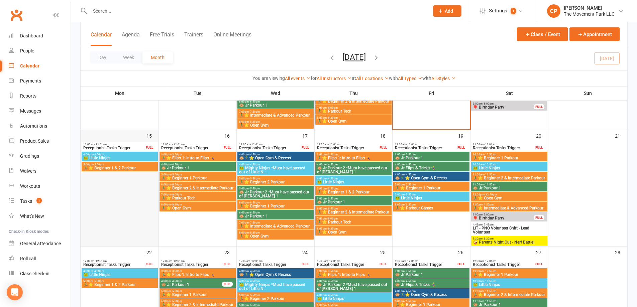
click at [137, 132] on div "15" at bounding box center [120, 188] width 78 height 116
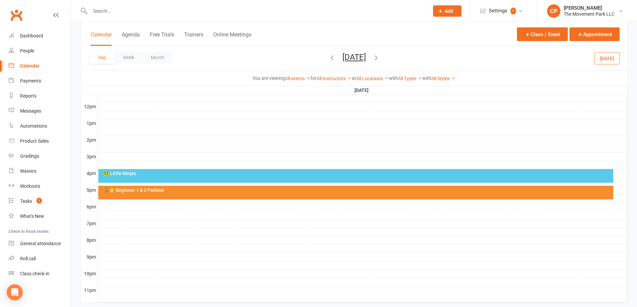
click at [149, 178] on div "🐸 Little Ninjas" at bounding box center [355, 176] width 515 height 14
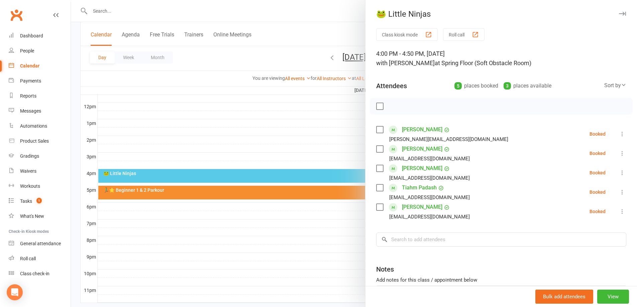
click at [321, 110] on div at bounding box center [354, 153] width 566 height 307
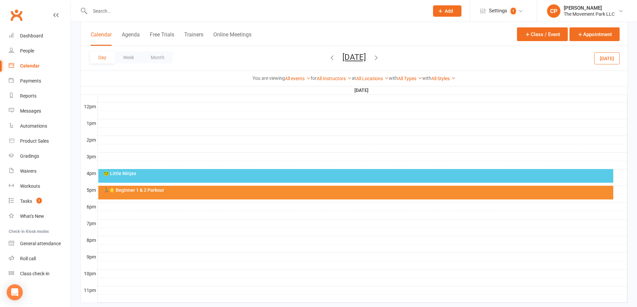
click at [202, 191] on div "🏃‍♂️⭐ Beginner 1 & 2 Parkour" at bounding box center [357, 190] width 509 height 5
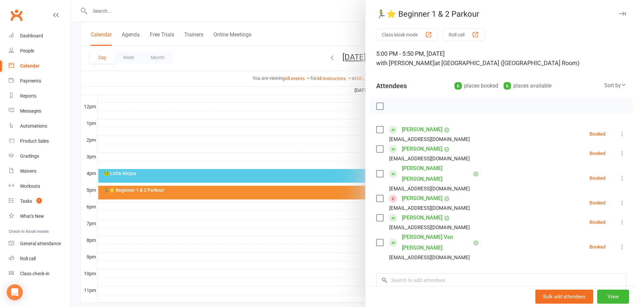
click at [269, 122] on div at bounding box center [354, 153] width 566 height 307
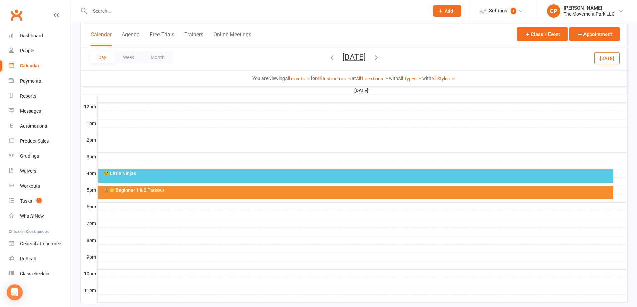
click at [380, 57] on icon "button" at bounding box center [375, 57] width 7 height 7
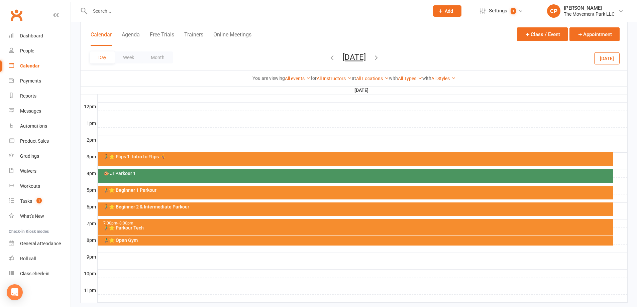
click at [380, 57] on icon "button" at bounding box center [375, 57] width 7 height 7
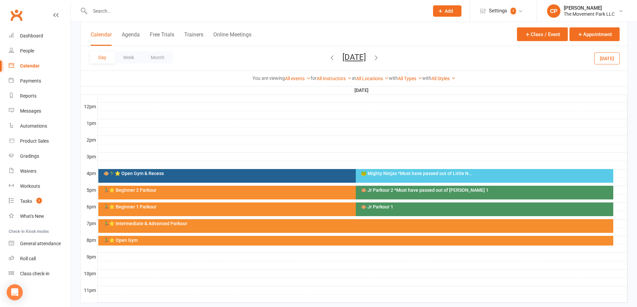
click at [380, 58] on icon "button" at bounding box center [375, 57] width 7 height 7
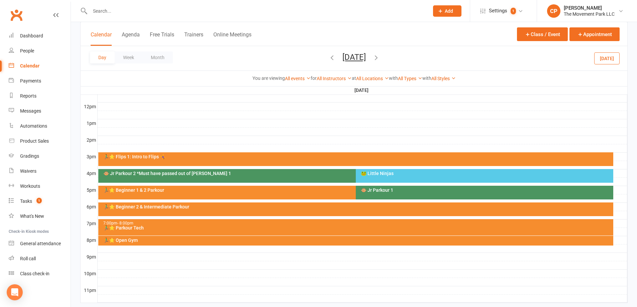
click at [380, 57] on icon "button" at bounding box center [375, 57] width 7 height 7
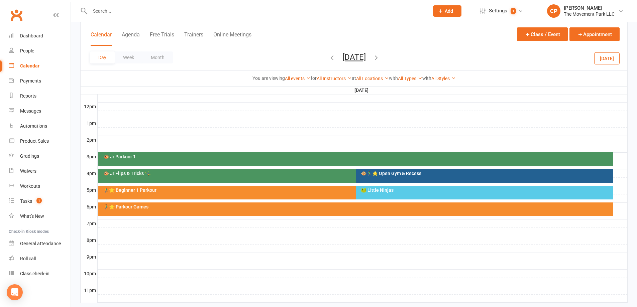
click at [375, 190] on div "🐸 Little Ninjas" at bounding box center [485, 190] width 251 height 5
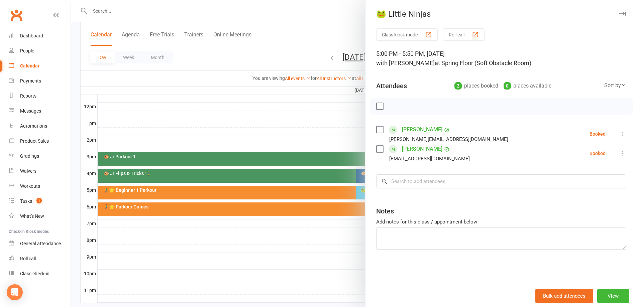
click at [306, 136] on div at bounding box center [354, 153] width 566 height 307
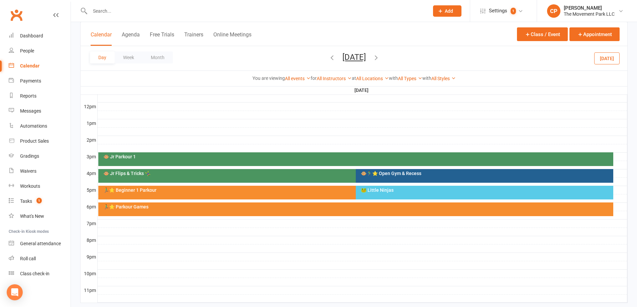
click at [328, 58] on icon "button" at bounding box center [331, 57] width 7 height 7
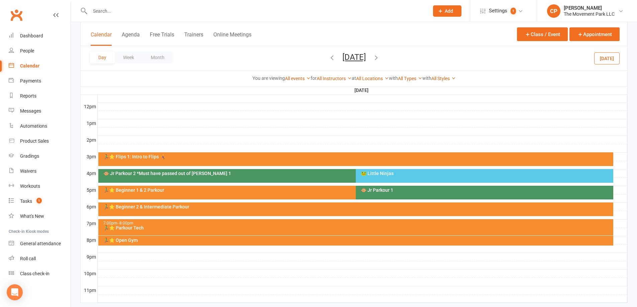
click at [138, 173] on div "🐵 Jr Parkour 2 *Must have passed out of [PERSON_NAME] 1" at bounding box center [354, 173] width 502 height 5
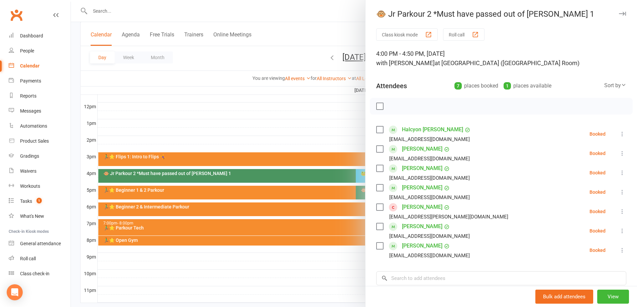
click at [281, 125] on div at bounding box center [354, 153] width 566 height 307
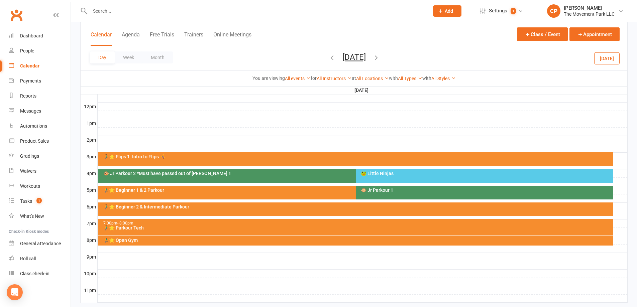
click at [380, 58] on icon "button" at bounding box center [375, 57] width 7 height 7
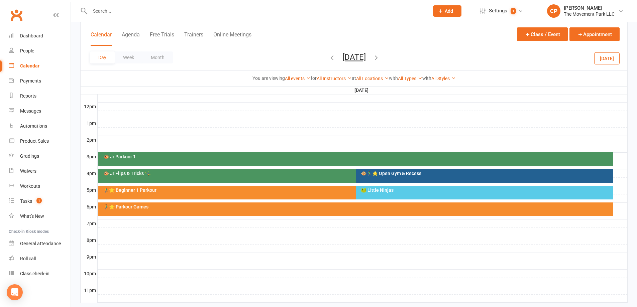
click at [380, 55] on icon "button" at bounding box center [375, 57] width 7 height 7
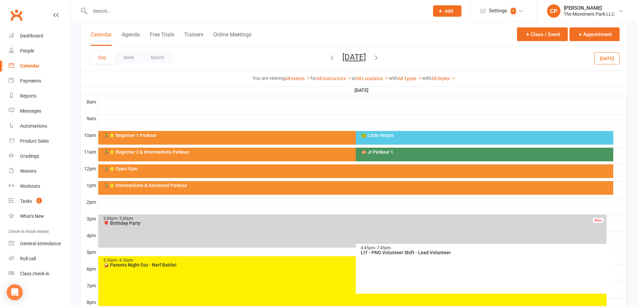
scroll to position [100, 0]
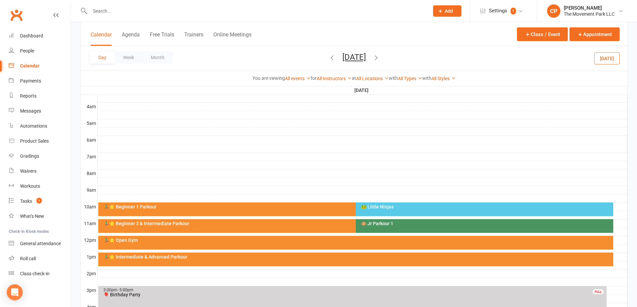
click at [328, 59] on icon "button" at bounding box center [331, 57] width 7 height 7
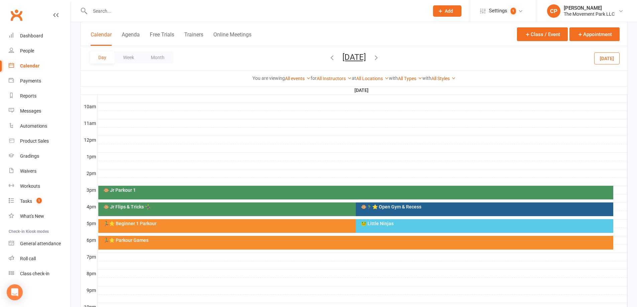
scroll to position [234, 0]
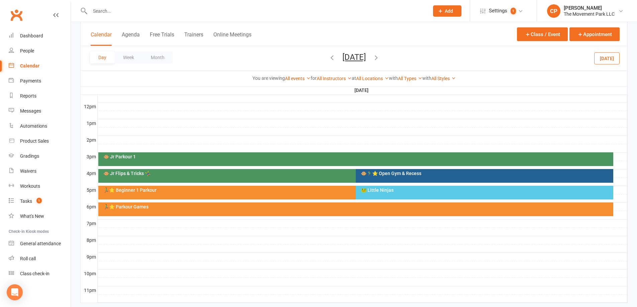
click at [176, 175] on div "🐵 Jr Flips & Tricks 🤸‍♀️" at bounding box center [354, 173] width 502 height 5
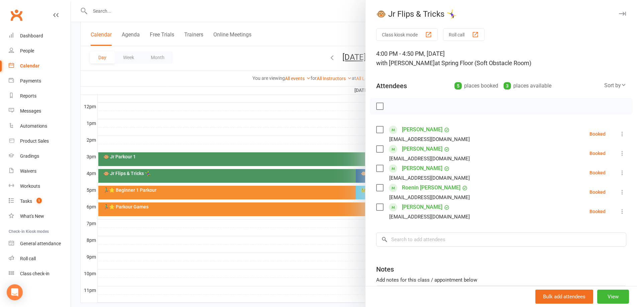
click at [288, 134] on div at bounding box center [354, 153] width 566 height 307
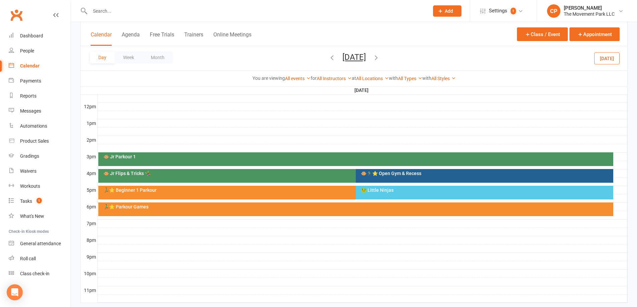
click at [374, 191] on div "🐸 Little Ninjas" at bounding box center [485, 190] width 251 height 5
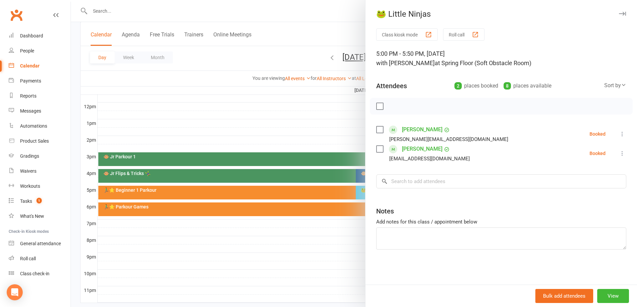
click at [319, 131] on div at bounding box center [354, 153] width 566 height 307
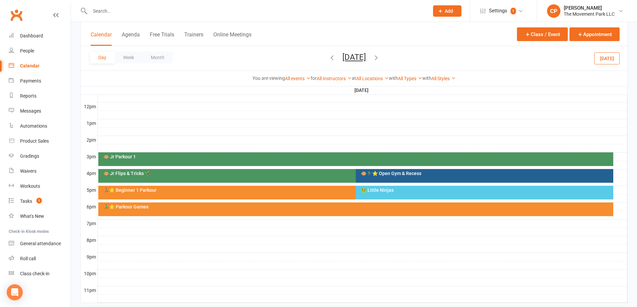
click at [398, 194] on div "🐸 Little Ninjas" at bounding box center [484, 193] width 257 height 14
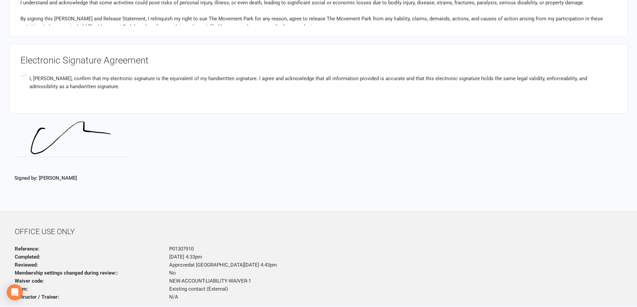
scroll to position [1174, 0]
